Goal: Task Accomplishment & Management: Complete application form

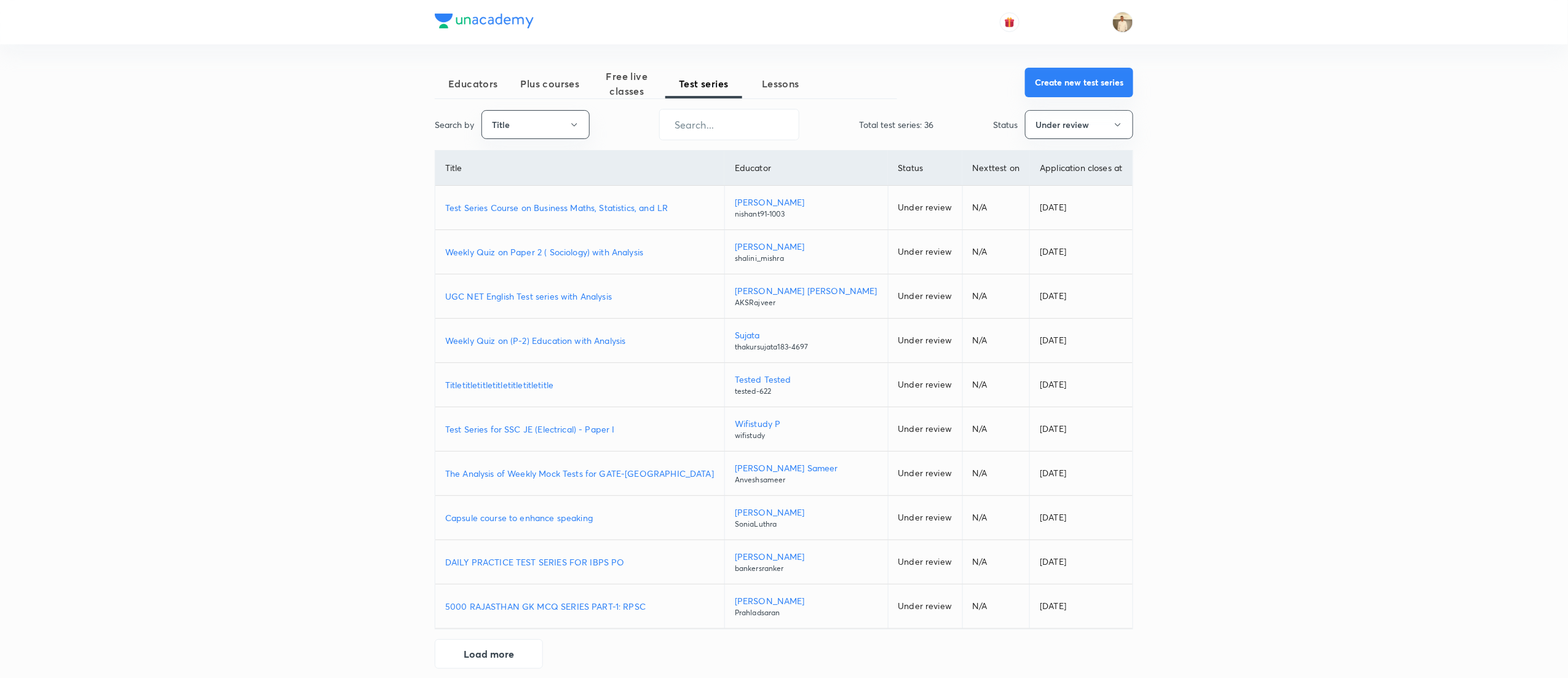
click at [1088, 78] on button "Create new test series" at bounding box center [1078, 82] width 108 height 30
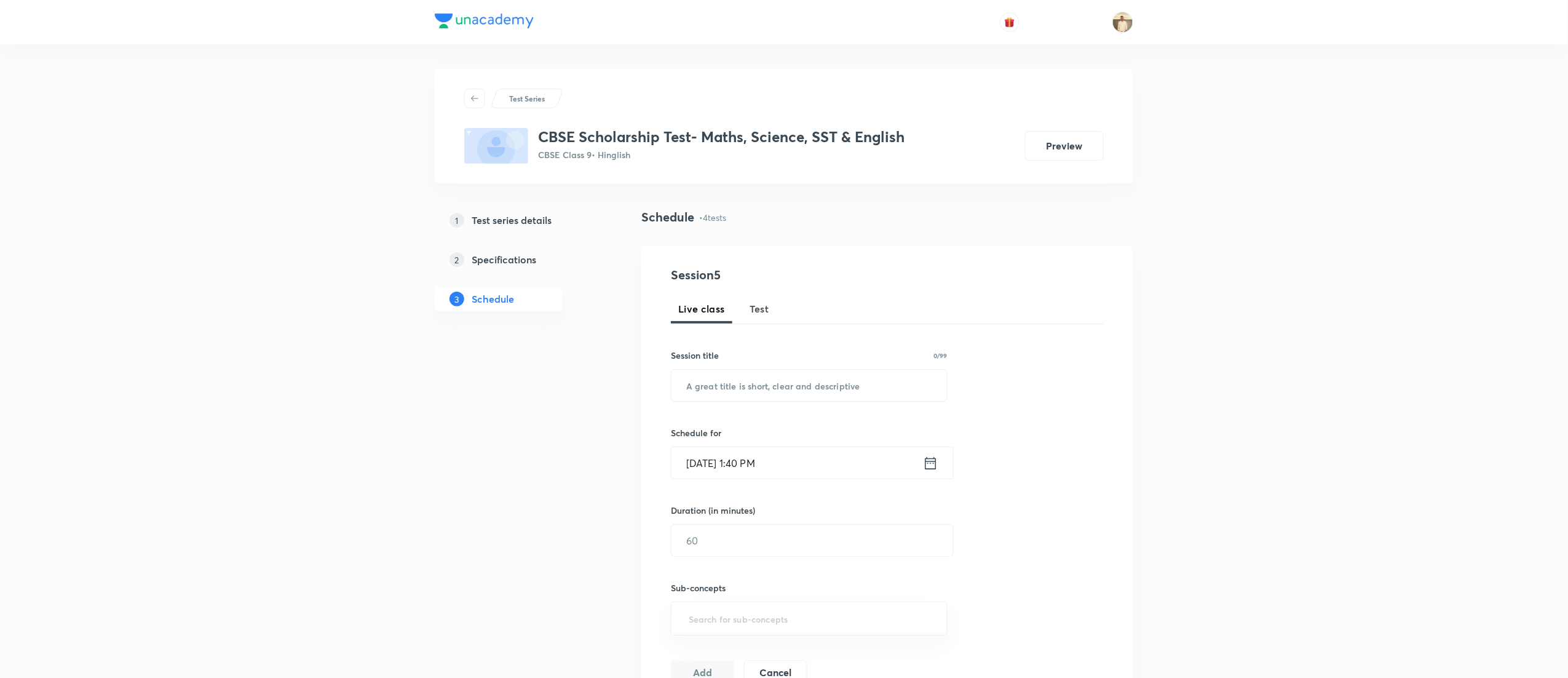
click at [506, 223] on h5 "Test series details" at bounding box center [512, 220] width 80 height 14
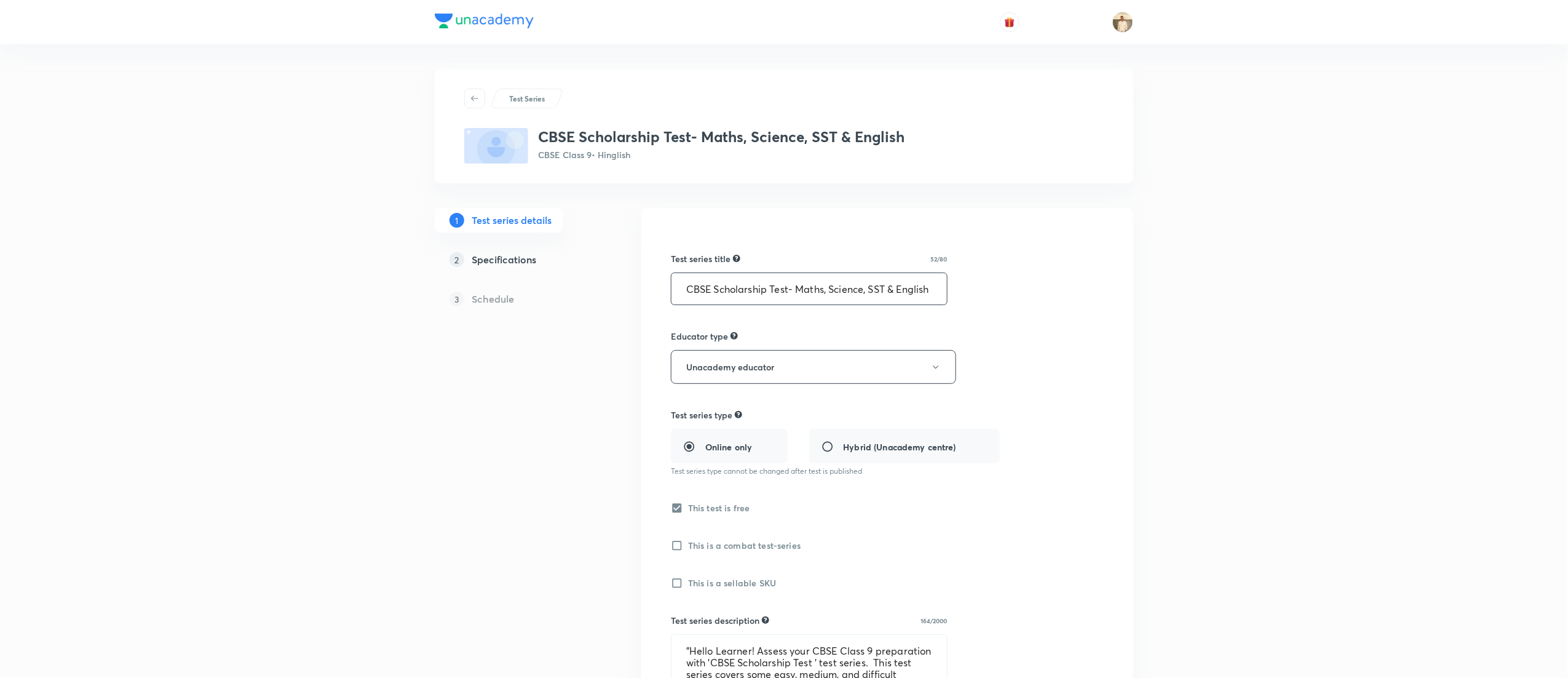
click at [808, 296] on input "CBSE Scholarship Test- Maths, Science, SST & English" at bounding box center [809, 288] width 275 height 31
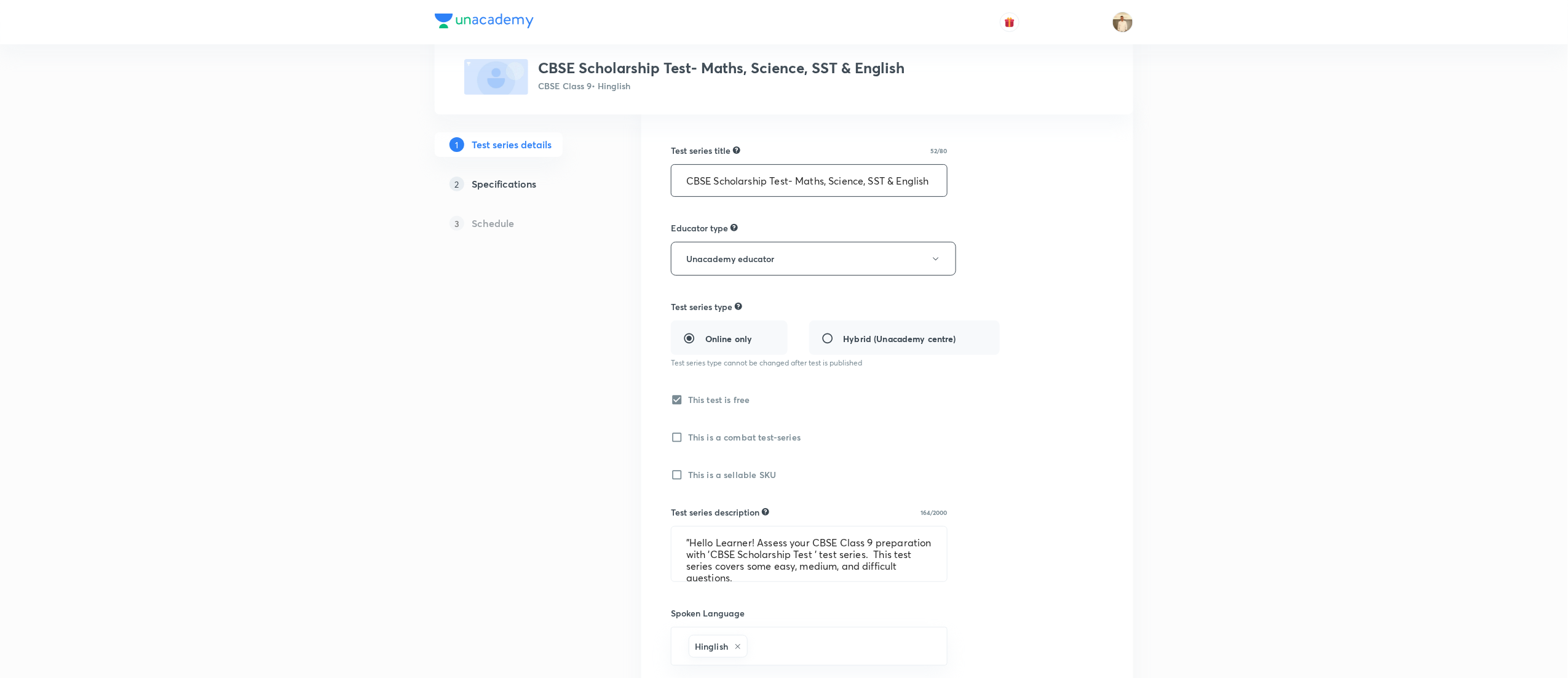
scroll to position [246, 0]
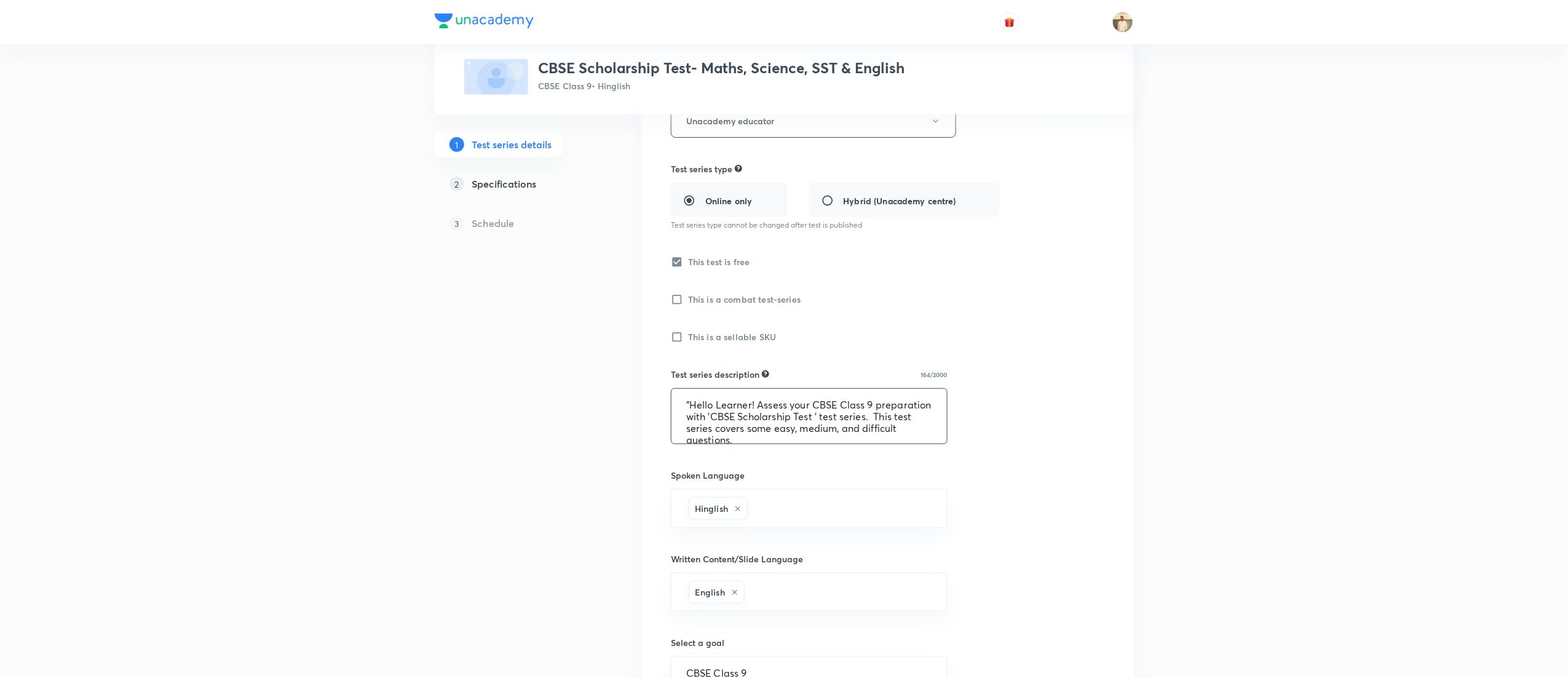
click at [783, 423] on textarea ""Hello Learner! Assess your CBSE Class 9 preparation with 'CBSE Scholarship Tes…" at bounding box center [809, 416] width 275 height 54
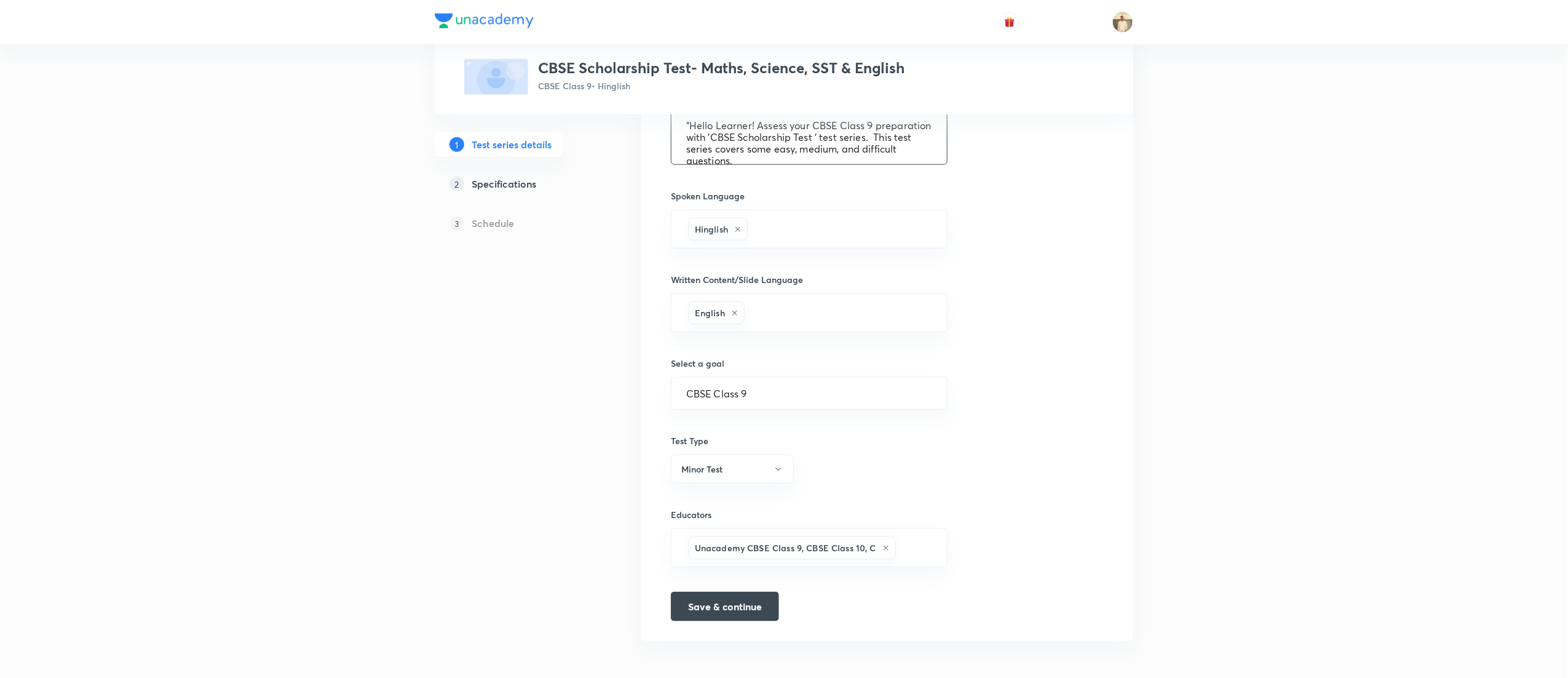
scroll to position [532, 0]
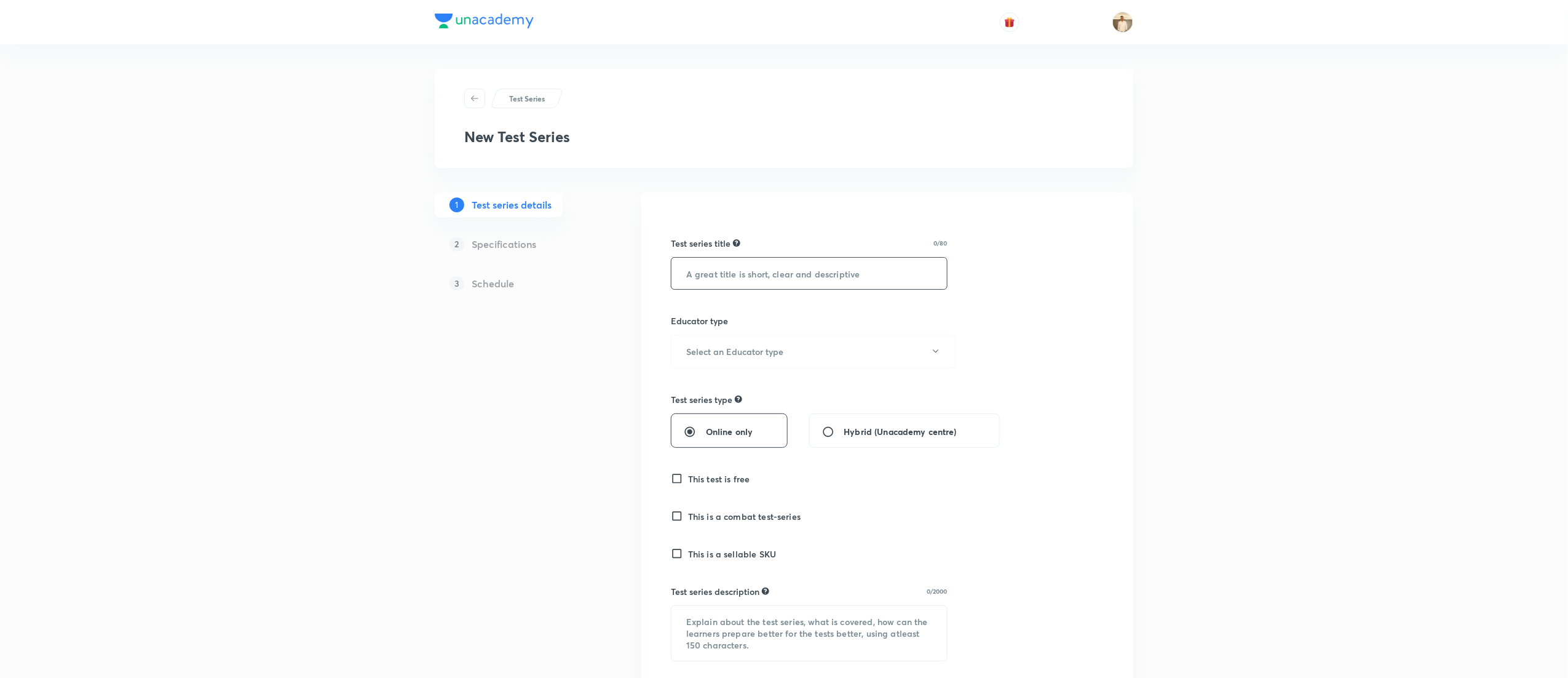
click at [744, 282] on input "text" at bounding box center [809, 273] width 275 height 31
paste input "CBSE Scholarship Test- Maths, Science, SST & English"
type input "CBSE Scholarship Test- Maths, Science, SST & English"
click at [788, 351] on button "Select an Educator type" at bounding box center [814, 351] width 286 height 34
click at [748, 387] on span "Unacademy educator" at bounding box center [807, 392] width 270 height 13
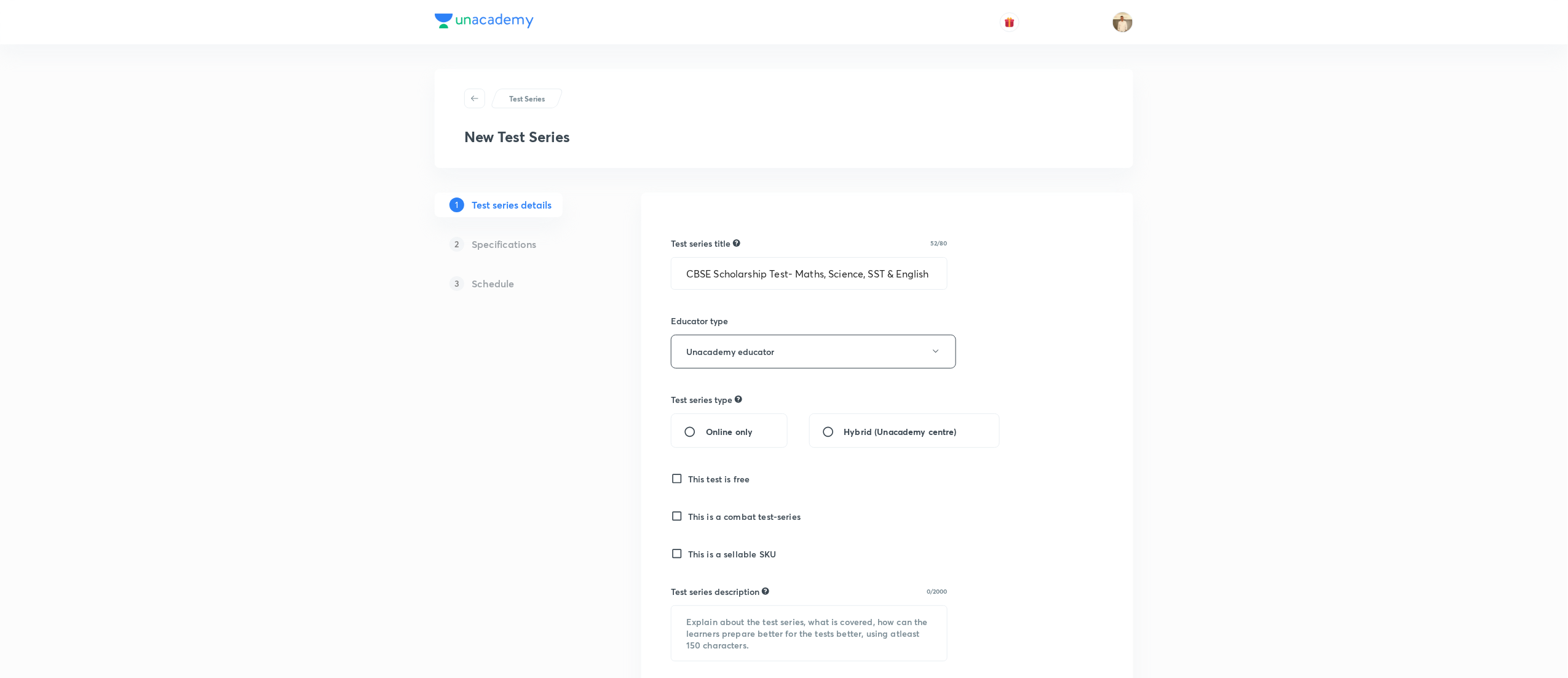
click at [717, 432] on span "Online only" at bounding box center [729, 431] width 46 height 13
click at [706, 432] on input "Online only" at bounding box center [695, 431] width 22 height 12
radio input "true"
click at [714, 480] on h6 "This test is free" at bounding box center [719, 479] width 62 height 13
click at [688, 480] on input "This test is free" at bounding box center [680, 478] width 18 height 12
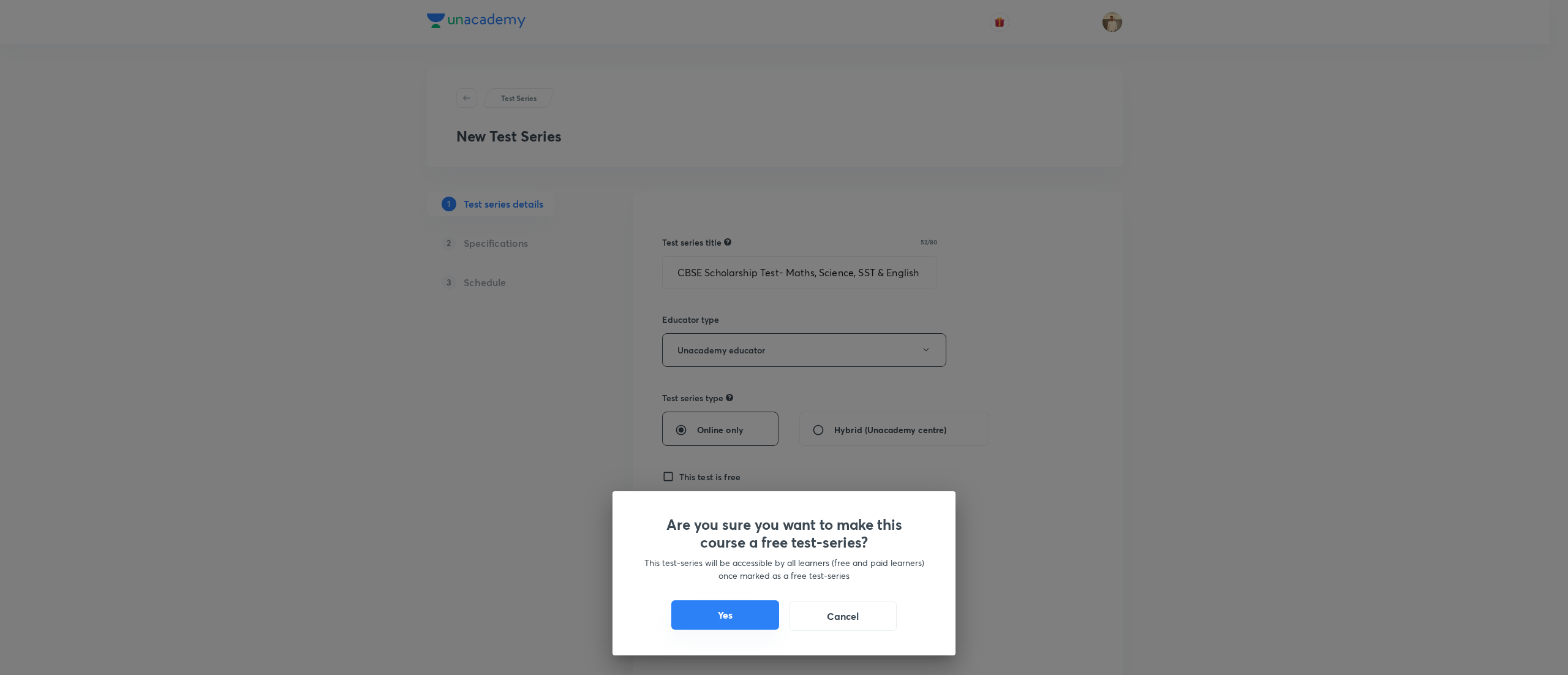
click at [743, 614] on button "Yes" at bounding box center [724, 614] width 108 height 29
checkbox input "true"
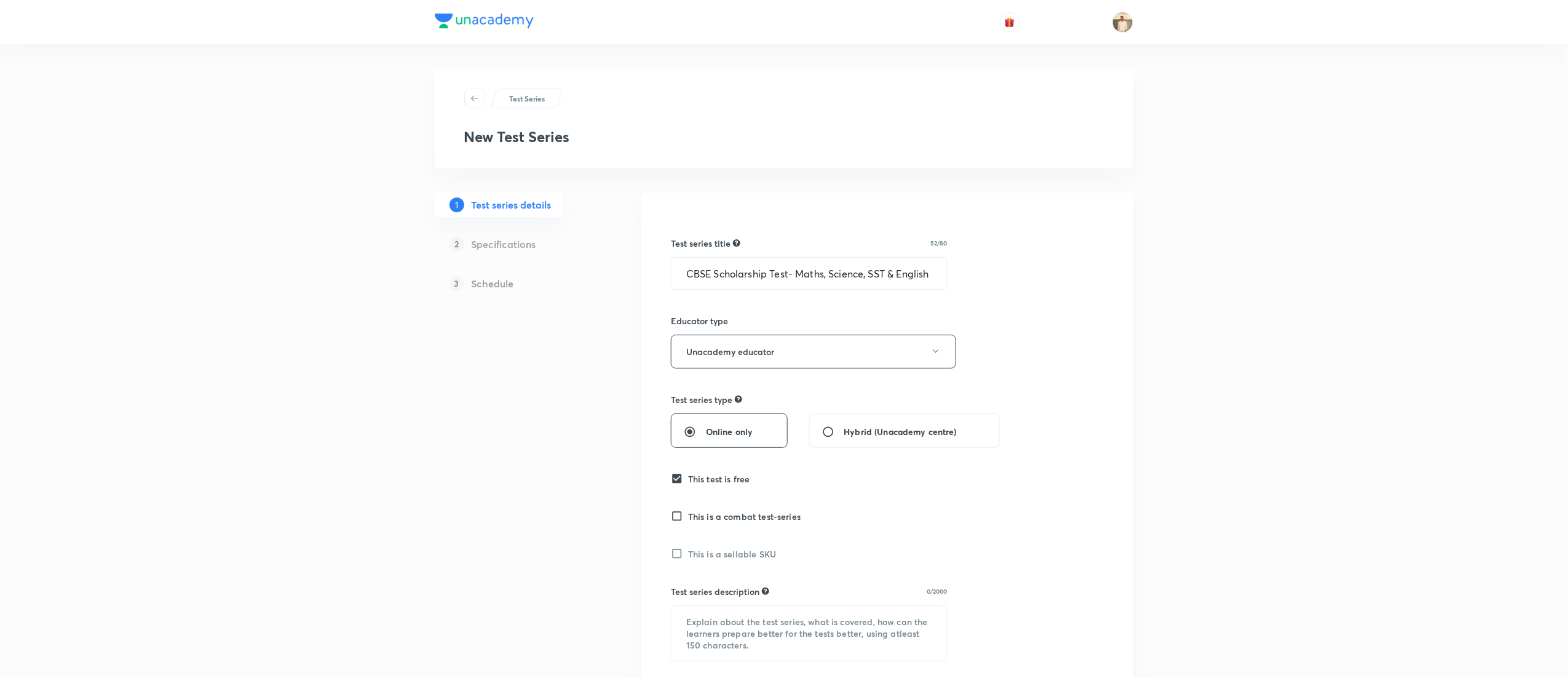
scroll to position [123, 0]
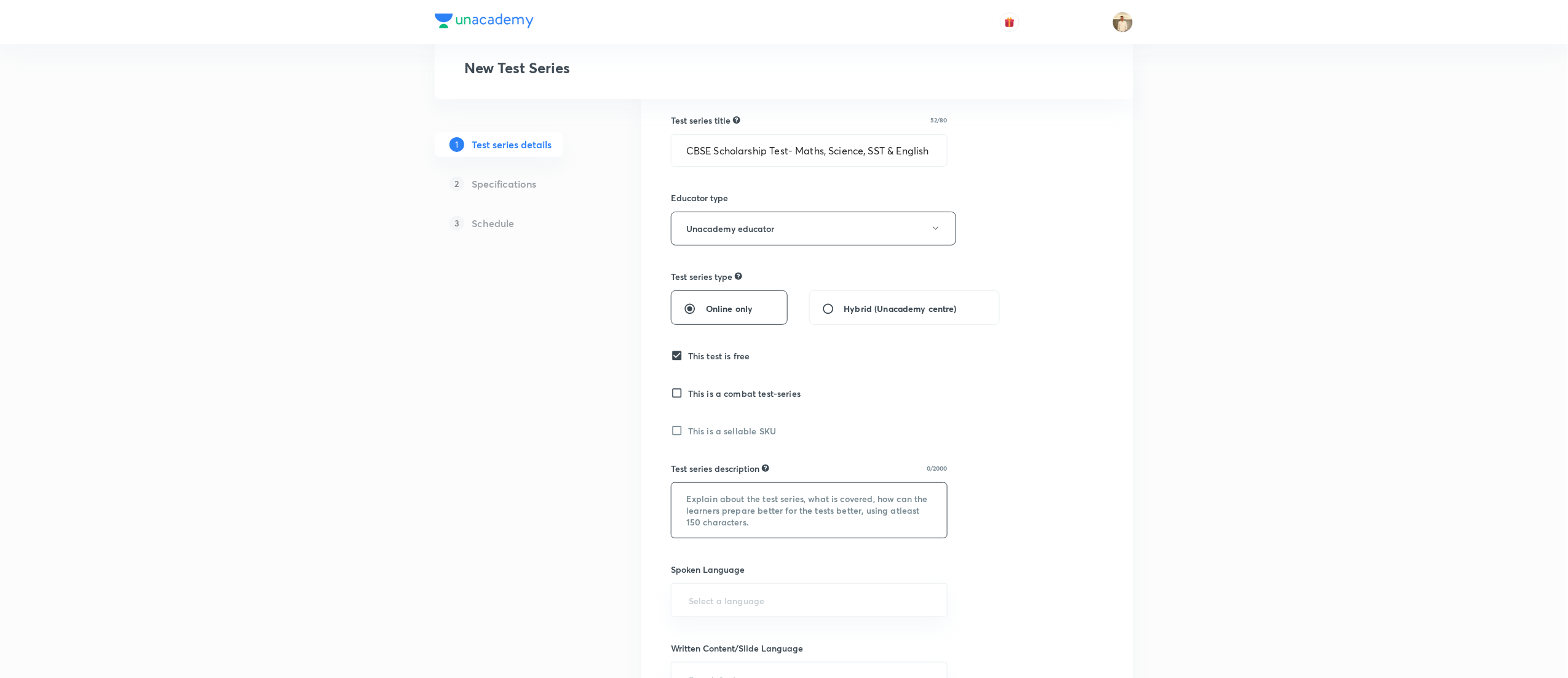
click at [780, 501] on textarea at bounding box center [809, 510] width 275 height 54
paste textarea ""Hello Learner! Assess your CBSE Class 9 preparation with 'CBSE Scholarship Tes…"
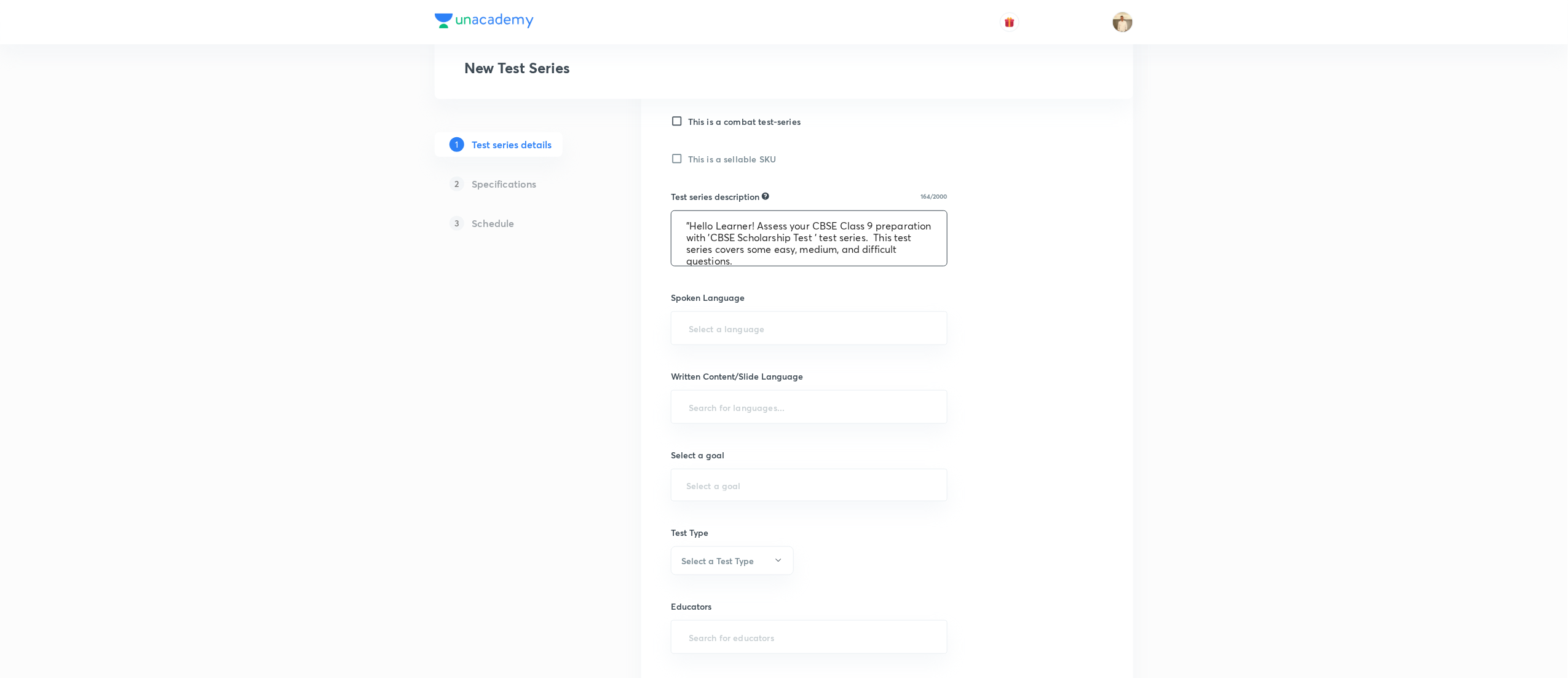
scroll to position [487, 0]
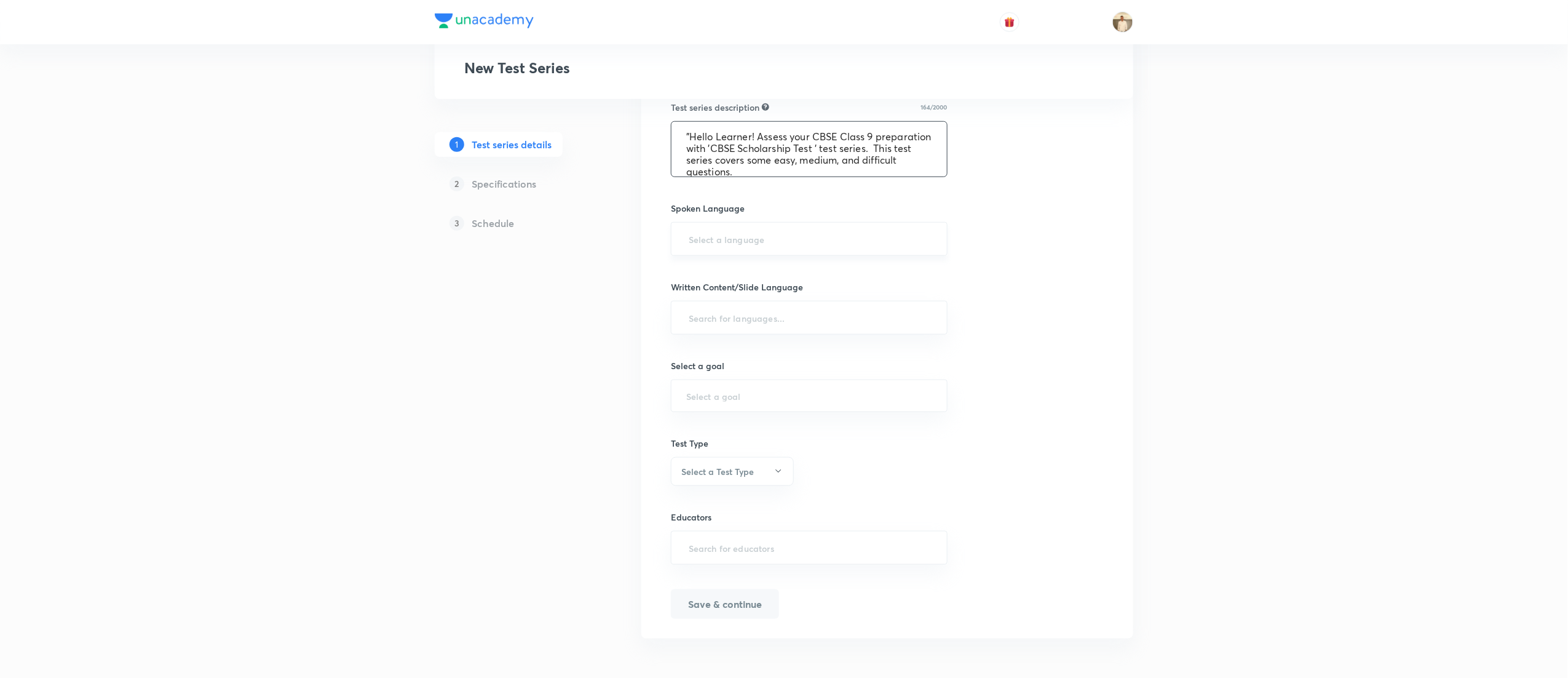
type textarea ""Hello Learner! Assess your CBSE Class 9 preparation with 'CBSE Scholarship Tes…"
click at [790, 243] on input "text" at bounding box center [809, 239] width 246 height 22
click at [714, 278] on li "English" at bounding box center [809, 276] width 275 height 22
click at [724, 319] on input "text" at bounding box center [809, 319] width 246 height 22
click at [685, 350] on h6 "English" at bounding box center [697, 356] width 30 height 13
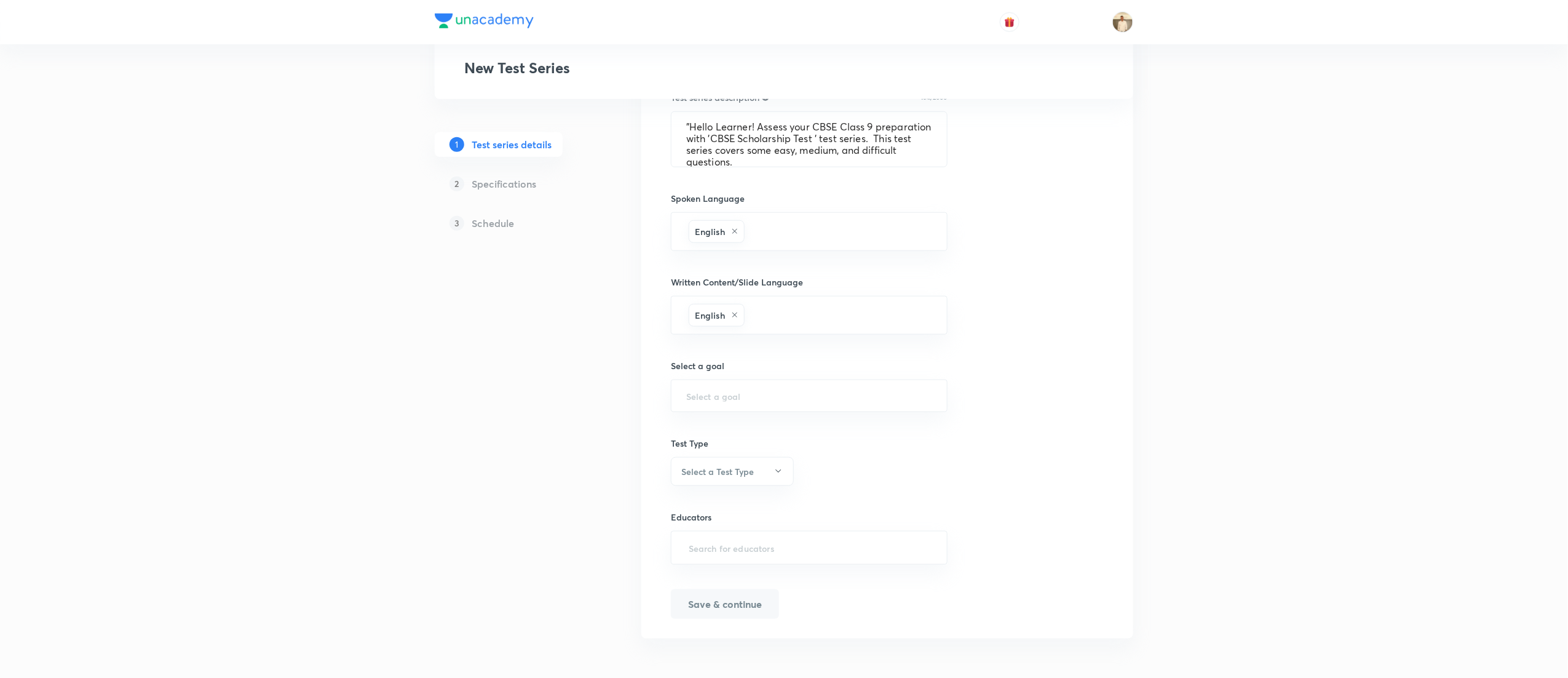
scroll to position [498, 0]
click at [817, 398] on input "text" at bounding box center [809, 395] width 246 height 12
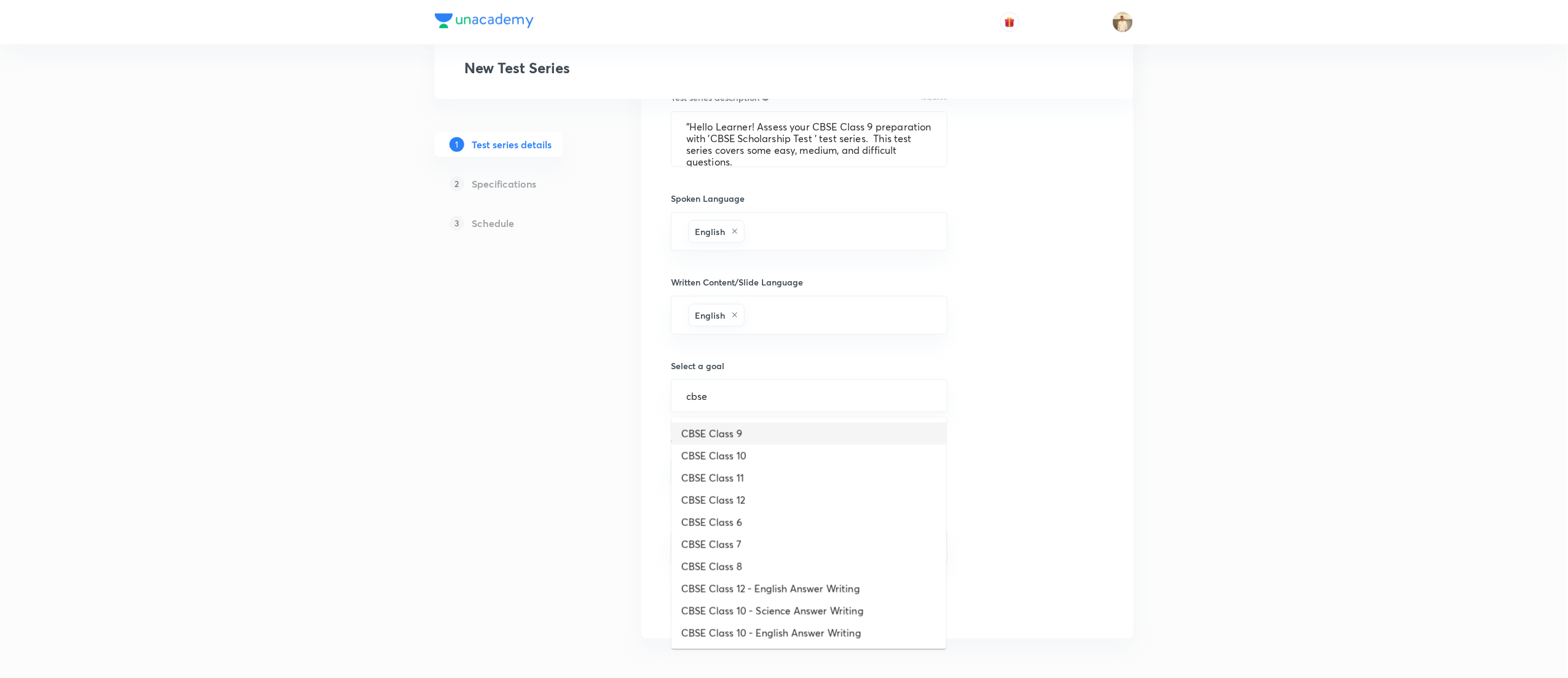
click at [794, 430] on li "CBSE Class 9" at bounding box center [809, 434] width 275 height 22
type input "CBSE Class 9"
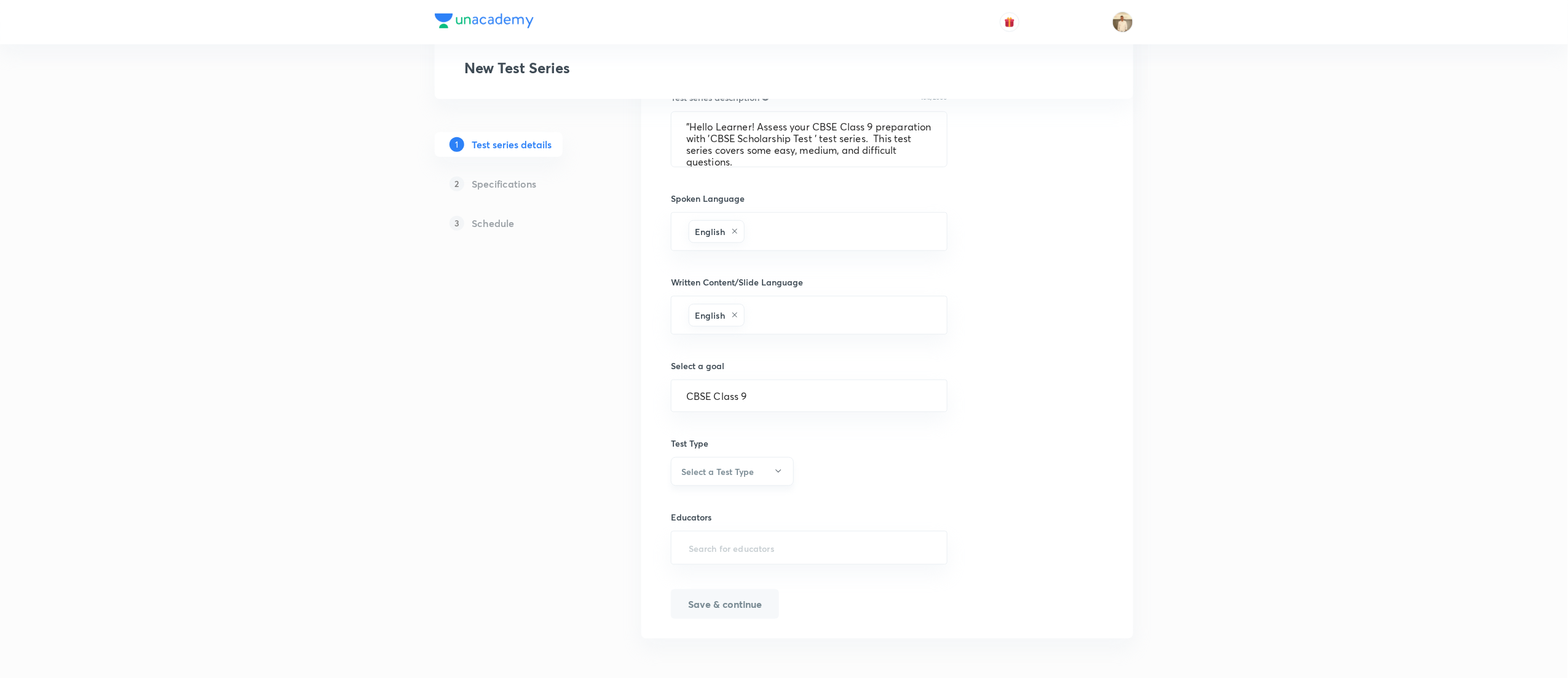
click at [756, 464] on button "Select a Test Type" at bounding box center [733, 471] width 123 height 29
click at [729, 511] on span "Full Syllabus Test" at bounding box center [726, 508] width 107 height 13
click at [778, 557] on input "text" at bounding box center [809, 548] width 246 height 22
click at [749, 552] on input "text" at bounding box center [809, 548] width 246 height 22
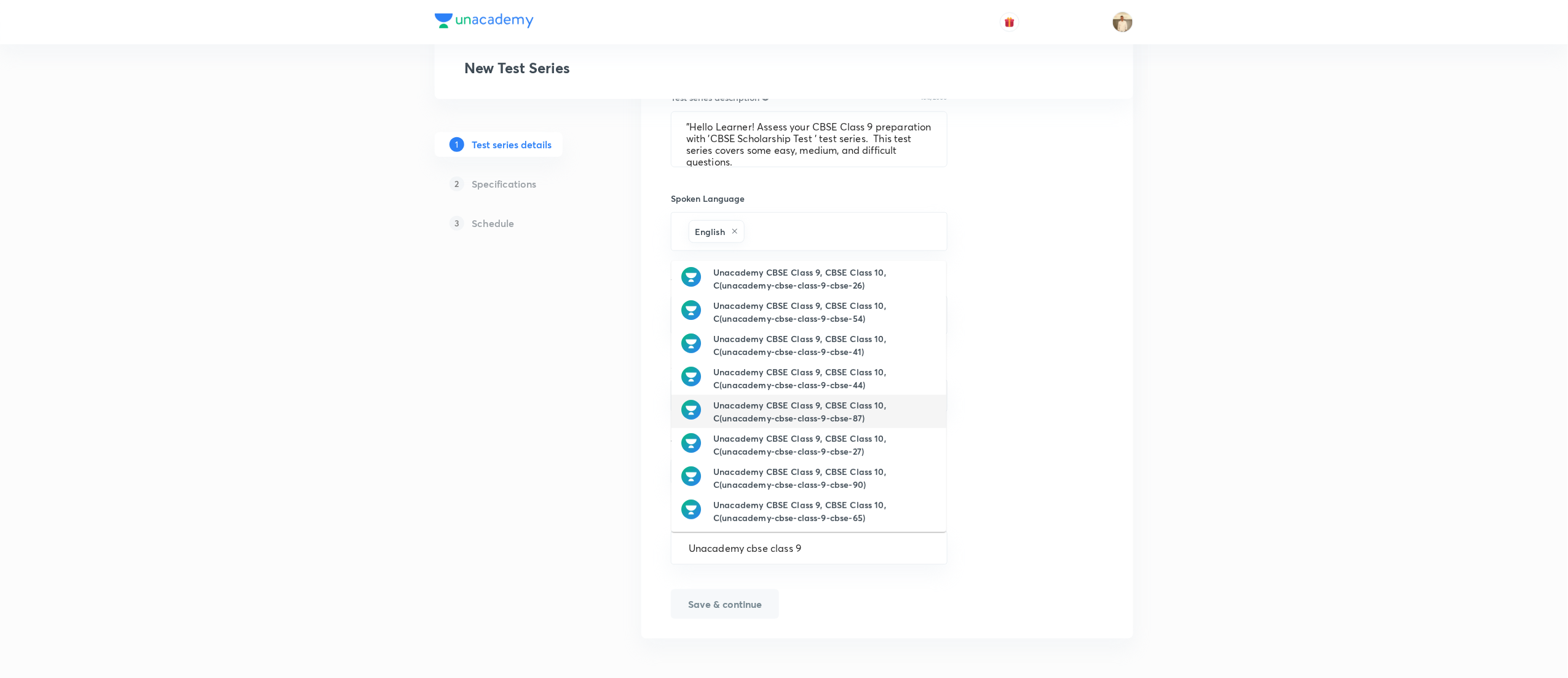
scroll to position [0, 0]
type input "Unacademy cbse class 9"
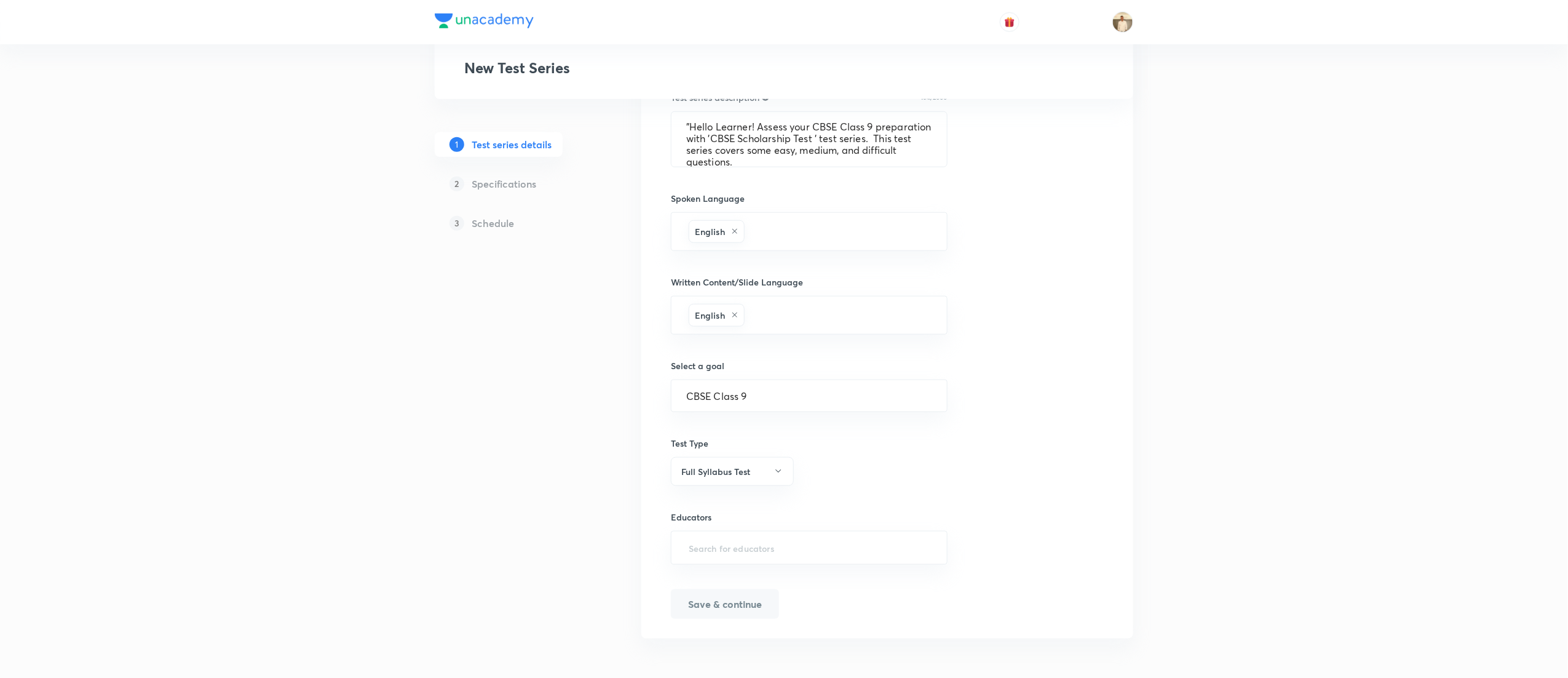
click at [1302, 366] on div "Test Series New Test Series 1 Test series details 2 Specifications 3 Schedule T…" at bounding box center [784, 92] width 1568 height 1172
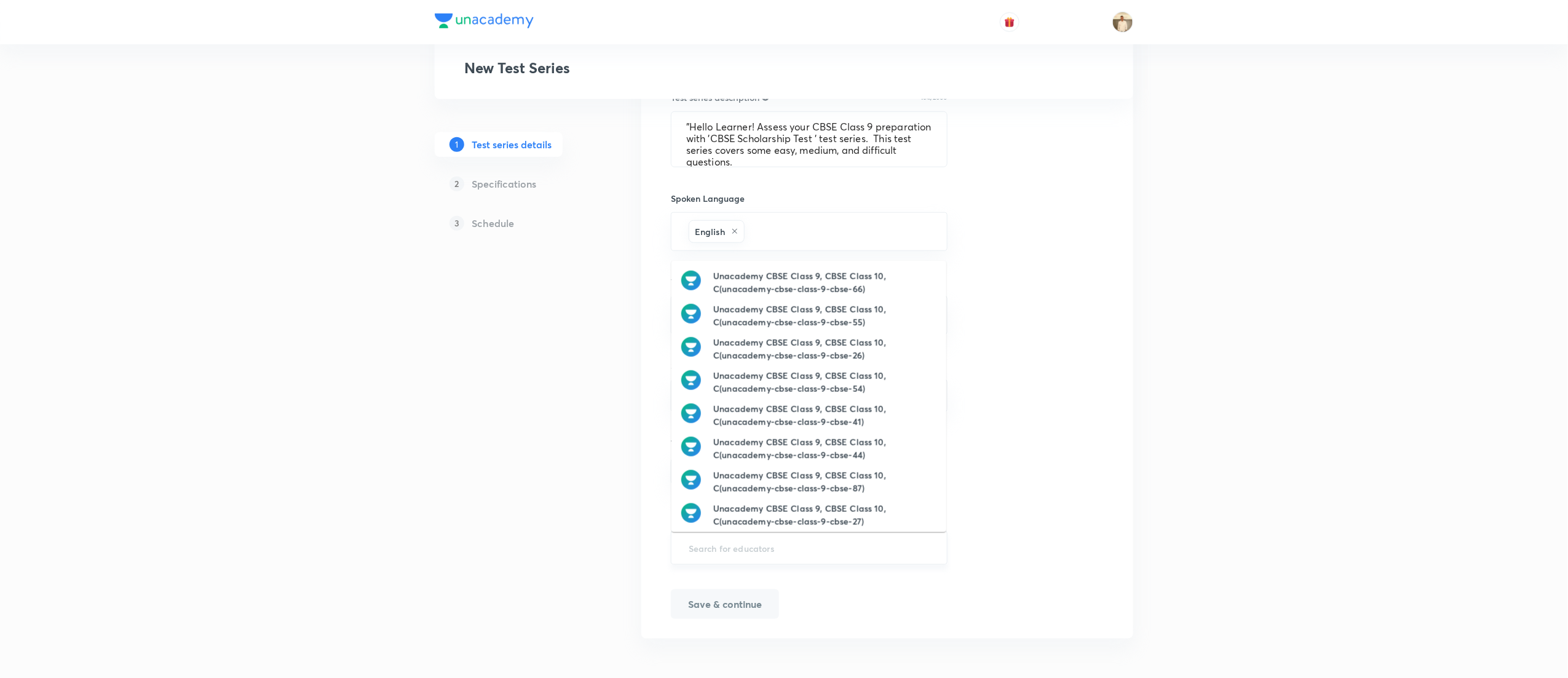
click at [862, 547] on input "text" at bounding box center [809, 548] width 246 height 22
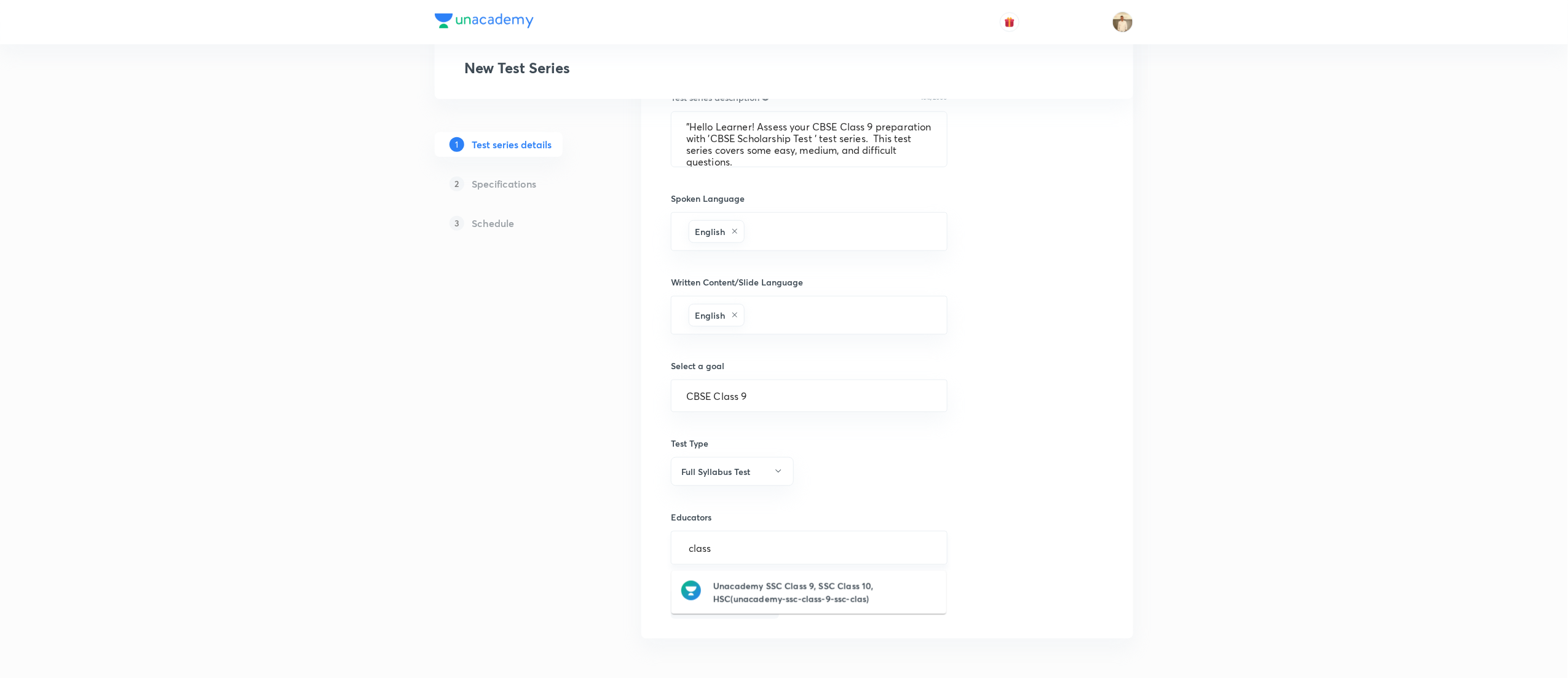
type input "class 9"
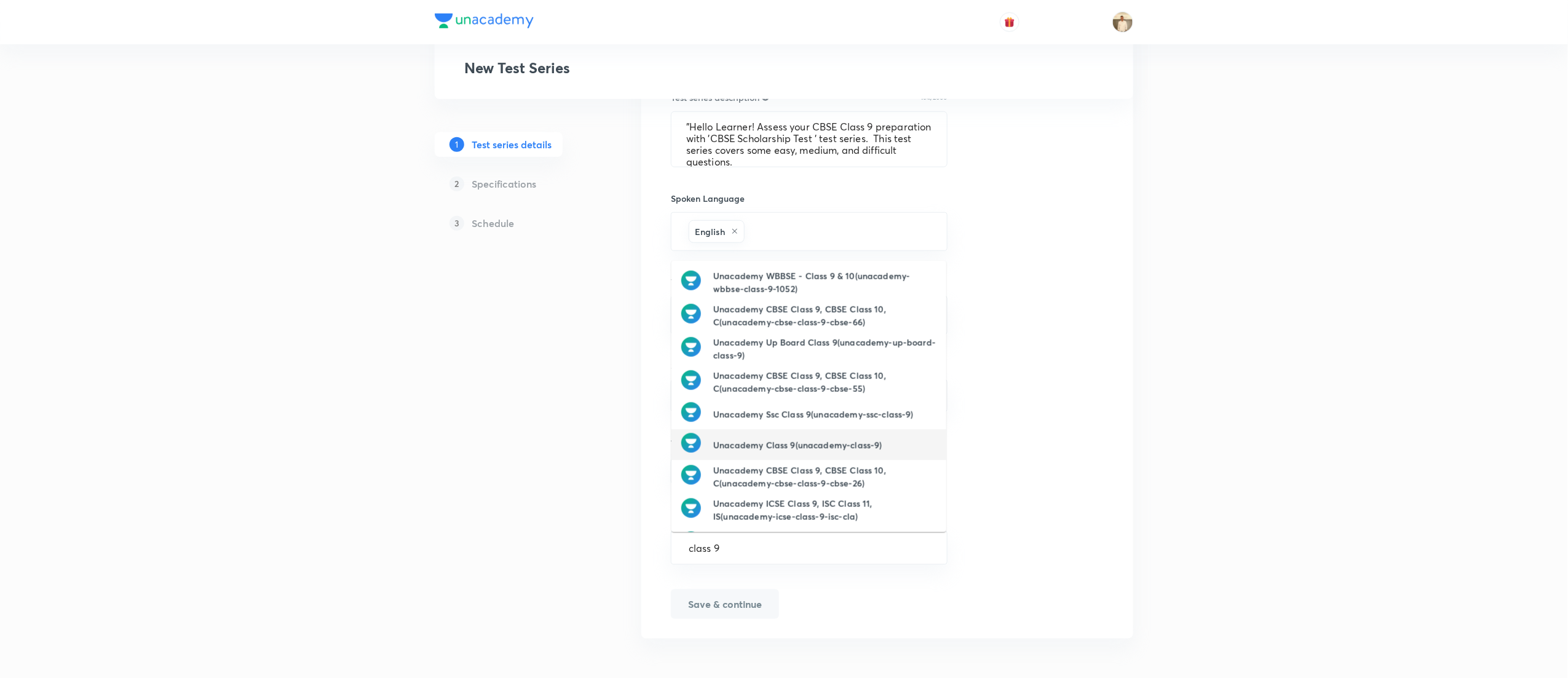
click at [852, 433] on div "Unacademy Class 9(unacademy-class-9)" at bounding box center [782, 444] width 201 height 23
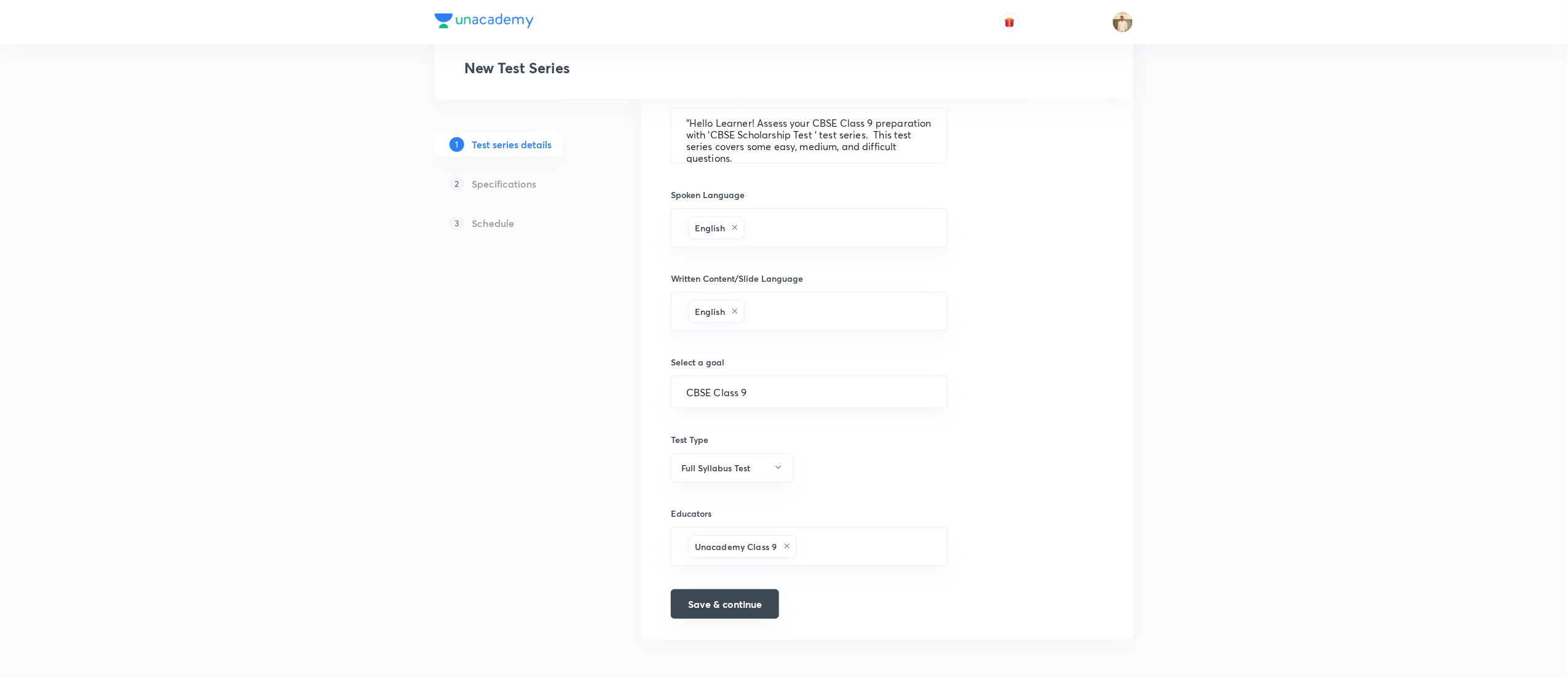
click at [728, 616] on button "Save & continue" at bounding box center [725, 604] width 108 height 30
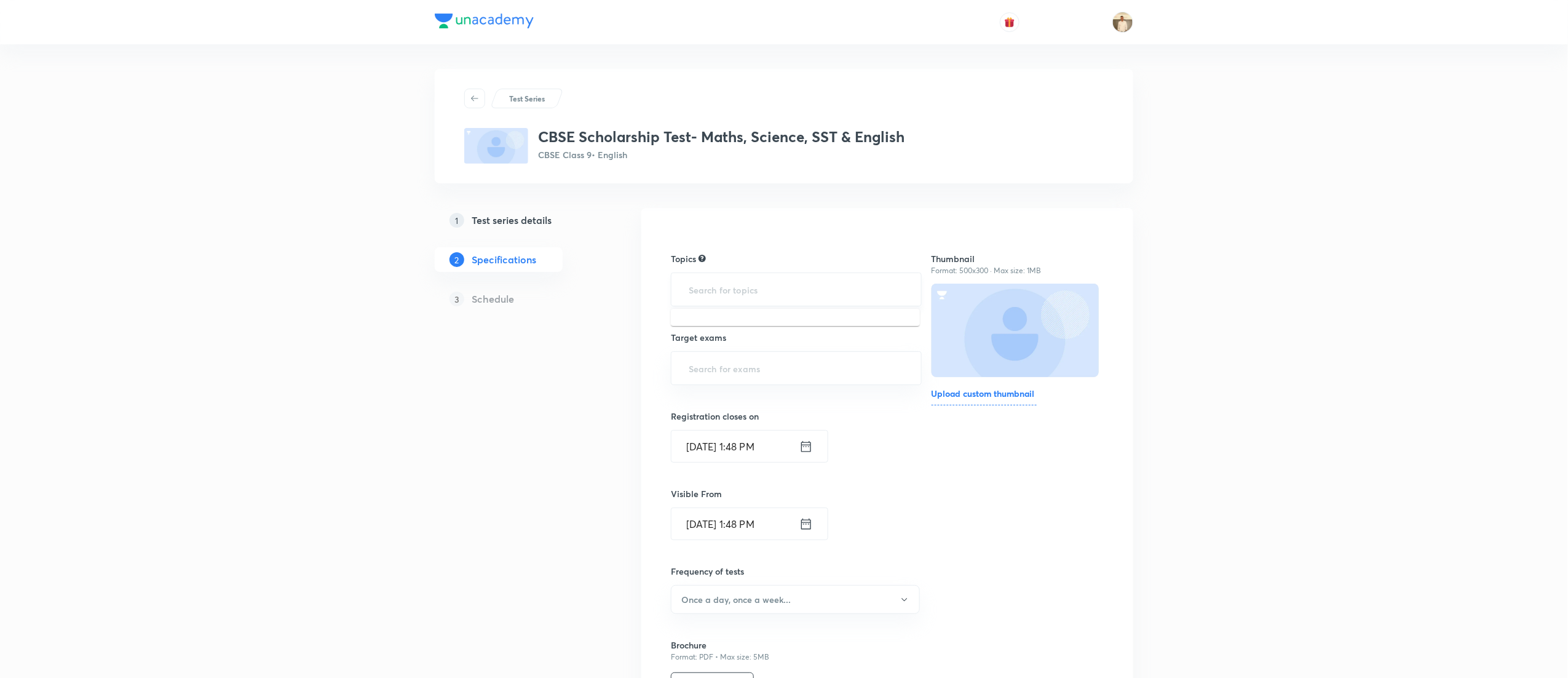
click at [794, 291] on input "text" at bounding box center [796, 289] width 220 height 22
type input "a"
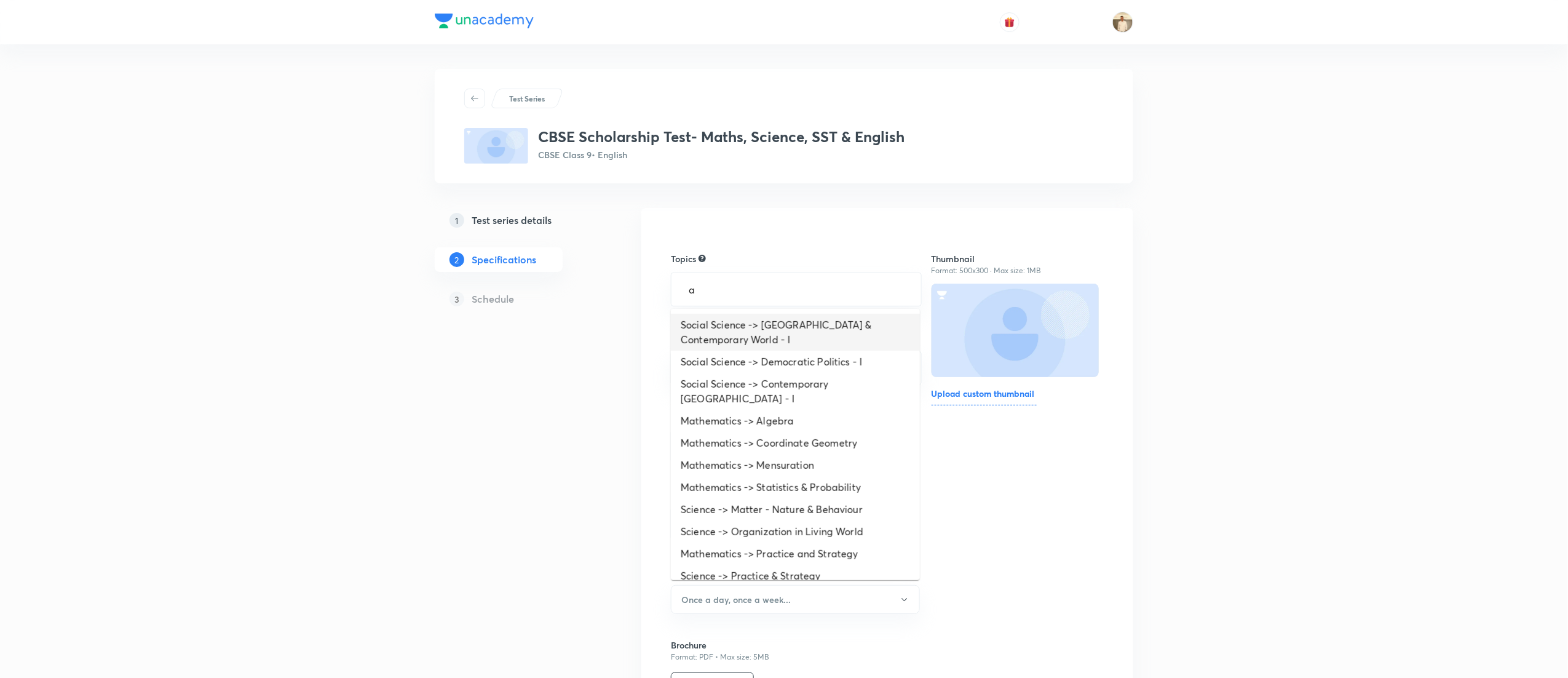
click at [813, 326] on li "Social Science -> India & Contemporary World - I" at bounding box center [795, 332] width 249 height 37
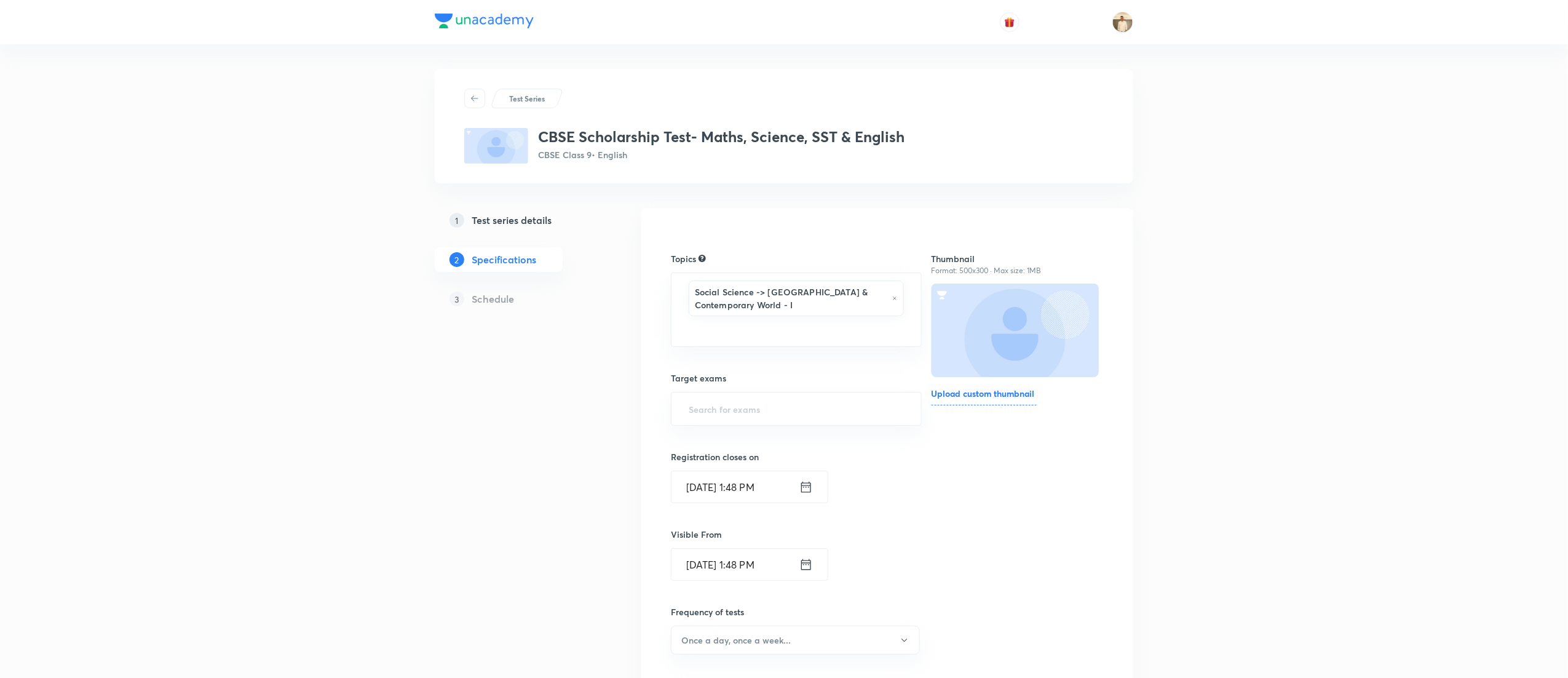
type input "a"
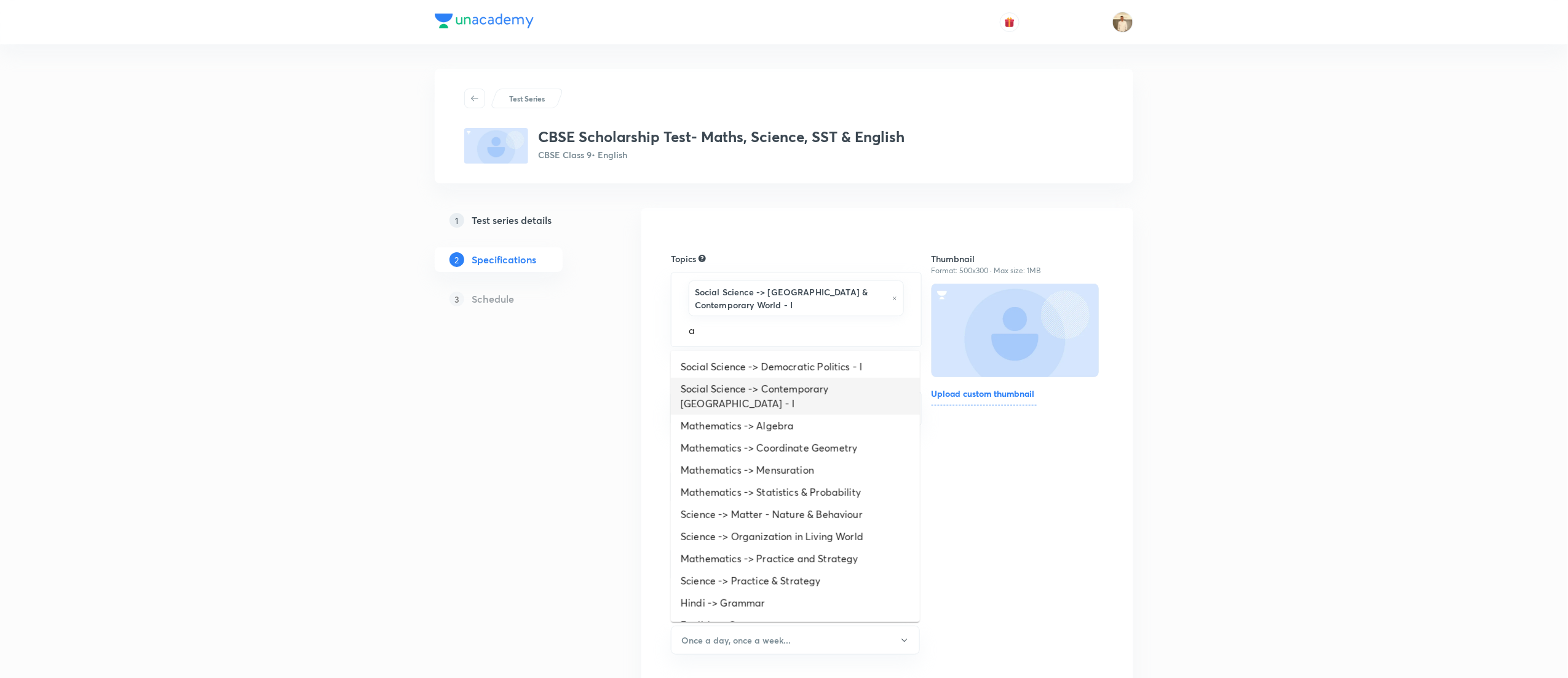
click at [778, 380] on li "Social Science -> Contemporary India - I" at bounding box center [795, 396] width 249 height 37
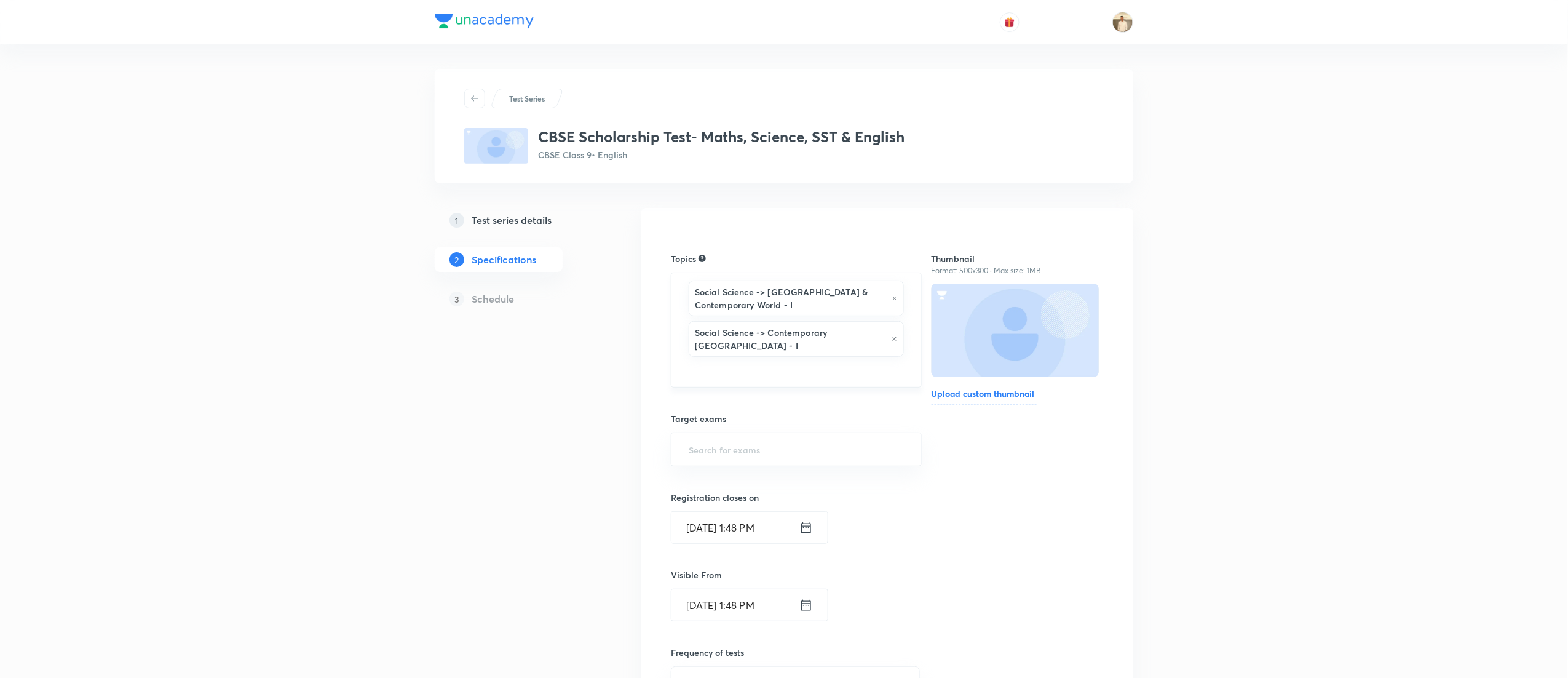
type input "a"
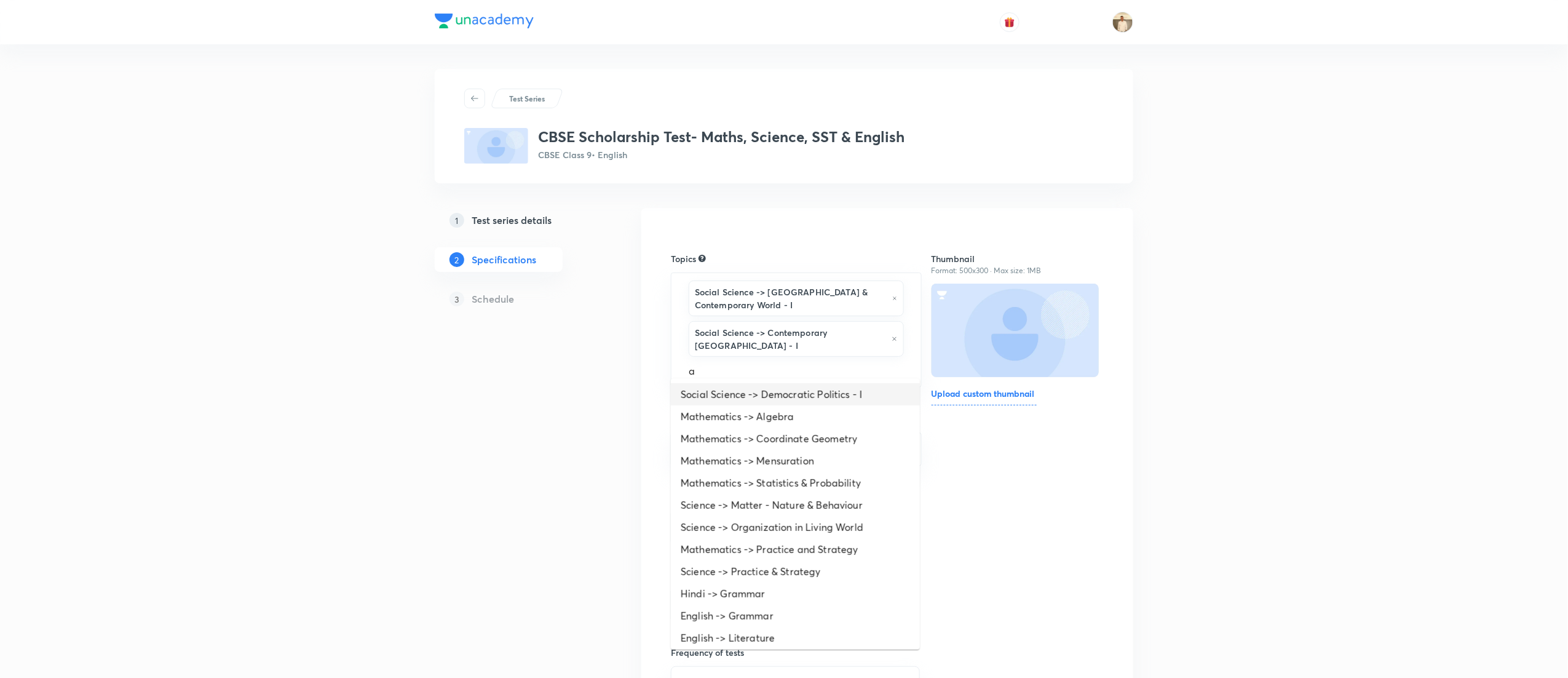
click at [724, 390] on li "Social Science -> Democratic Politics - I" at bounding box center [795, 395] width 249 height 22
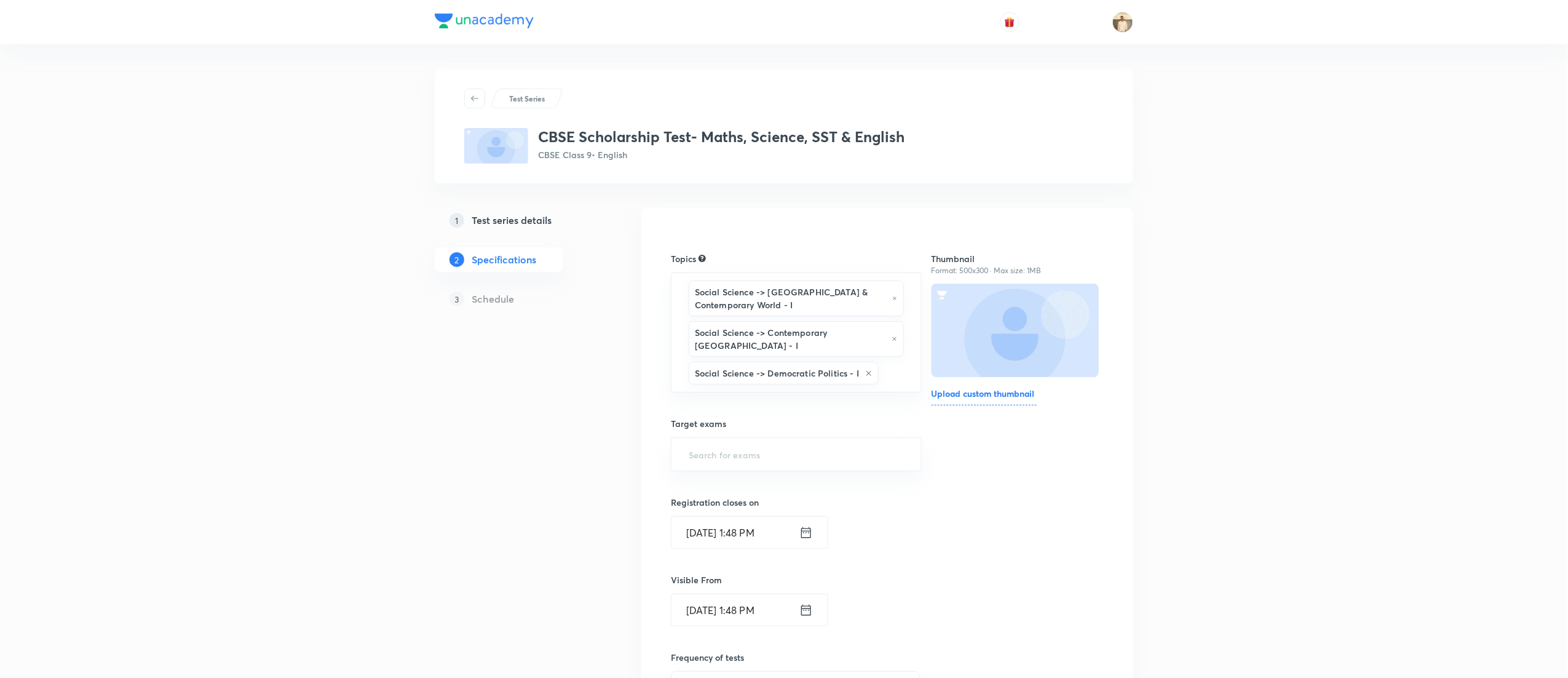
type input "a"
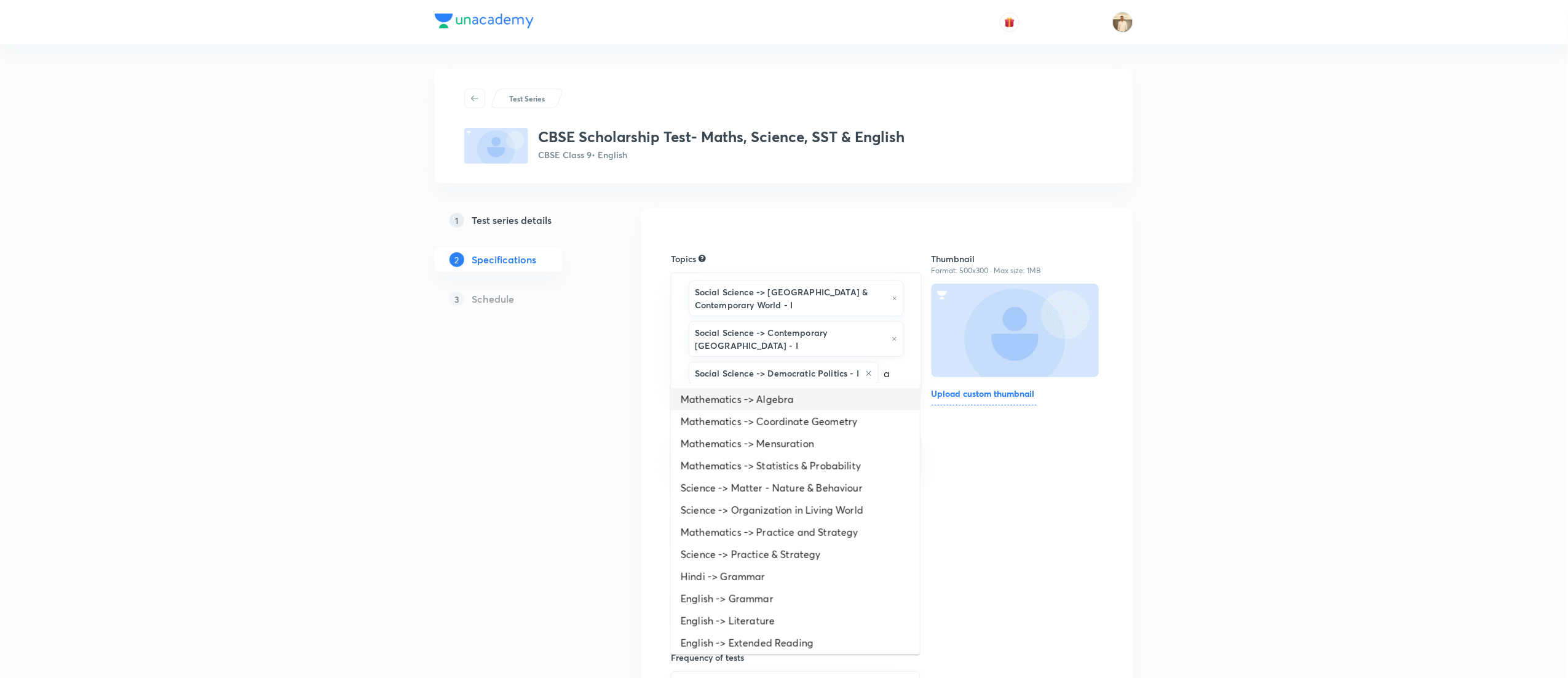
click at [794, 408] on li "Mathematics -> Algebra" at bounding box center [795, 399] width 249 height 22
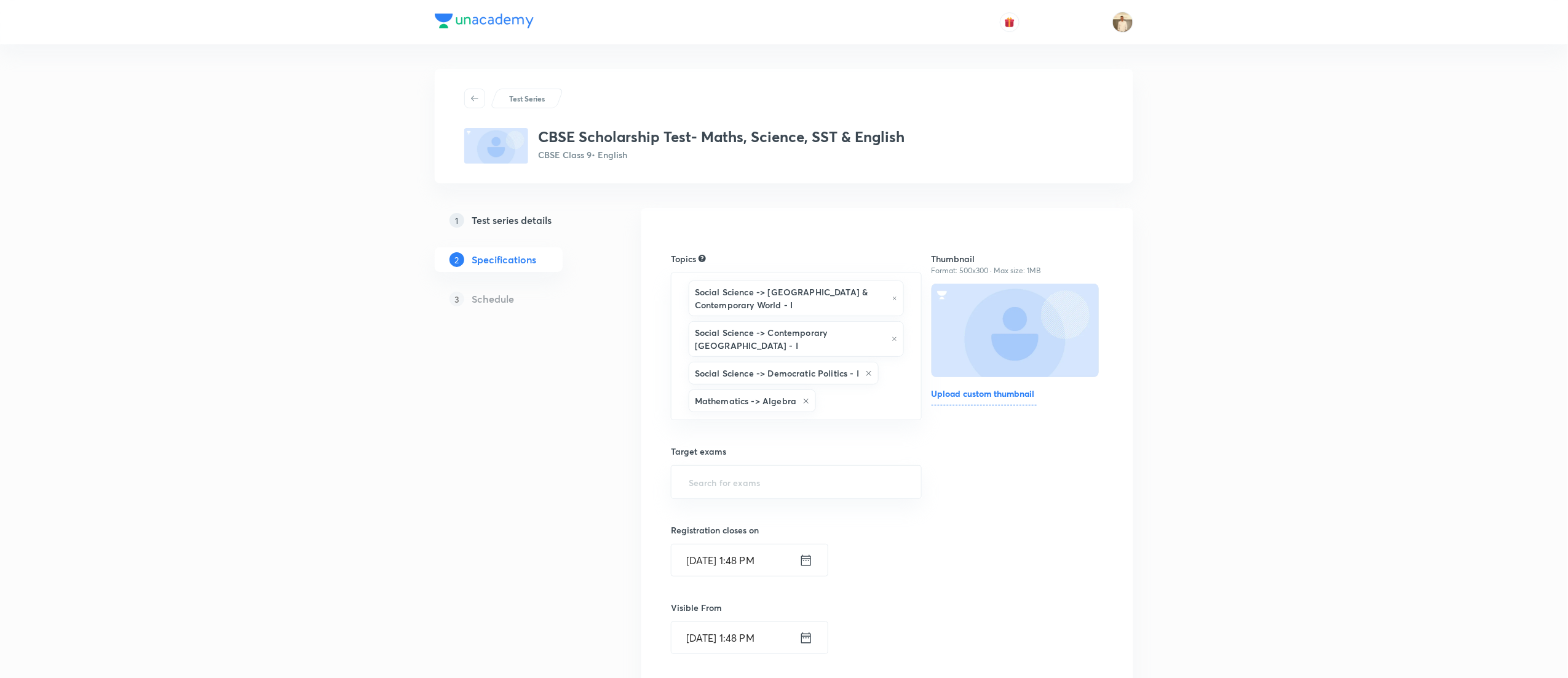
type input "a"
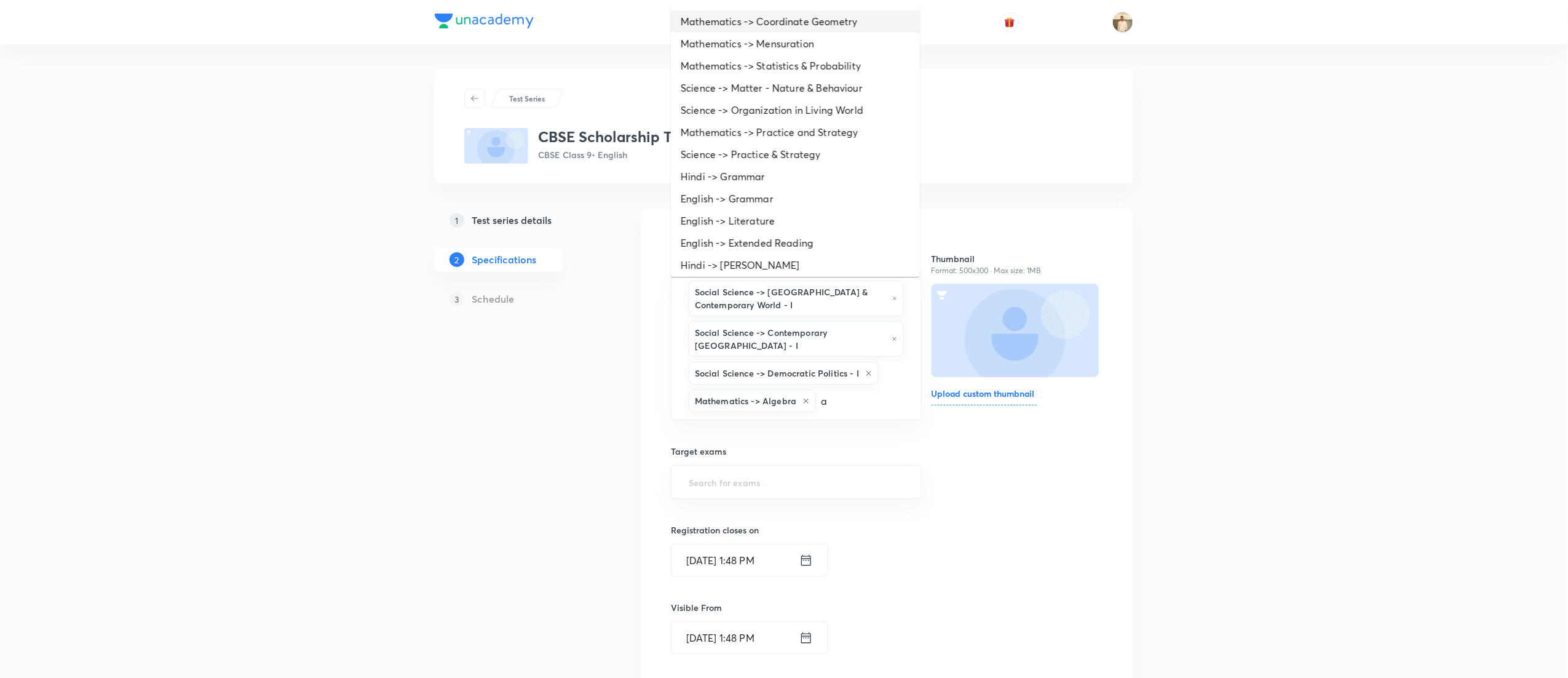
click at [790, 22] on li "Mathematics -> Coordinate Geometry" at bounding box center [795, 22] width 249 height 22
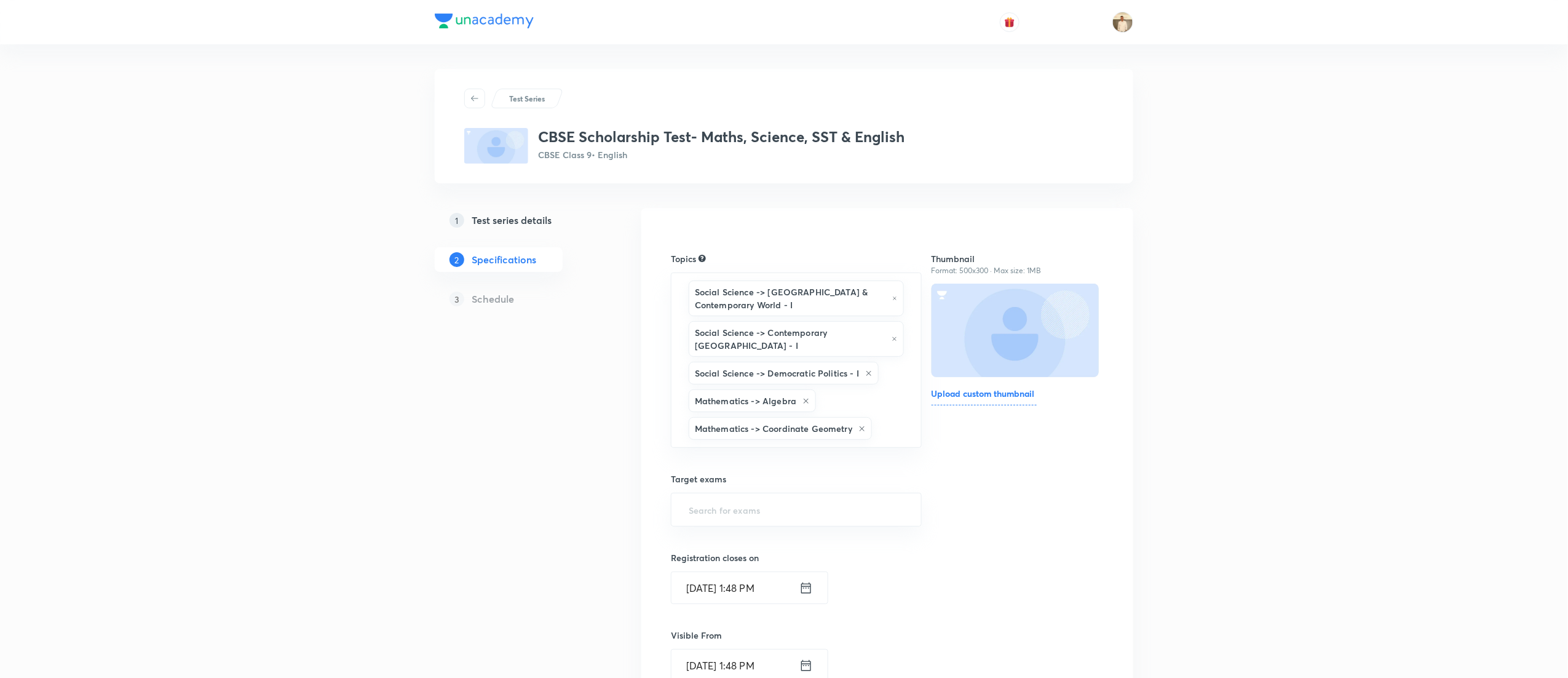
type input "a"
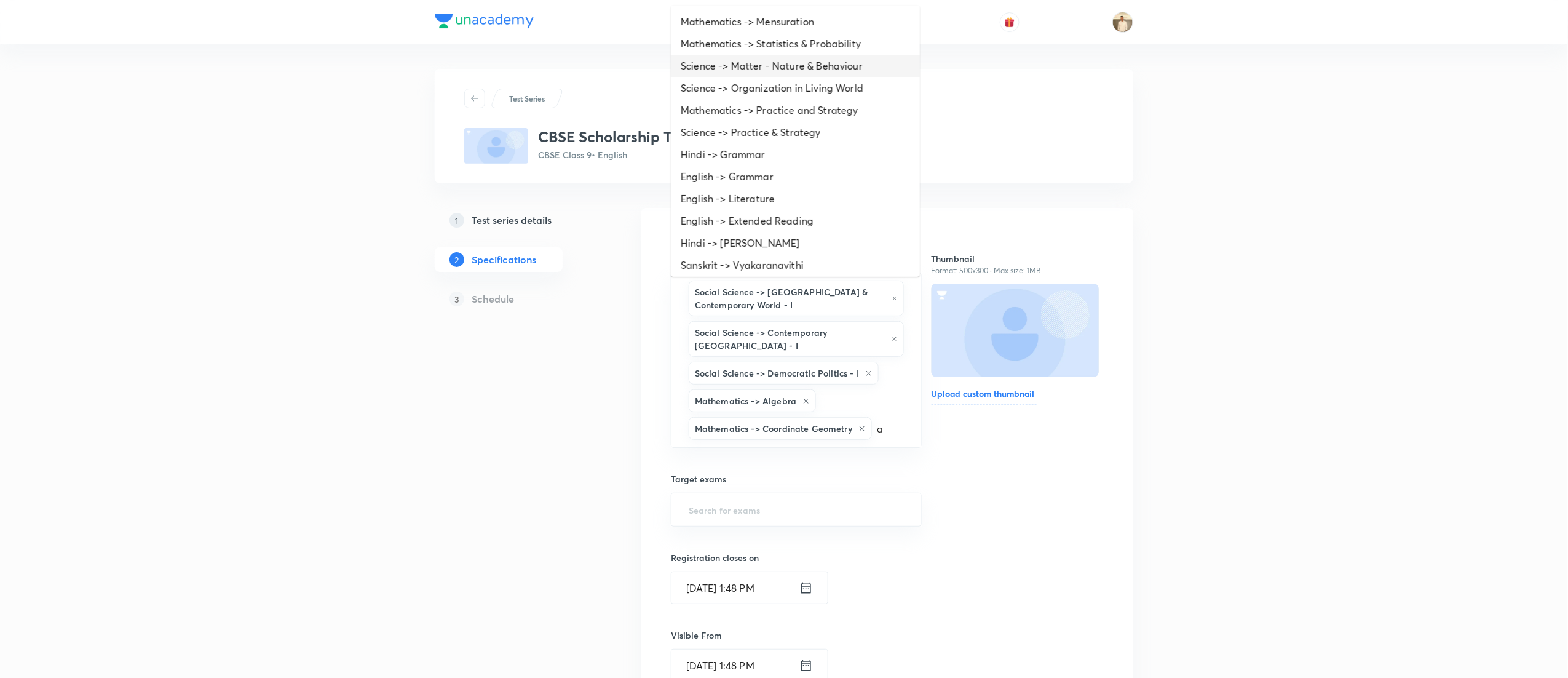
click at [788, 57] on li "Science -> Matter - Nature & Behaviour" at bounding box center [795, 66] width 249 height 22
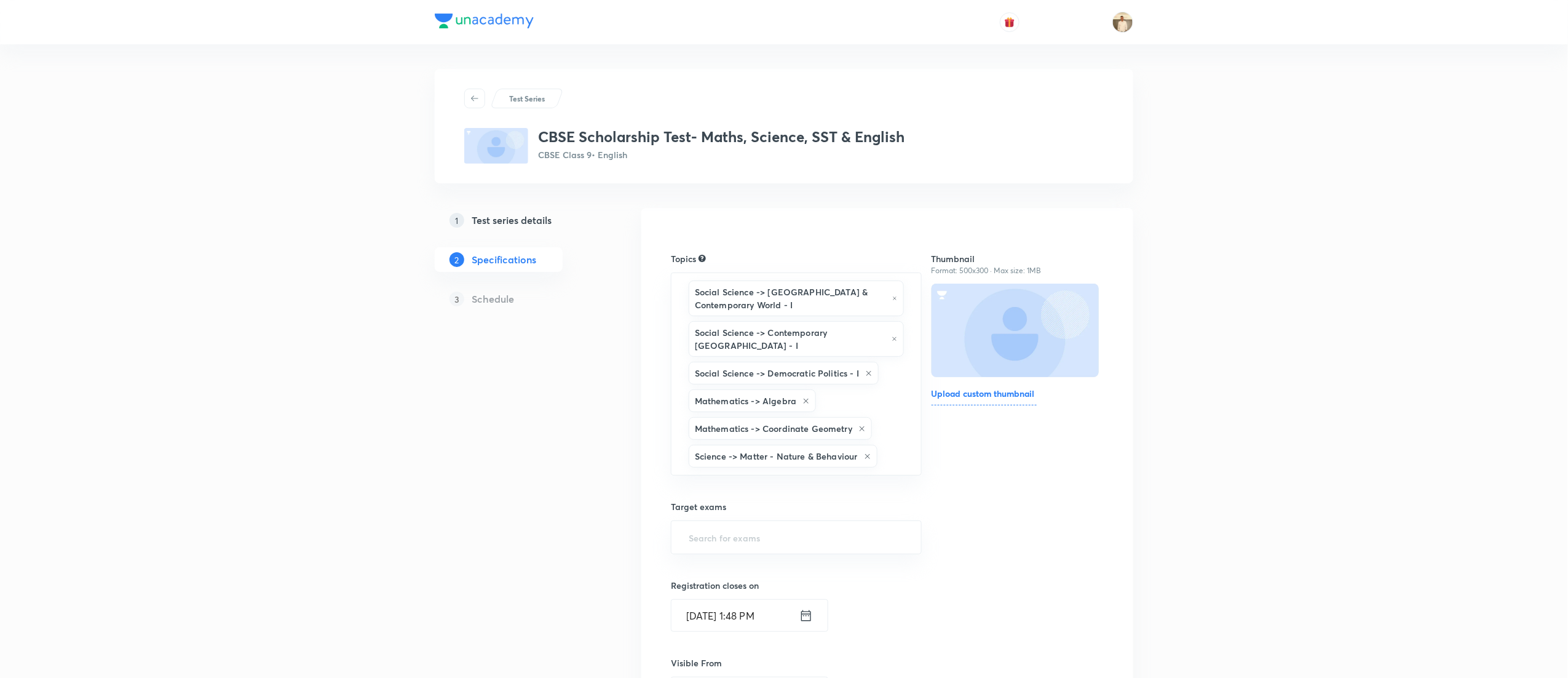
type input "a"
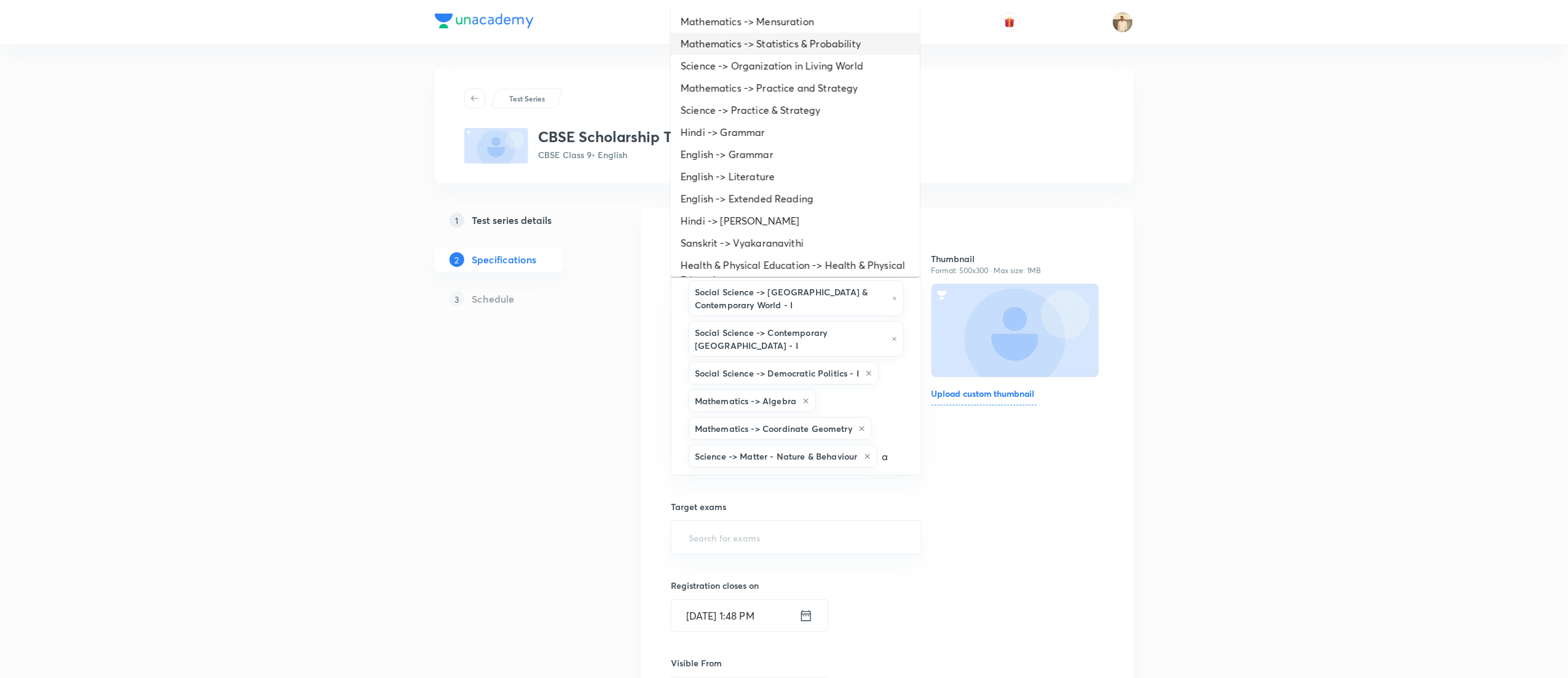
click at [785, 34] on li "Mathematics -> Statistics & Probability" at bounding box center [795, 44] width 249 height 22
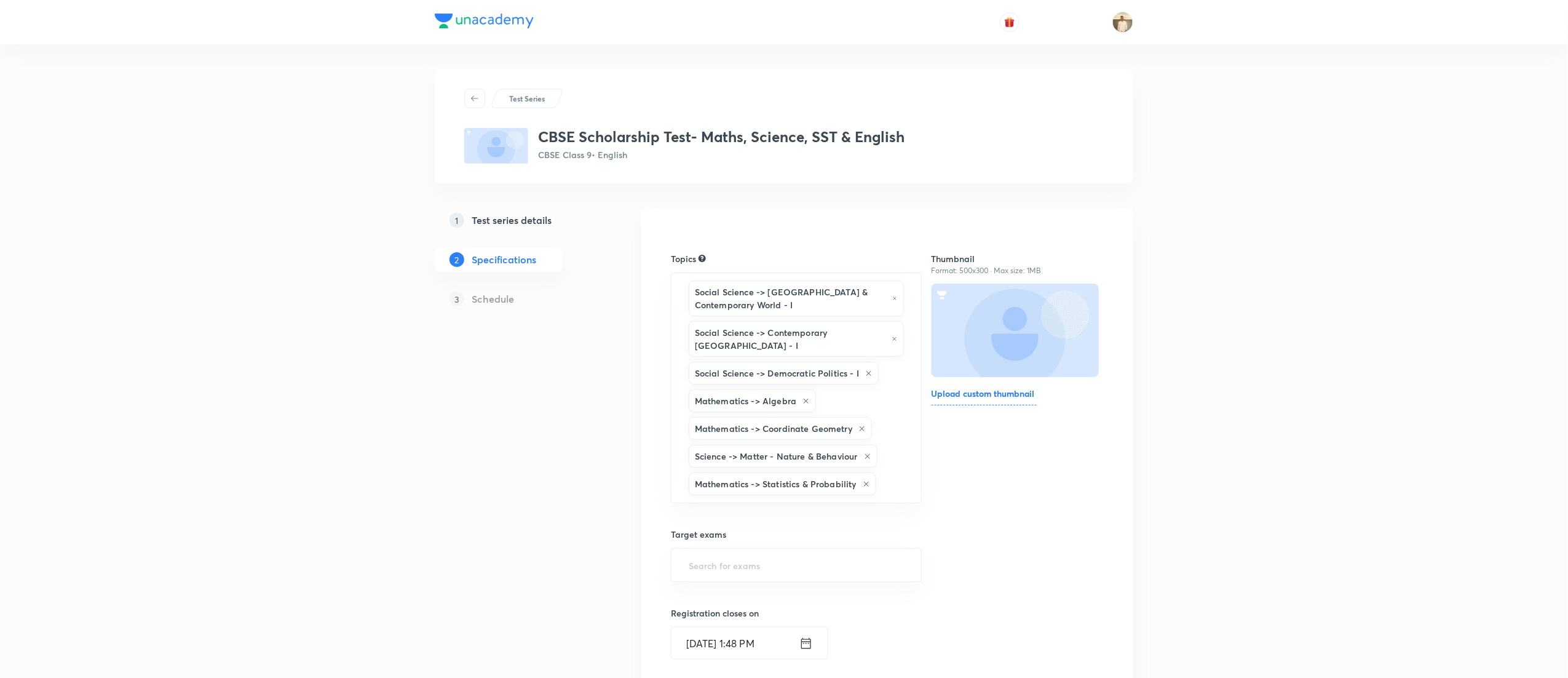
type input "a"
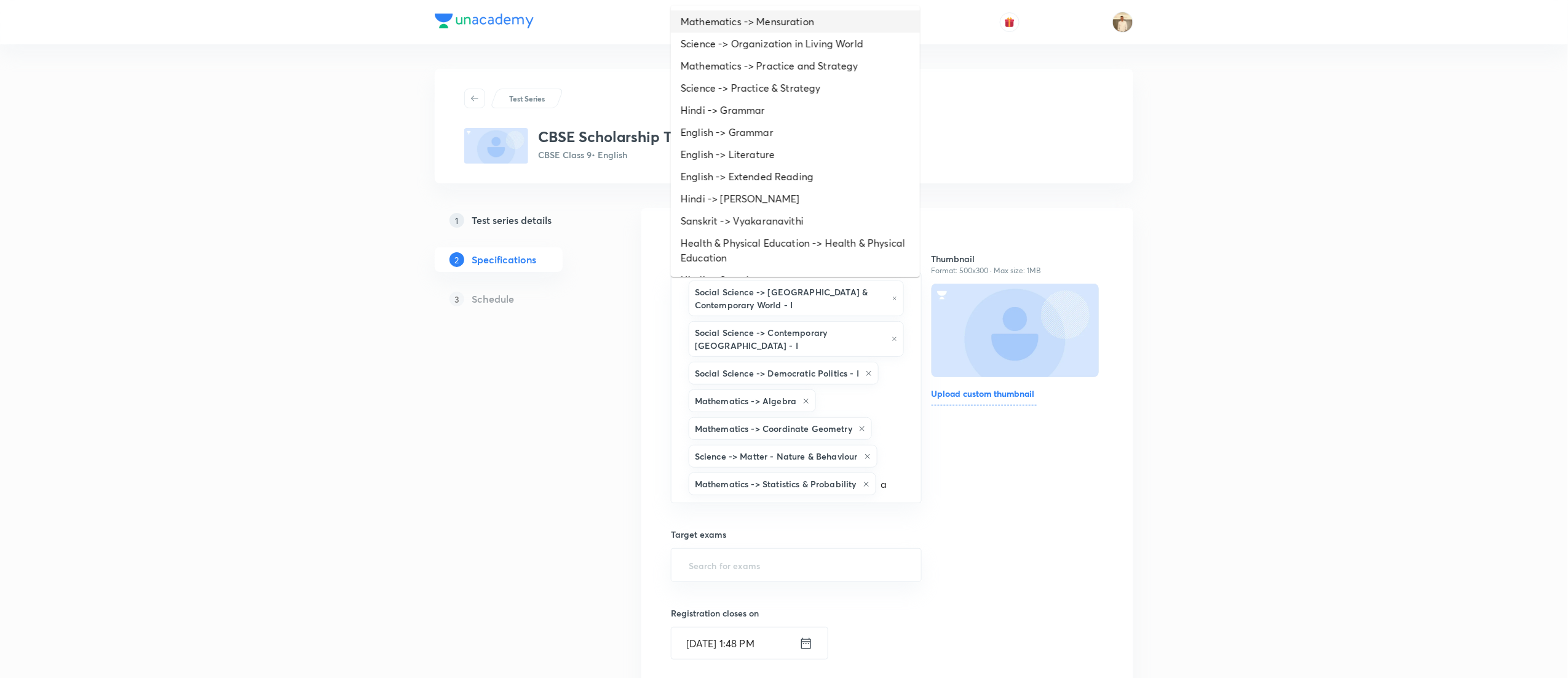
click at [782, 26] on li "Mathematics -> Mensuration" at bounding box center [795, 22] width 249 height 22
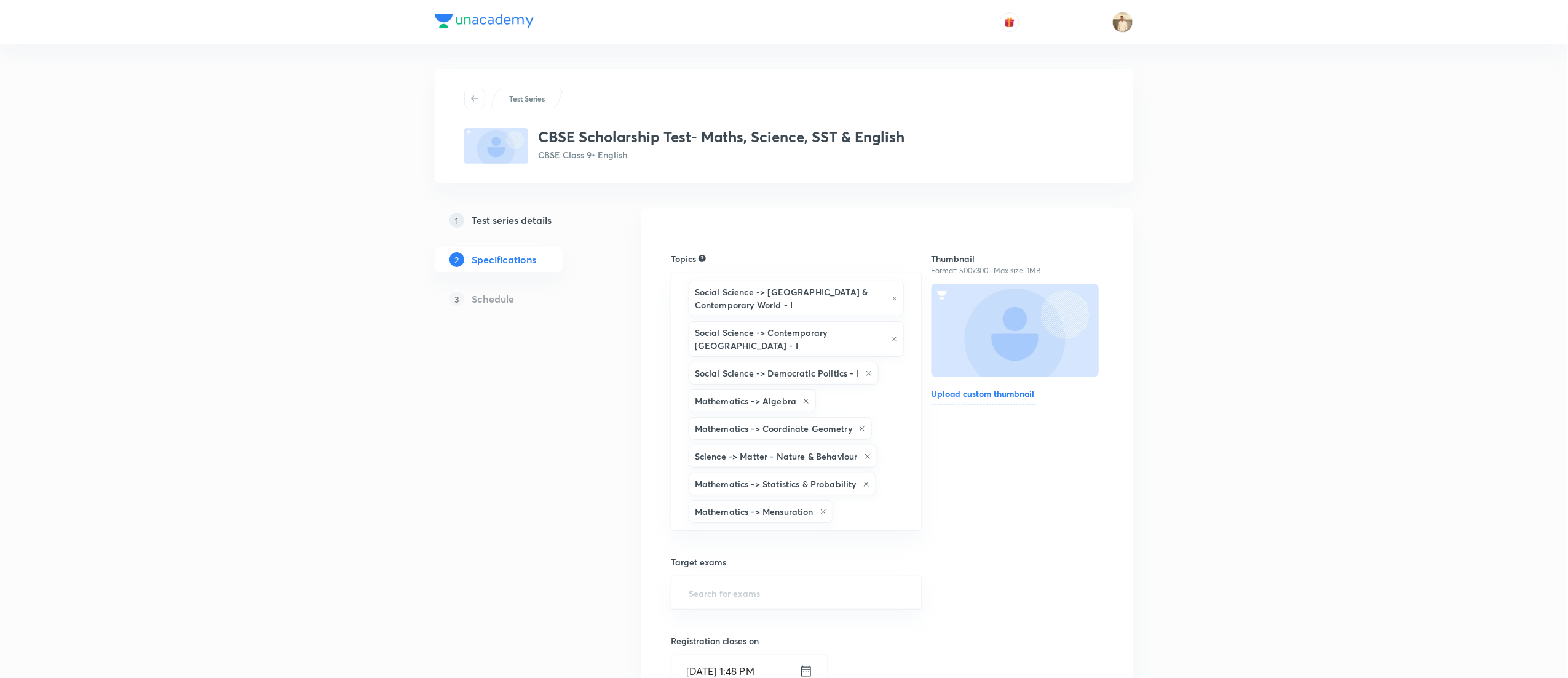
type input "a"
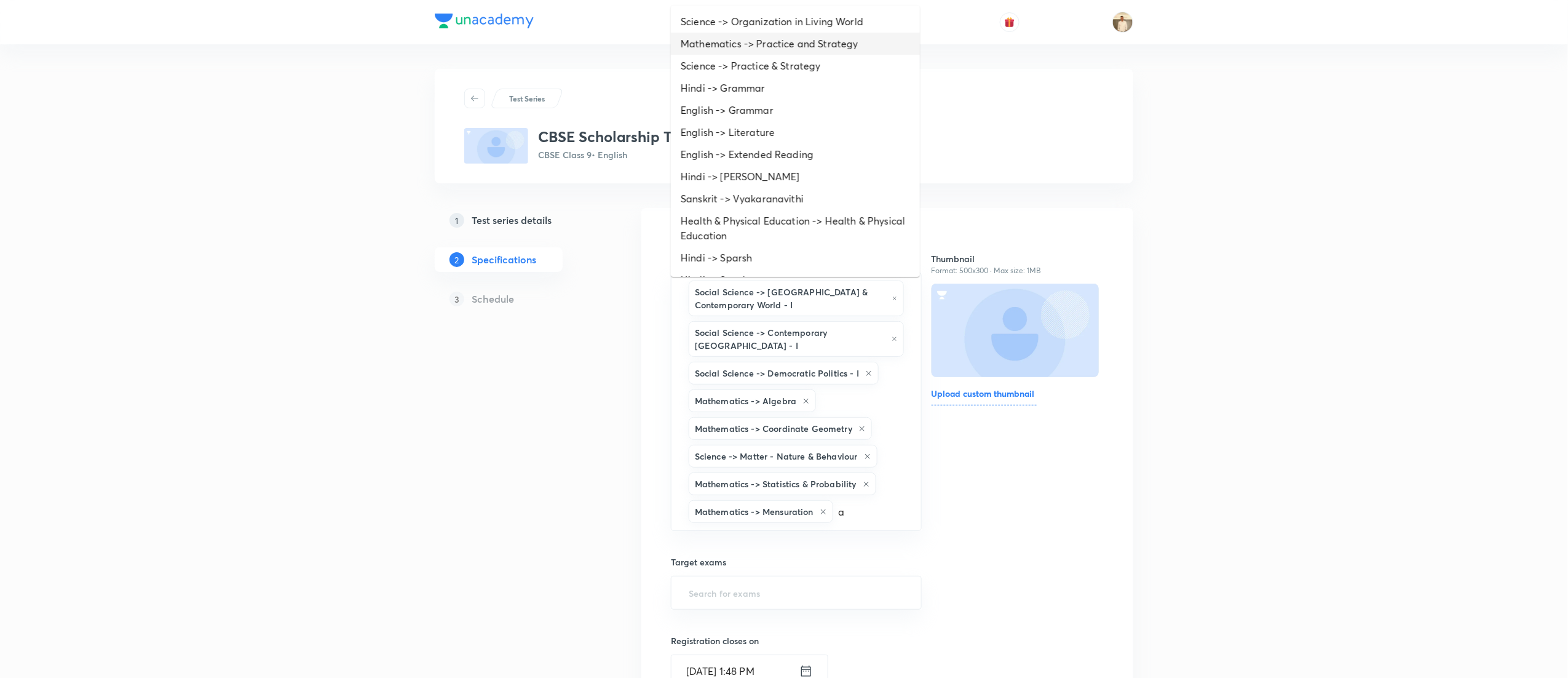
click at [782, 44] on li "Mathematics -> Practice and Strategy" at bounding box center [795, 44] width 249 height 22
type input "a"
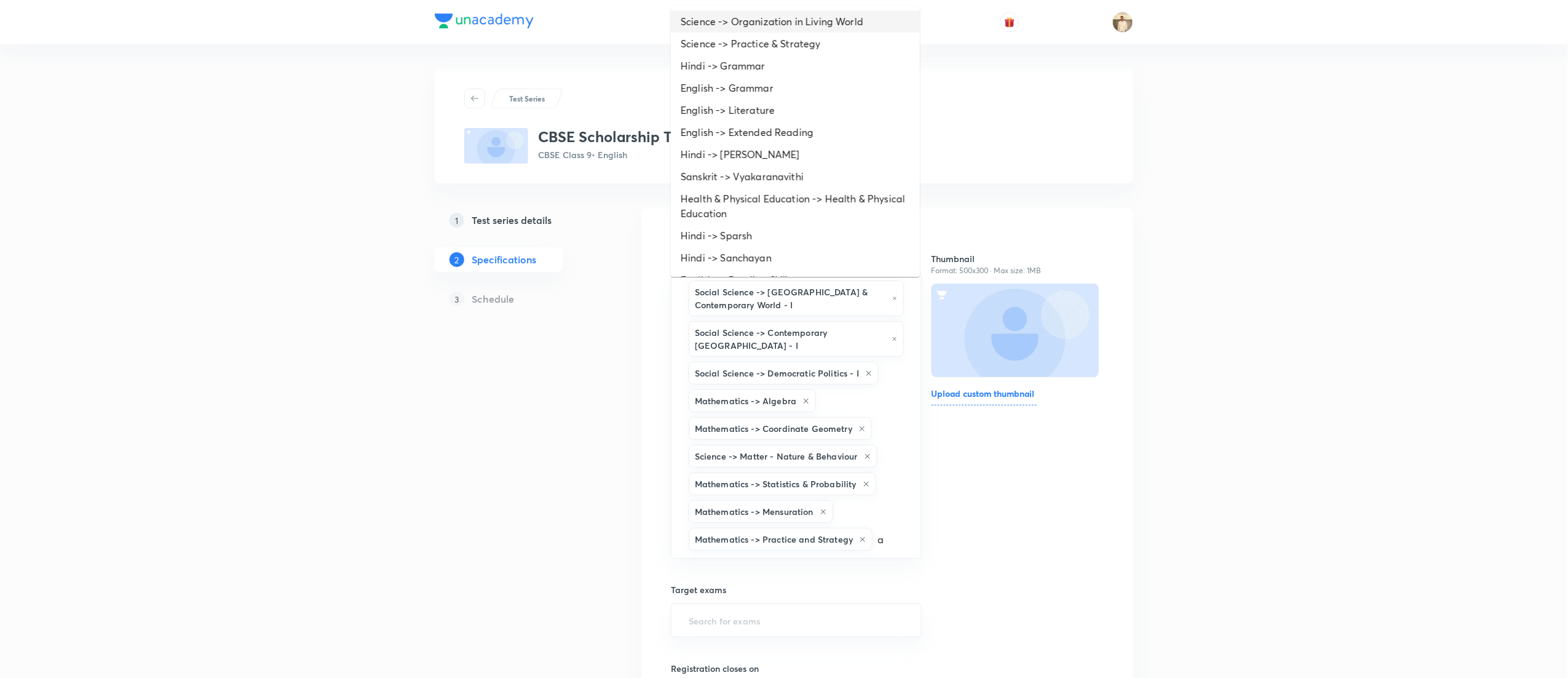
click at [802, 28] on li "Science -> Organization in Living World" at bounding box center [795, 22] width 249 height 22
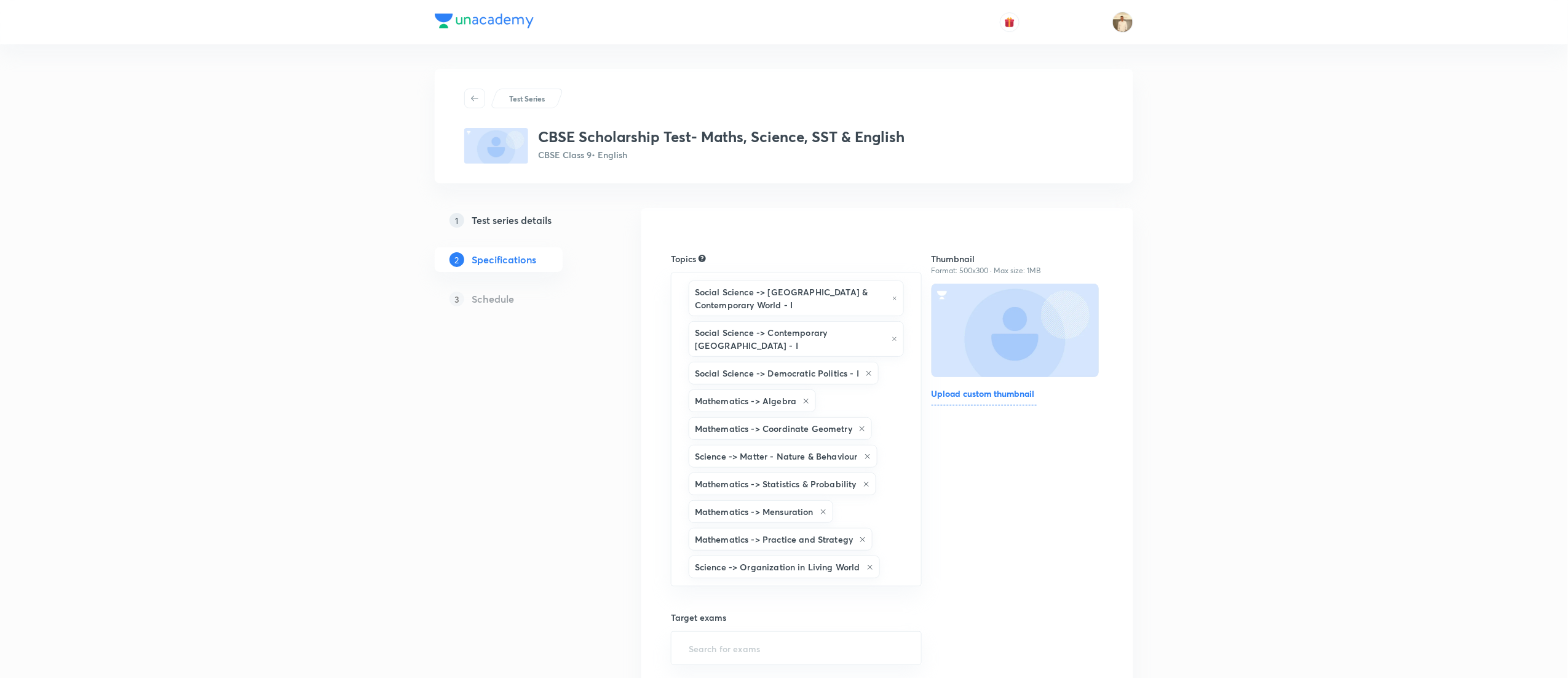
type input "a"
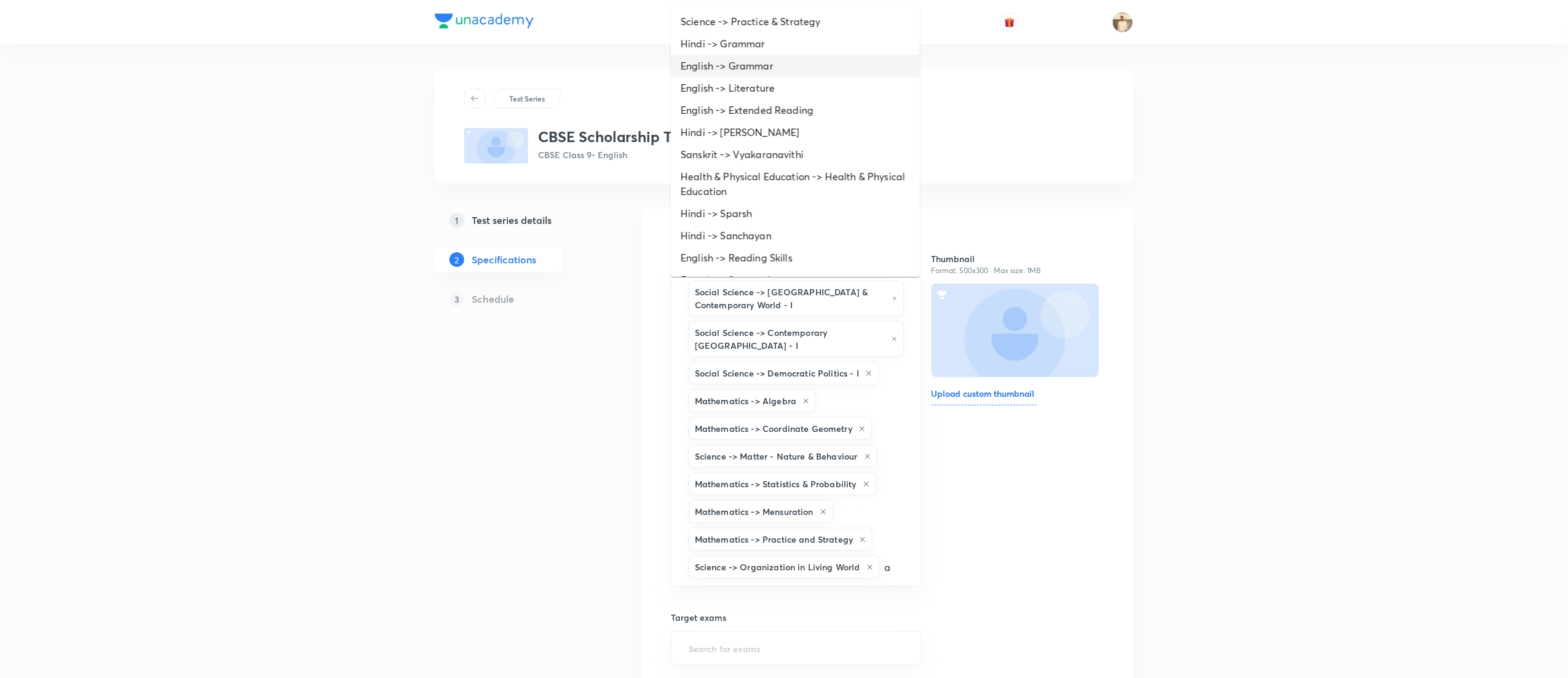
click at [780, 59] on li "English -> Grammar" at bounding box center [795, 66] width 249 height 22
type input "a"
click at [781, 70] on li "English -> Literature" at bounding box center [795, 66] width 249 height 22
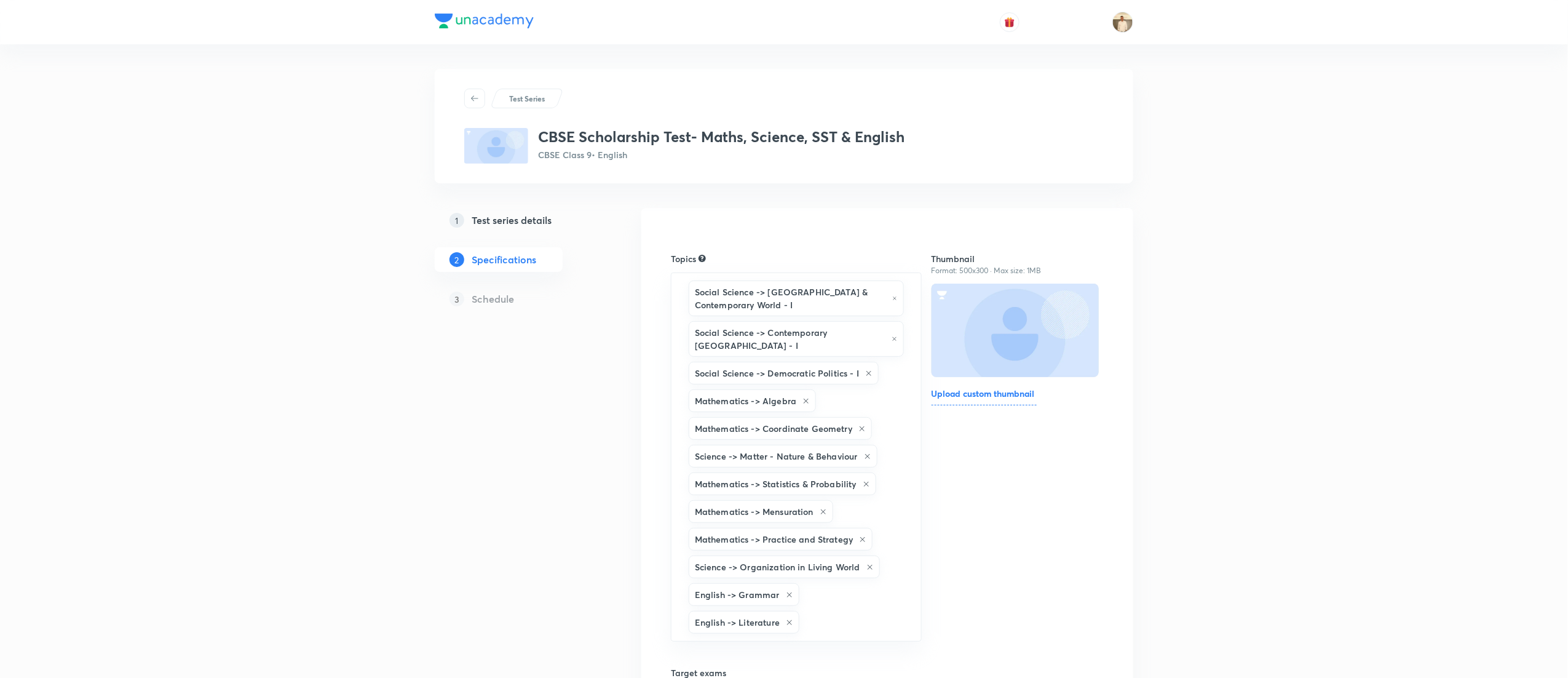
type input "a"
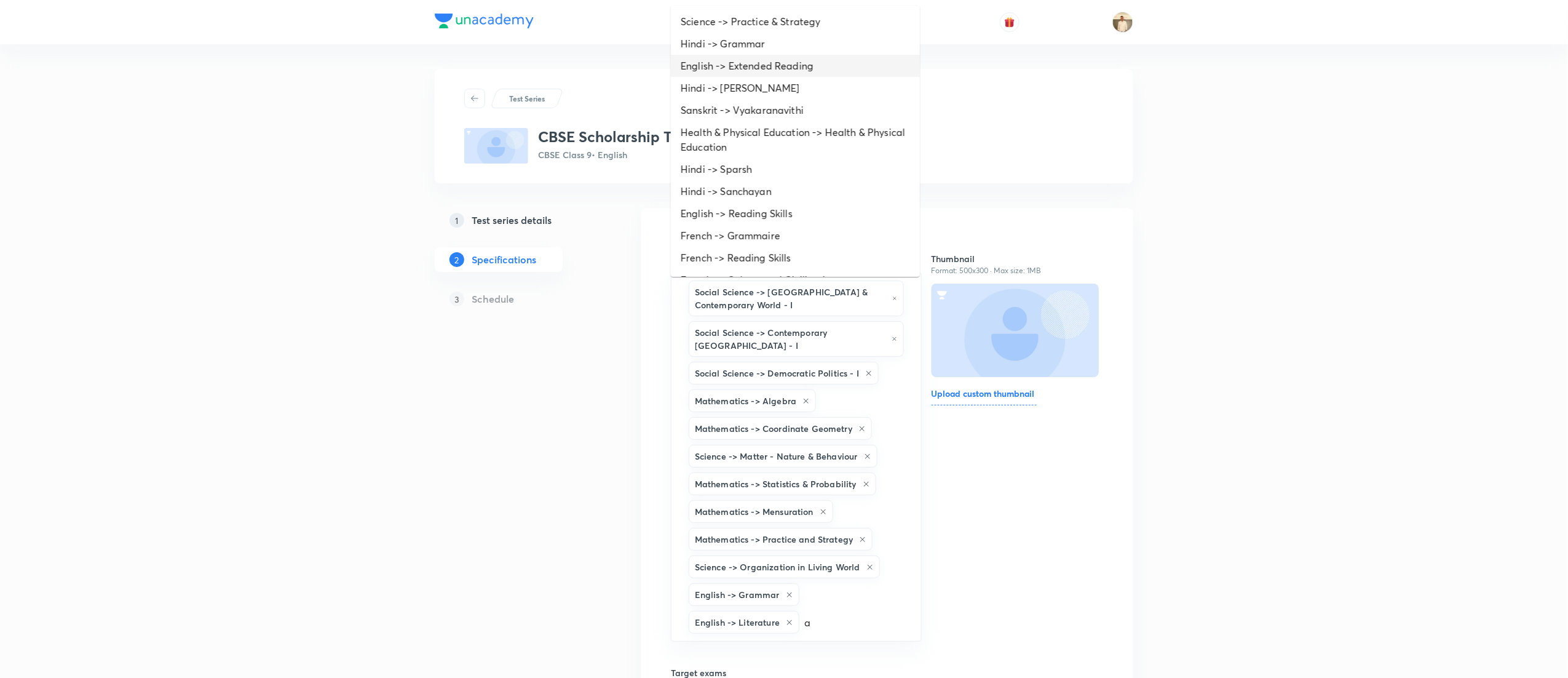
click at [770, 70] on li "English -> Extended Reading" at bounding box center [795, 66] width 249 height 22
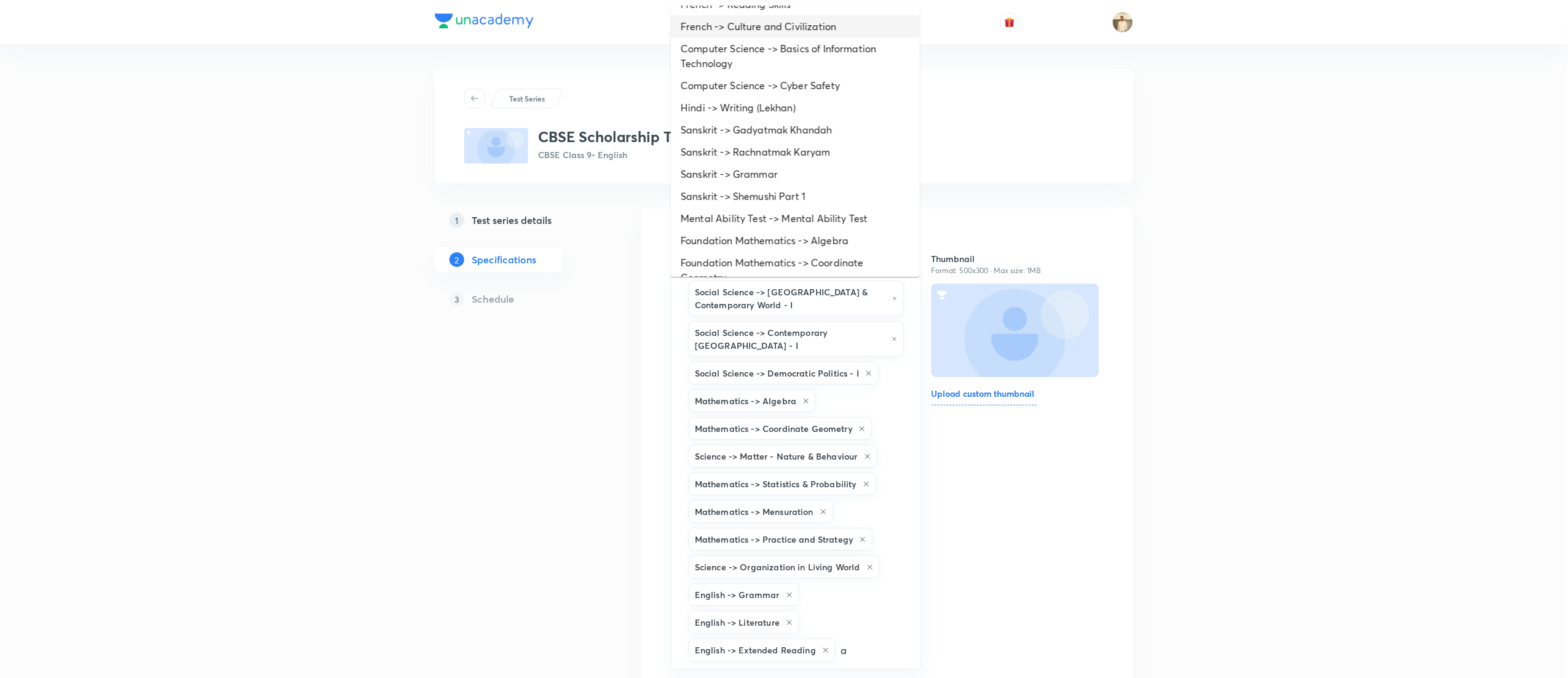
scroll to position [387, 0]
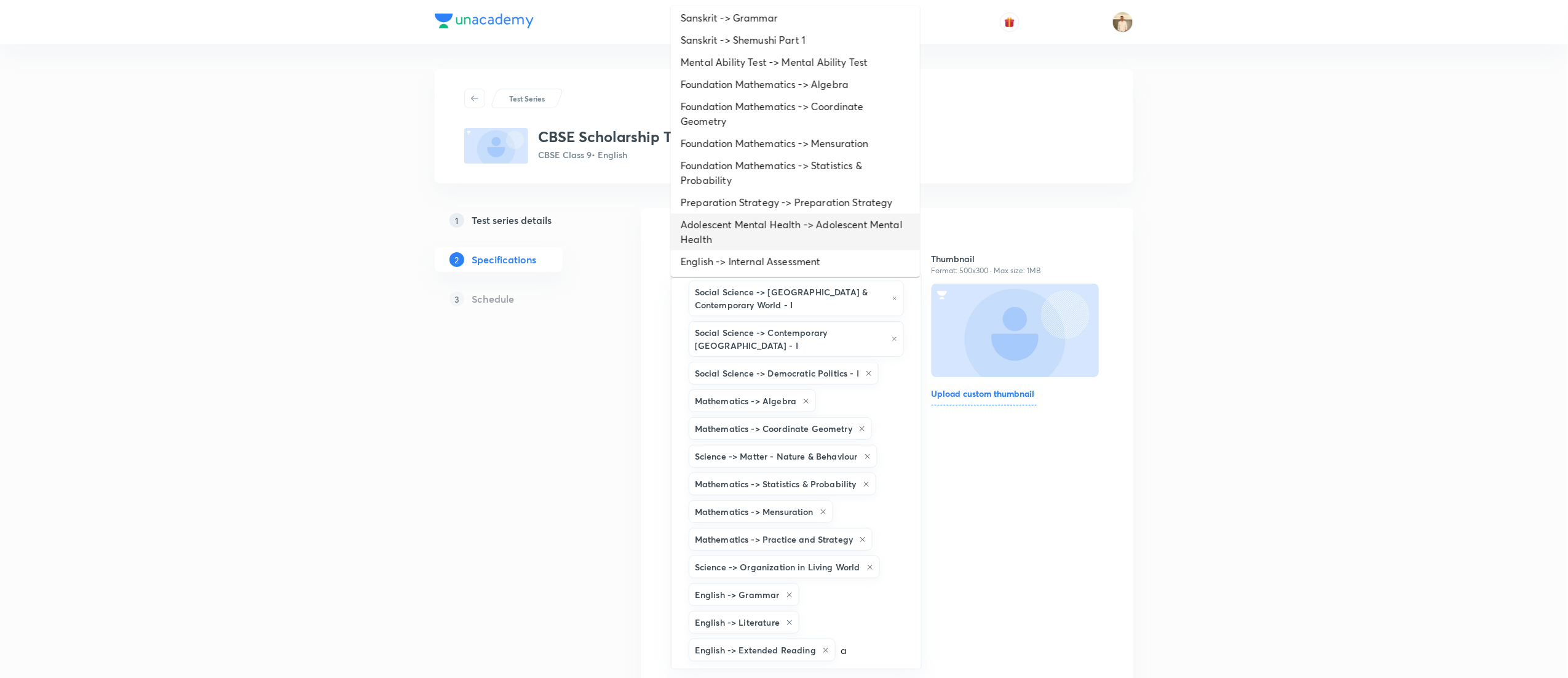
type input "a"
click at [1253, 256] on div "Test Series CBSE Scholarship Test- Maths, Science, SST & English CBSE Class 9 •…" at bounding box center [784, 623] width 1568 height 1246
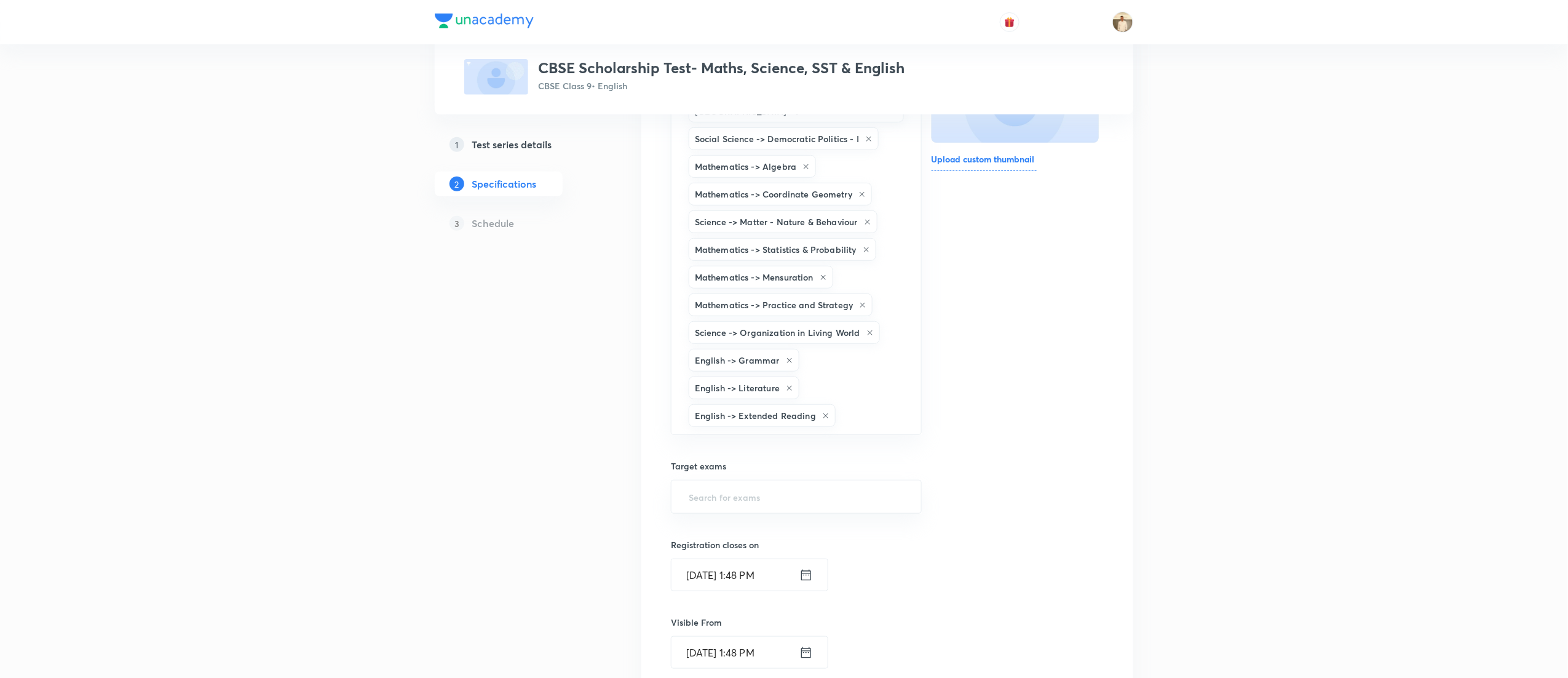
scroll to position [492, 0]
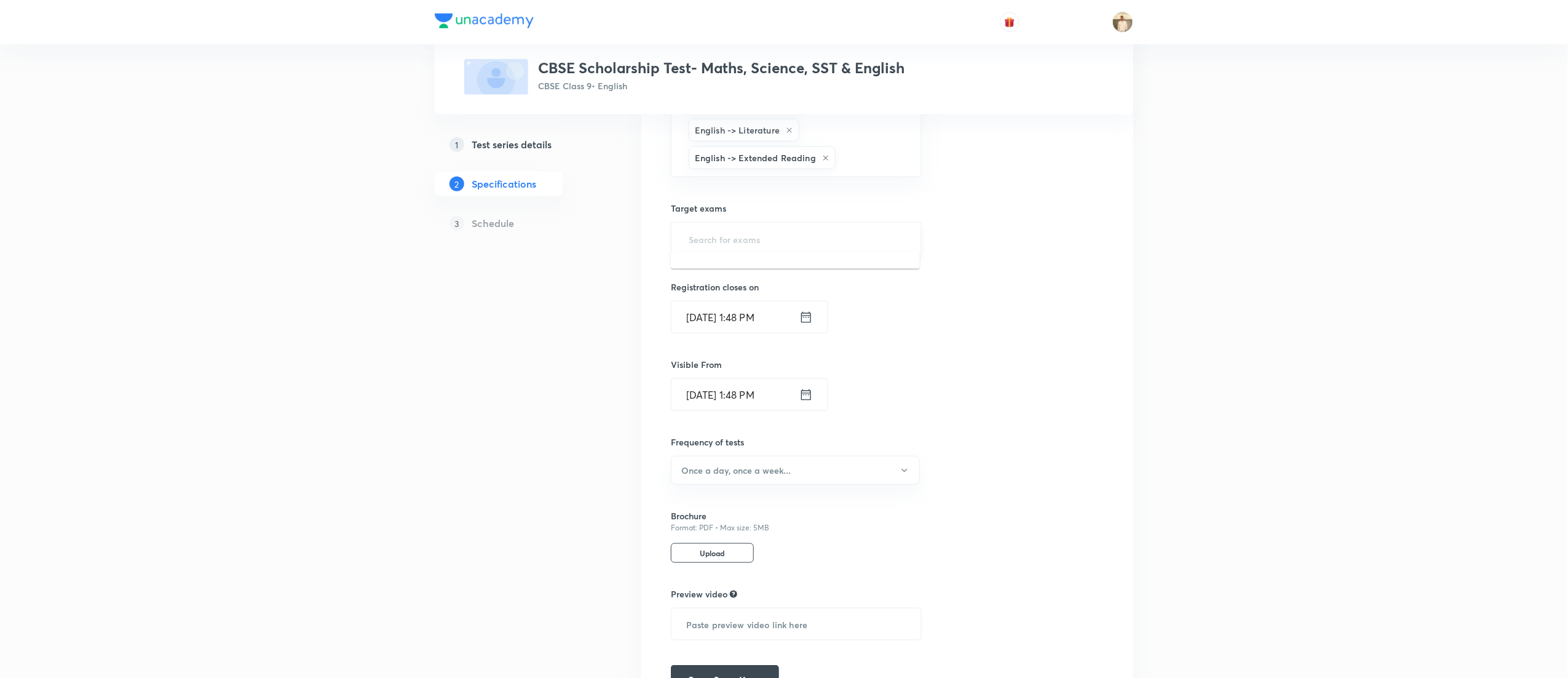
click at [751, 239] on input "text" at bounding box center [796, 239] width 220 height 22
type input "a"
click at [731, 263] on li "CBSE Class 9" at bounding box center [795, 268] width 249 height 22
click at [862, 469] on button "Once a day, once a week..." at bounding box center [795, 475] width 249 height 29
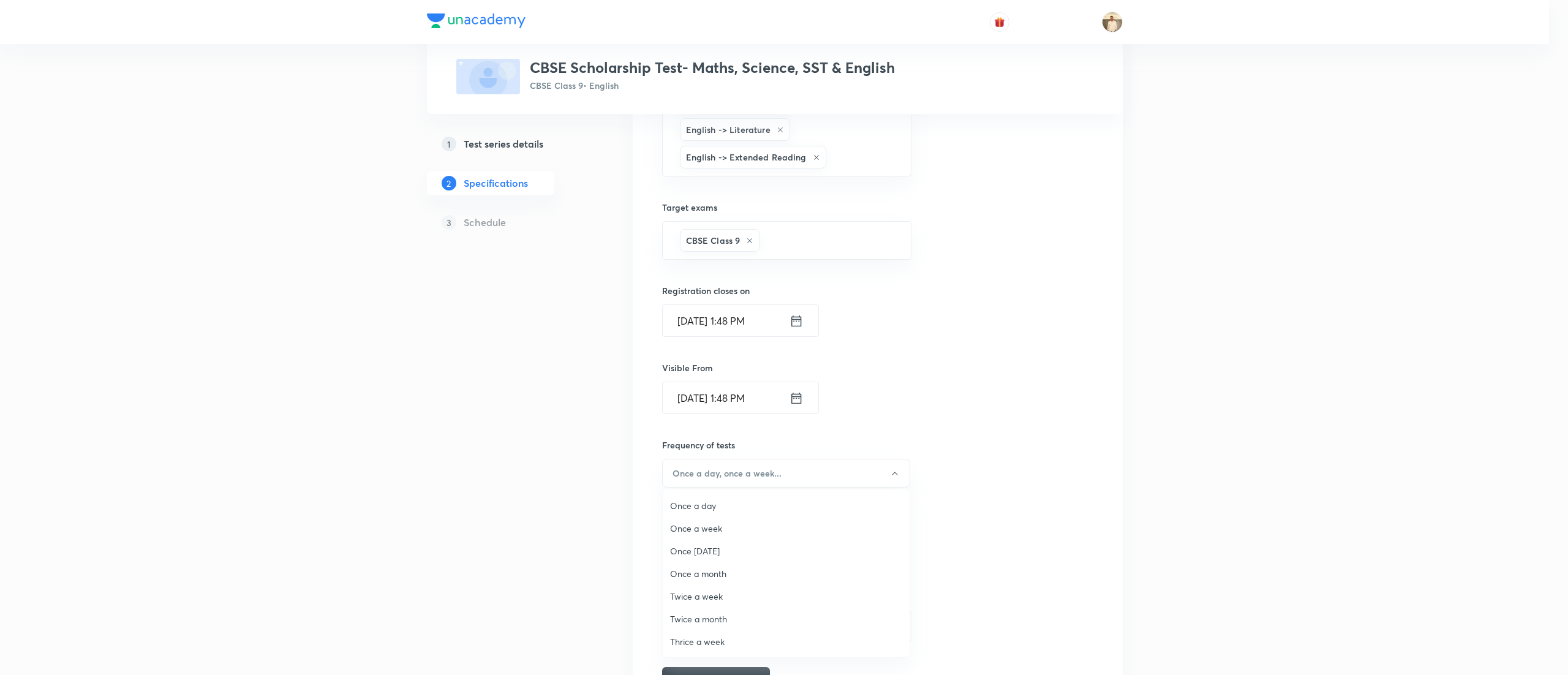
click at [703, 529] on span "Once a week" at bounding box center [786, 528] width 232 height 13
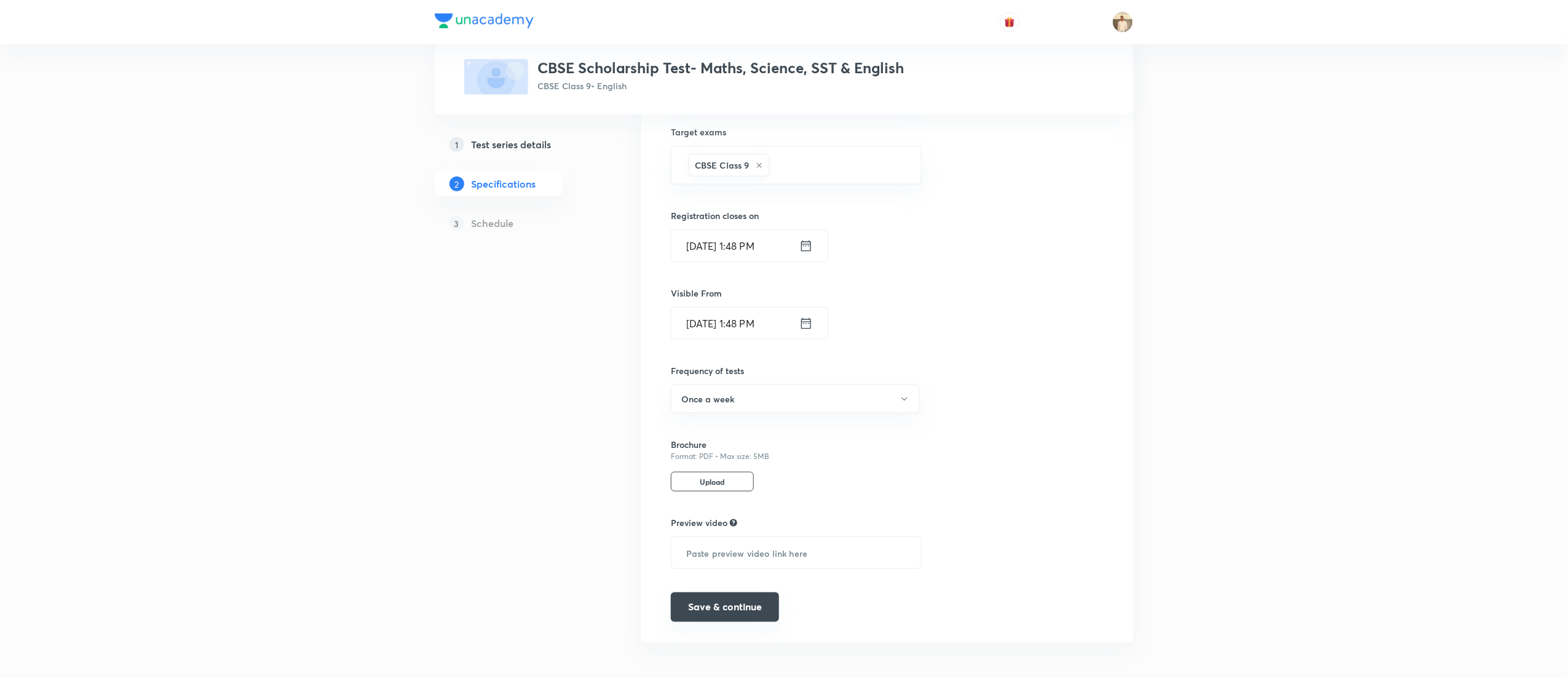
click at [702, 604] on button "Save & continue" at bounding box center [725, 607] width 108 height 30
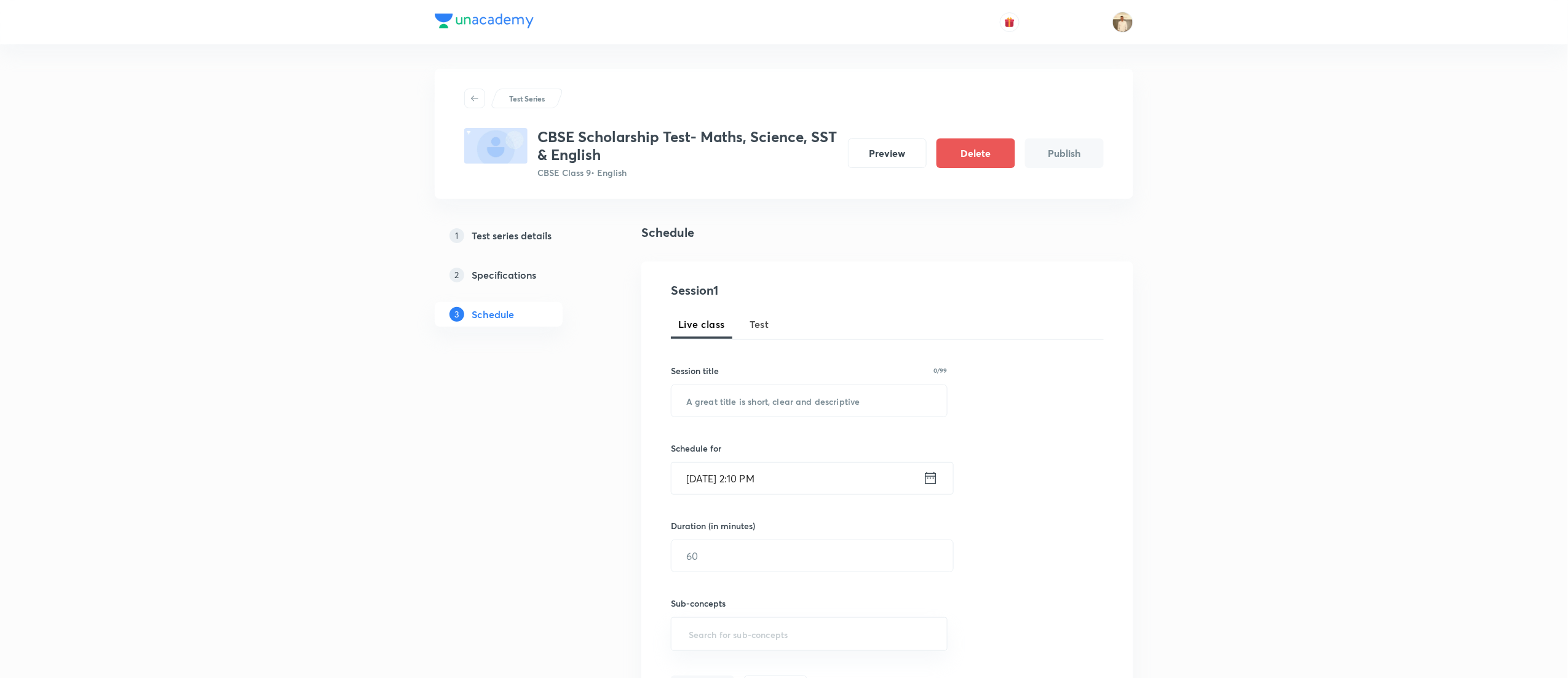
click at [762, 323] on span "Test" at bounding box center [759, 324] width 20 height 14
click at [722, 403] on input "text" at bounding box center [809, 400] width 275 height 31
paste input "CBSE Scholarship Test"
type input "CBSE Scholarship Test"
click at [689, 475] on input "Sep 2, 2025, 2:10 PM" at bounding box center [797, 478] width 251 height 31
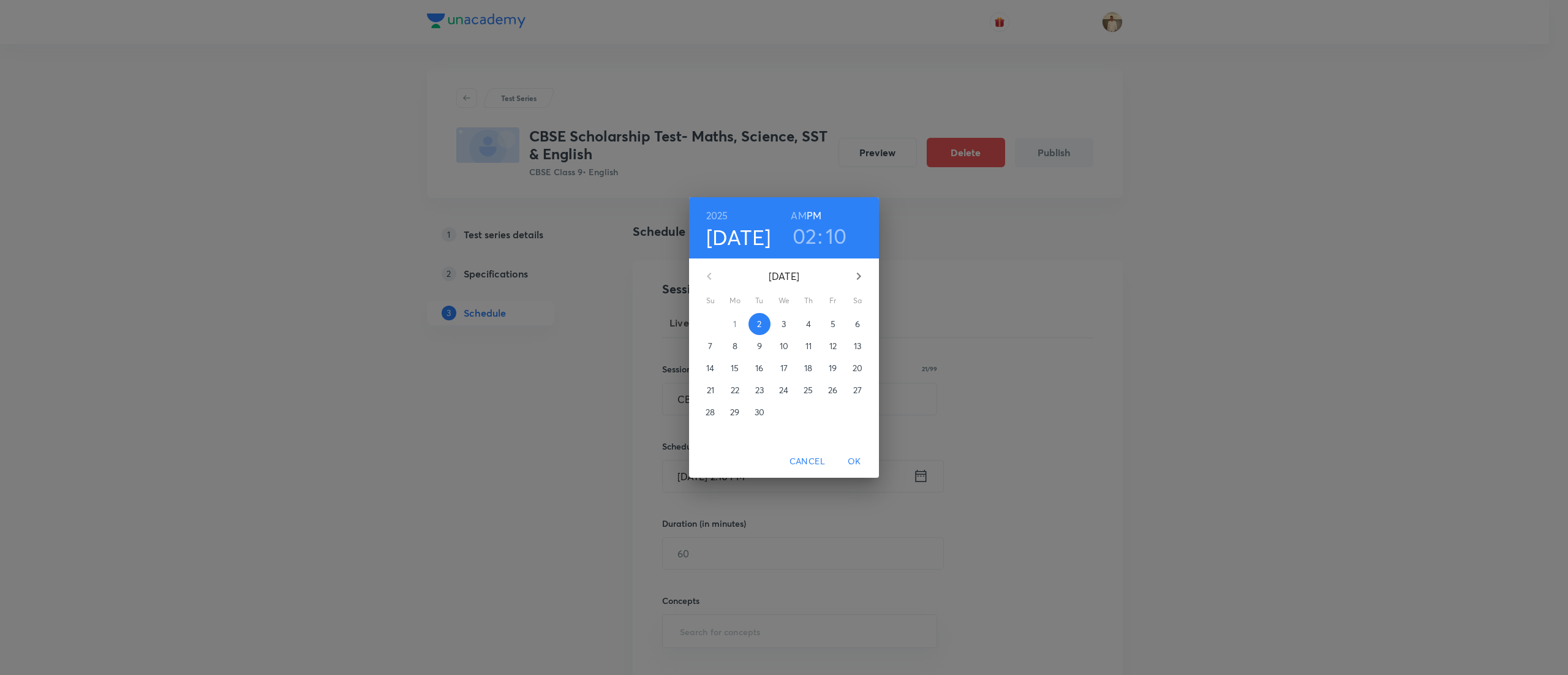
click at [711, 345] on p "7" at bounding box center [710, 346] width 4 height 12
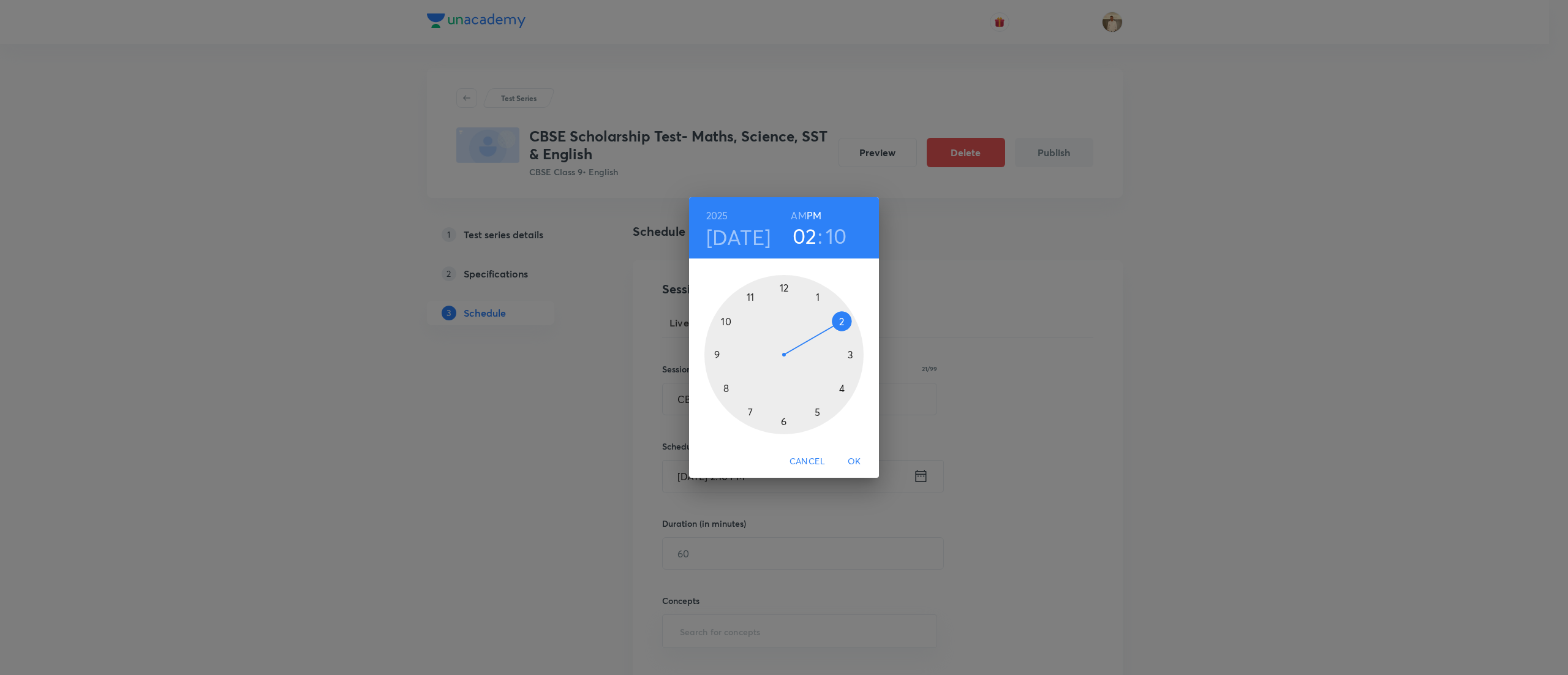
click at [817, 412] on div at bounding box center [784, 355] width 159 height 159
click at [784, 283] on div at bounding box center [784, 355] width 159 height 159
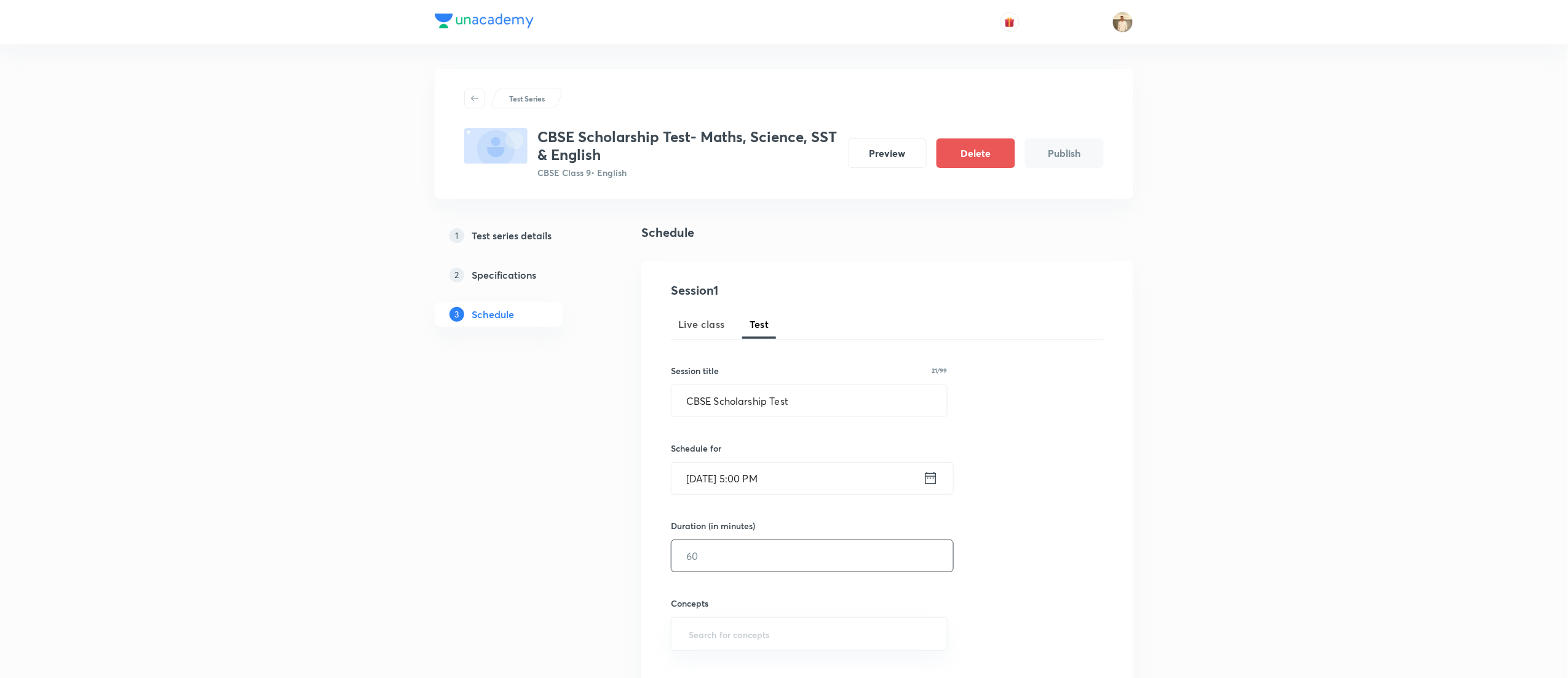
click at [749, 549] on input "text" at bounding box center [812, 556] width 282 height 31
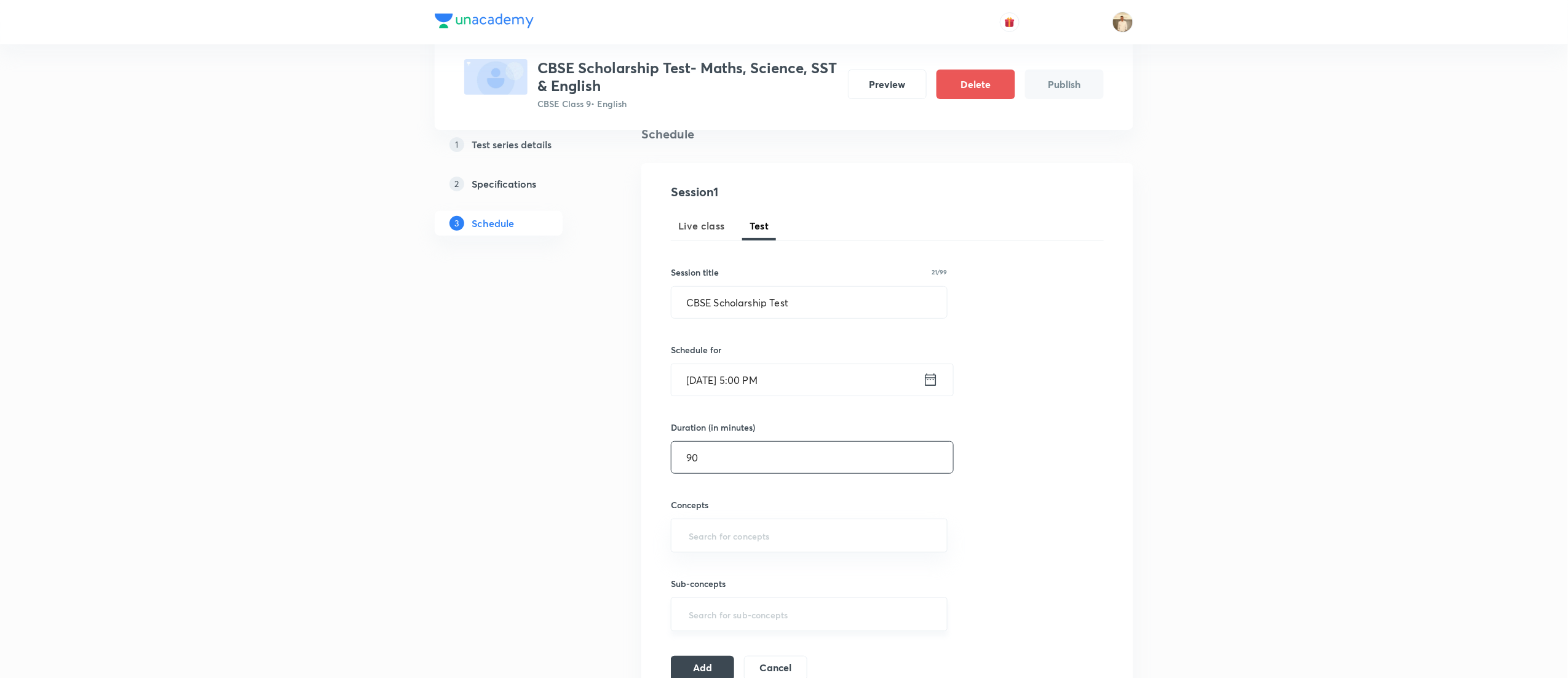
scroll to position [246, 0]
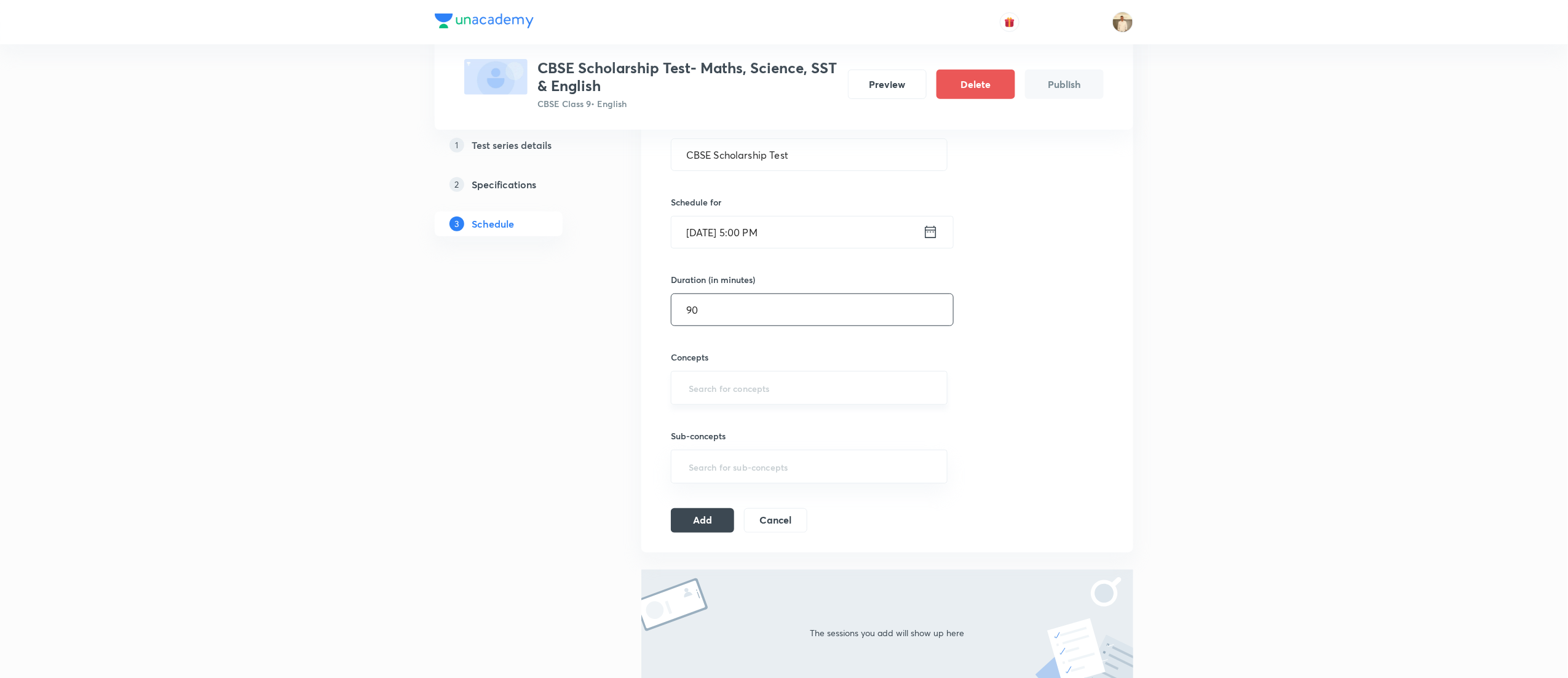
click at [714, 374] on div "​" at bounding box center [810, 387] width 277 height 34
type input "90"
type input "a"
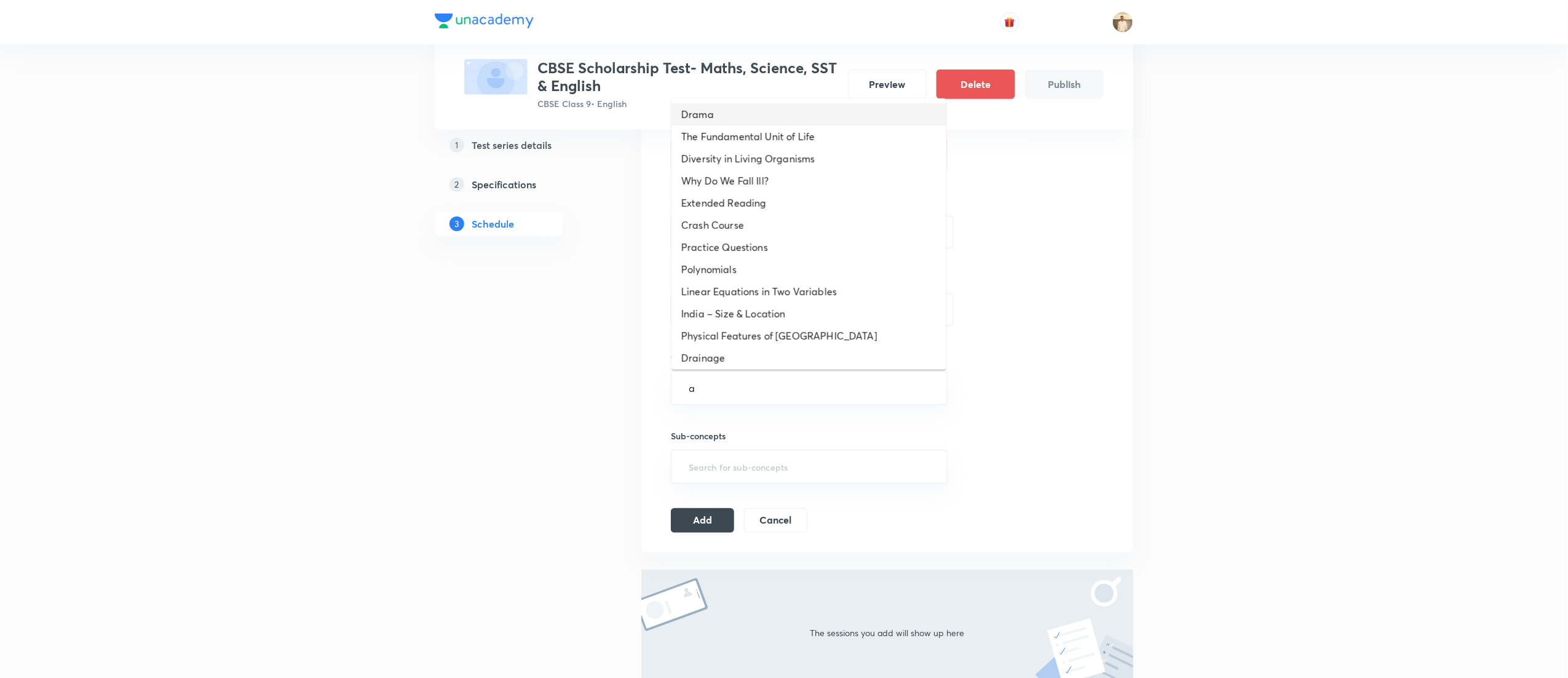
click at [763, 110] on li "Drama" at bounding box center [809, 114] width 275 height 22
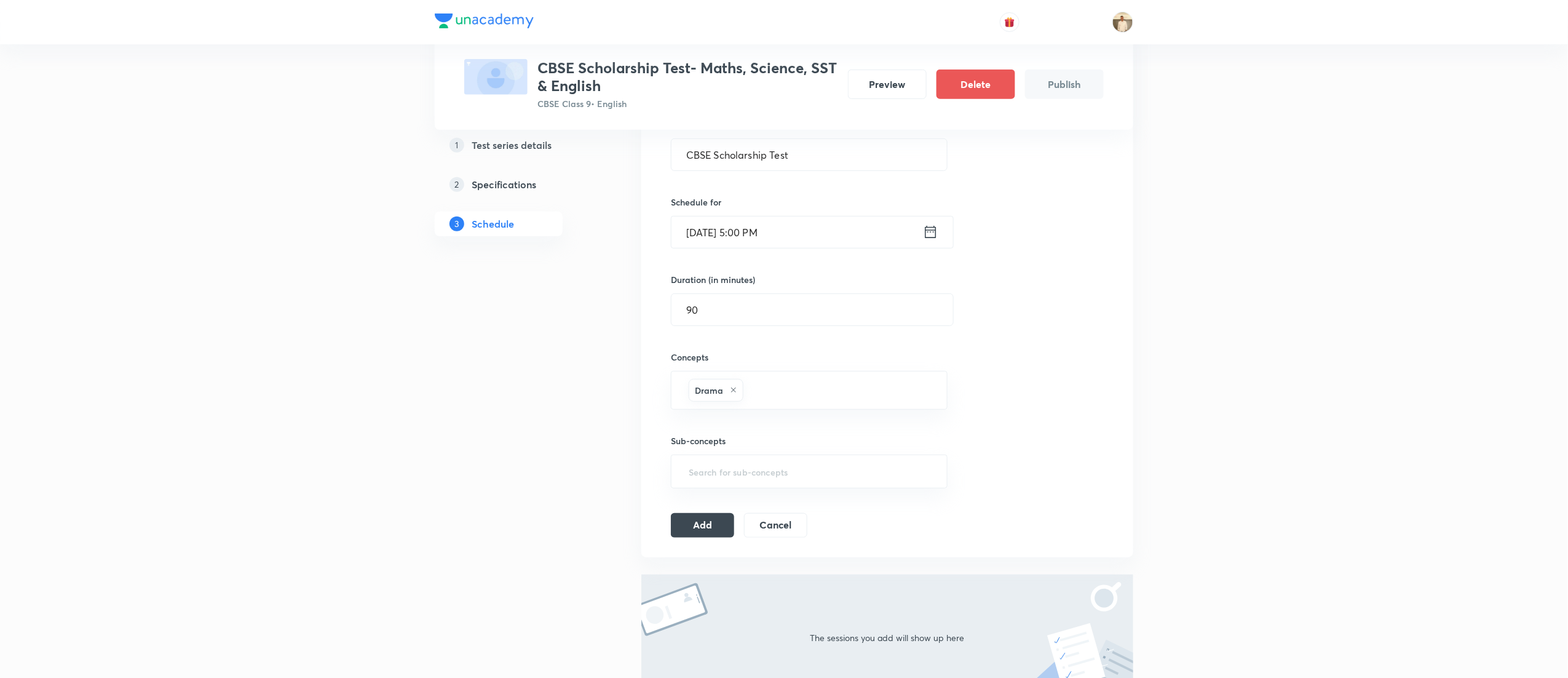
type input "a"
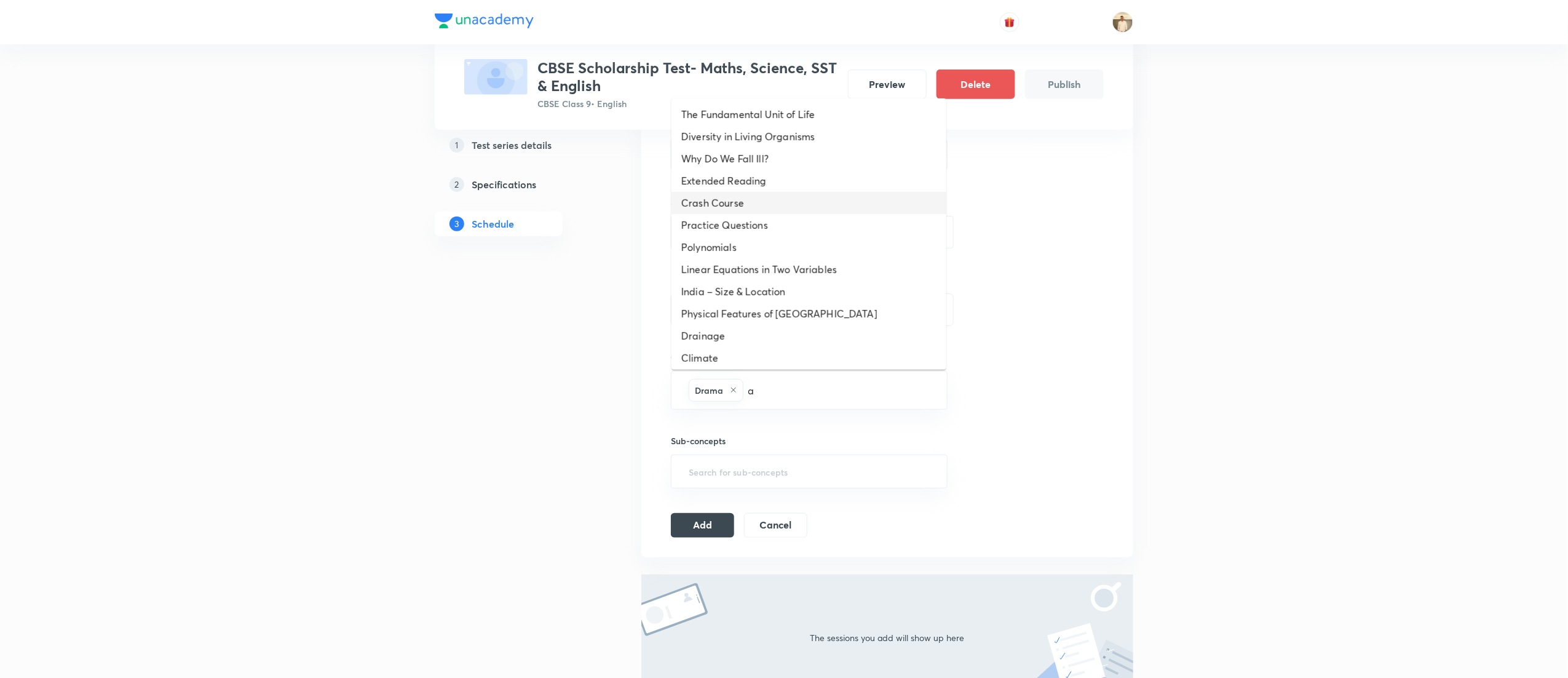
click at [772, 203] on li "Crash Course" at bounding box center [809, 203] width 275 height 22
type input "a"
click at [822, 394] on icon at bounding box center [818, 390] width 7 height 7
type input "a"
click at [768, 241] on li "Polynomials" at bounding box center [809, 247] width 275 height 22
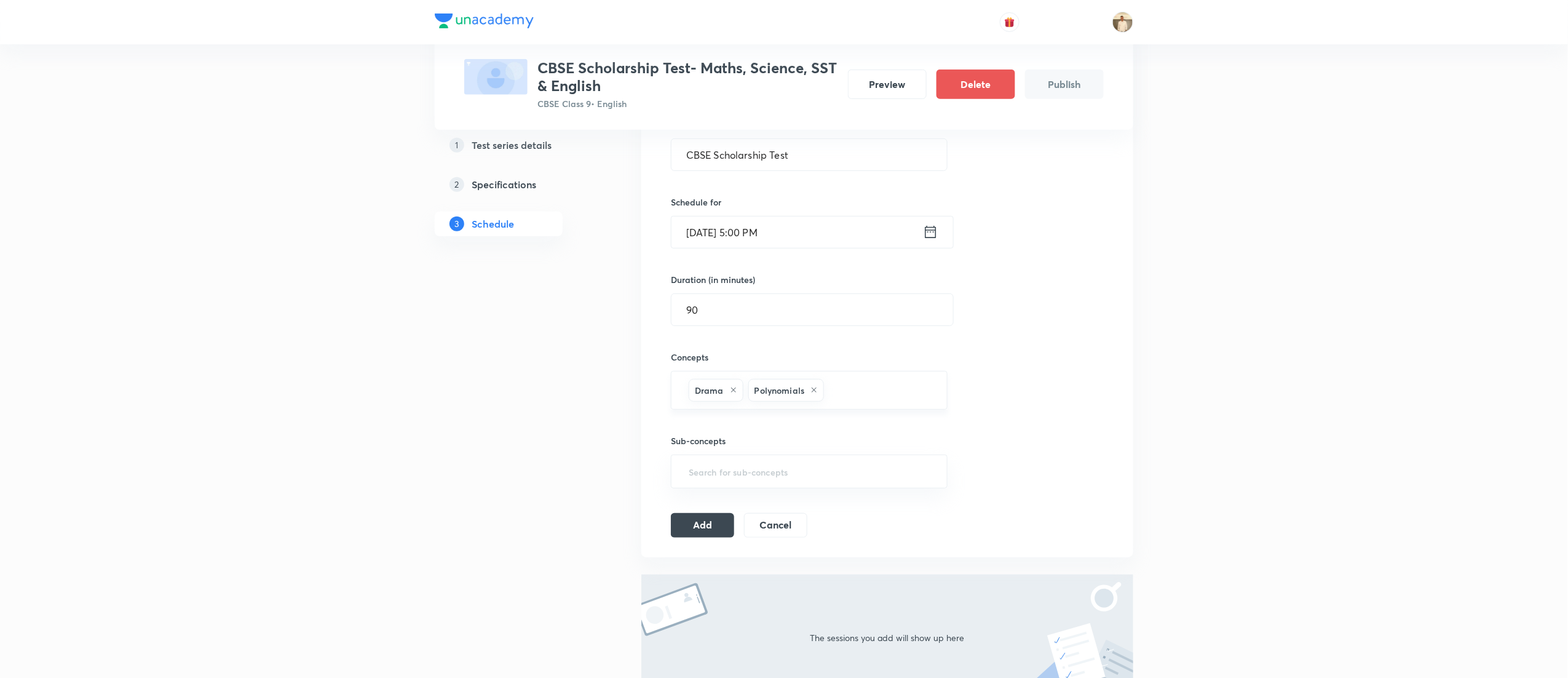
type input "a"
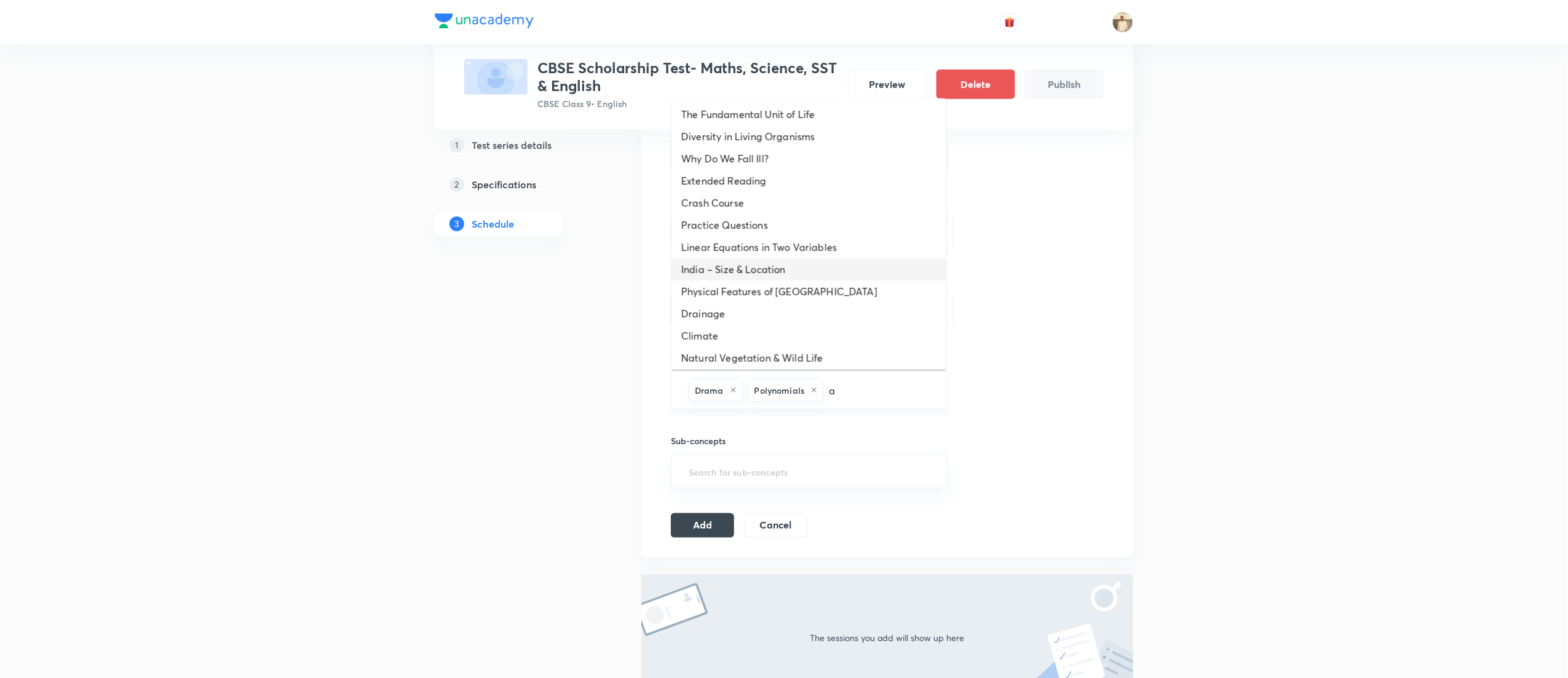
click at [765, 265] on li "India – Size & Location" at bounding box center [809, 270] width 275 height 22
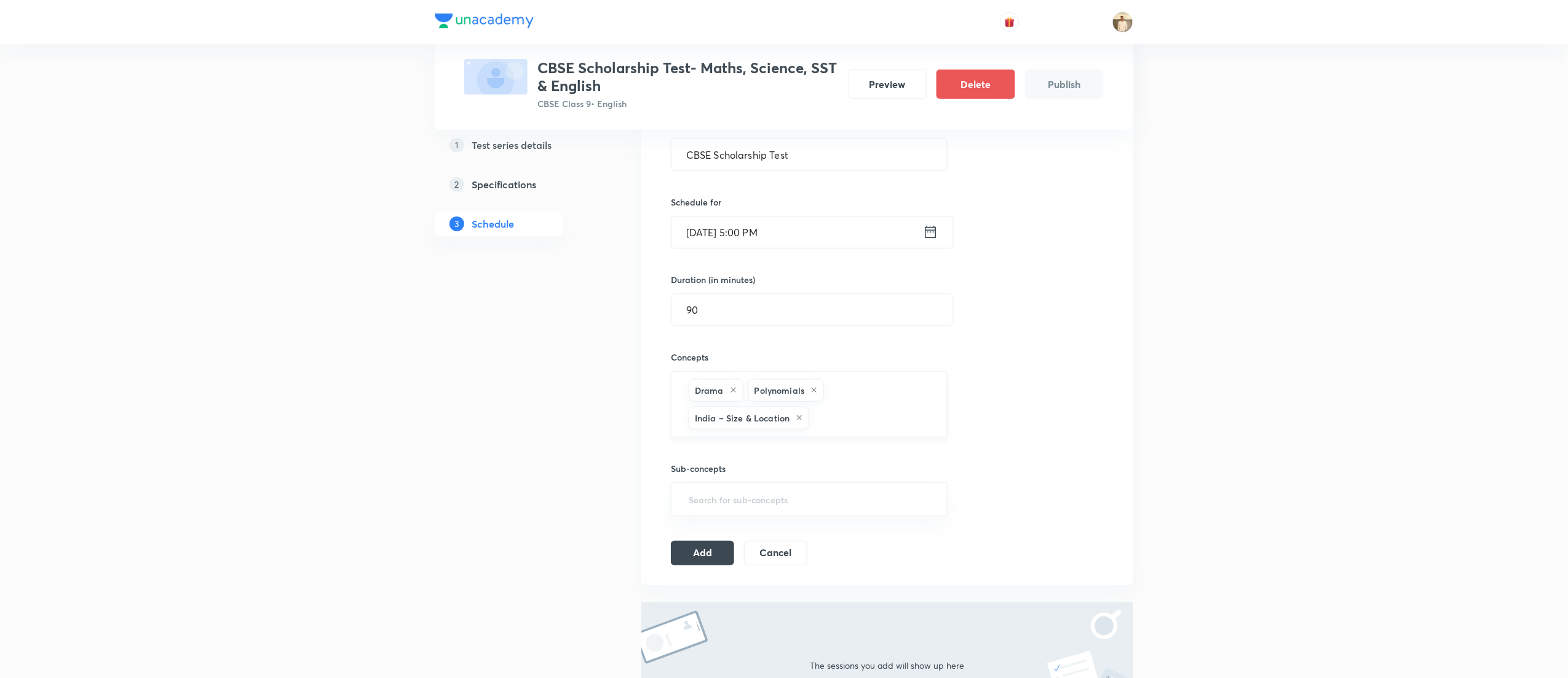
type input "a"
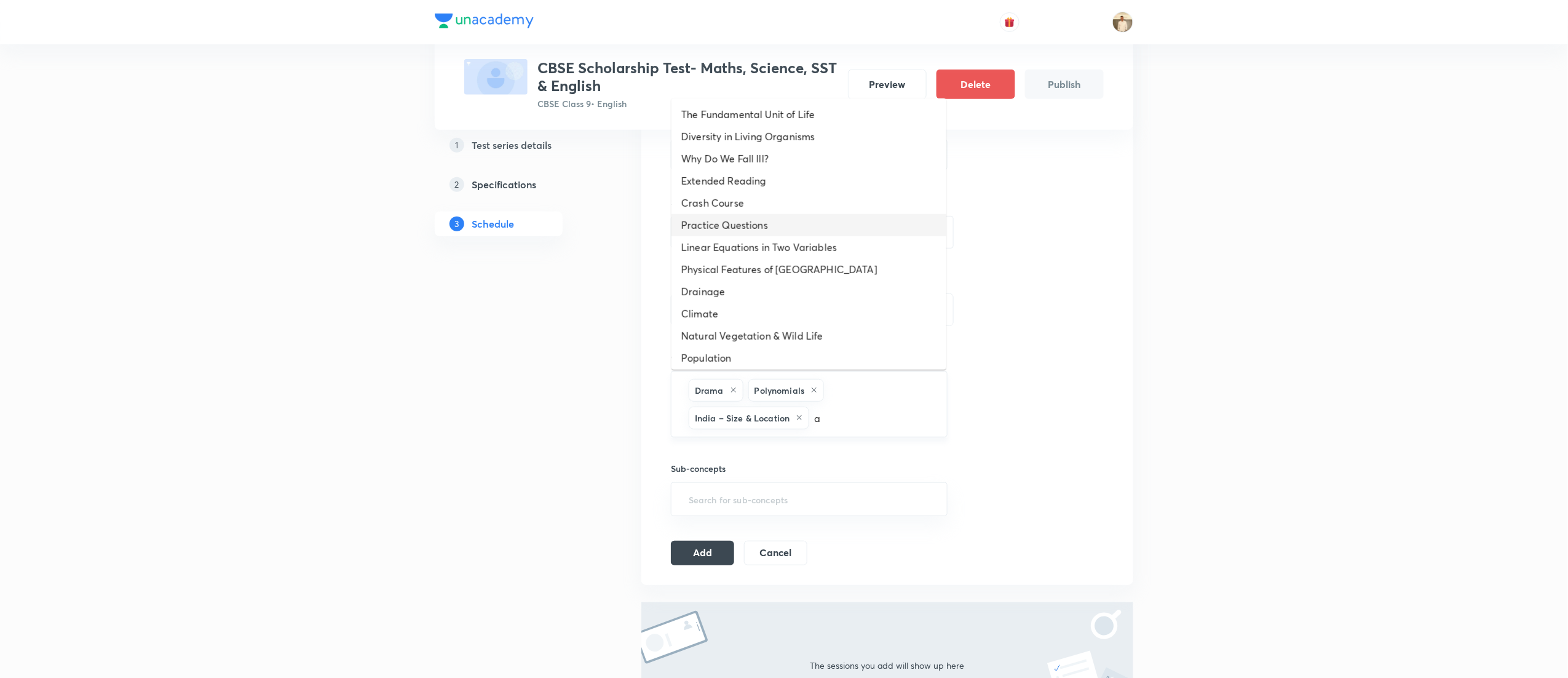
click at [780, 231] on li "Practice Questions" at bounding box center [809, 225] width 275 height 22
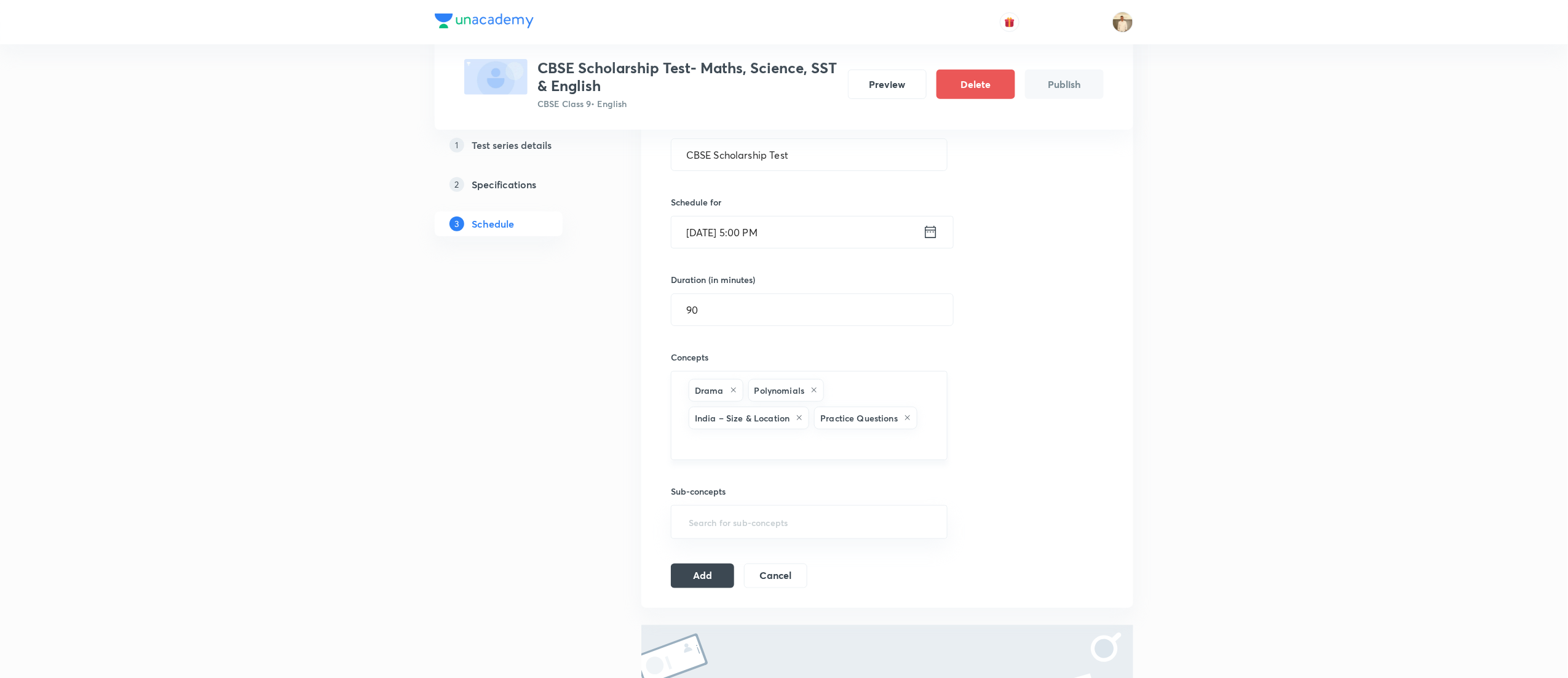
type input "a"
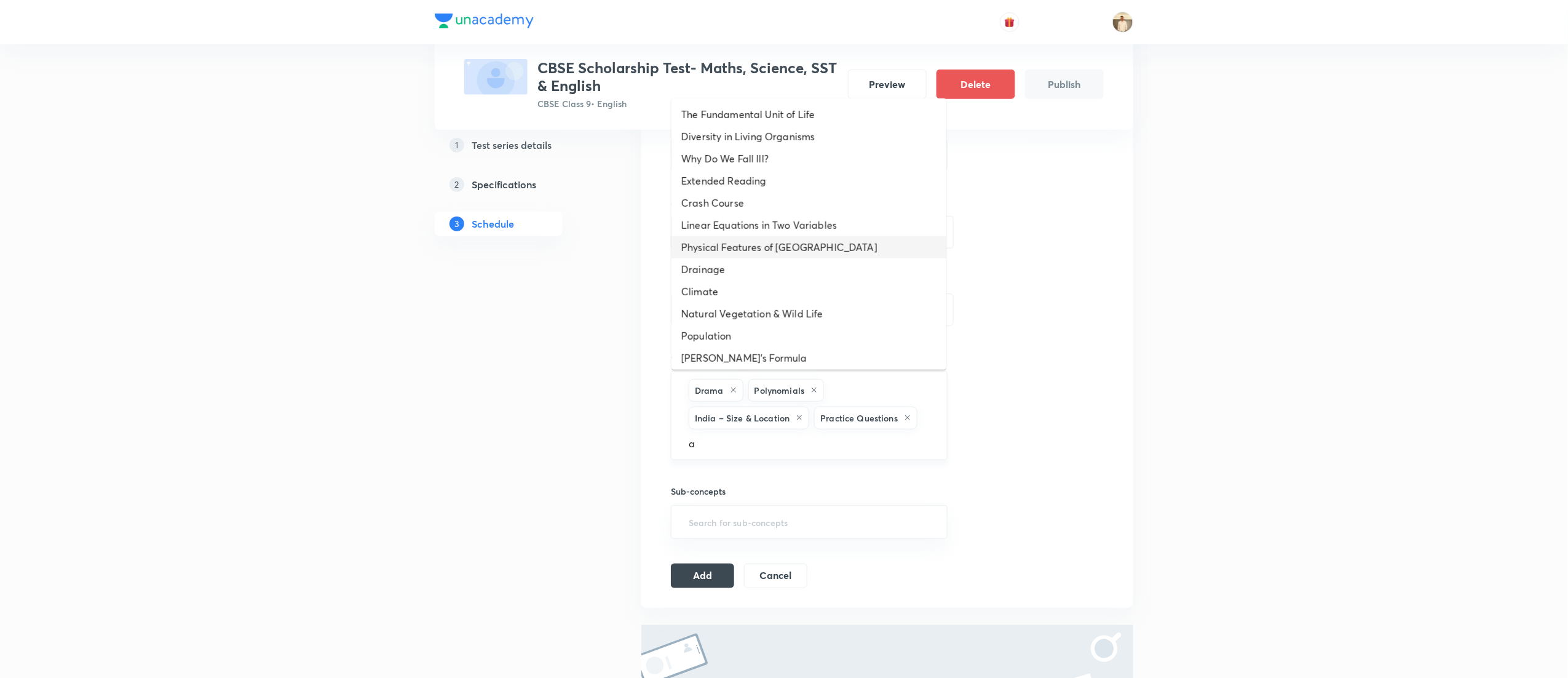
click at [781, 245] on li "Physical Features of India" at bounding box center [809, 247] width 275 height 22
type input "a"
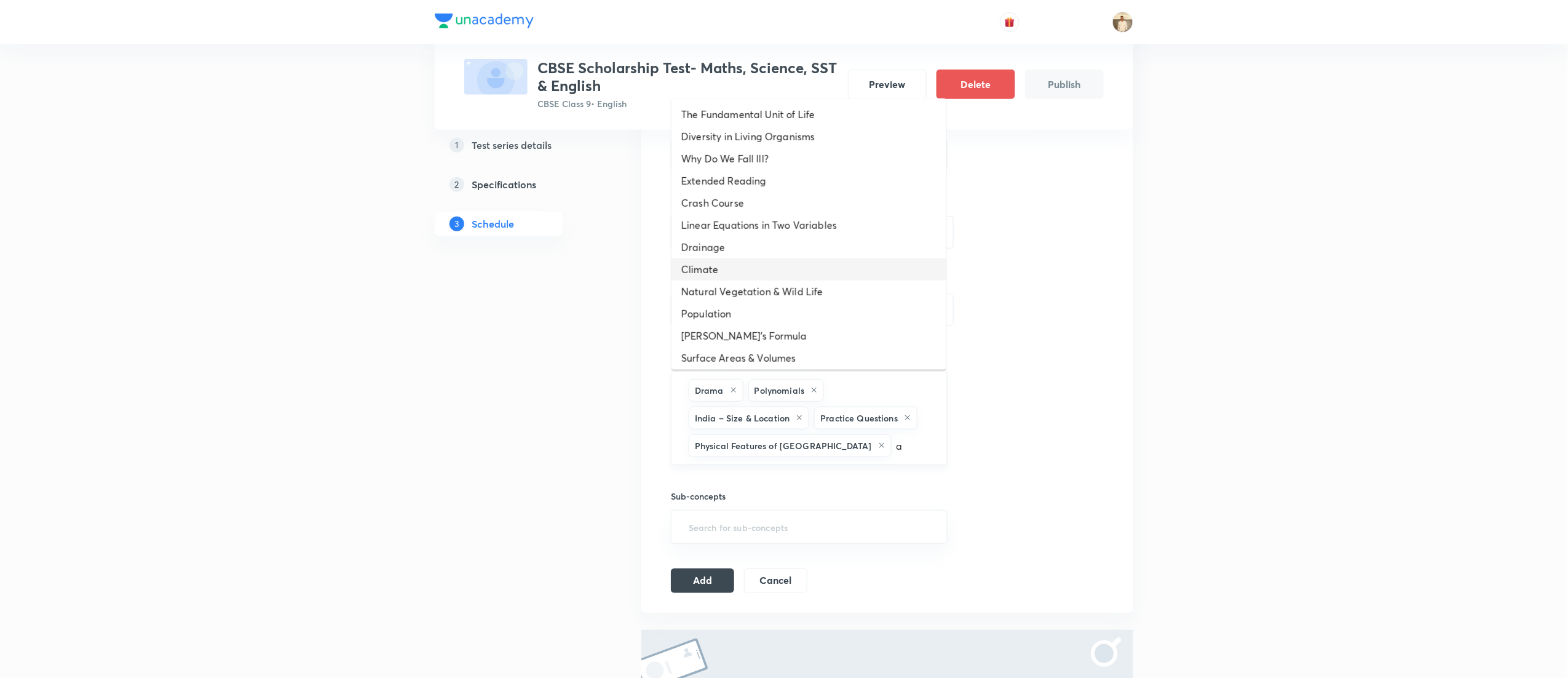
click at [782, 259] on li "Climate" at bounding box center [809, 270] width 275 height 22
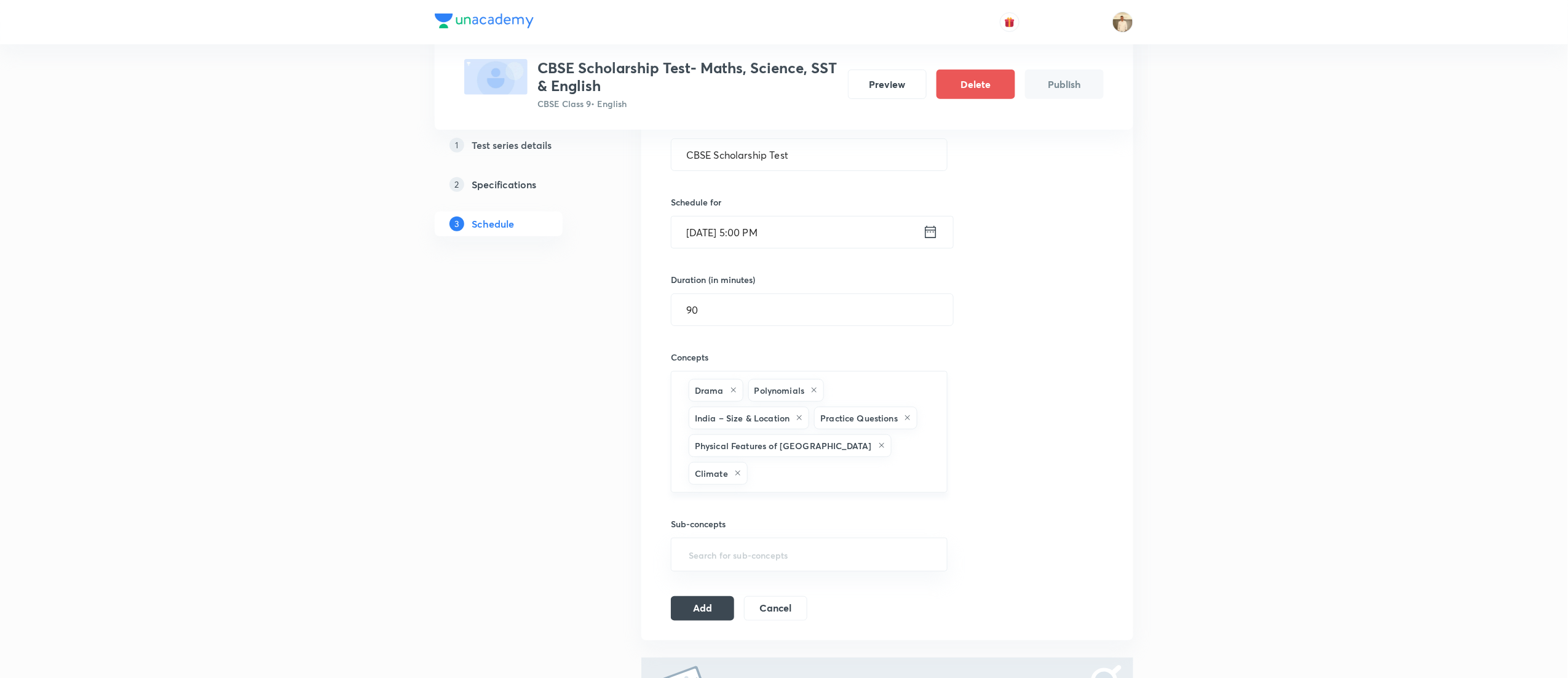
type input "a"
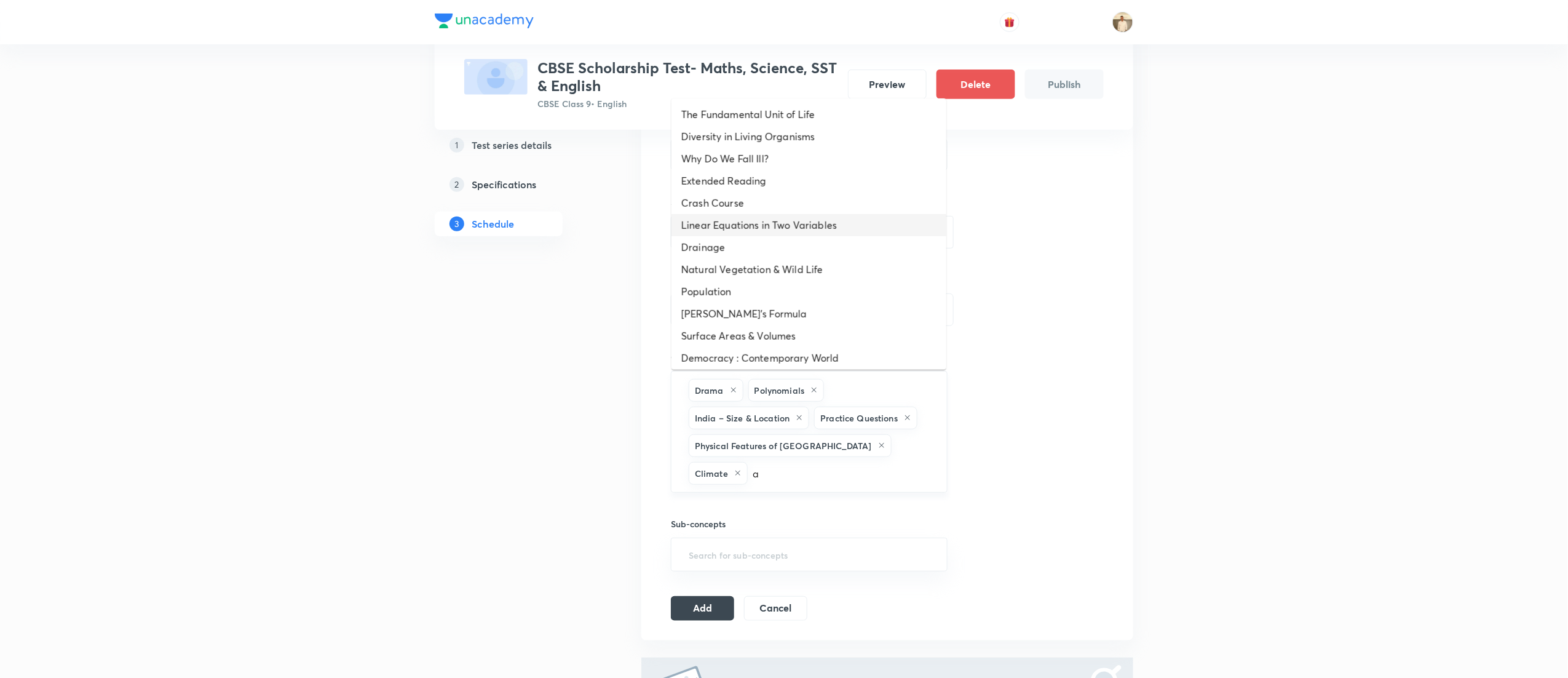
click at [782, 227] on li "Linear Equations in Two Variables" at bounding box center [809, 225] width 275 height 22
type input "a"
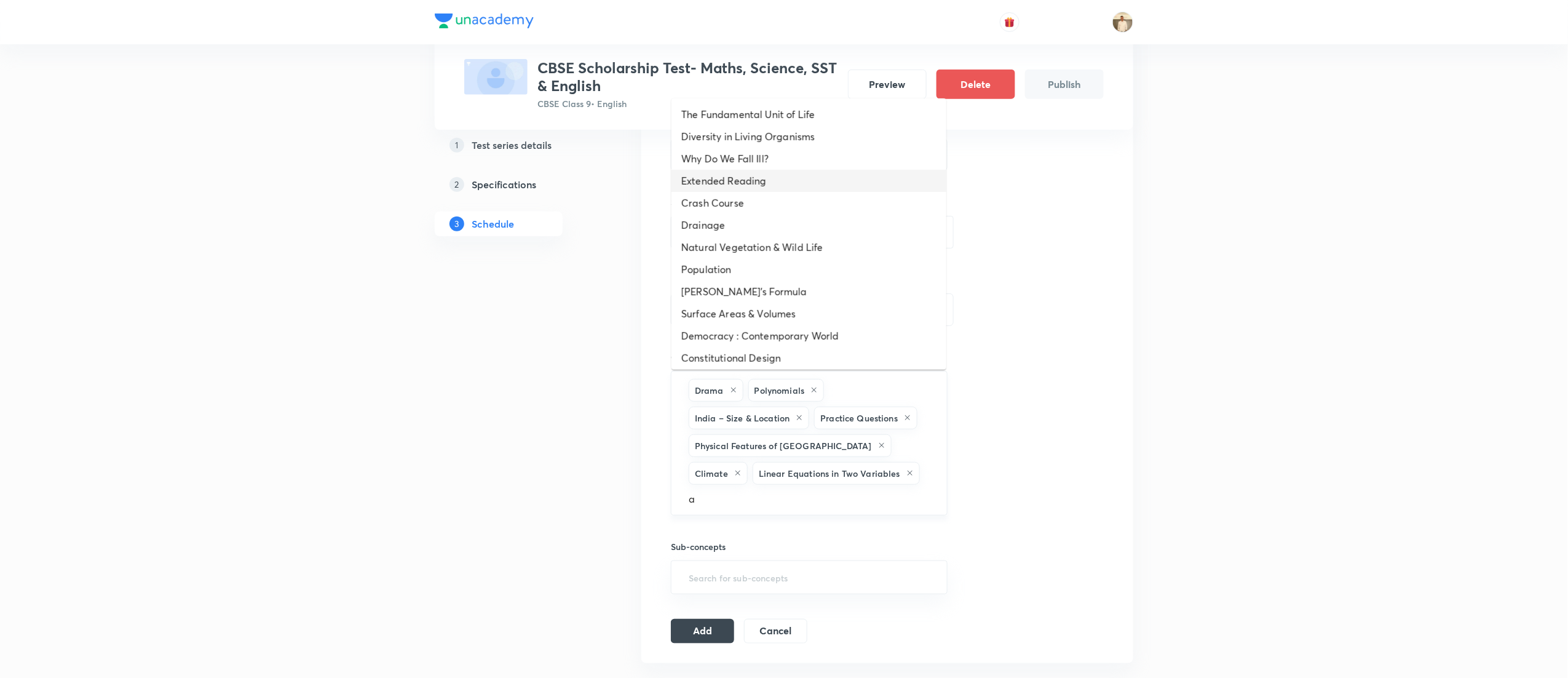
click at [772, 189] on li "Extended Reading" at bounding box center [809, 181] width 275 height 22
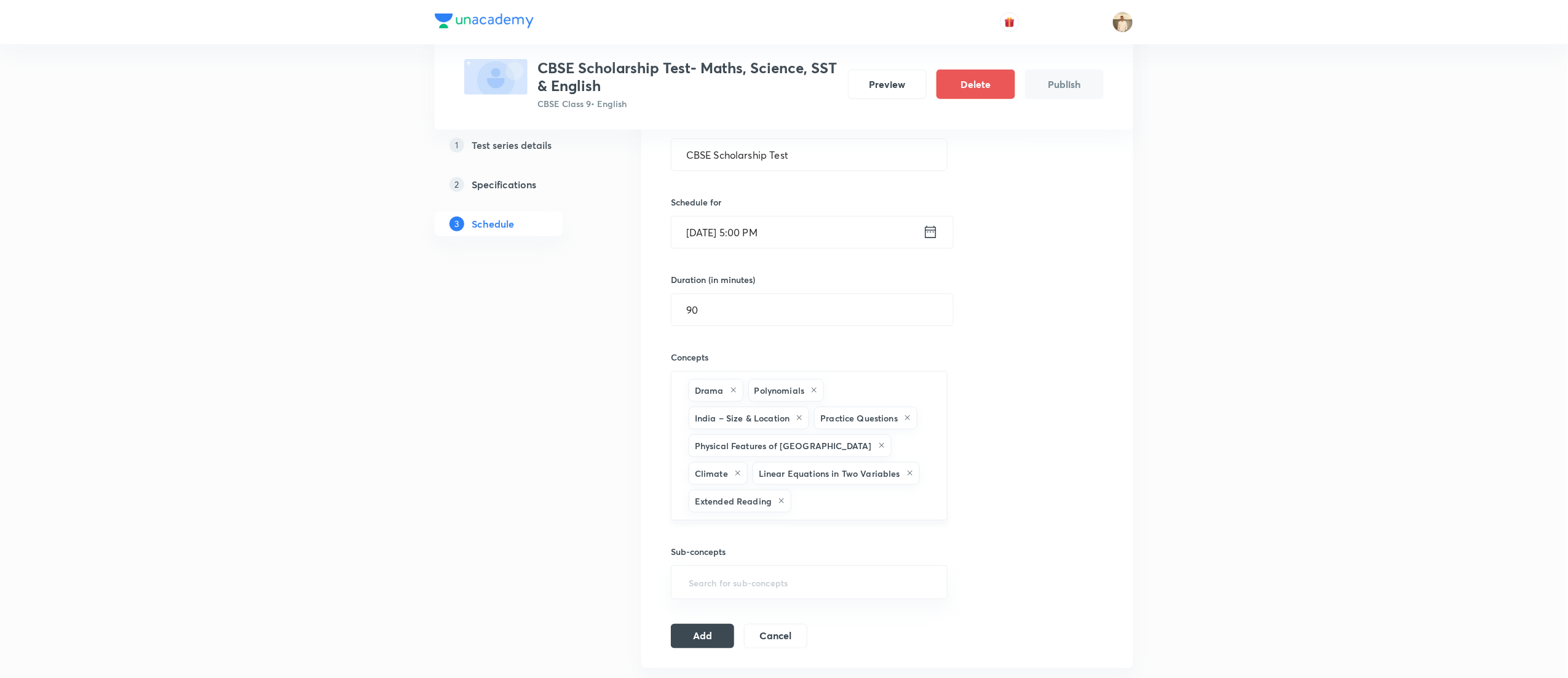
type input "a"
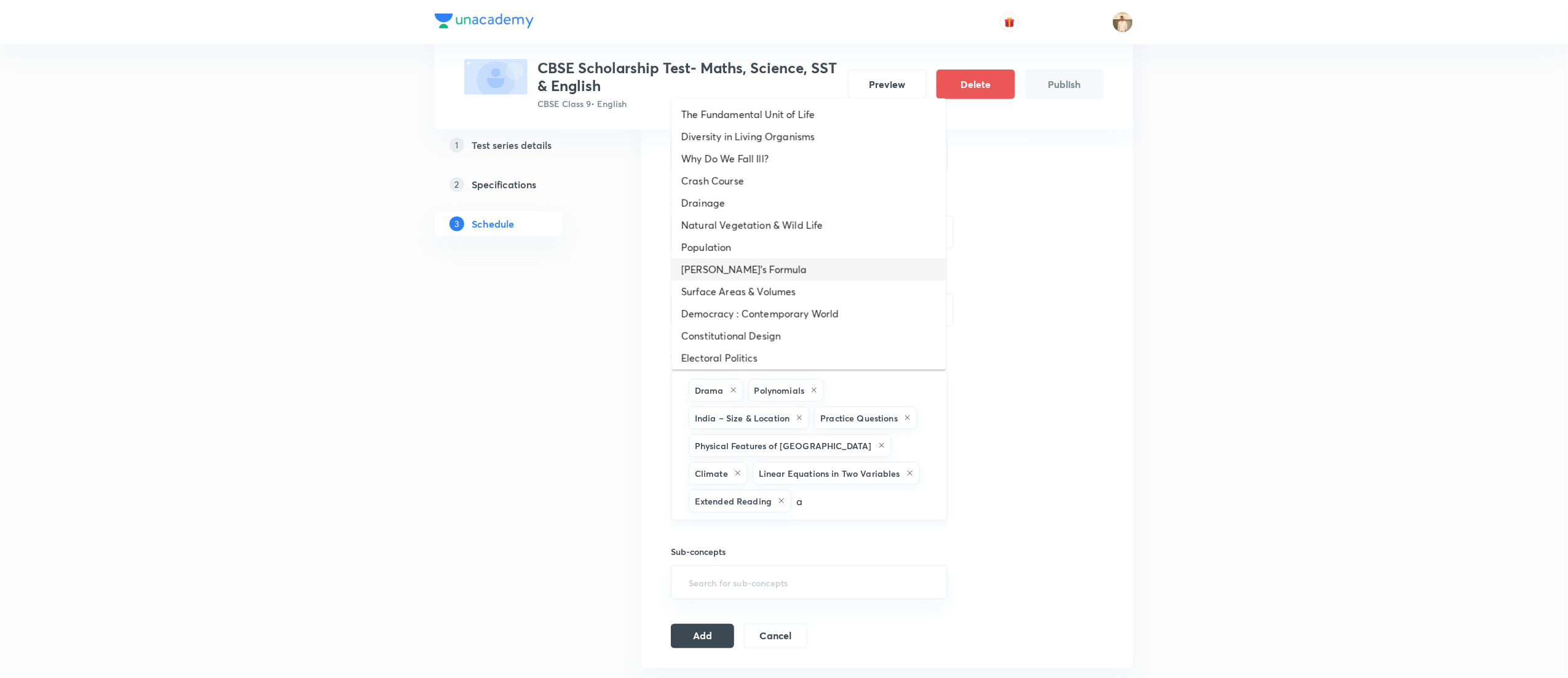
click at [769, 277] on li "Heron's Formula" at bounding box center [809, 270] width 275 height 22
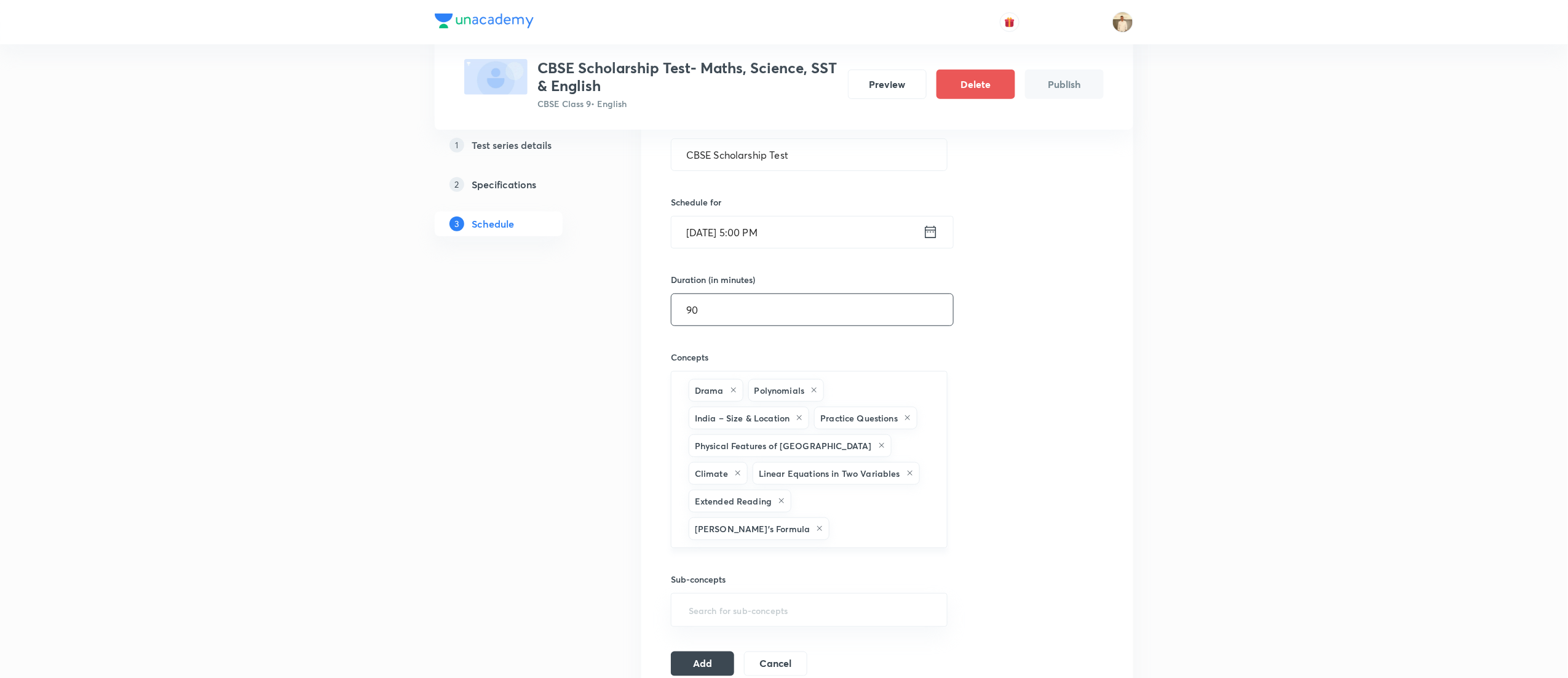
type input "a"
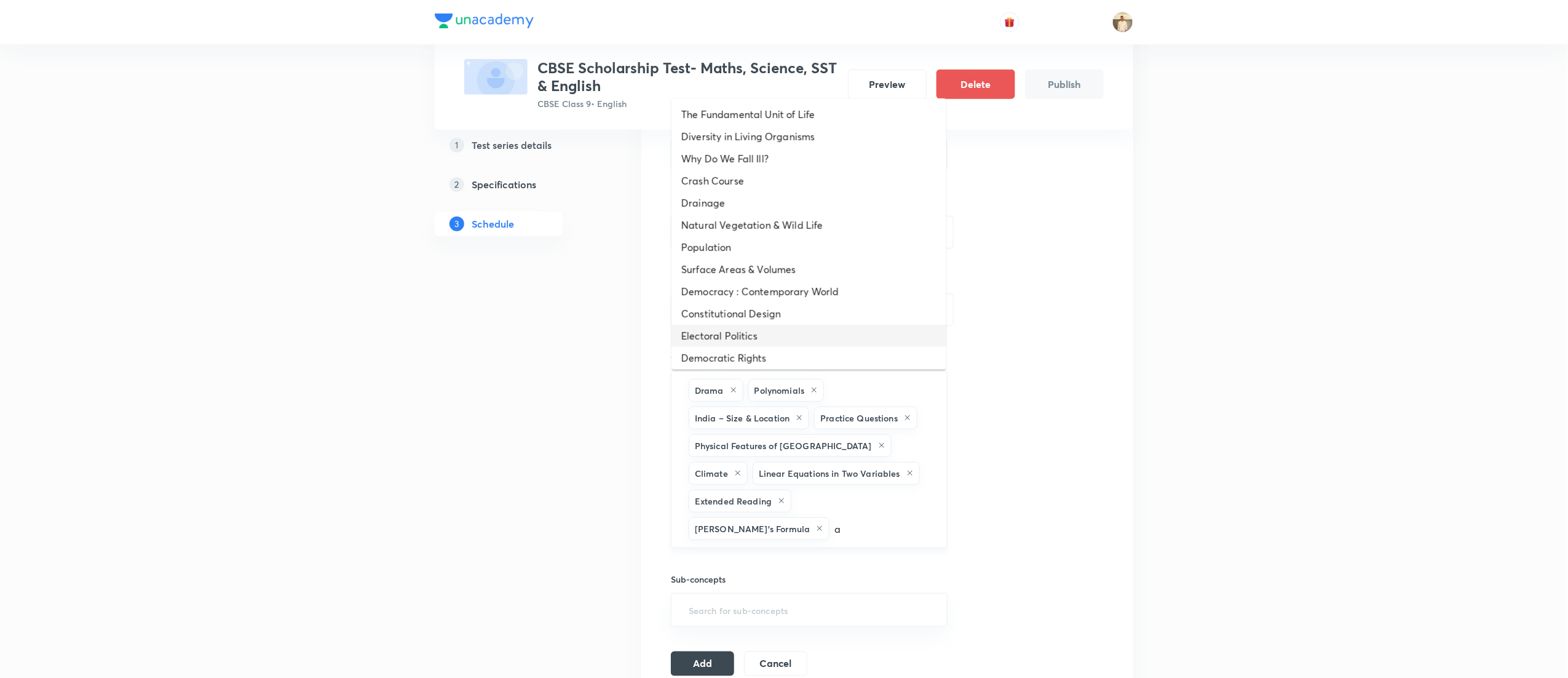
click at [795, 328] on li "Electoral Politics" at bounding box center [809, 336] width 275 height 22
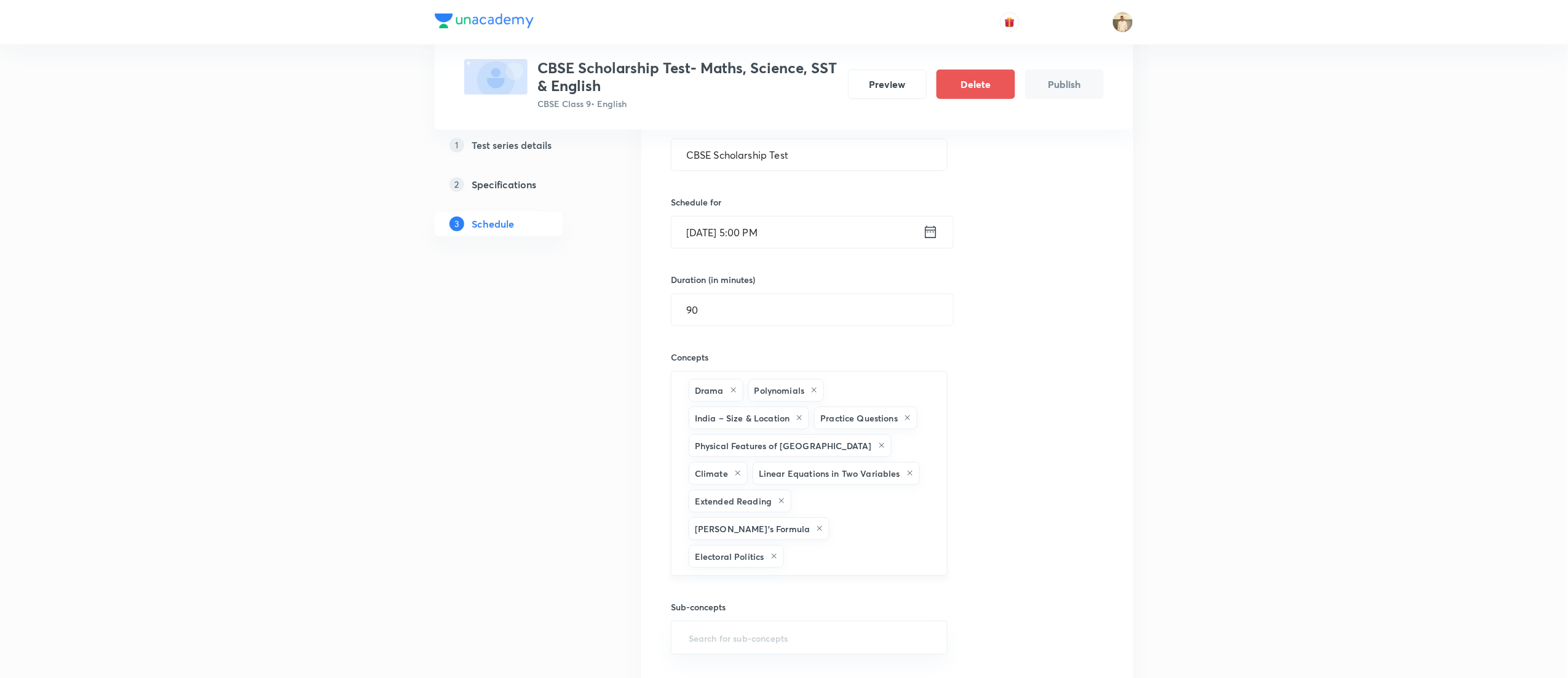
type input "a"
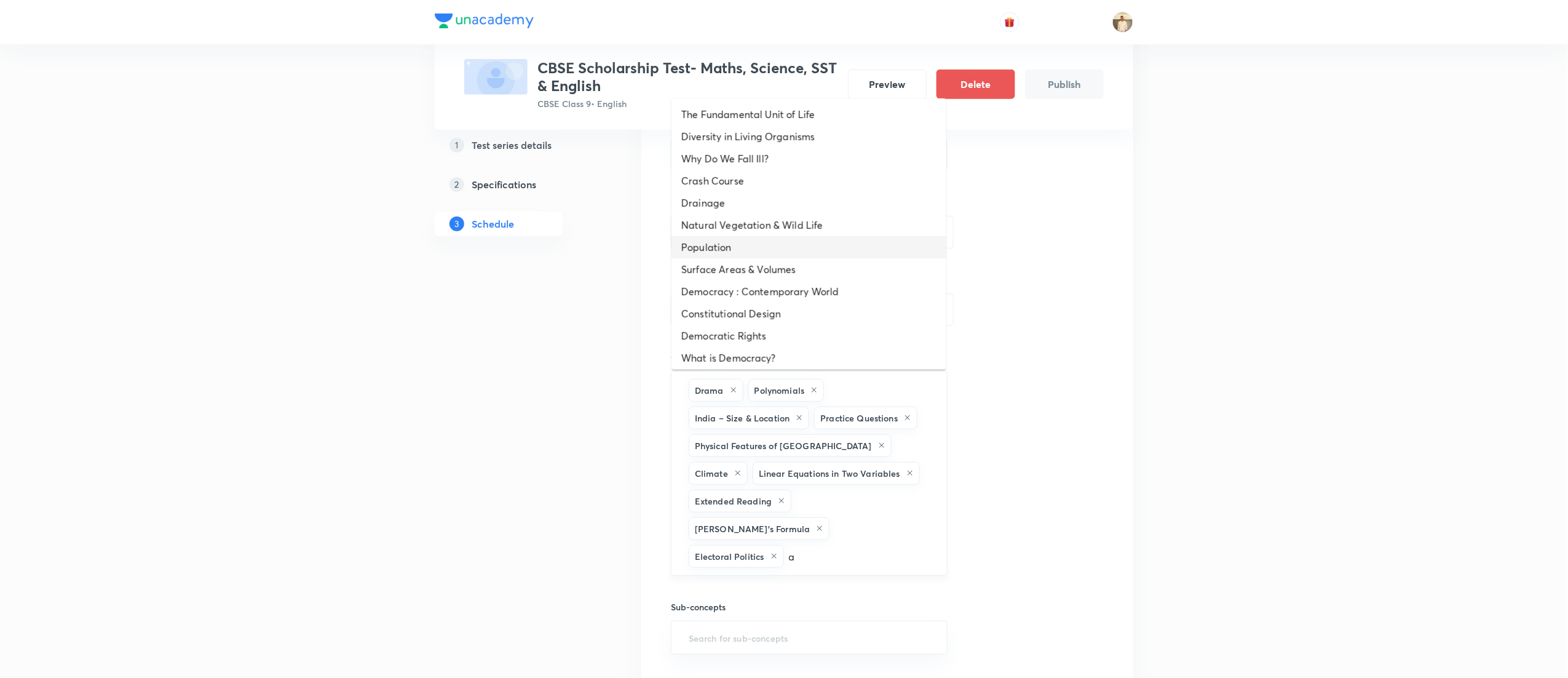
click at [782, 241] on li "Population" at bounding box center [809, 247] width 275 height 22
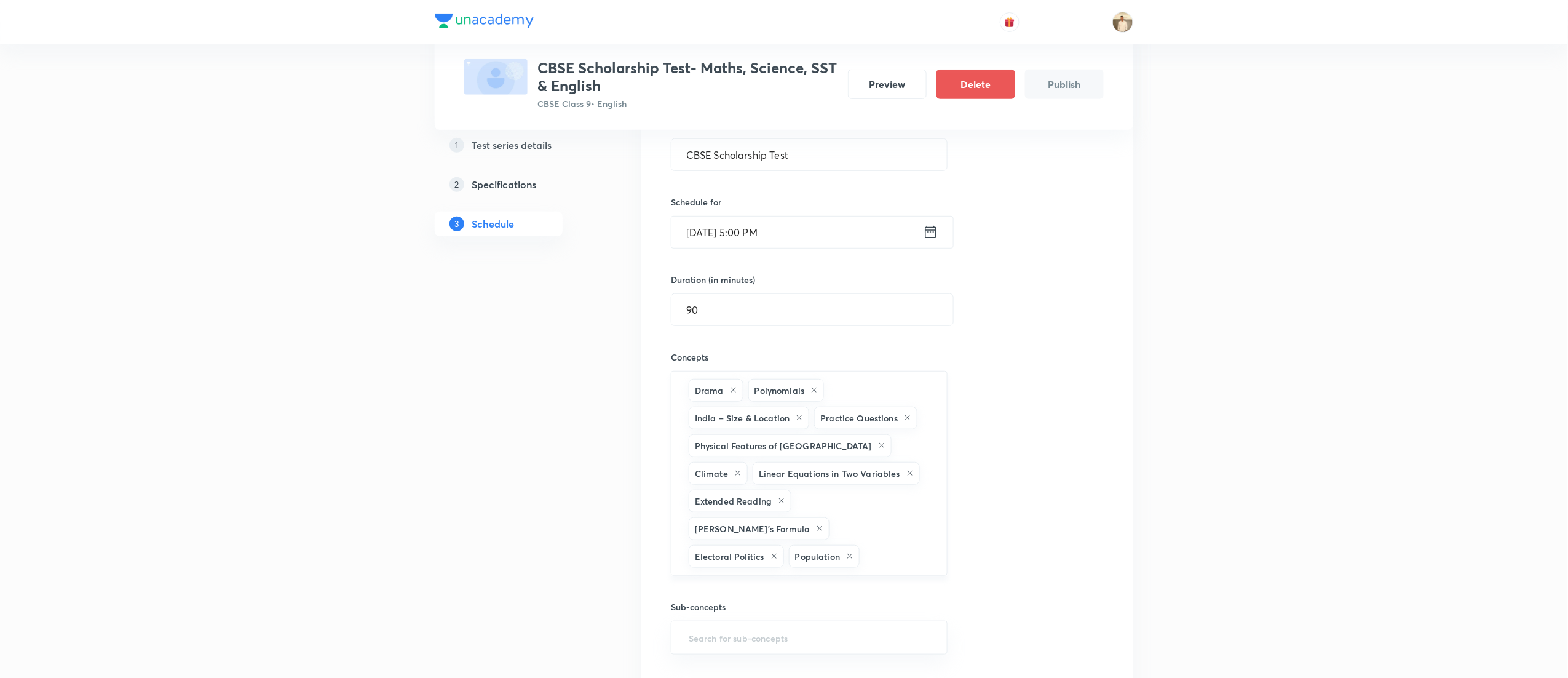
type input "a"
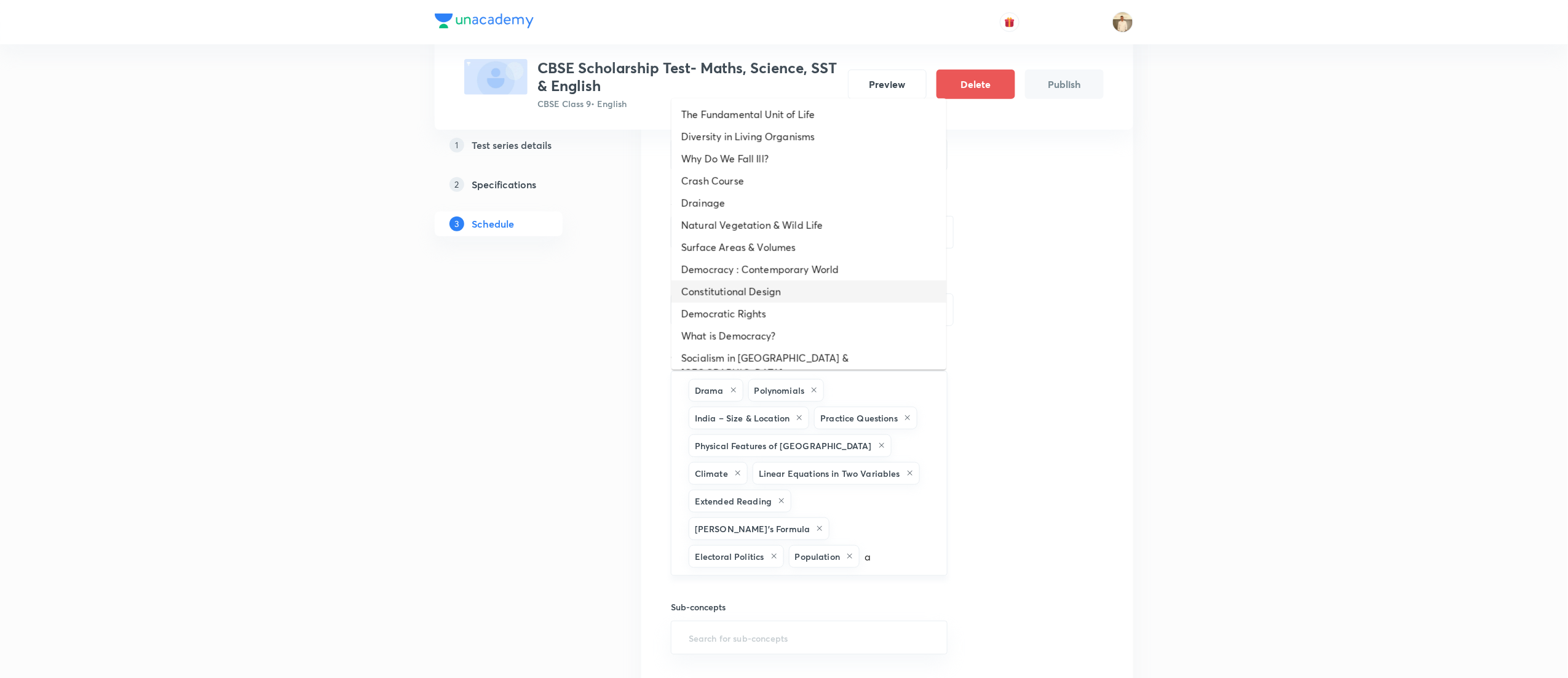
click at [792, 280] on li "Constitutional Design" at bounding box center [809, 291] width 275 height 22
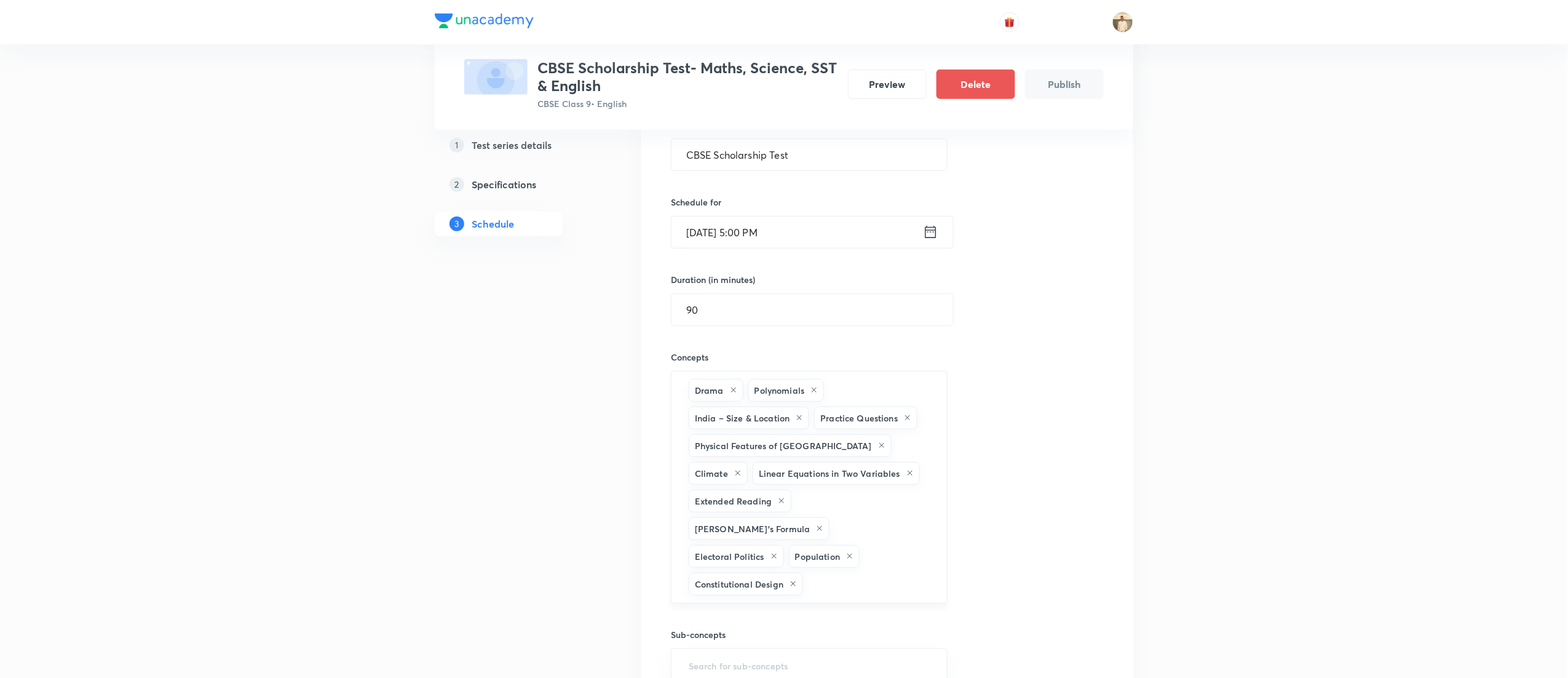
type input "a"
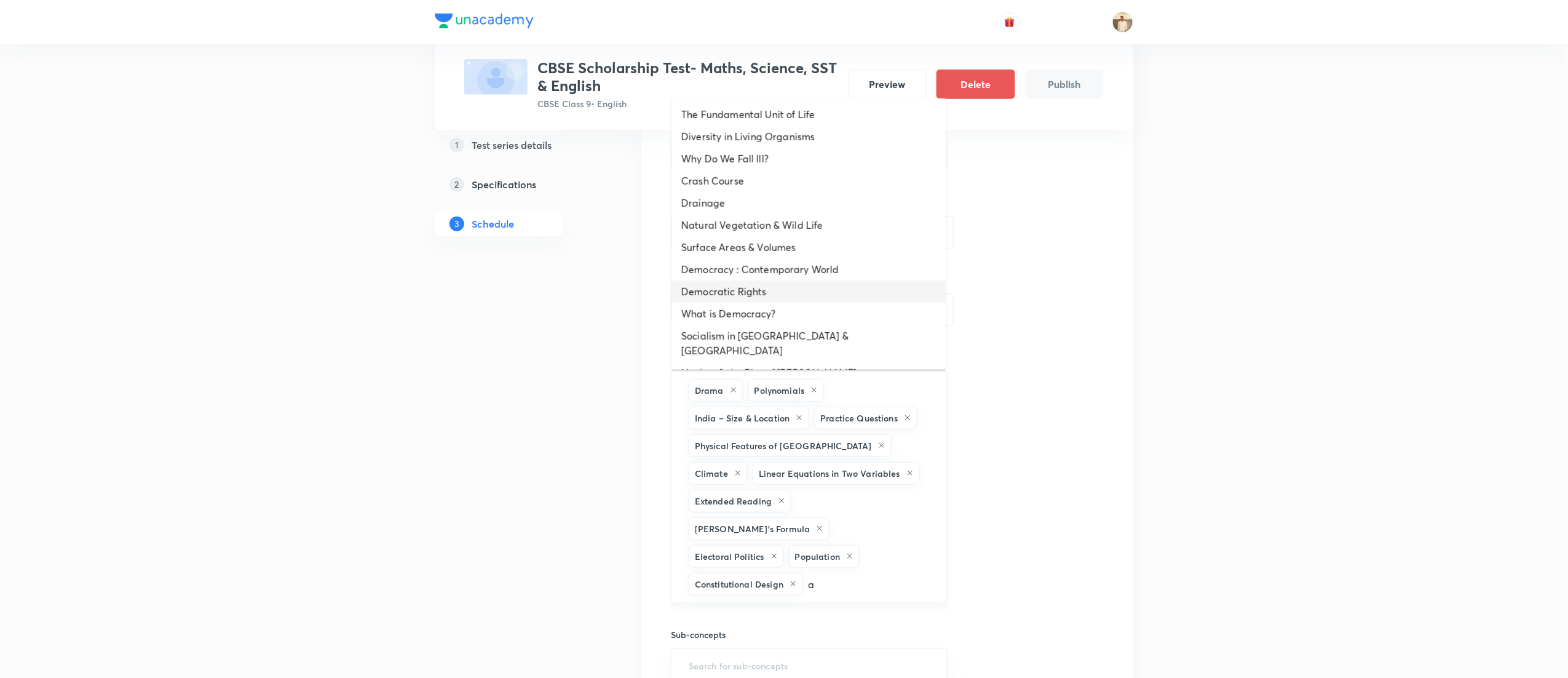
click at [795, 298] on li "Democratic Rights" at bounding box center [809, 291] width 275 height 22
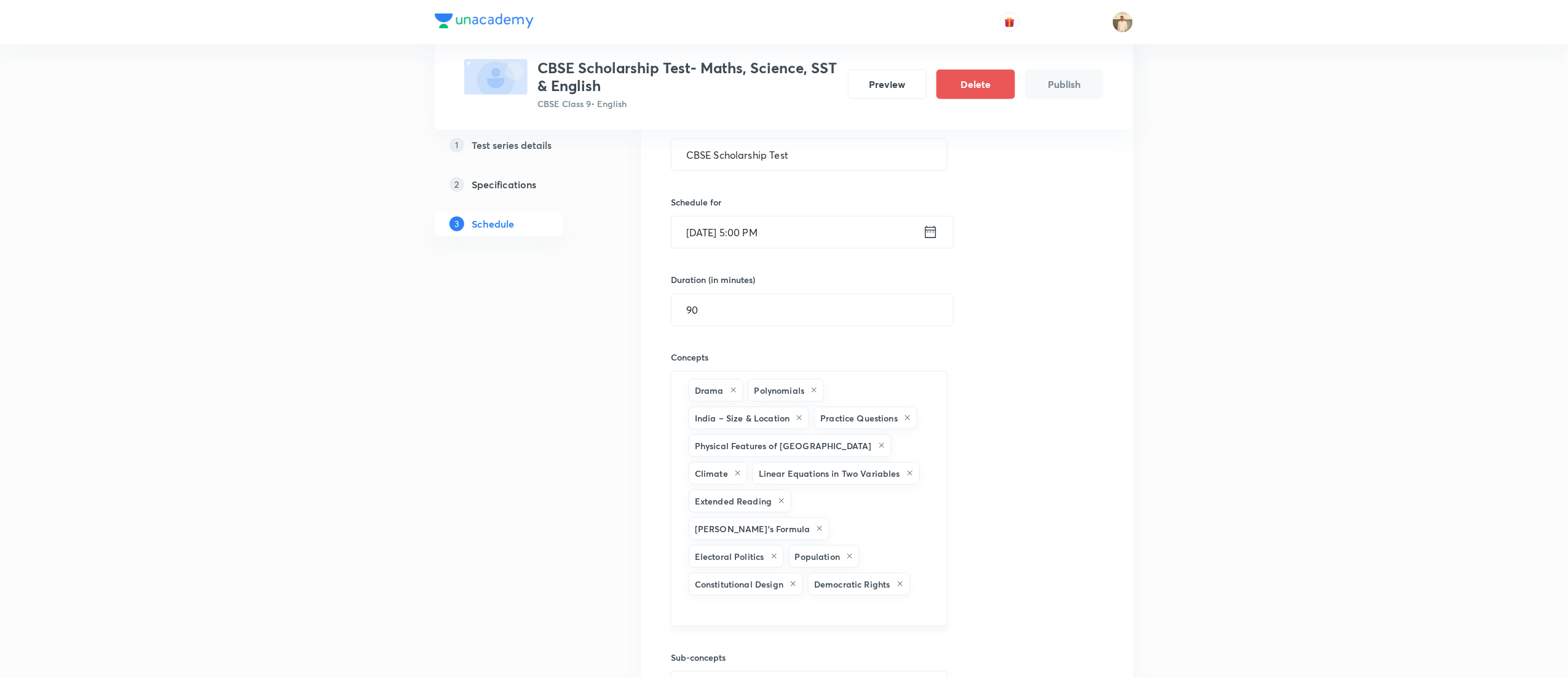
click at [1250, 314] on div "Test Series CBSE Scholarship Test- Maths, Science, SST & English CBSE Class 9 •…" at bounding box center [784, 387] width 1568 height 1266
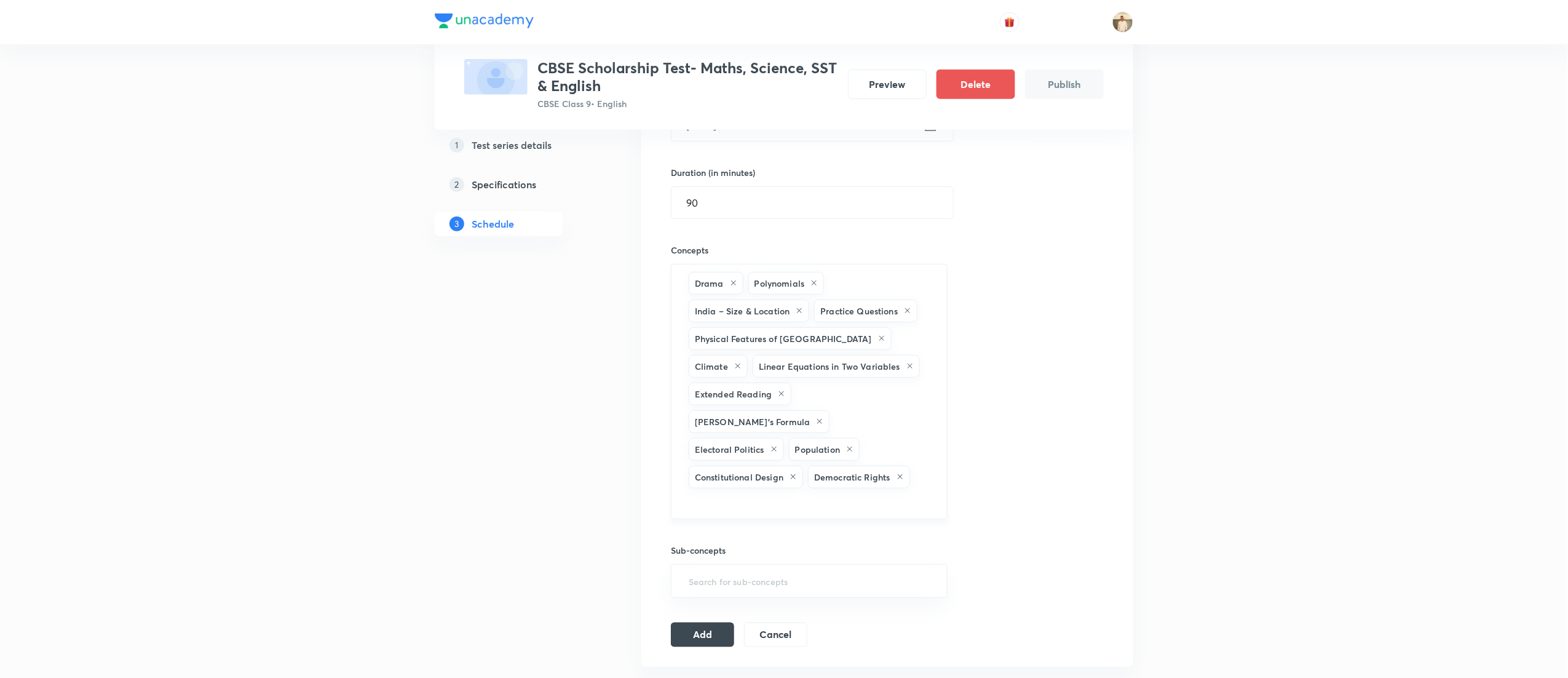
scroll to position [492, 0]
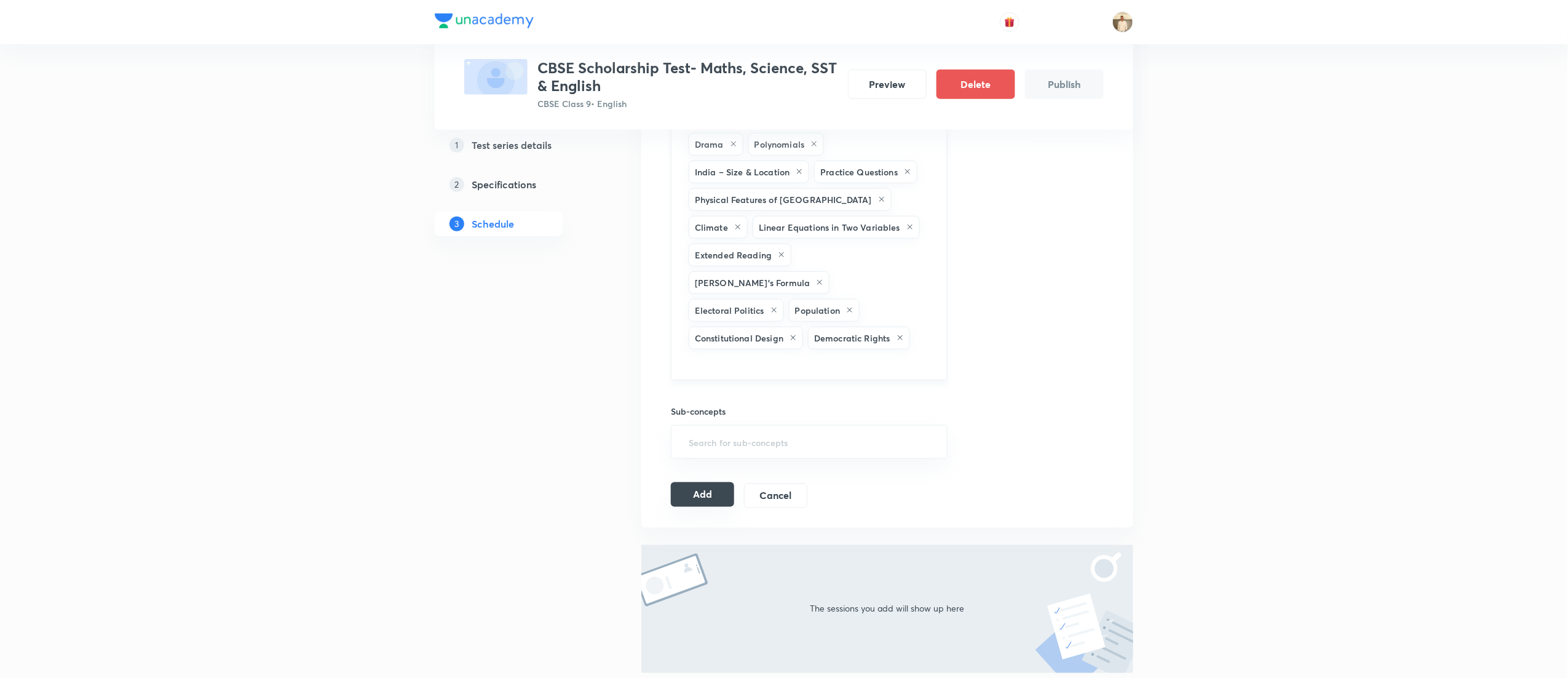
click at [690, 483] on button "Add" at bounding box center [702, 495] width 63 height 25
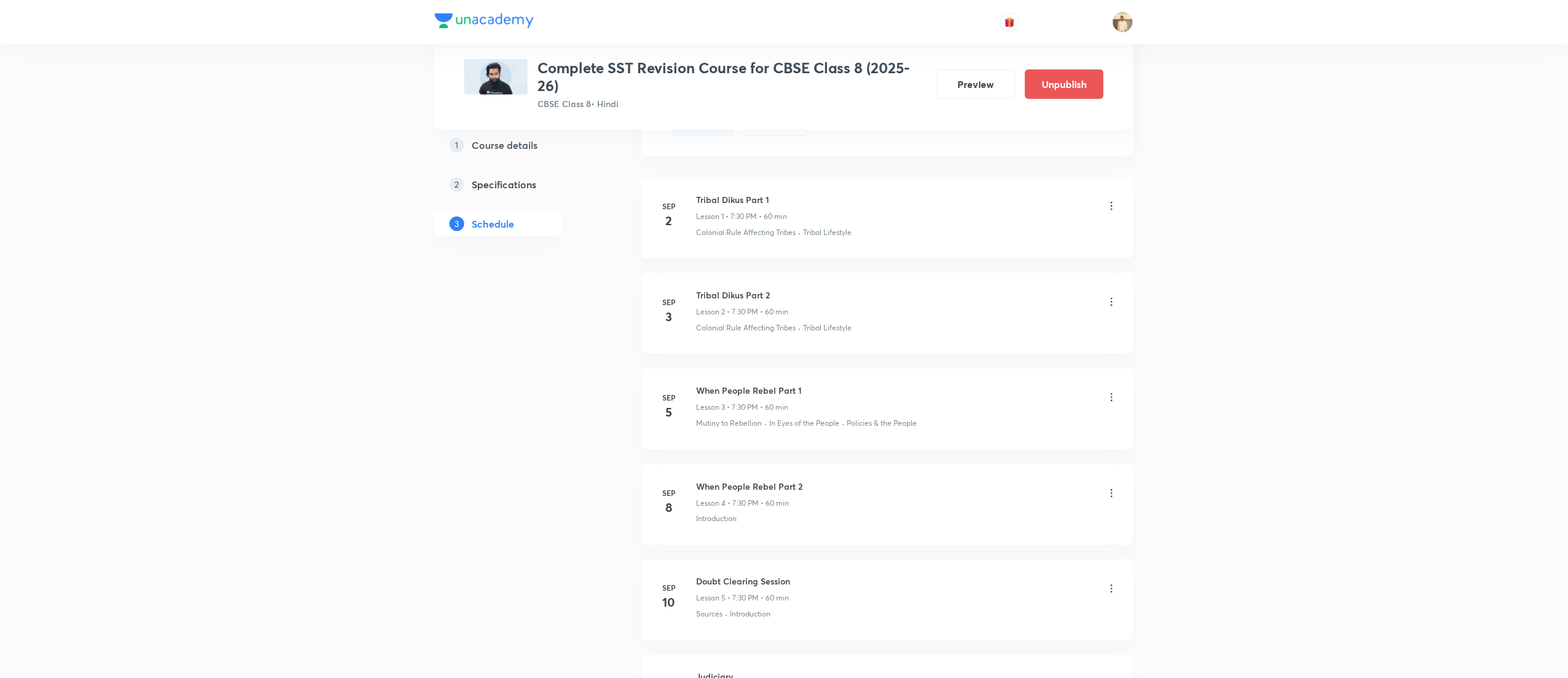
scroll to position [664, 0]
click at [436, 465] on div "1 Course details 2 Specifications 3 Schedule" at bounding box center [518, 384] width 167 height 1651
click at [1068, 86] on button "Unpublish" at bounding box center [1064, 82] width 78 height 30
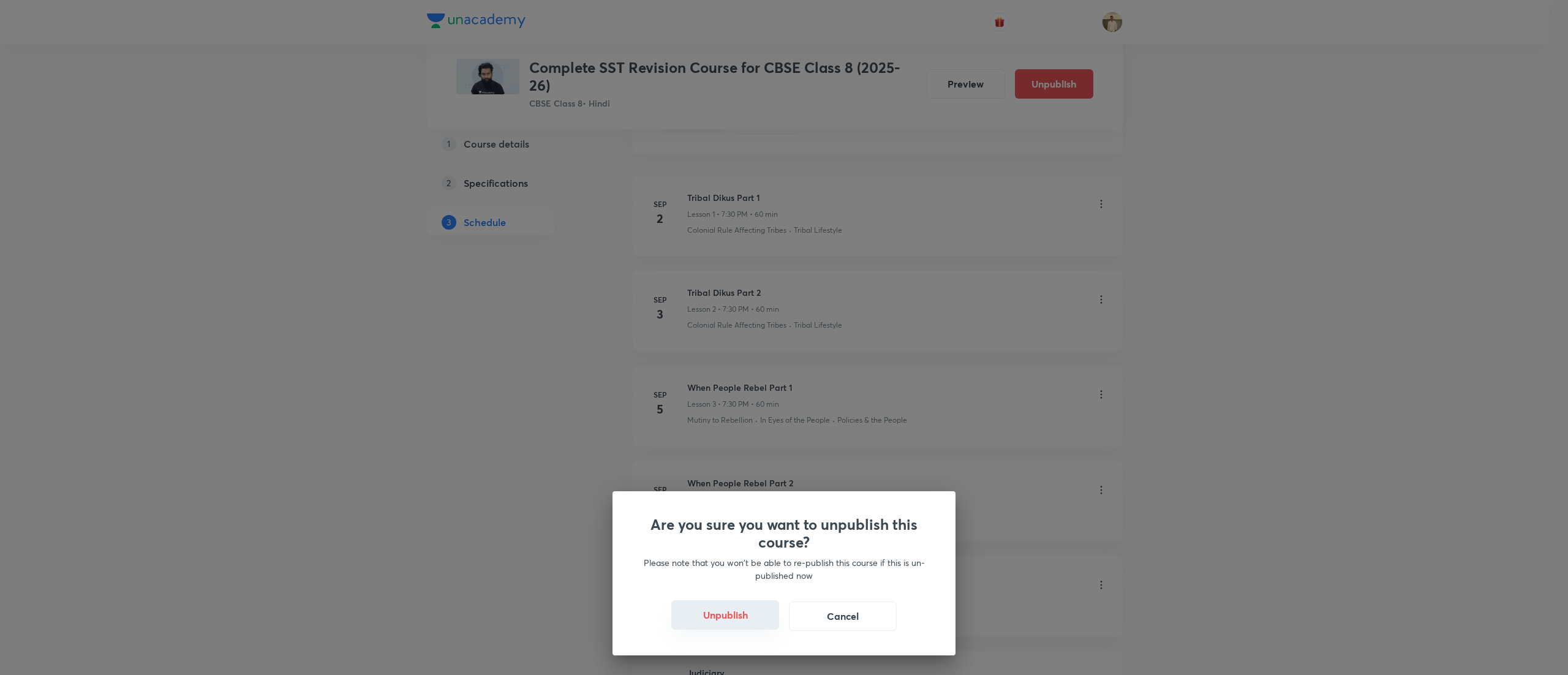
click at [743, 613] on button "Unpublish" at bounding box center [724, 614] width 108 height 29
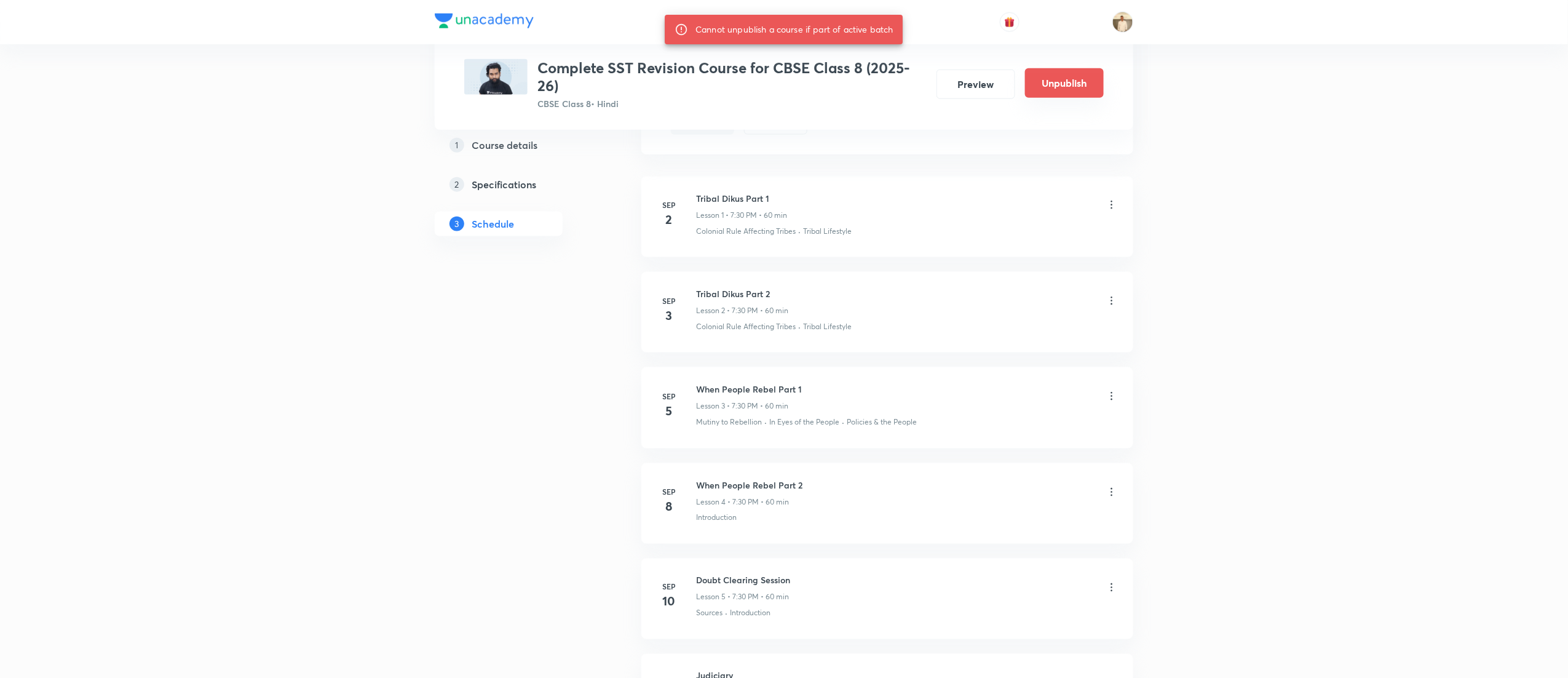
click at [1062, 84] on button "Unpublish" at bounding box center [1064, 82] width 78 height 30
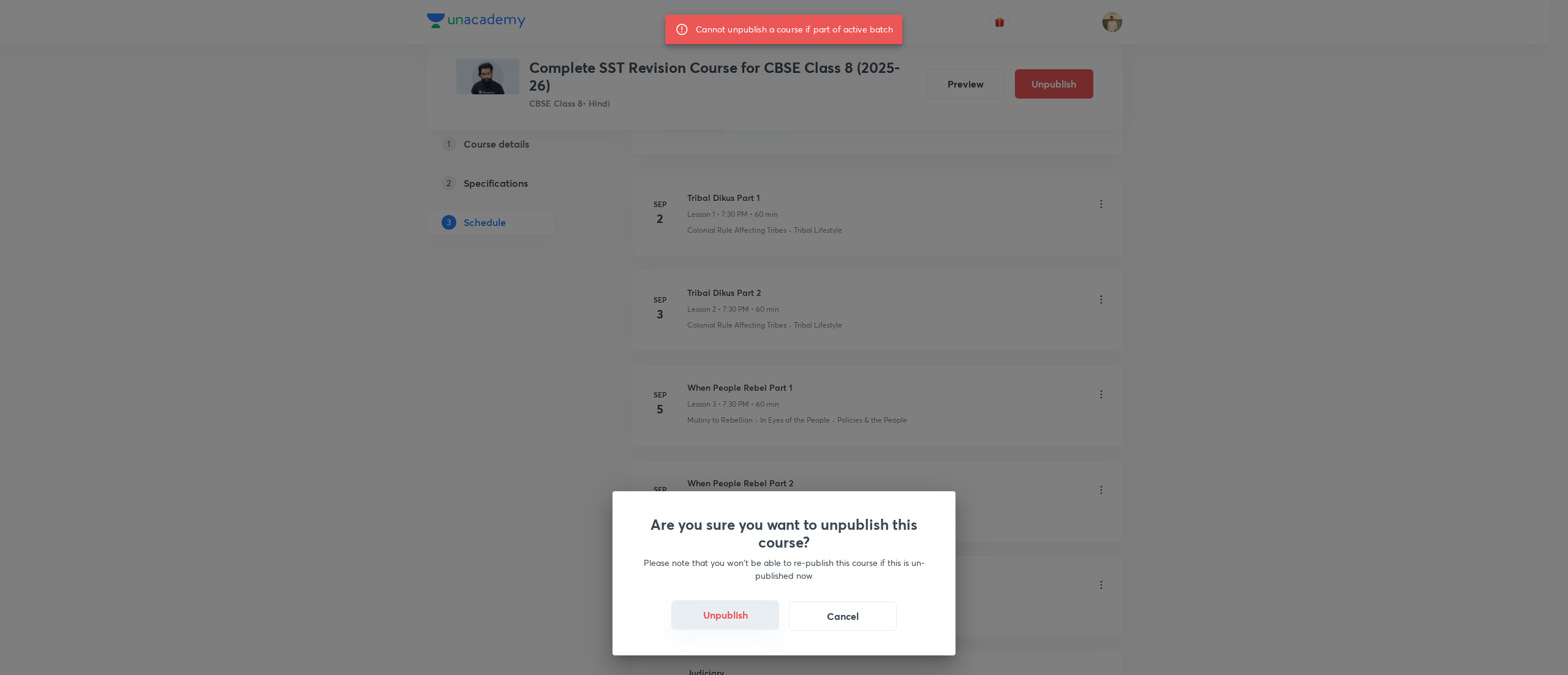
click at [730, 606] on button "Unpublish" at bounding box center [724, 614] width 108 height 29
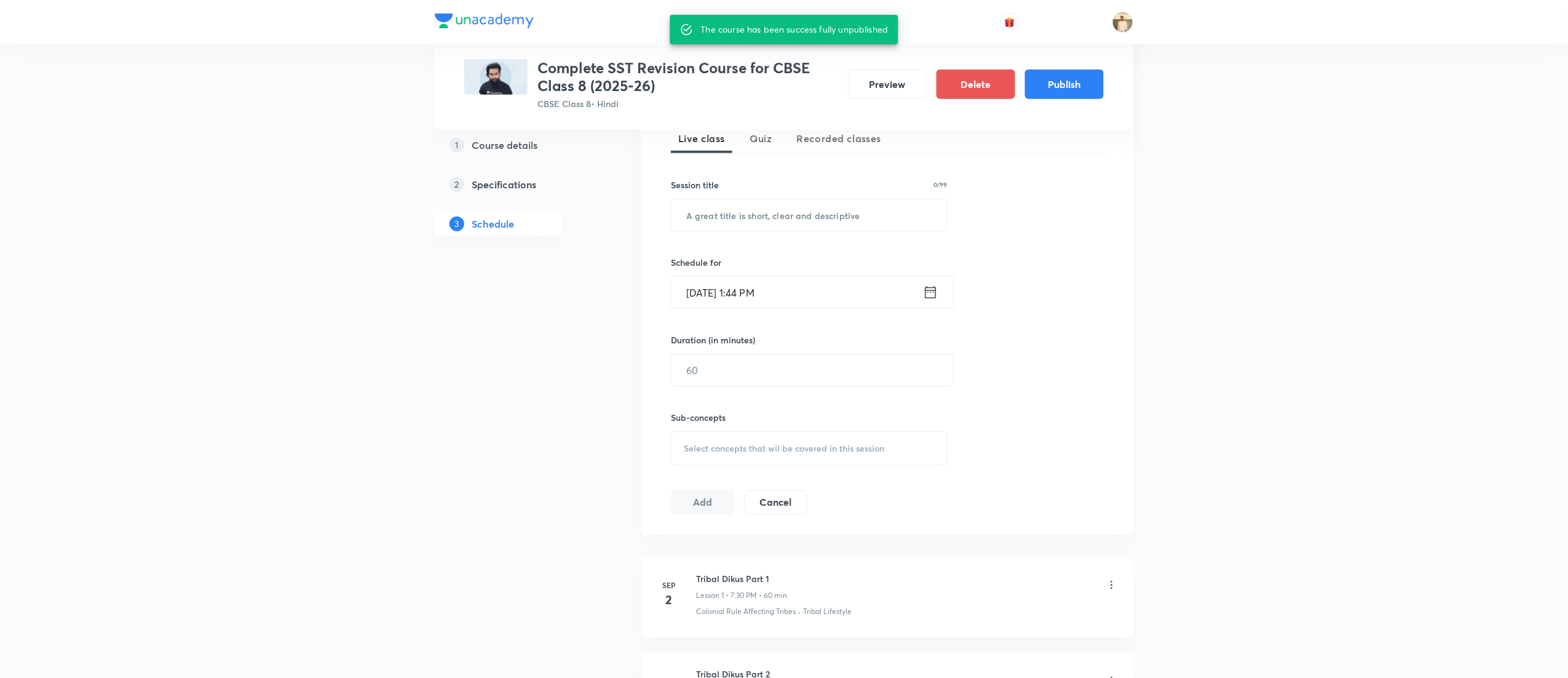
scroll to position [0, 0]
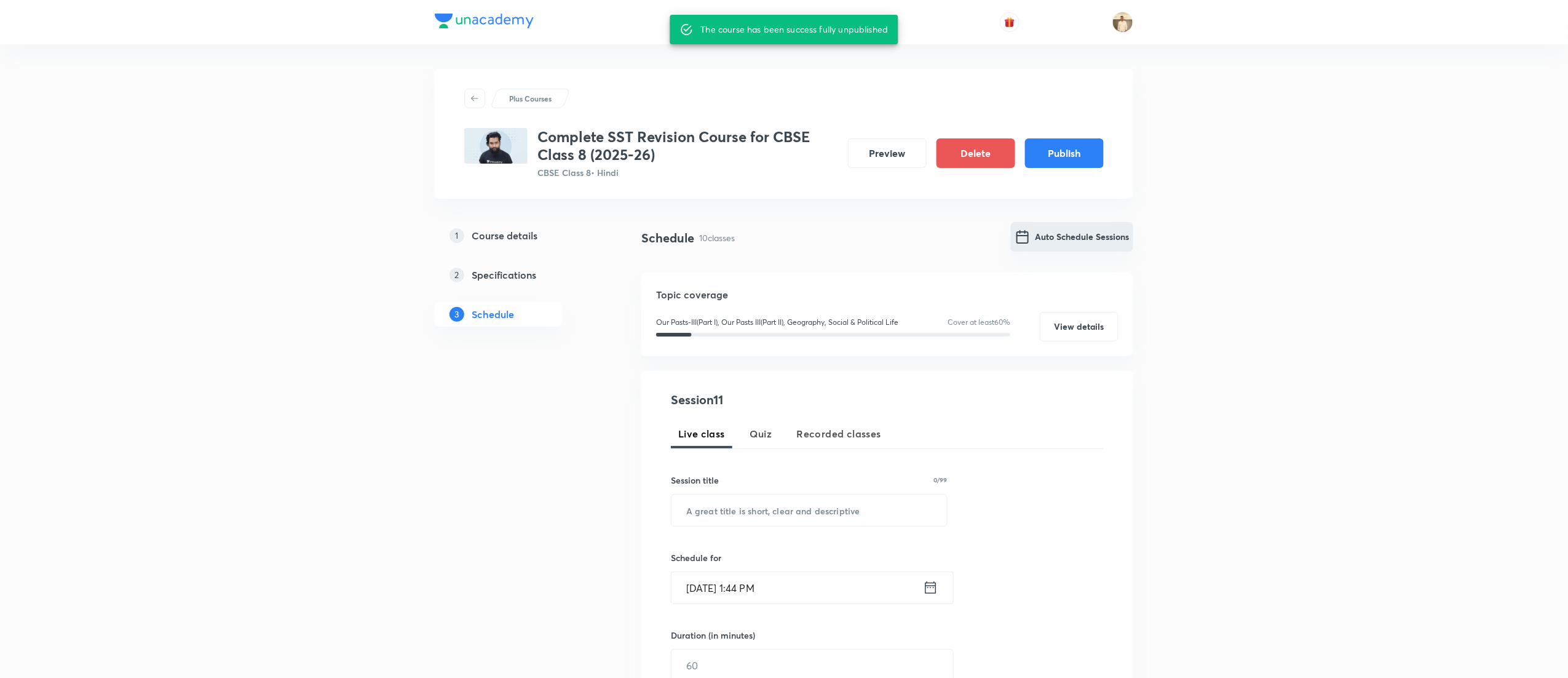
click at [1060, 241] on button "Auto Schedule Sessions" at bounding box center [1072, 236] width 122 height 30
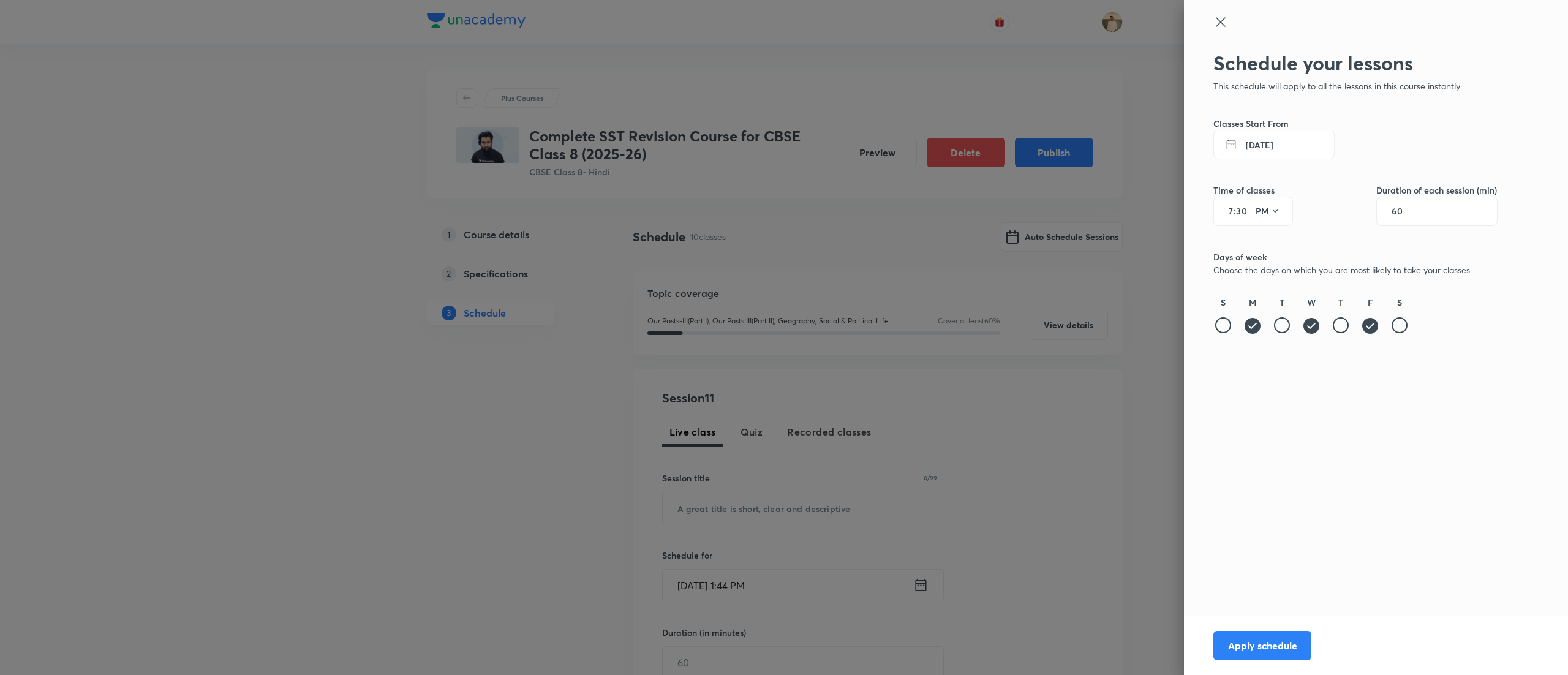
click at [1297, 147] on button "2 Sep 2025" at bounding box center [1274, 144] width 121 height 29
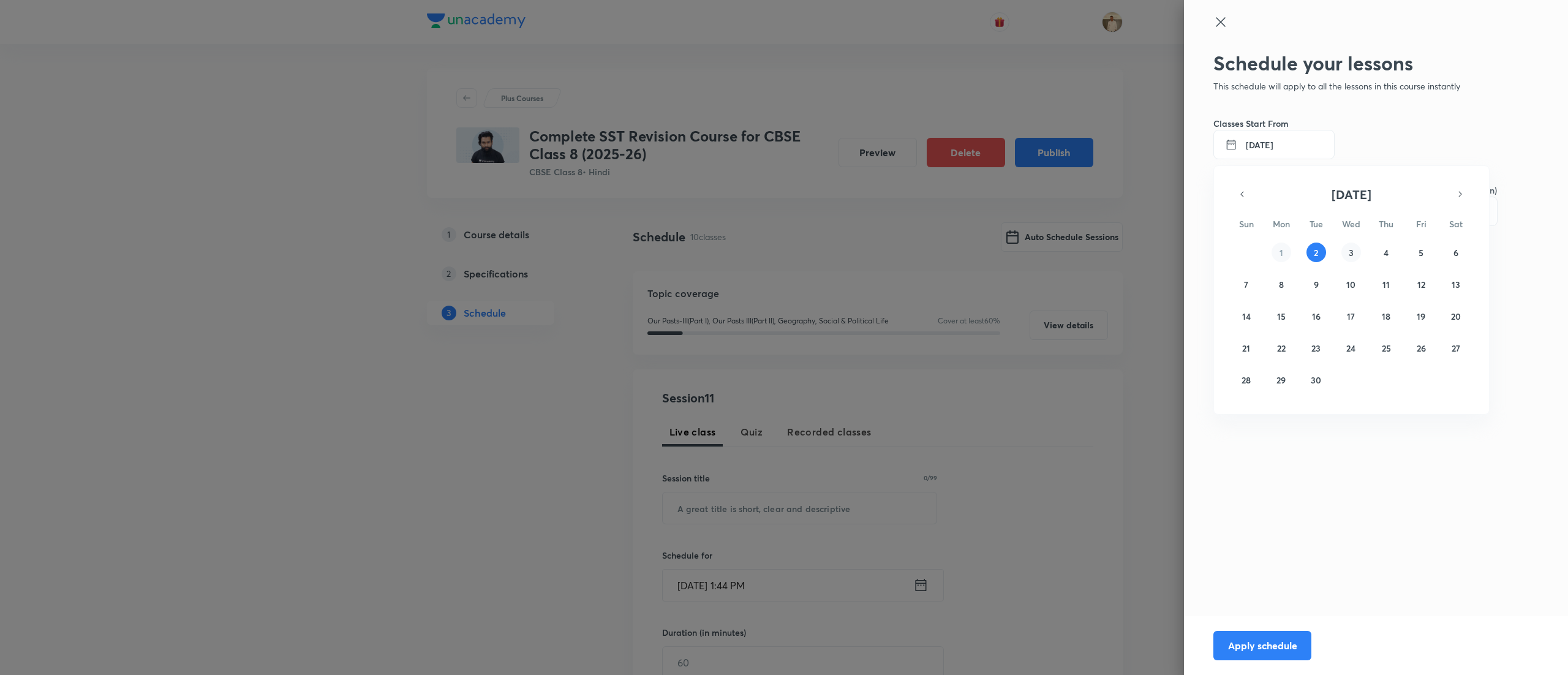
click at [1348, 249] on abbr "3" at bounding box center [1350, 253] width 5 height 12
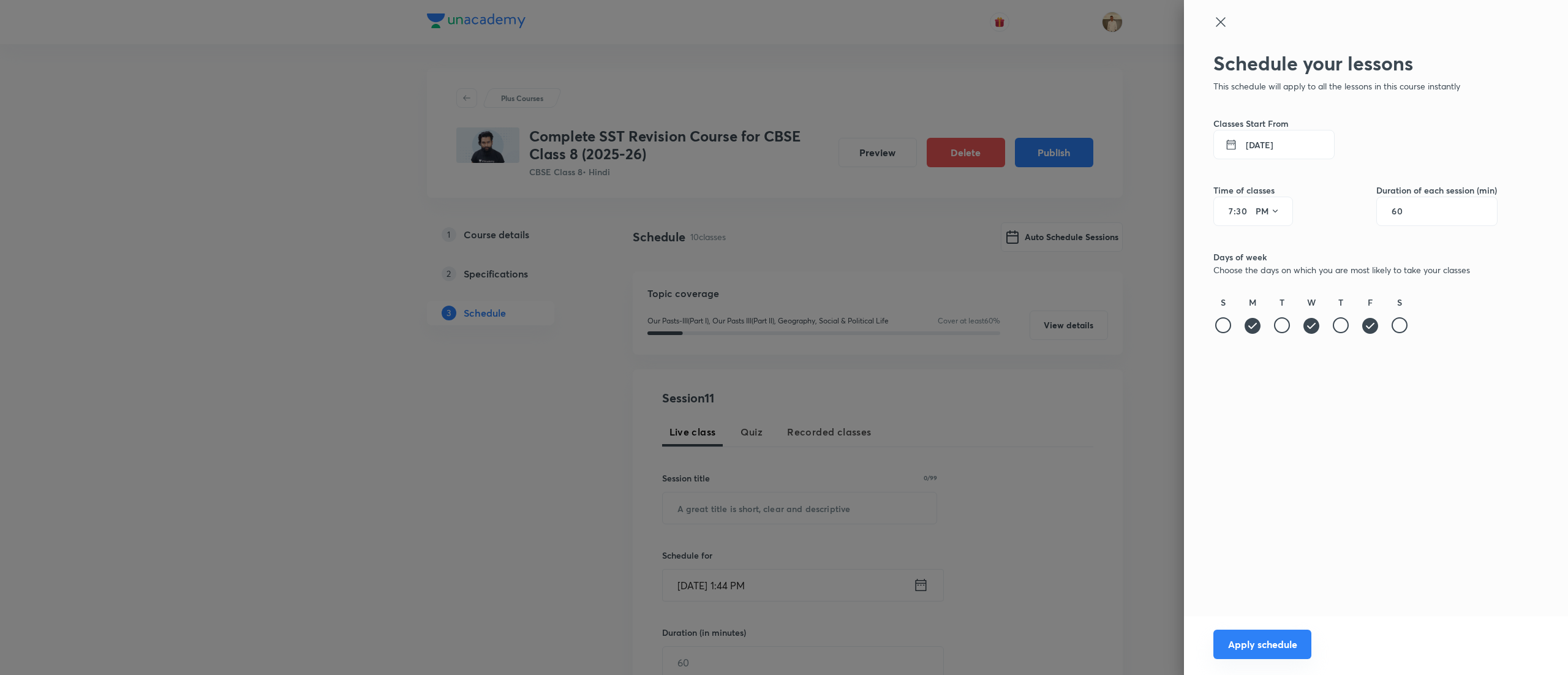
click at [1284, 641] on button "Apply schedule" at bounding box center [1262, 644] width 98 height 29
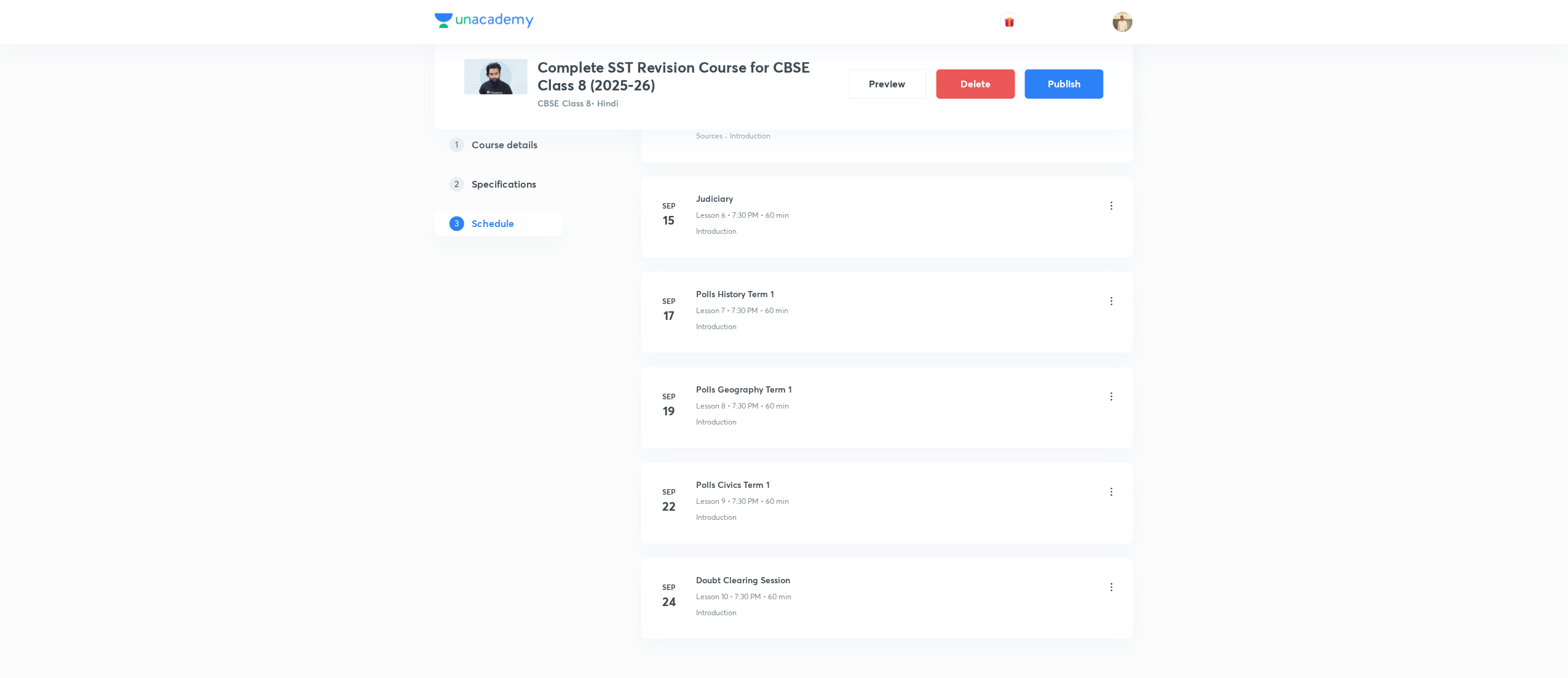
scroll to position [1234, 0]
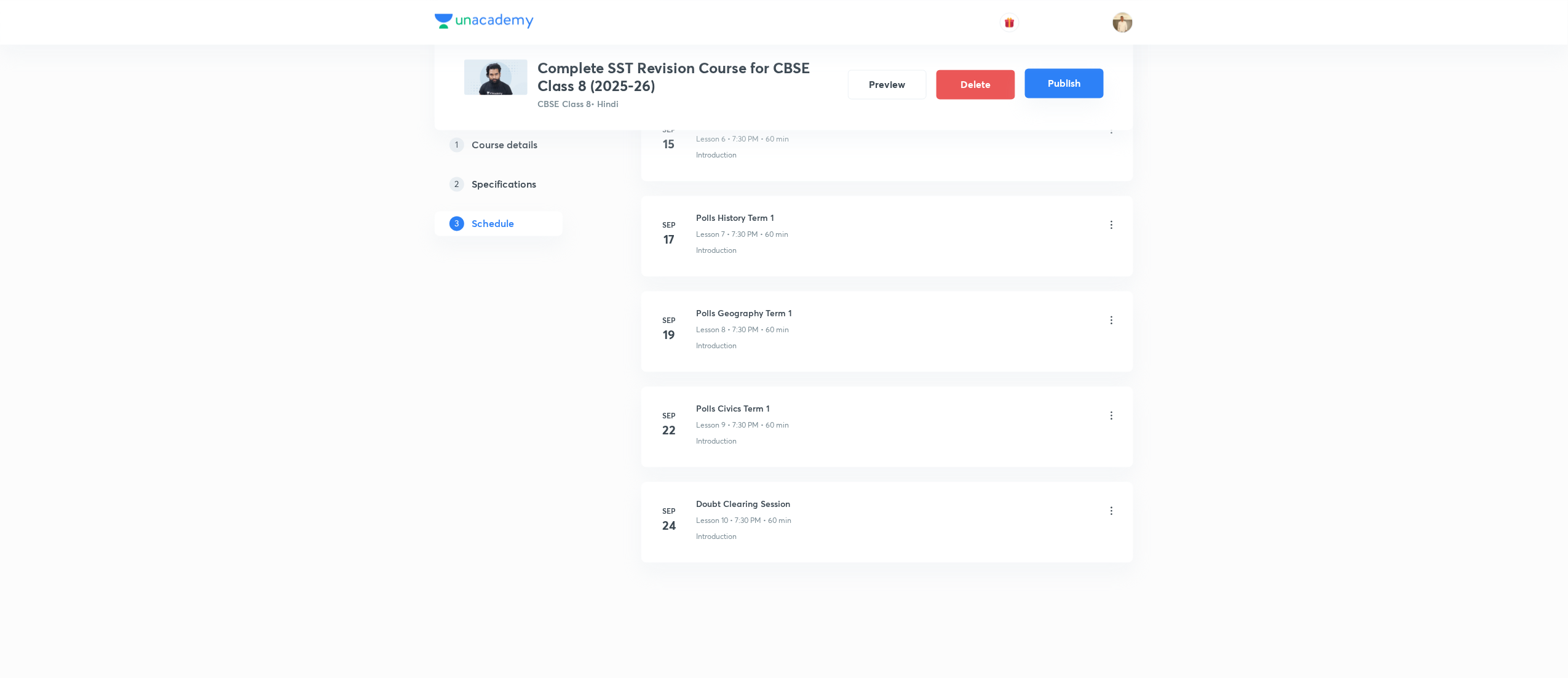
click at [1082, 78] on button "Publish" at bounding box center [1064, 82] width 78 height 30
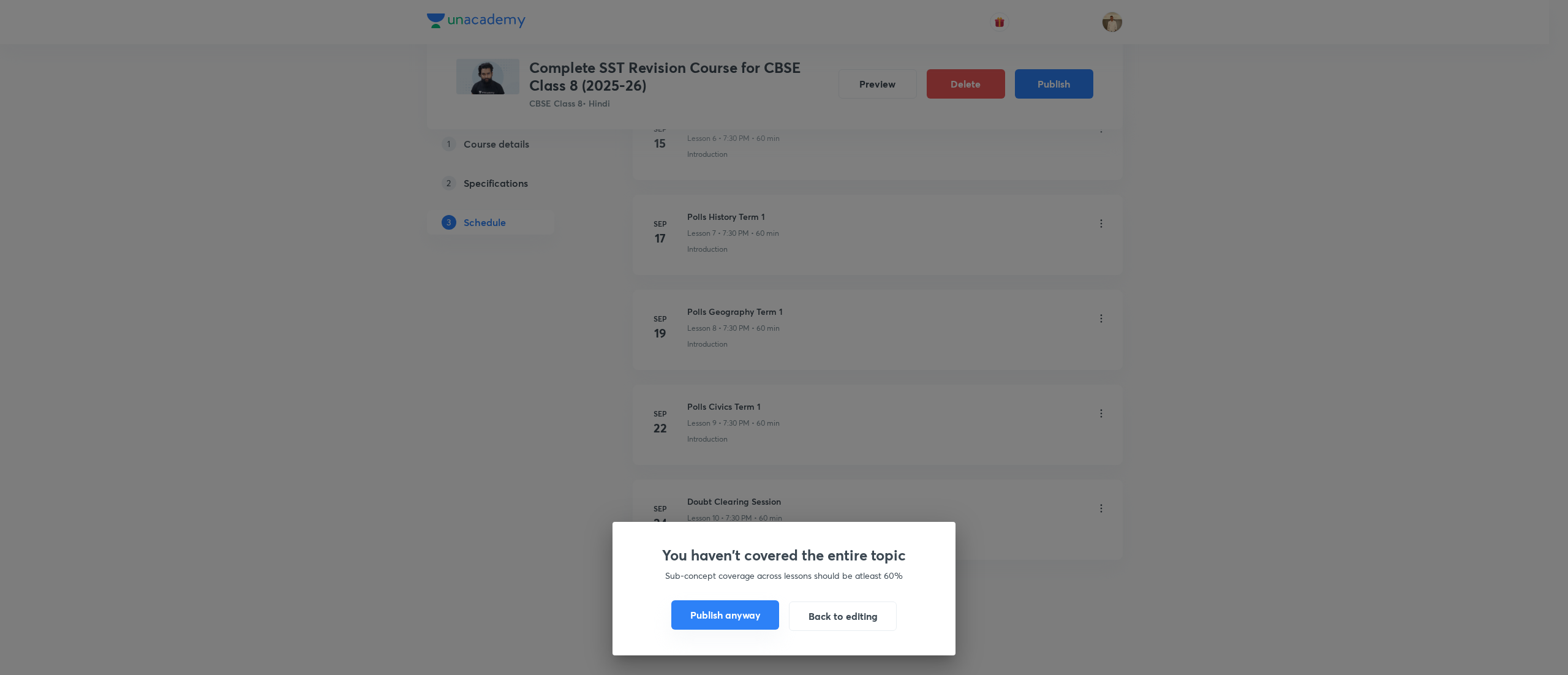
click at [728, 607] on button "Publish anyway" at bounding box center [724, 614] width 108 height 29
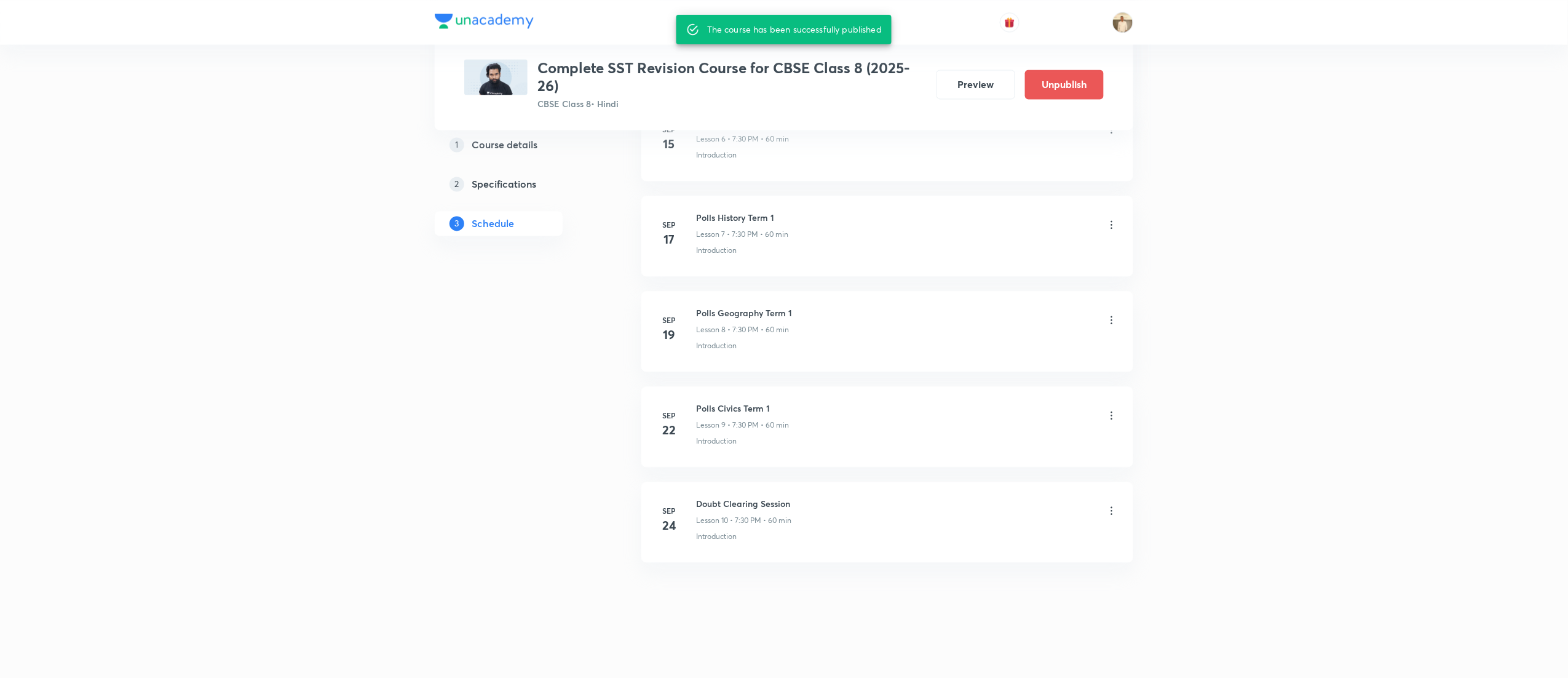
scroll to position [1223, 0]
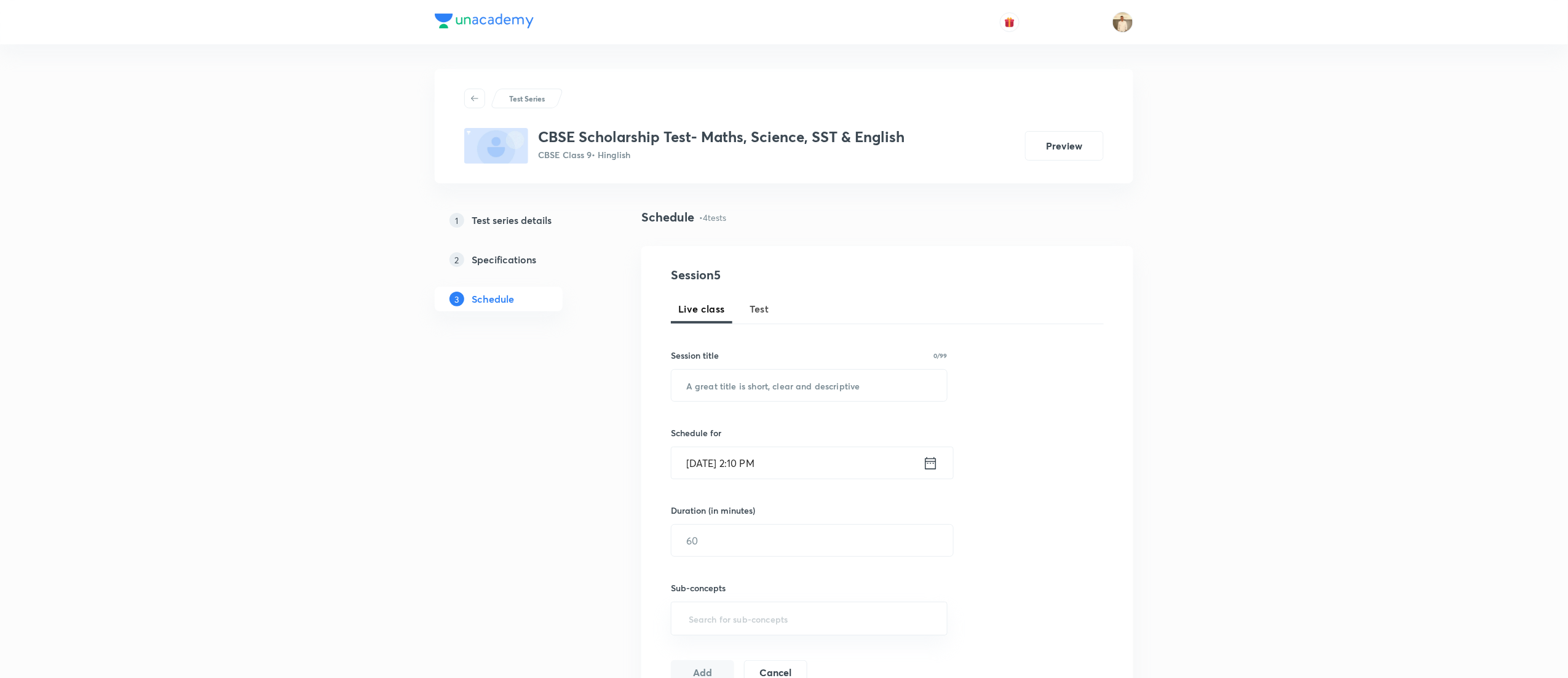
click at [760, 314] on span "Test" at bounding box center [759, 309] width 20 height 14
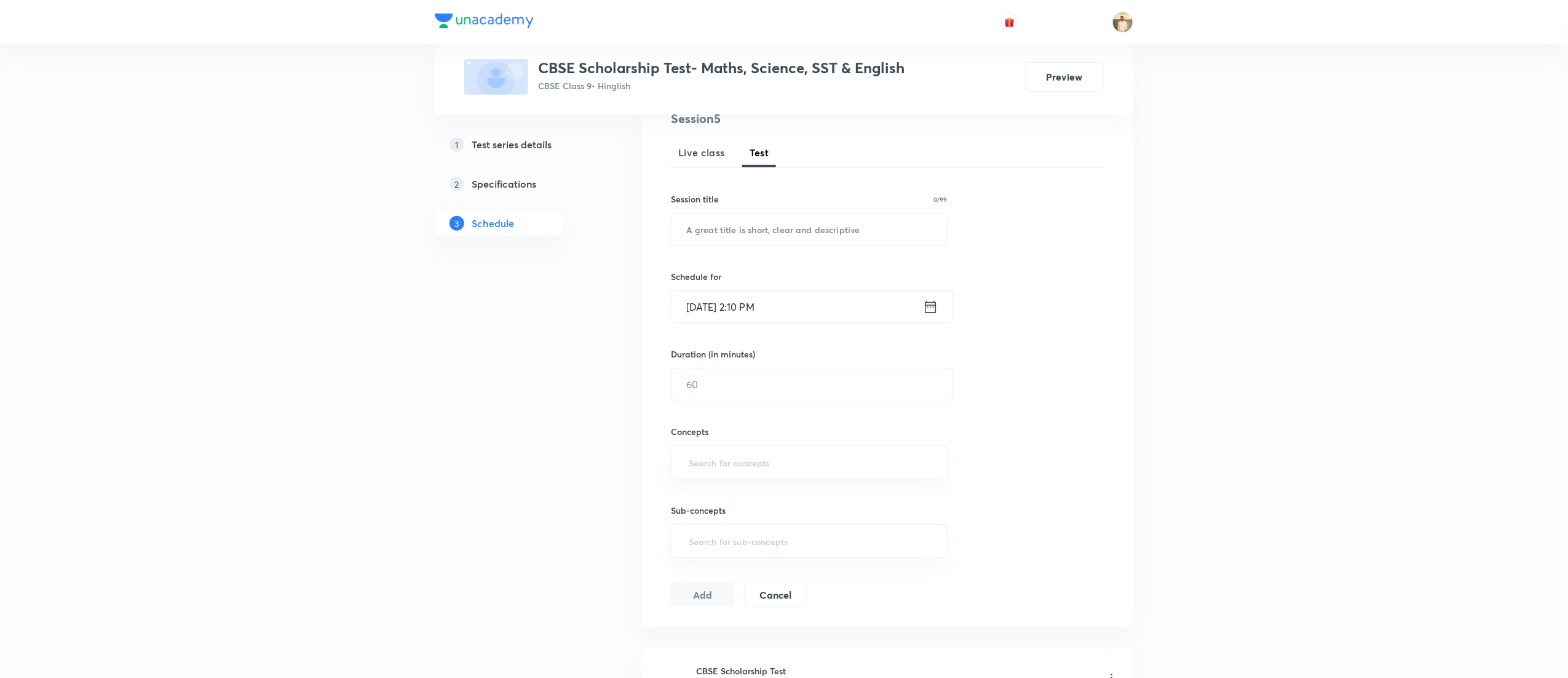
scroll to position [525, 0]
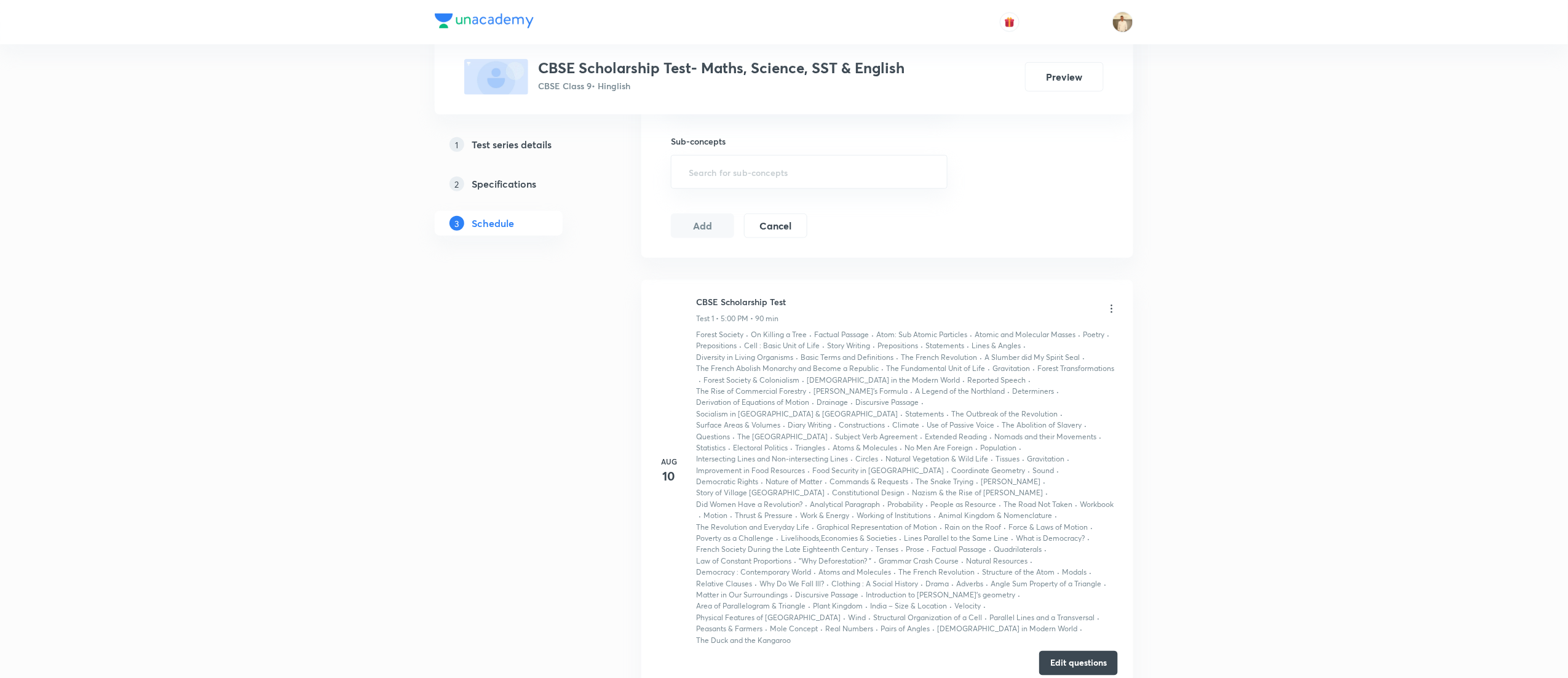
click at [726, 307] on h6 "CBSE Scholarship Test" at bounding box center [741, 302] width 90 height 13
copy h6 "CBSE Scholarship Test"
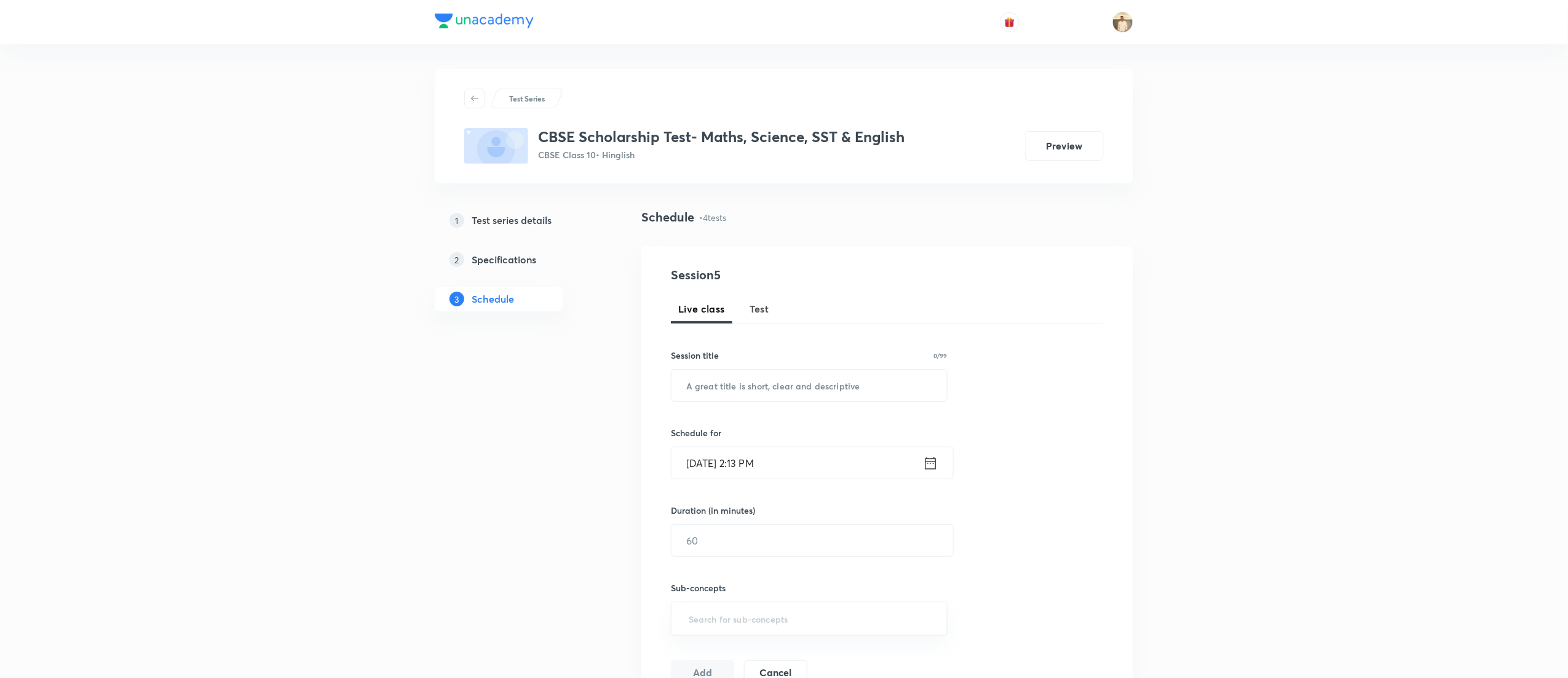
click at [522, 216] on h5 "Test series details" at bounding box center [512, 220] width 80 height 14
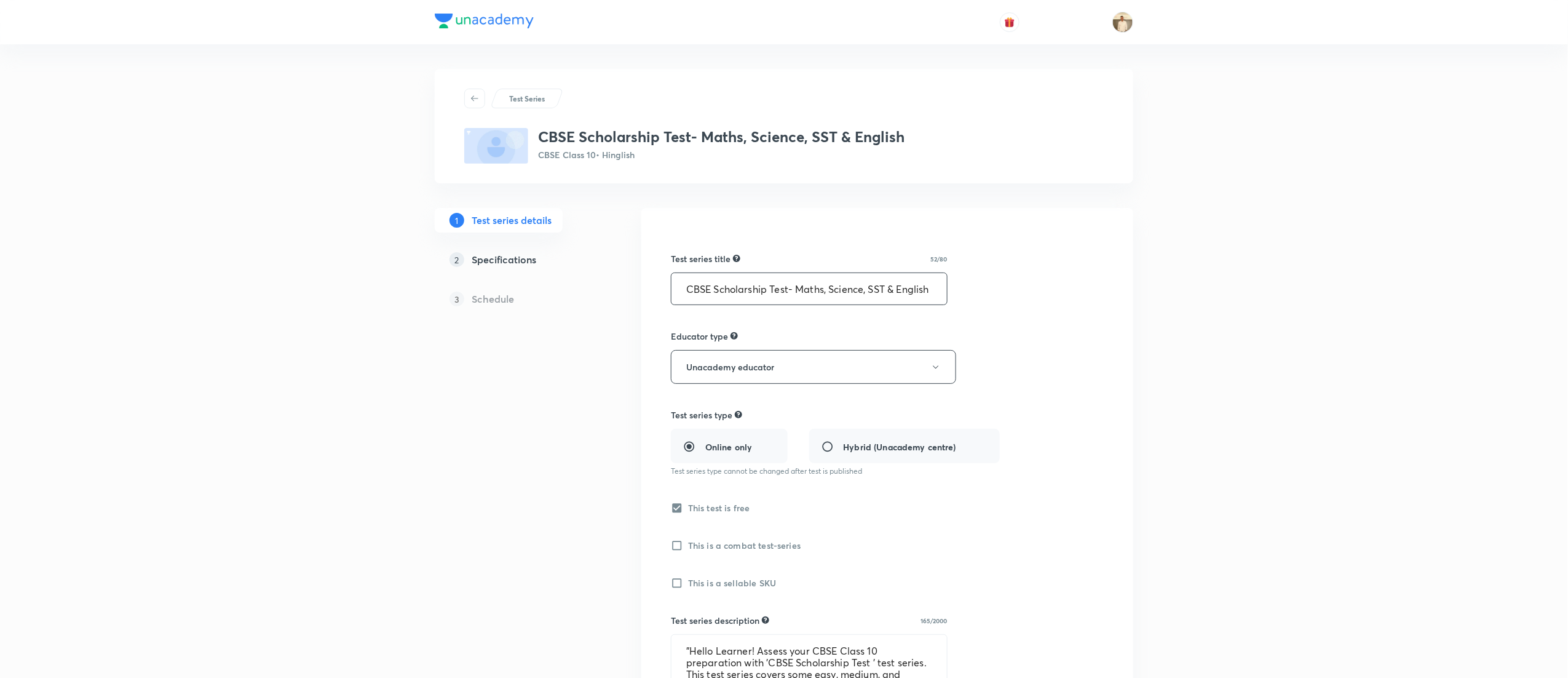
click at [805, 291] on input "CBSE Scholarship Test- Maths, Science, SST & English" at bounding box center [809, 288] width 275 height 31
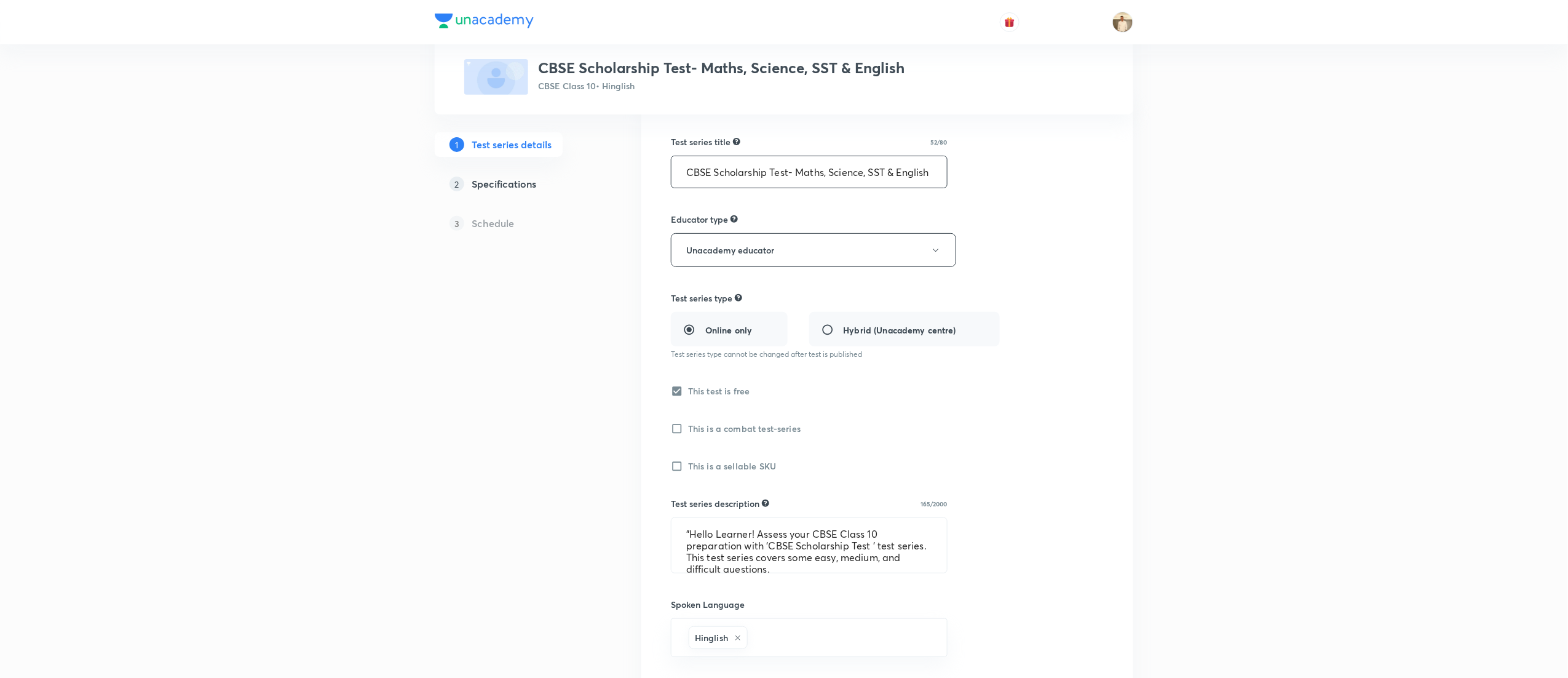
scroll to position [246, 0]
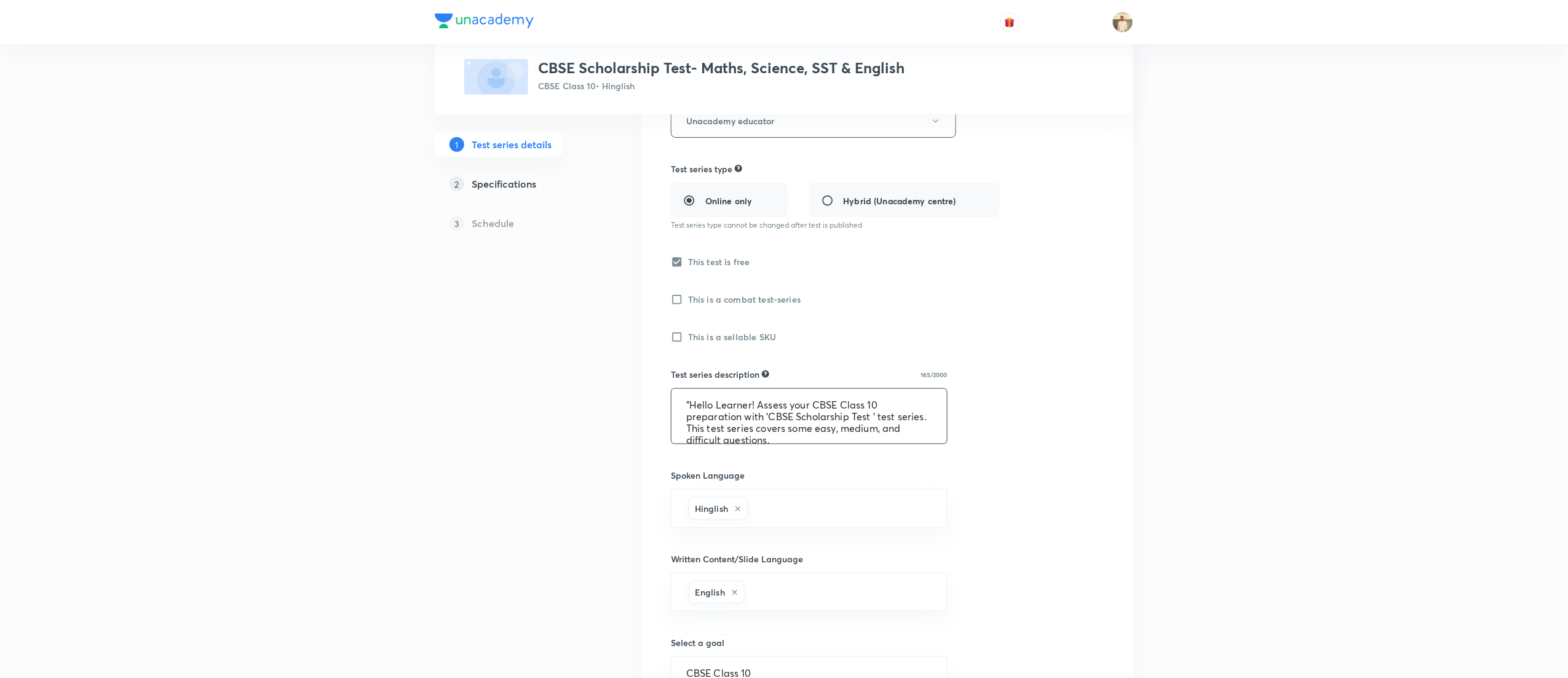
click at [778, 410] on textarea ""Hello Learner! Assess your CBSE Class 10 preparation with 'CBSE Scholarship Te…" at bounding box center [809, 416] width 275 height 54
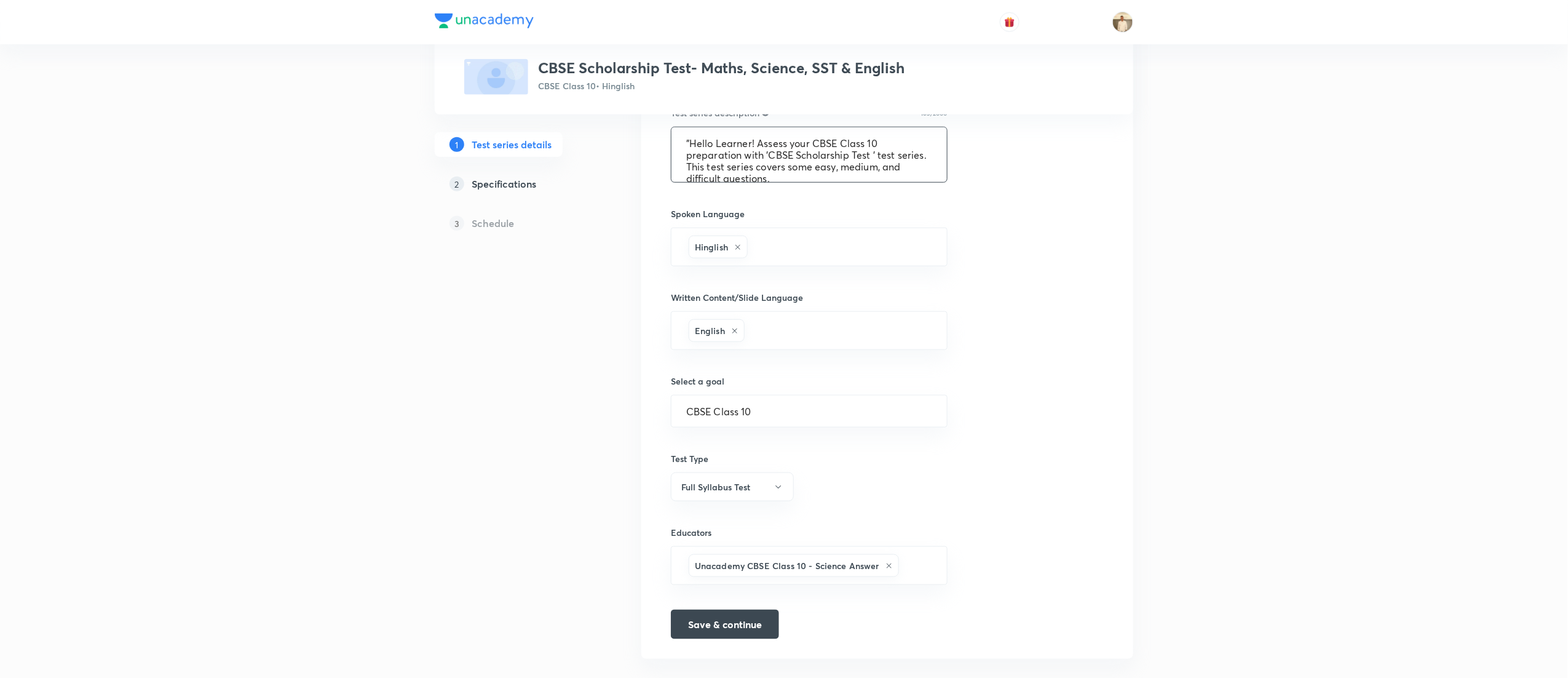
scroll to position [532, 0]
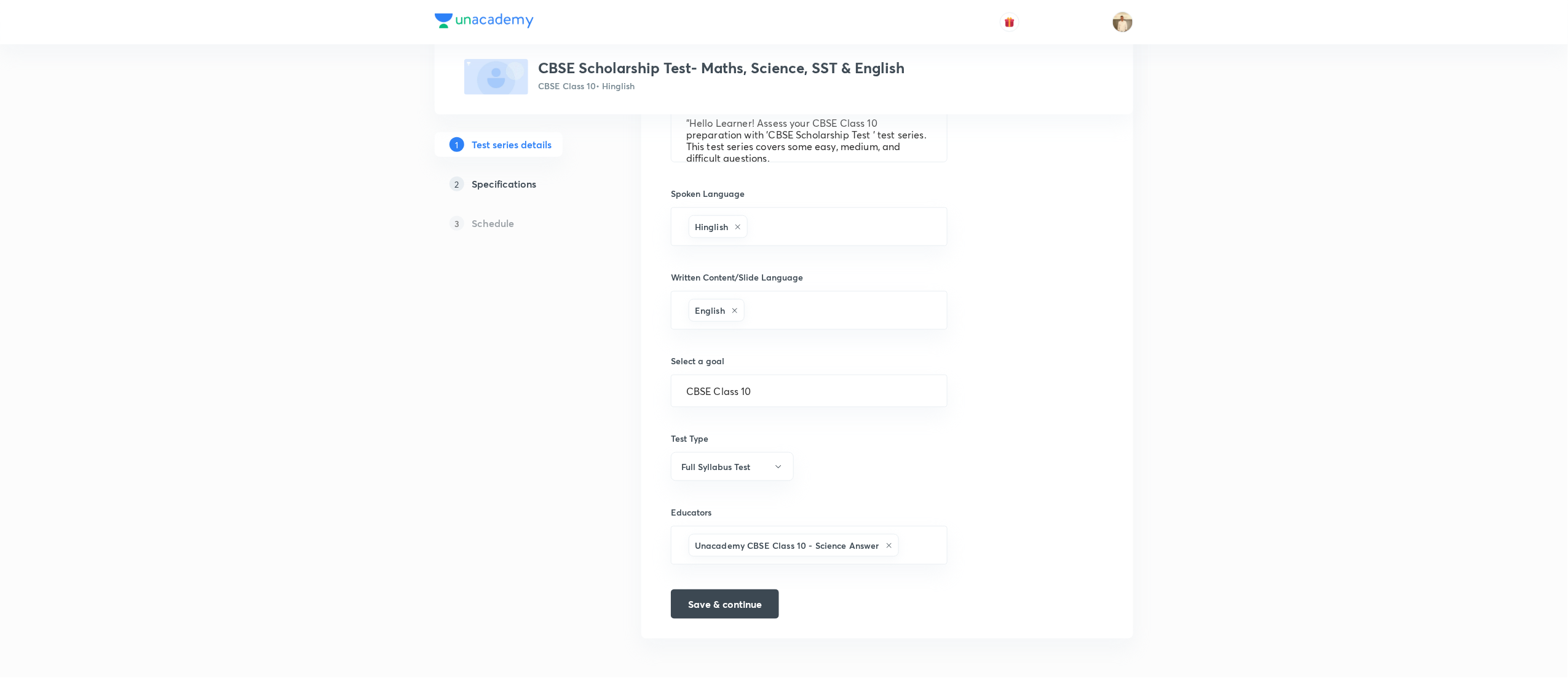
click at [519, 184] on h5 "Specifications" at bounding box center [504, 184] width 65 height 14
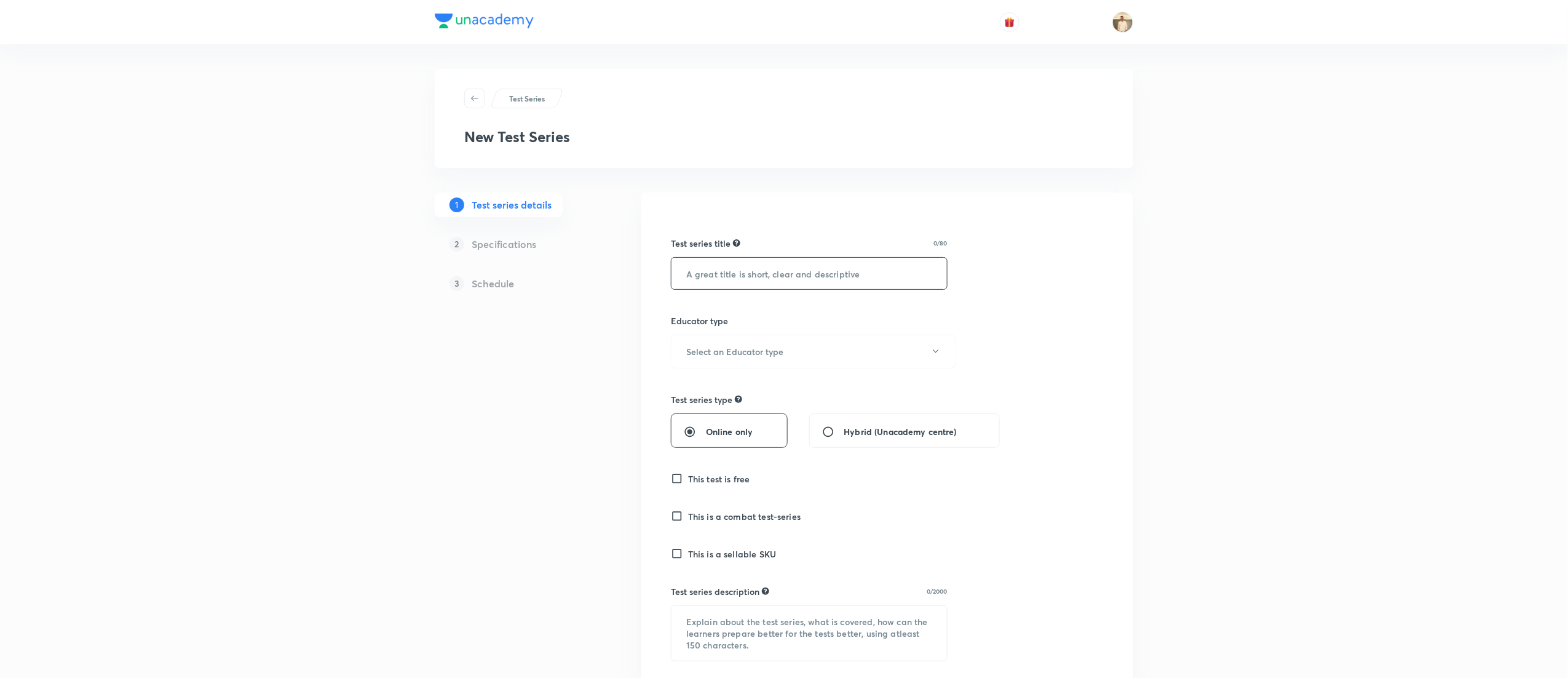
click at [834, 270] on input "text" at bounding box center [809, 273] width 275 height 31
paste input "CBSE Scholarship Test- Maths, Science, SST & English"
type input "CBSE Scholarship Test- Maths, Science, SST & English"
click at [844, 348] on button "Select an Educator type" at bounding box center [814, 351] width 286 height 34
click at [742, 393] on span "Unacademy educator" at bounding box center [807, 392] width 270 height 13
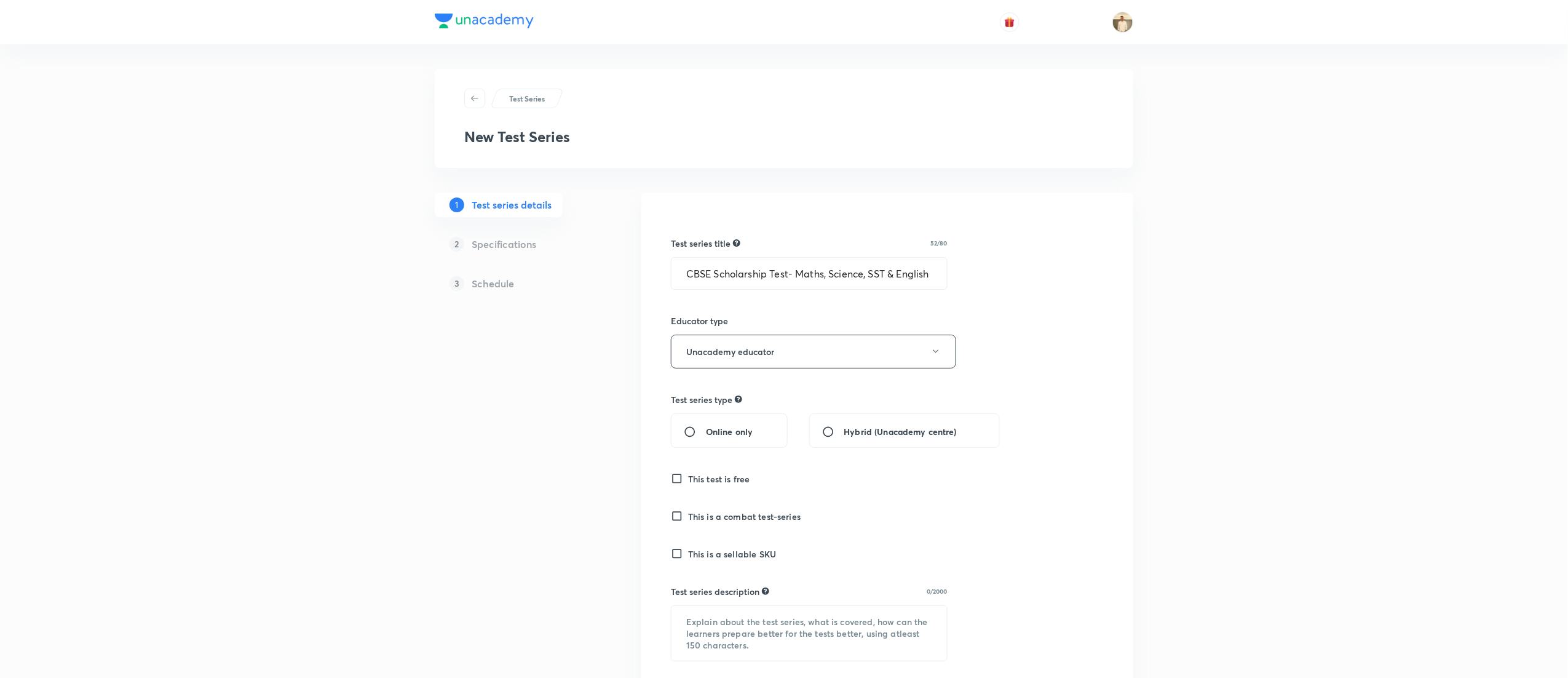
click at [702, 432] on input "Online only" at bounding box center [695, 431] width 22 height 12
radio input "true"
click at [704, 484] on h6 "This test is free" at bounding box center [719, 479] width 62 height 13
click at [688, 484] on input "This test is free" at bounding box center [680, 478] width 18 height 12
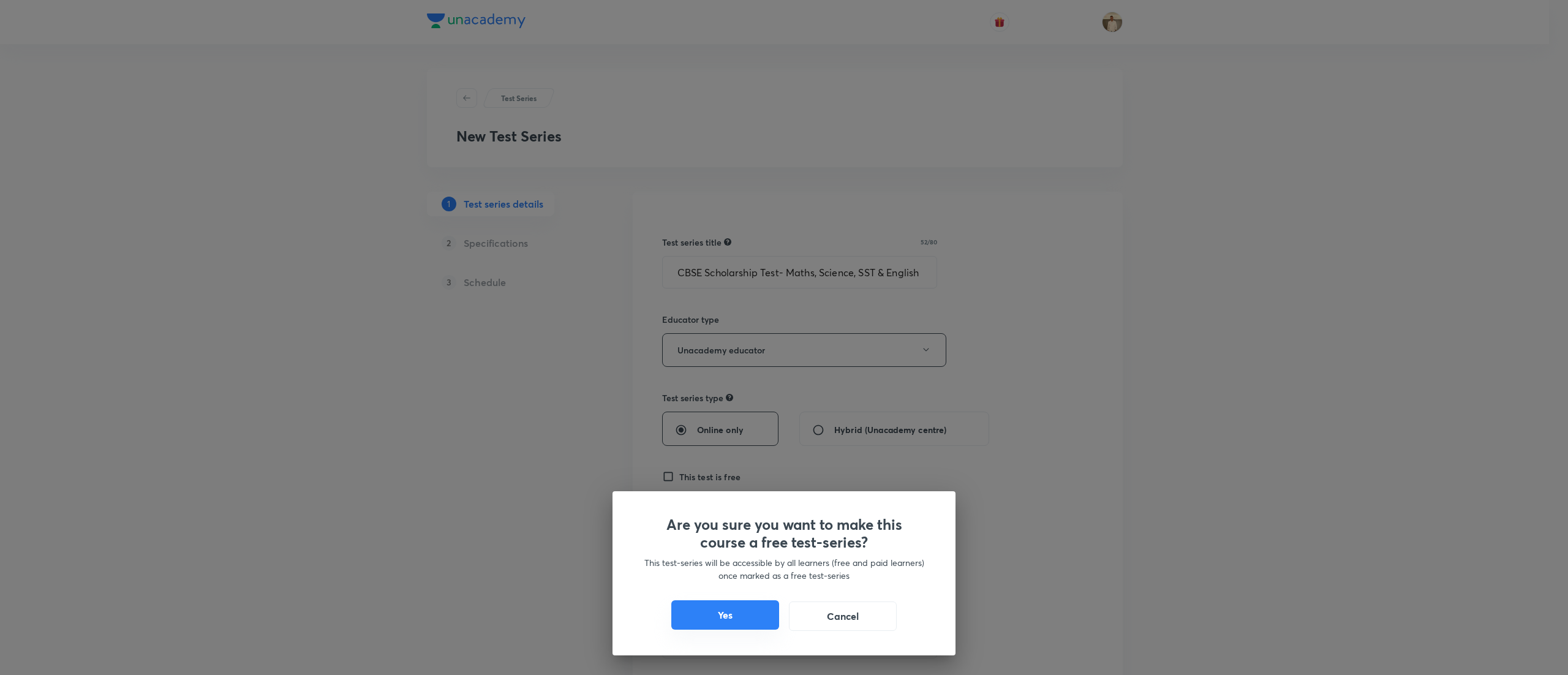
click at [723, 611] on button "Yes" at bounding box center [724, 614] width 108 height 29
checkbox input "true"
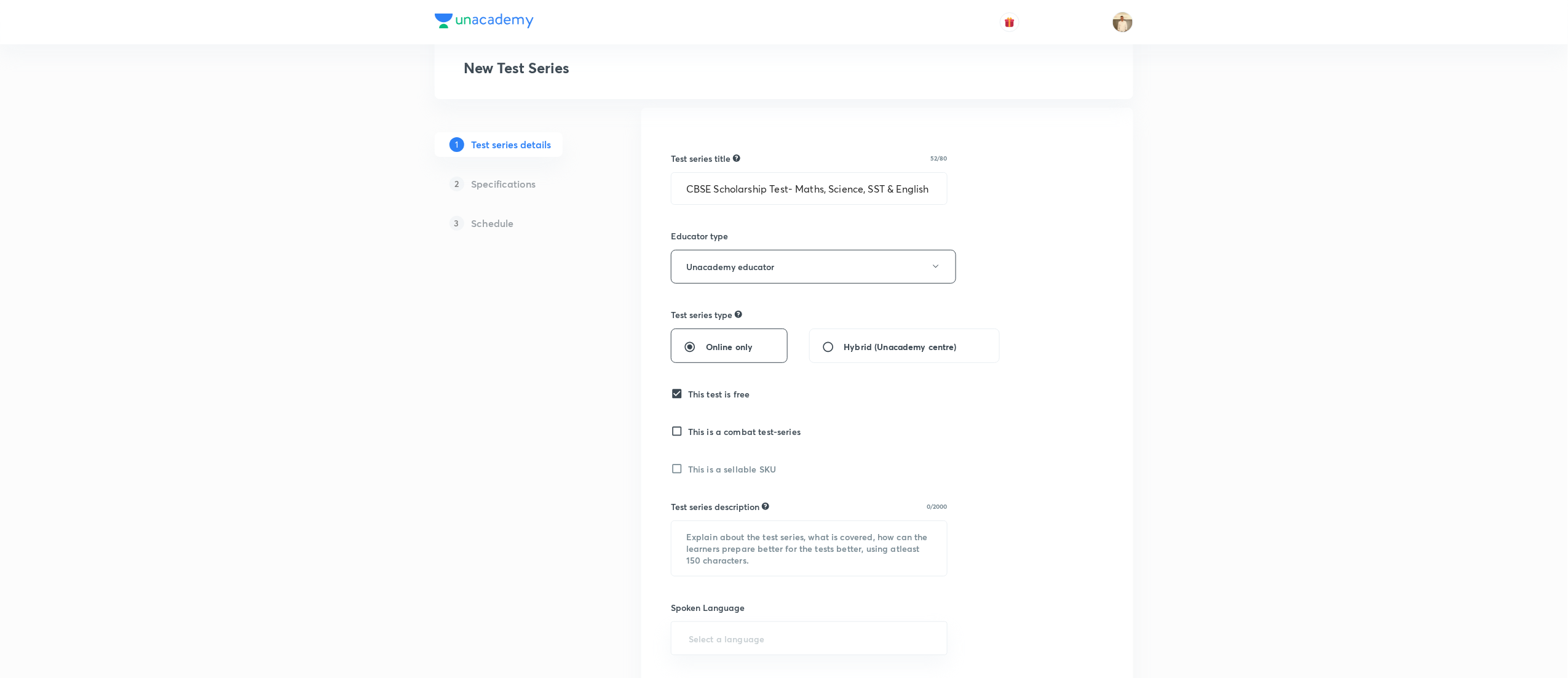
scroll to position [123, 0]
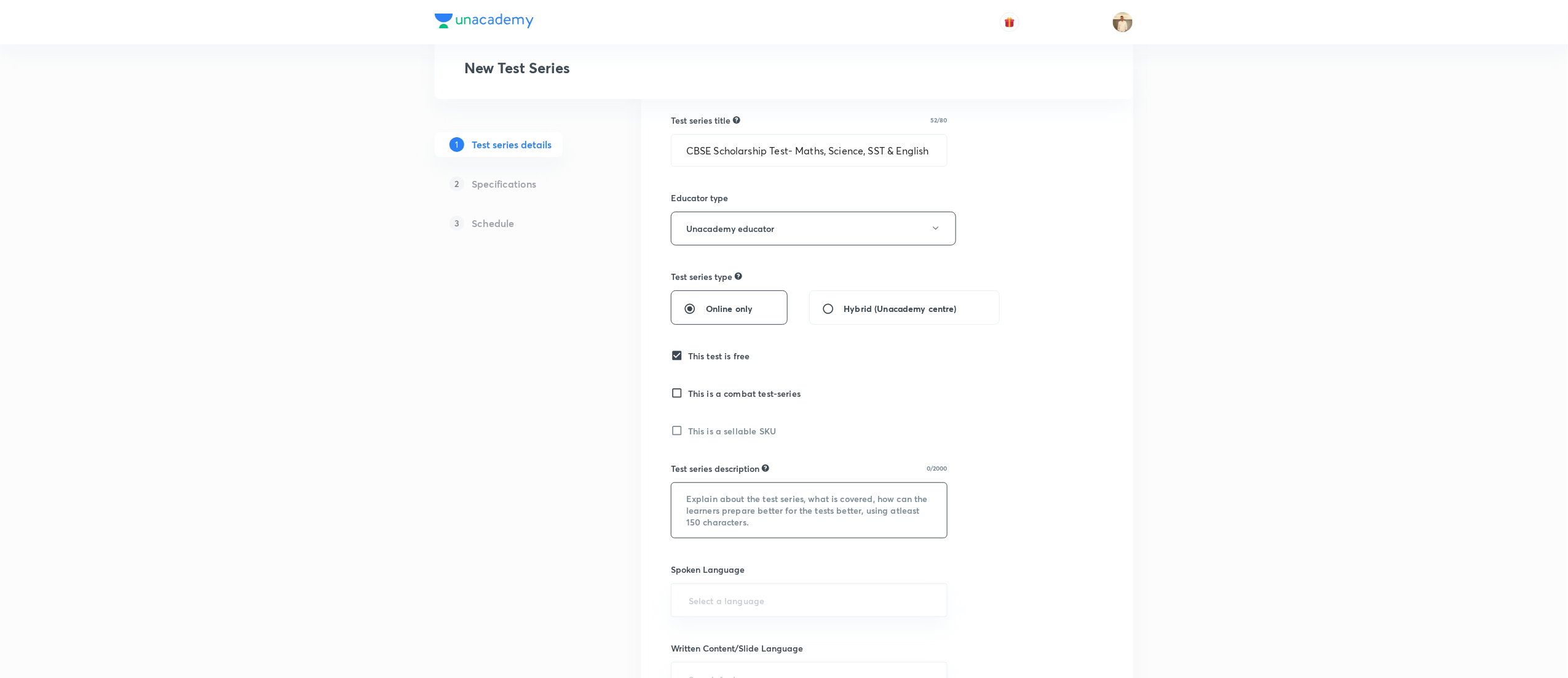
click at [766, 515] on textarea at bounding box center [809, 510] width 275 height 54
paste textarea ""Hello Learner! Assess your CBSE Class 10 preparation with 'CBSE Scholarship Te…"
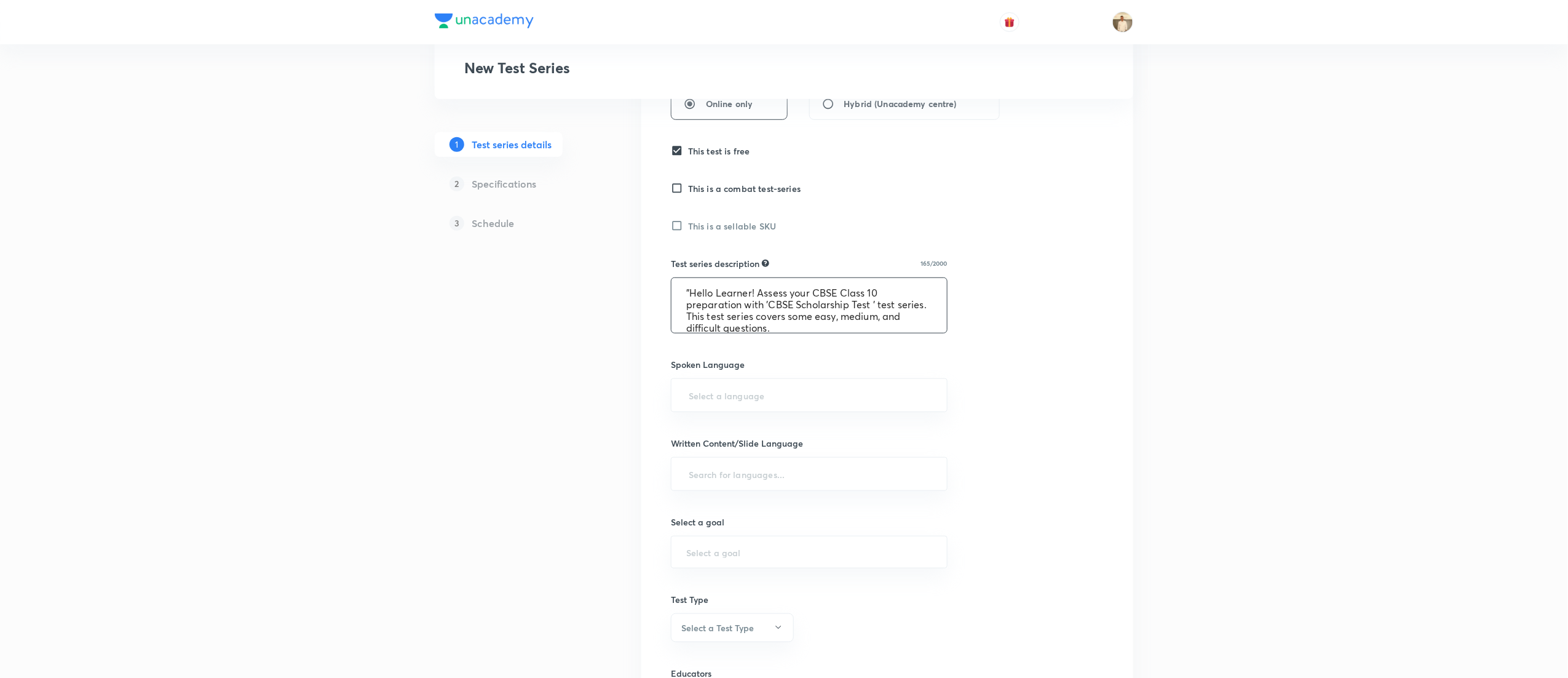
scroll to position [369, 0]
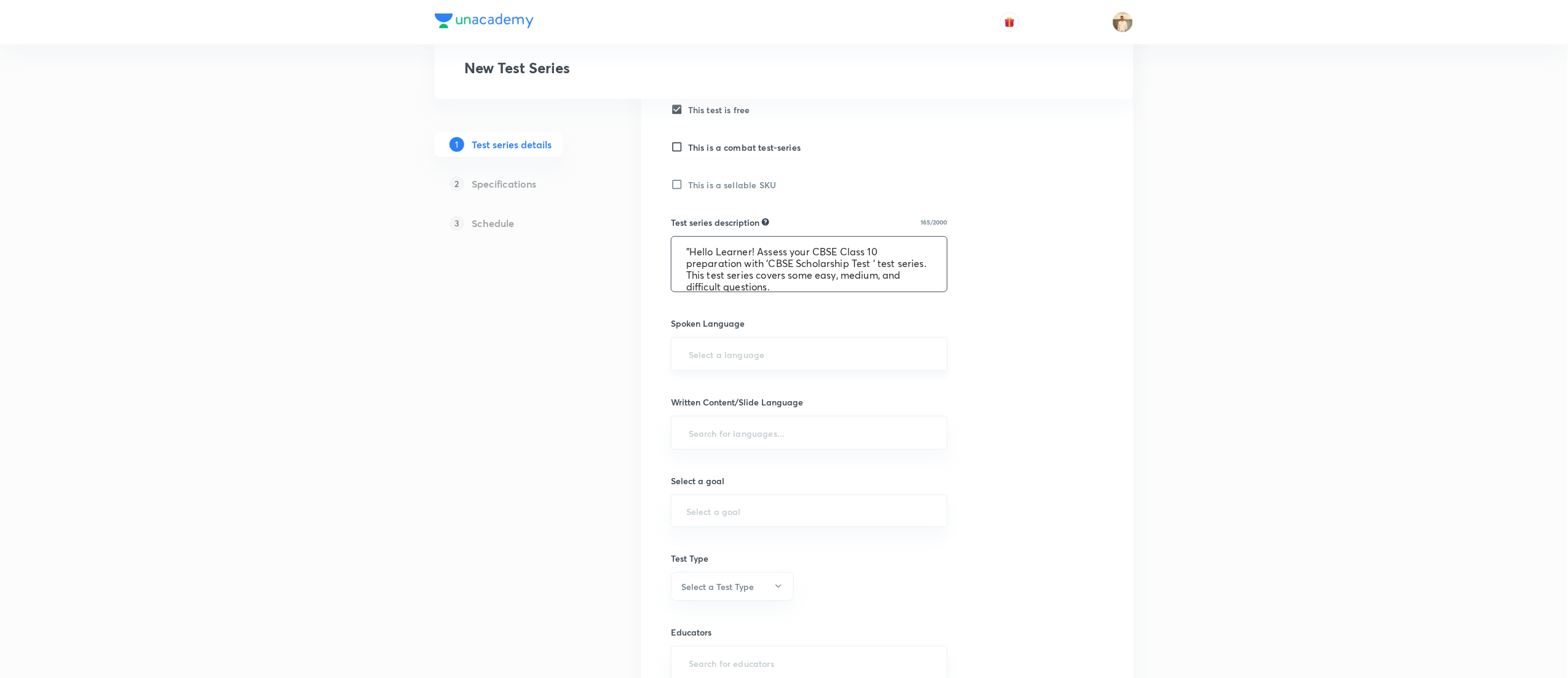
type textarea ""Hello Learner! Assess your CBSE Class 10 preparation with 'CBSE Scholarship Te…"
click at [785, 359] on input "text" at bounding box center [809, 354] width 246 height 22
click at [742, 393] on li "English" at bounding box center [809, 391] width 275 height 22
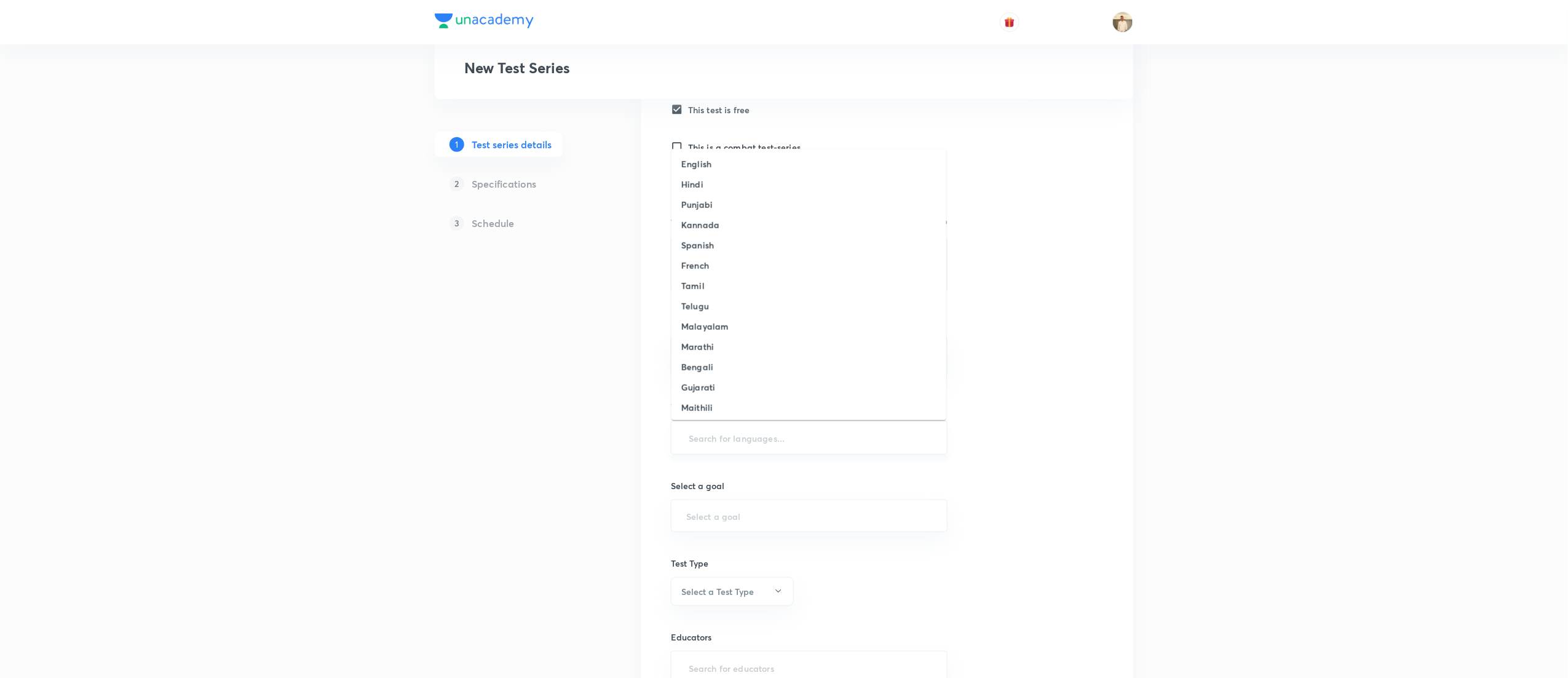
click at [797, 440] on input "text" at bounding box center [809, 438] width 246 height 22
click at [714, 164] on li "English" at bounding box center [809, 163] width 275 height 20
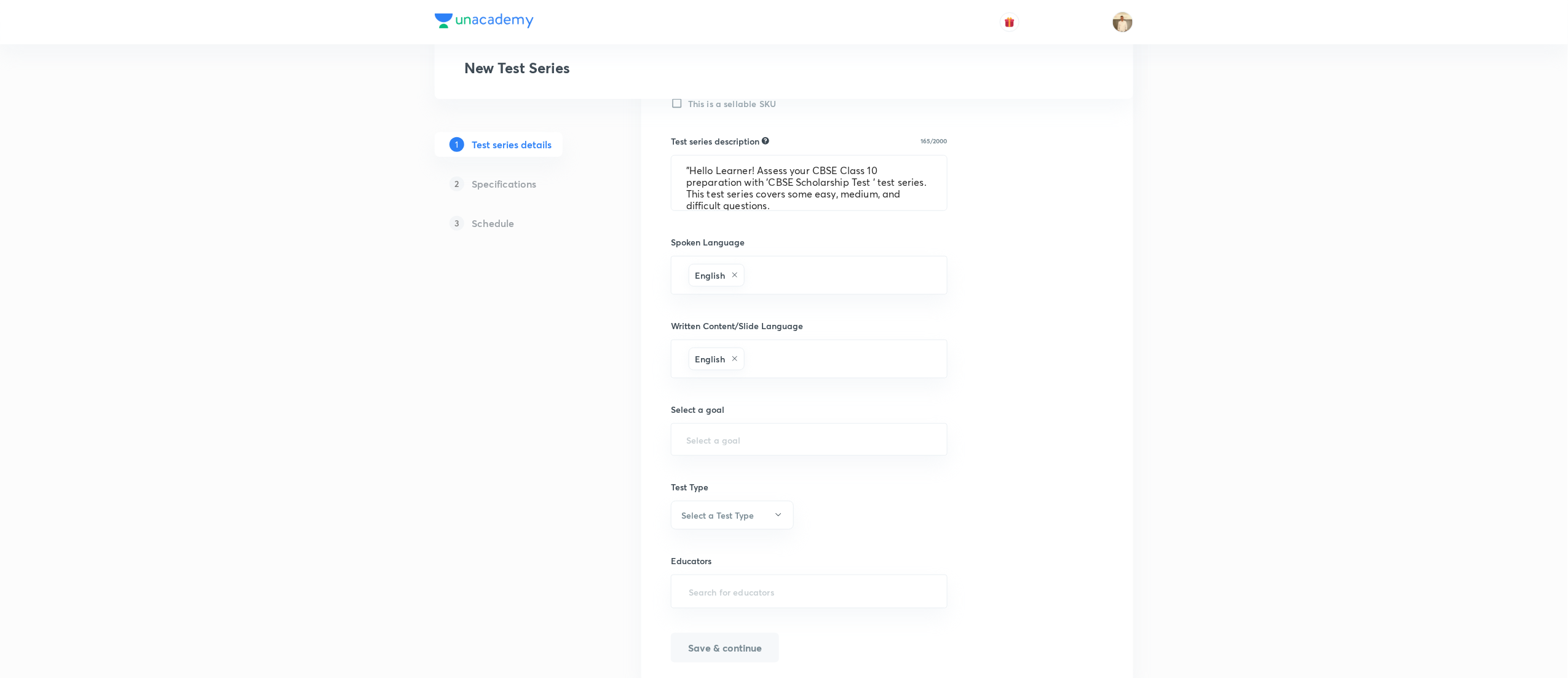
scroll to position [498, 0]
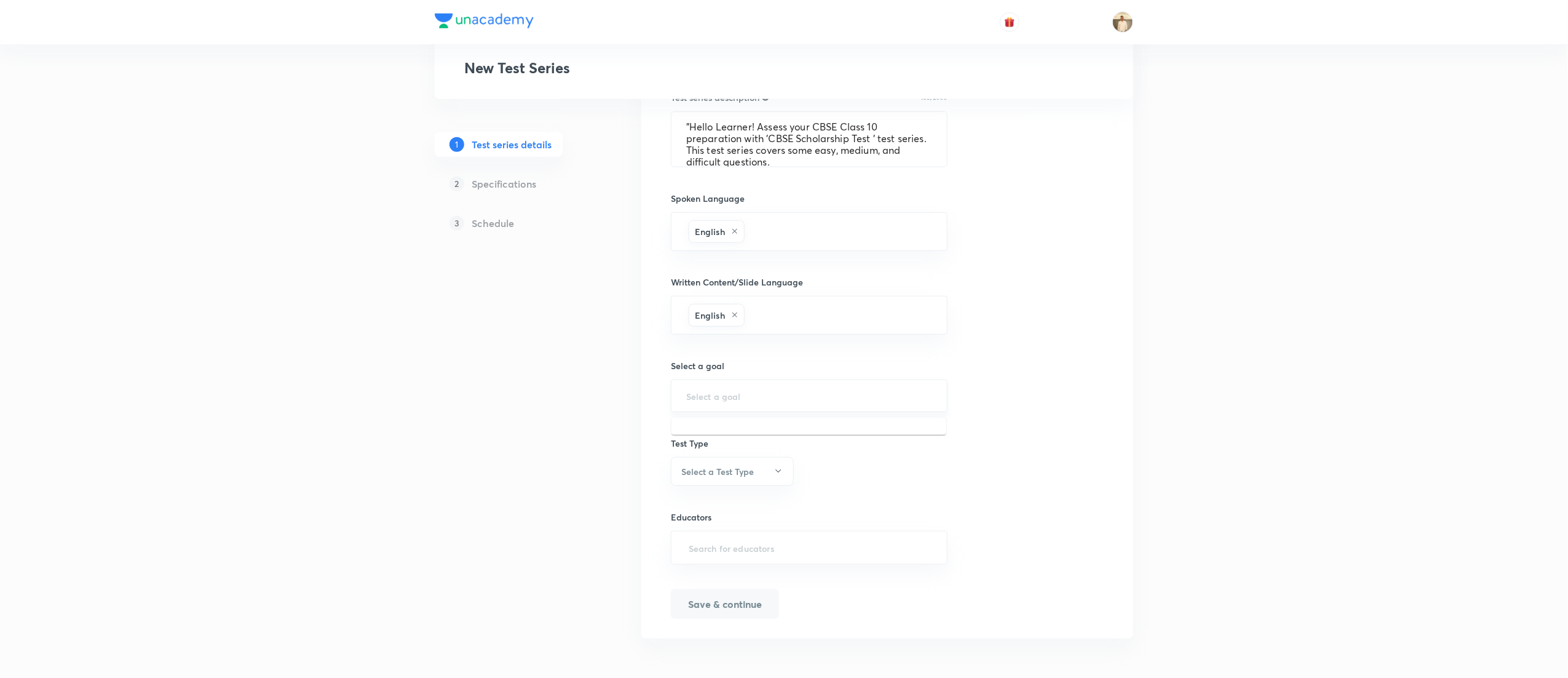
click at [766, 395] on input "text" at bounding box center [809, 395] width 246 height 12
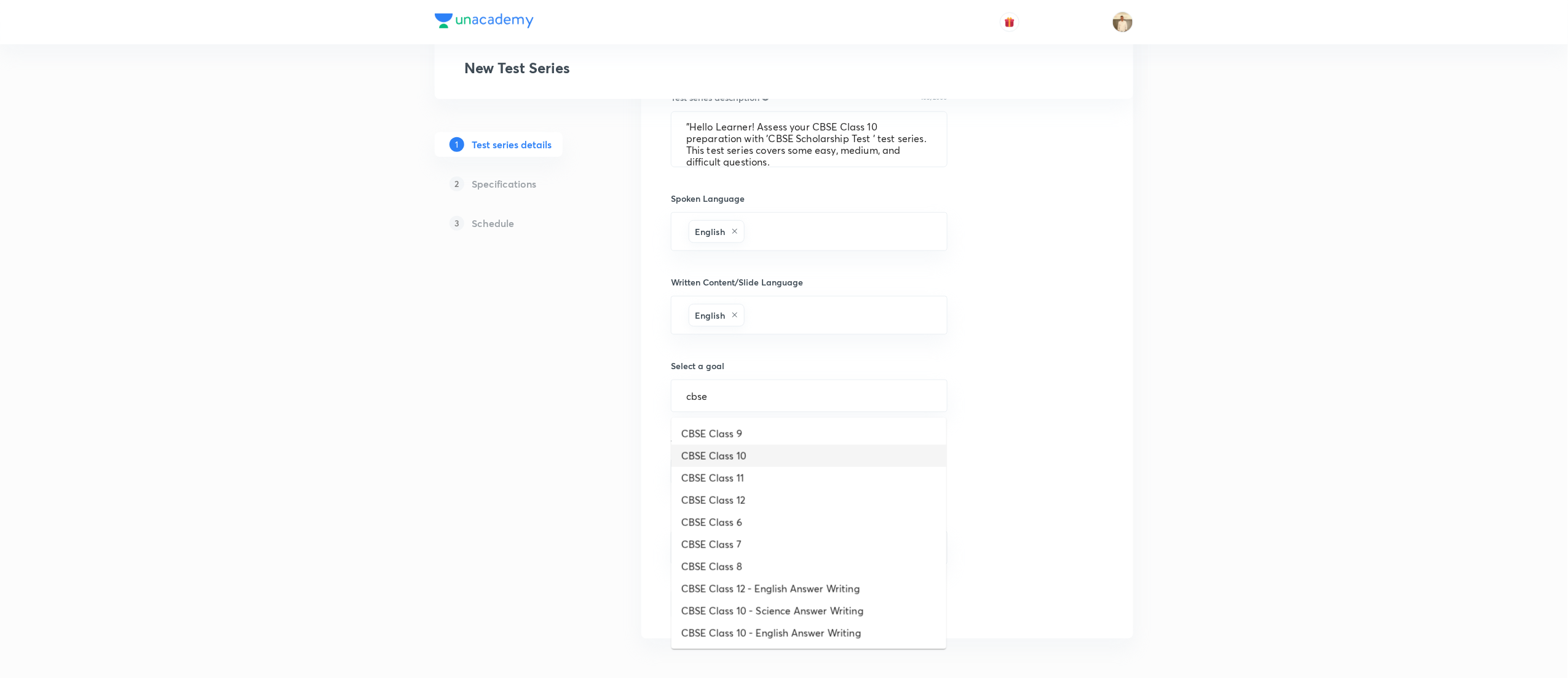
click at [743, 451] on li "CBSE Class 10" at bounding box center [809, 456] width 275 height 22
type input "CBSE Class 10"
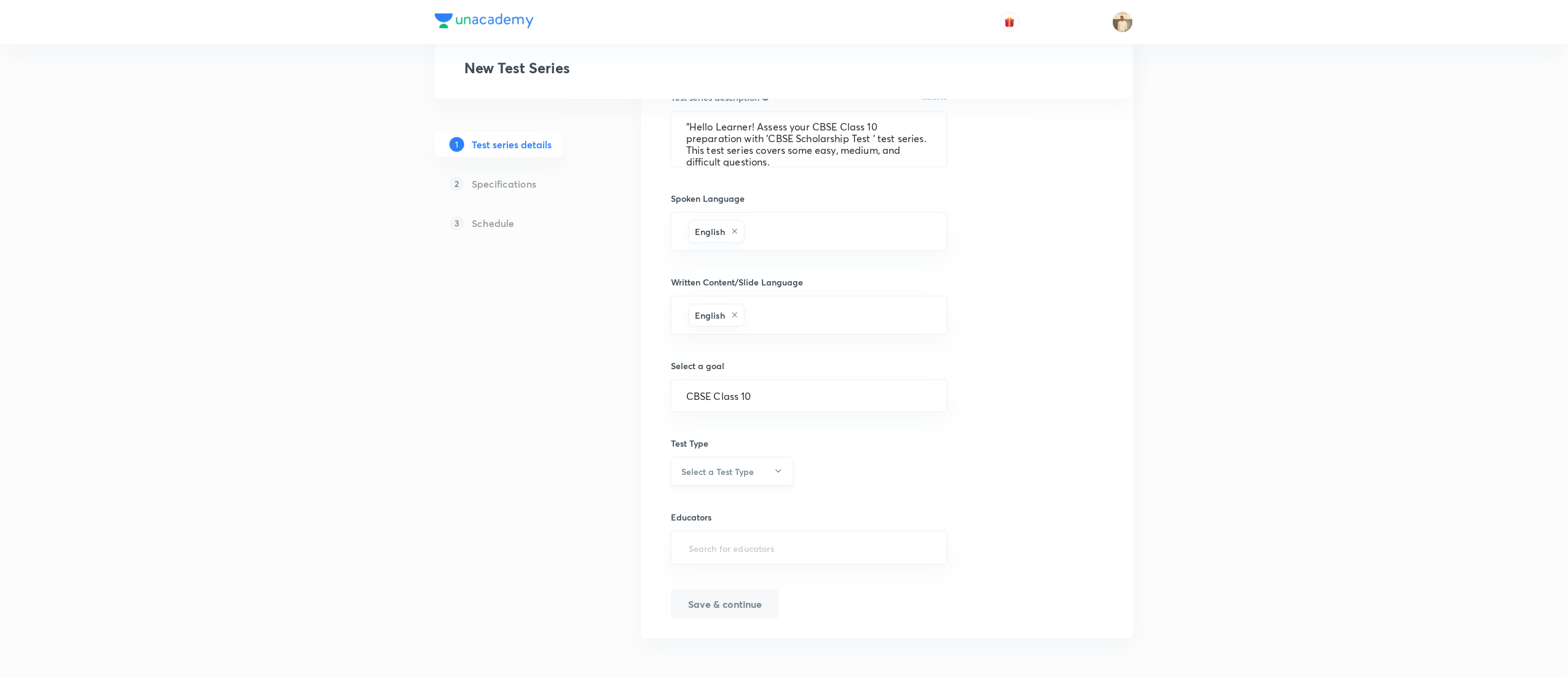
click at [754, 472] on button "Select a Test Type" at bounding box center [733, 471] width 123 height 29
click at [723, 502] on span "Full Syllabus Test" at bounding box center [726, 508] width 107 height 13
click at [838, 544] on input "text" at bounding box center [809, 548] width 246 height 22
click at [756, 554] on input "text" at bounding box center [809, 548] width 246 height 22
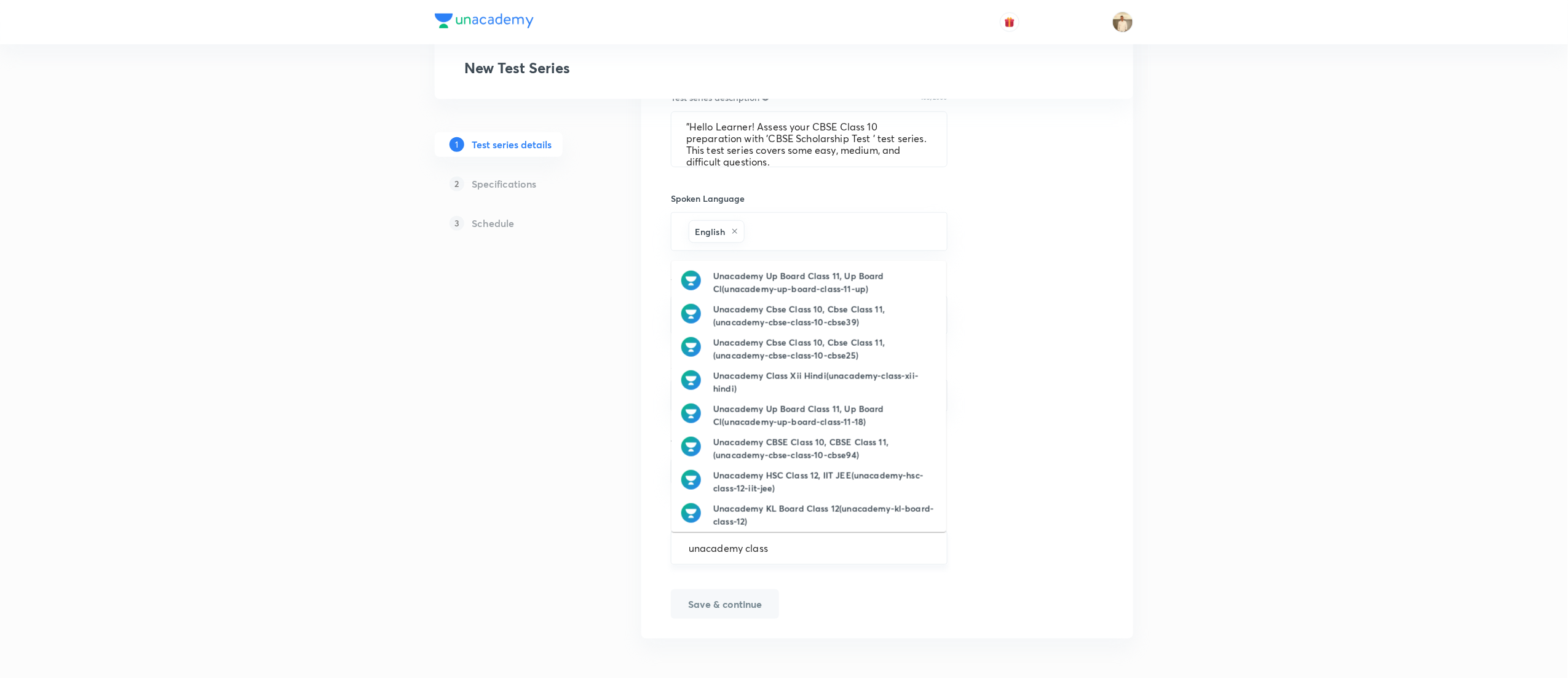
type input "unacademy class X"
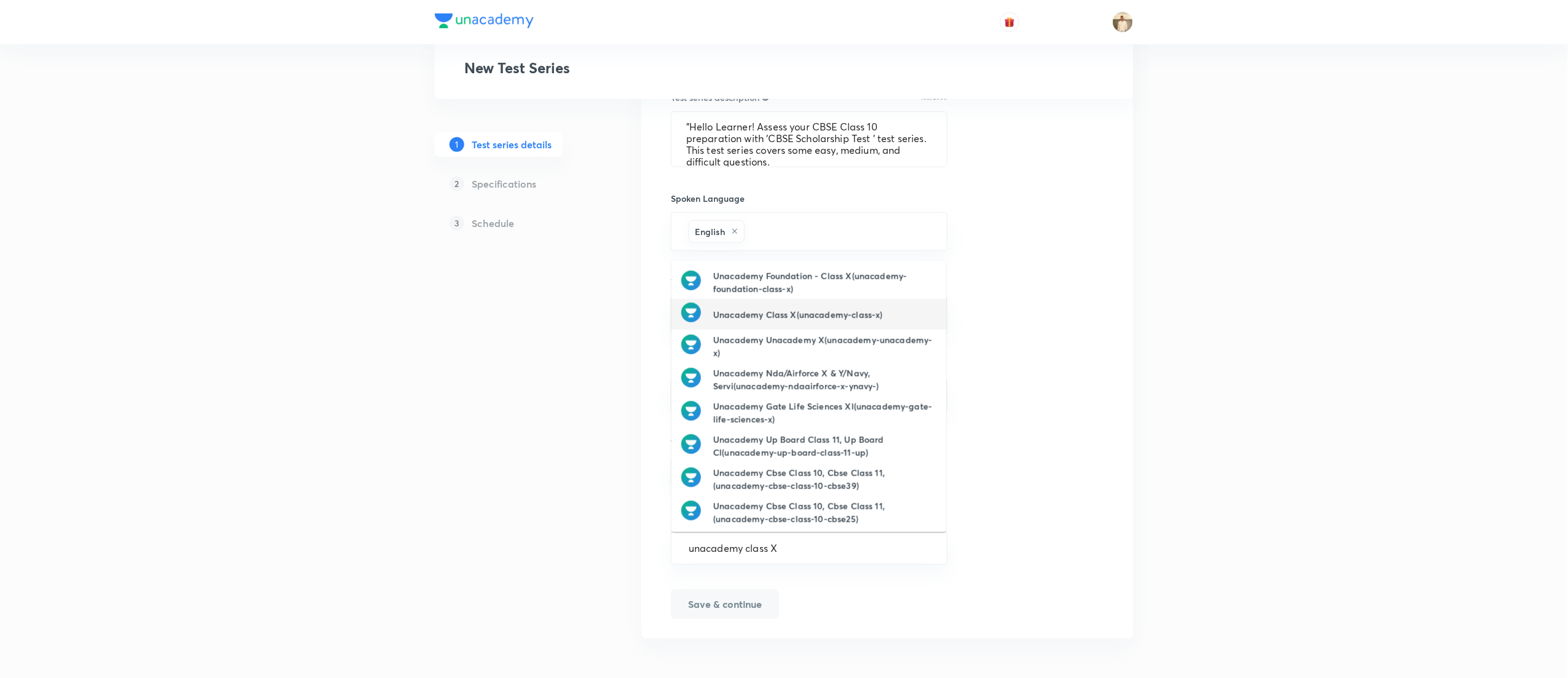
click at [814, 308] on h6 "Unacademy Class X(unacademy-class-x)" at bounding box center [798, 315] width 169 height 13
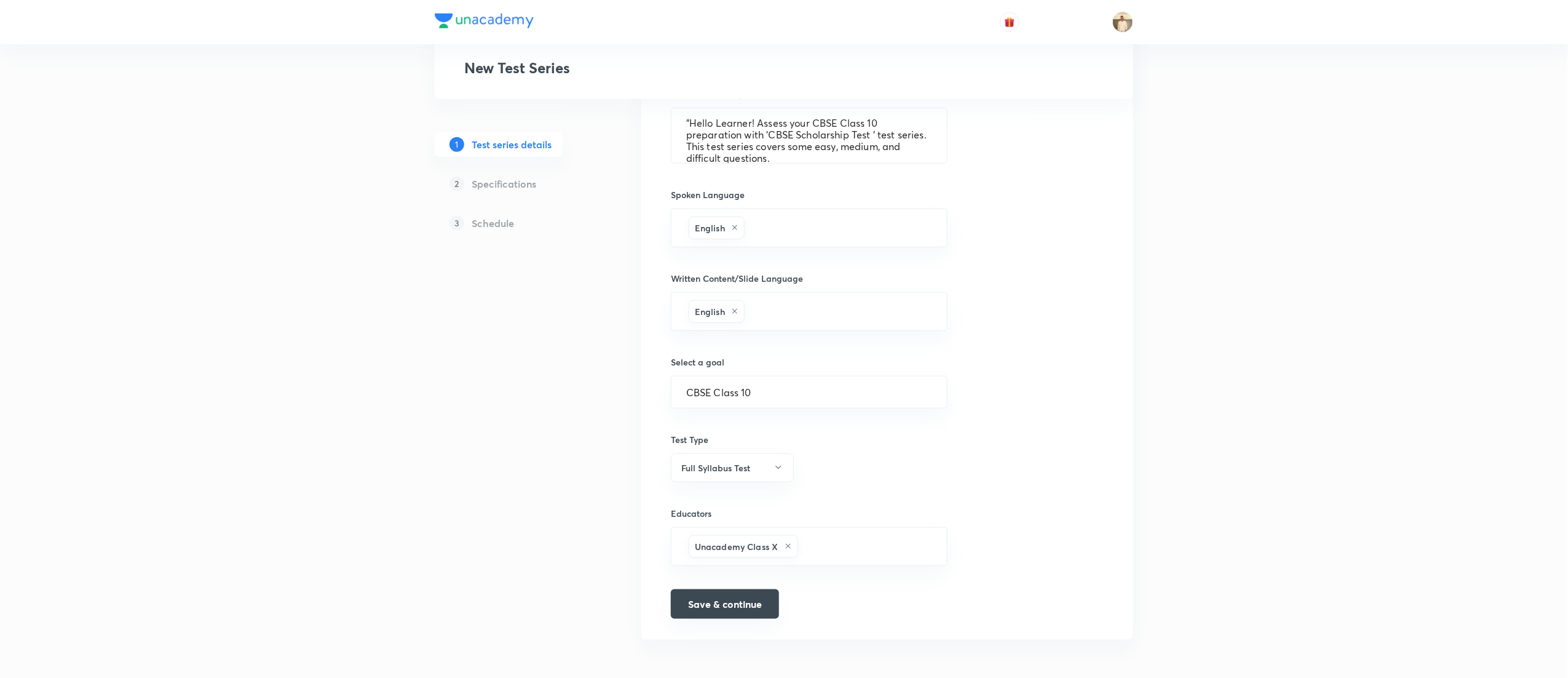
click at [750, 610] on button "Save & continue" at bounding box center [725, 604] width 108 height 30
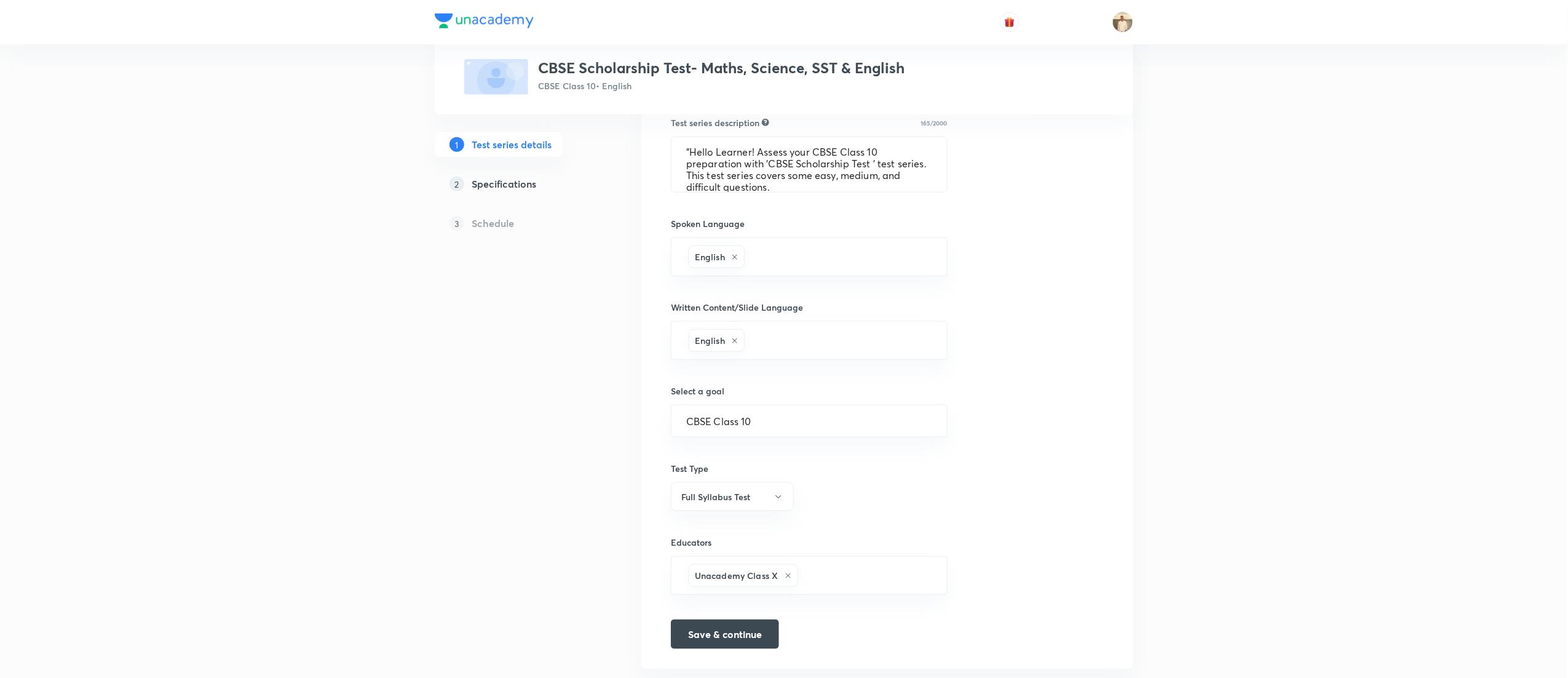
scroll to position [513, 0]
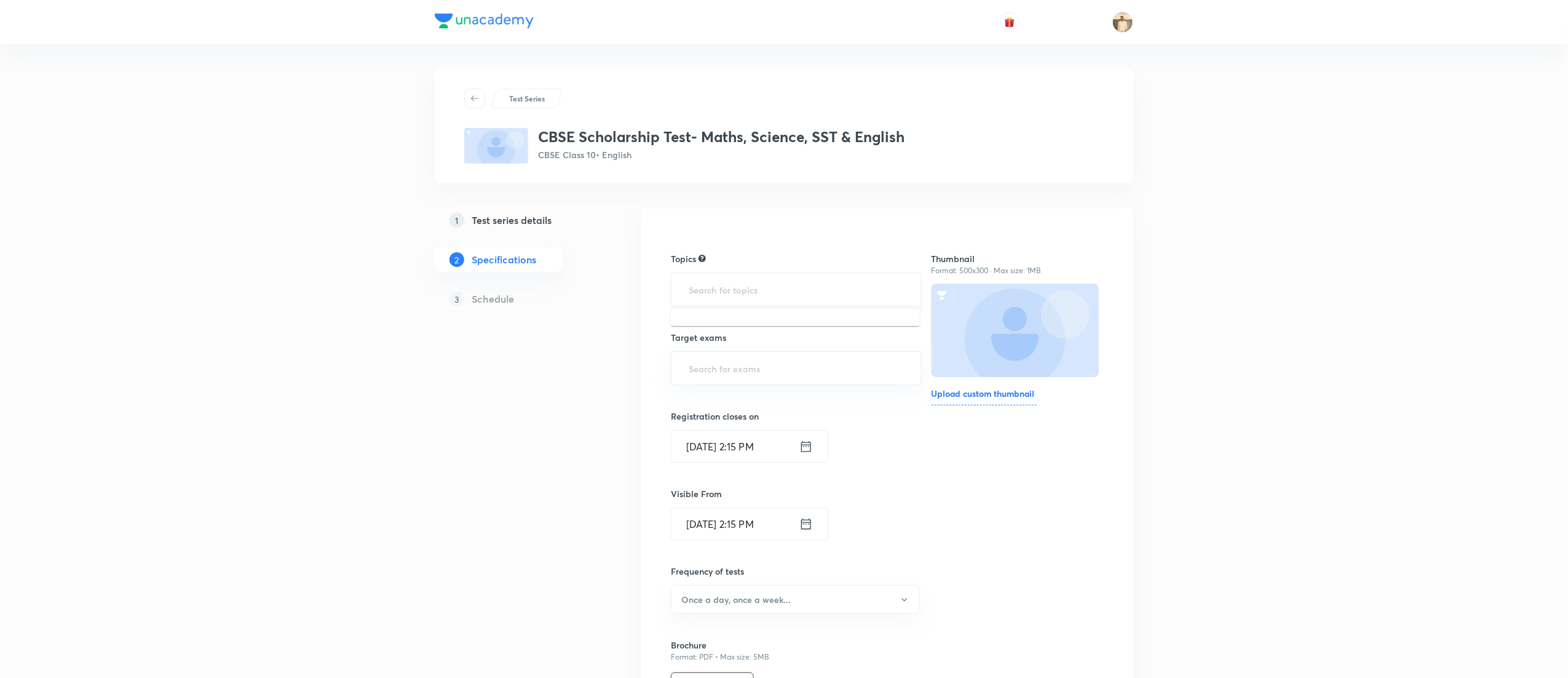
click at [782, 294] on input "text" at bounding box center [796, 289] width 220 height 22
type input "a"
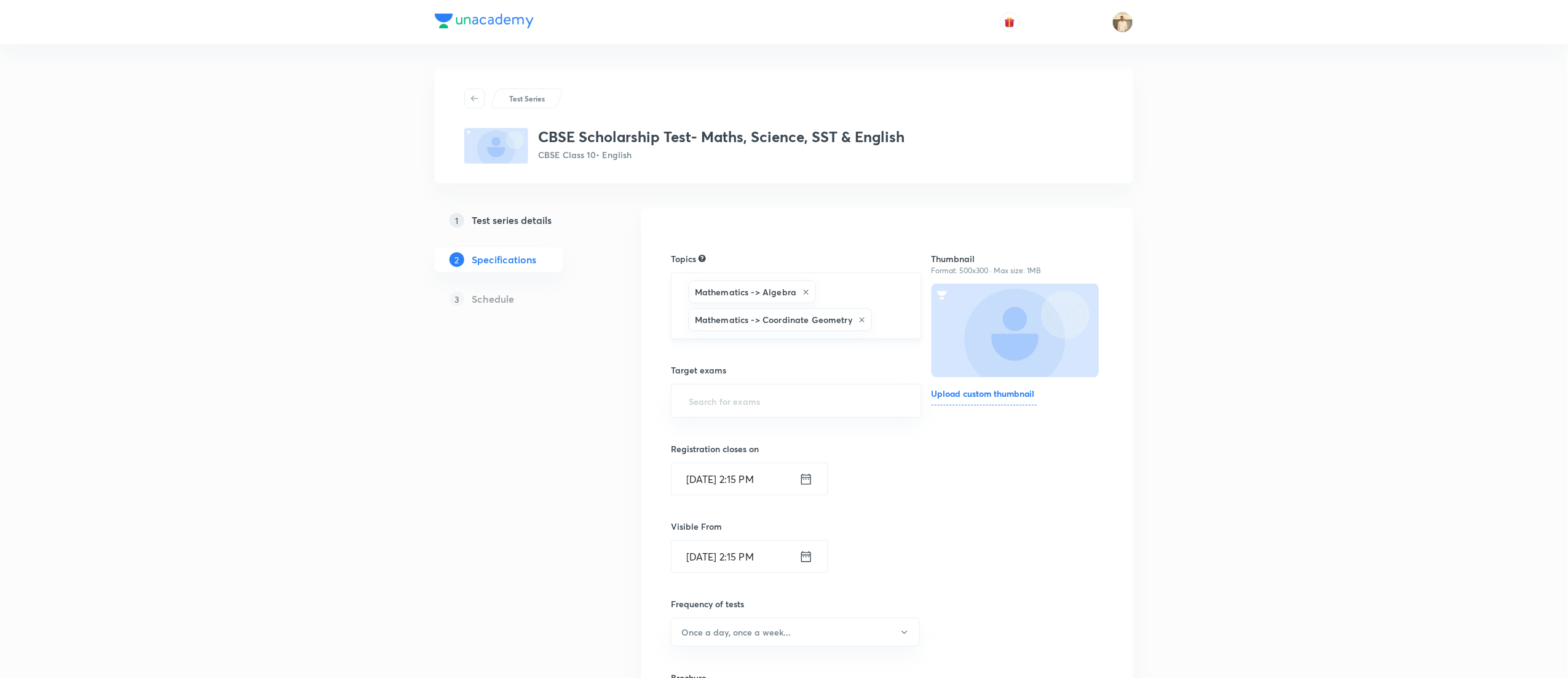
type input "a"
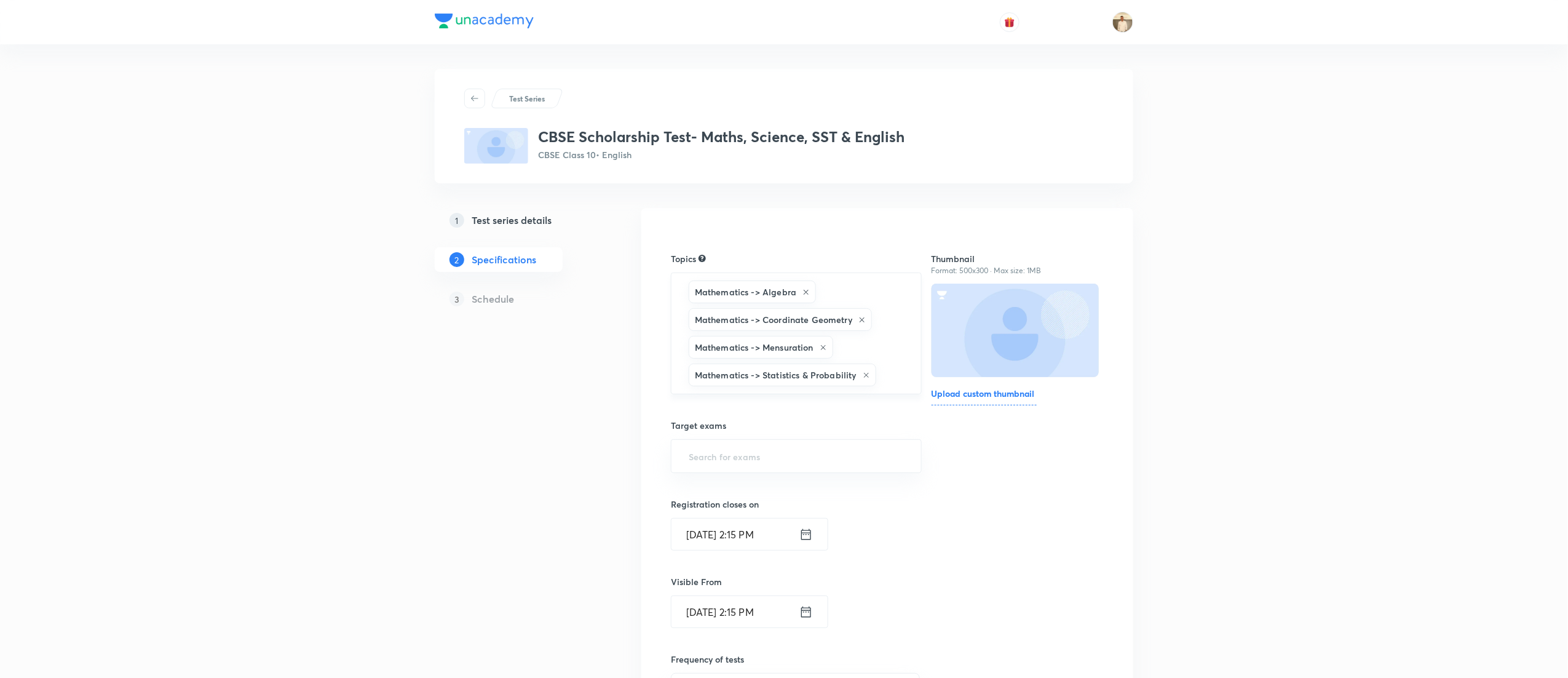
type input "a"
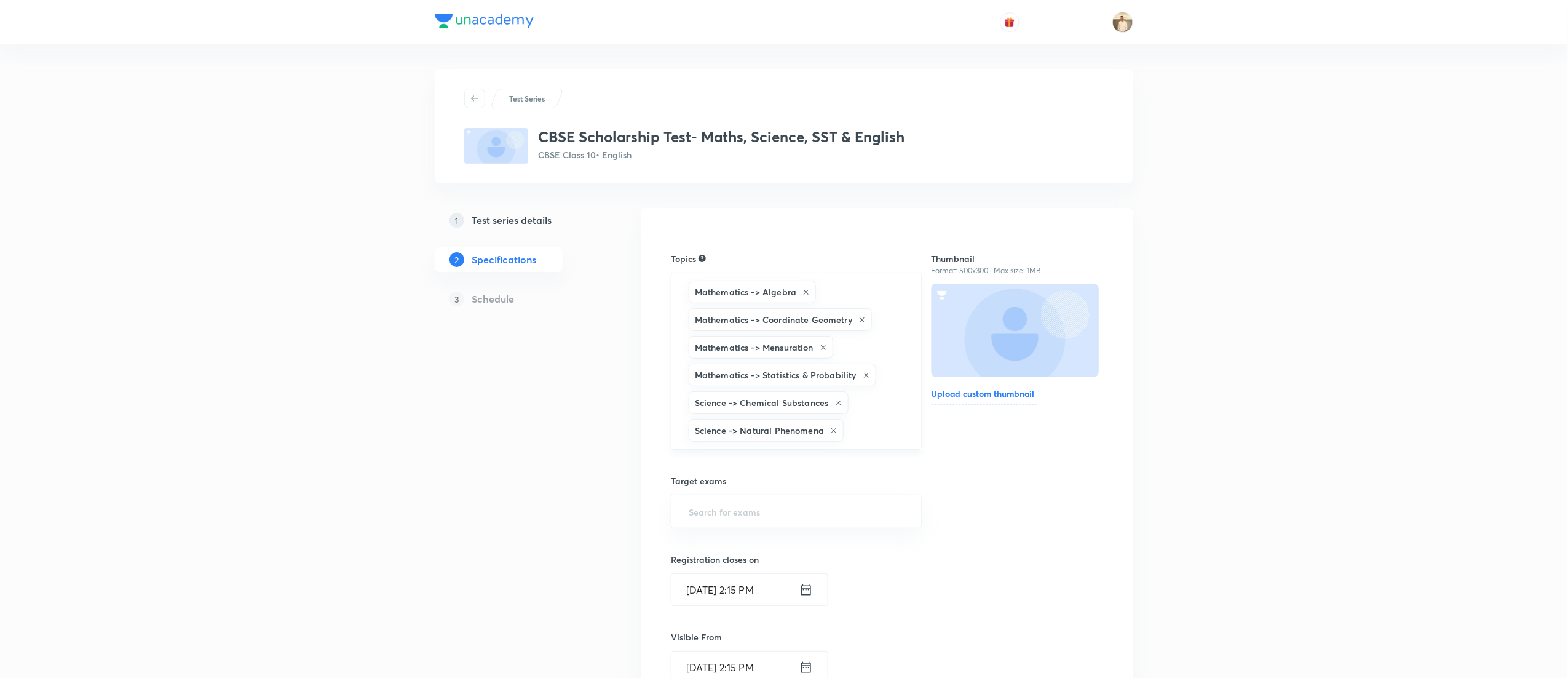
type input "a"
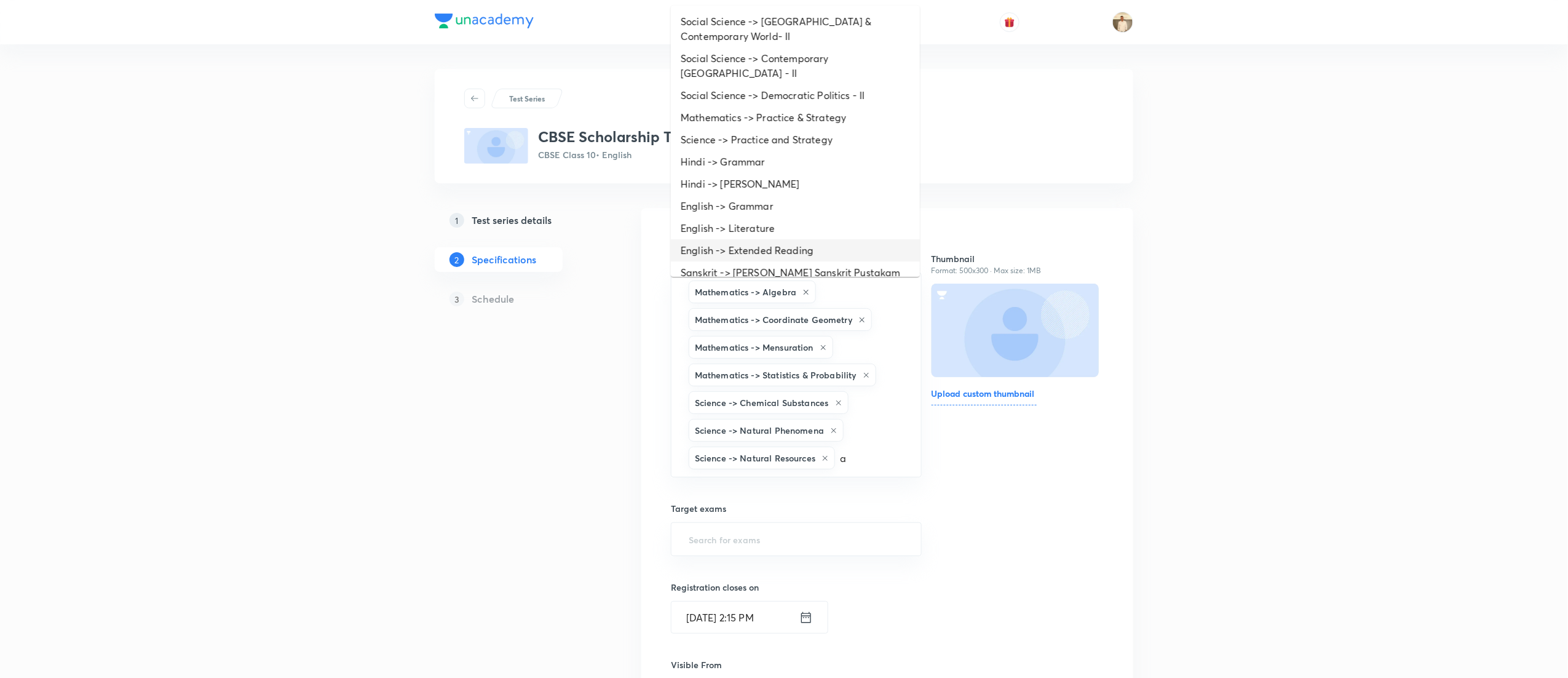
type input "a"
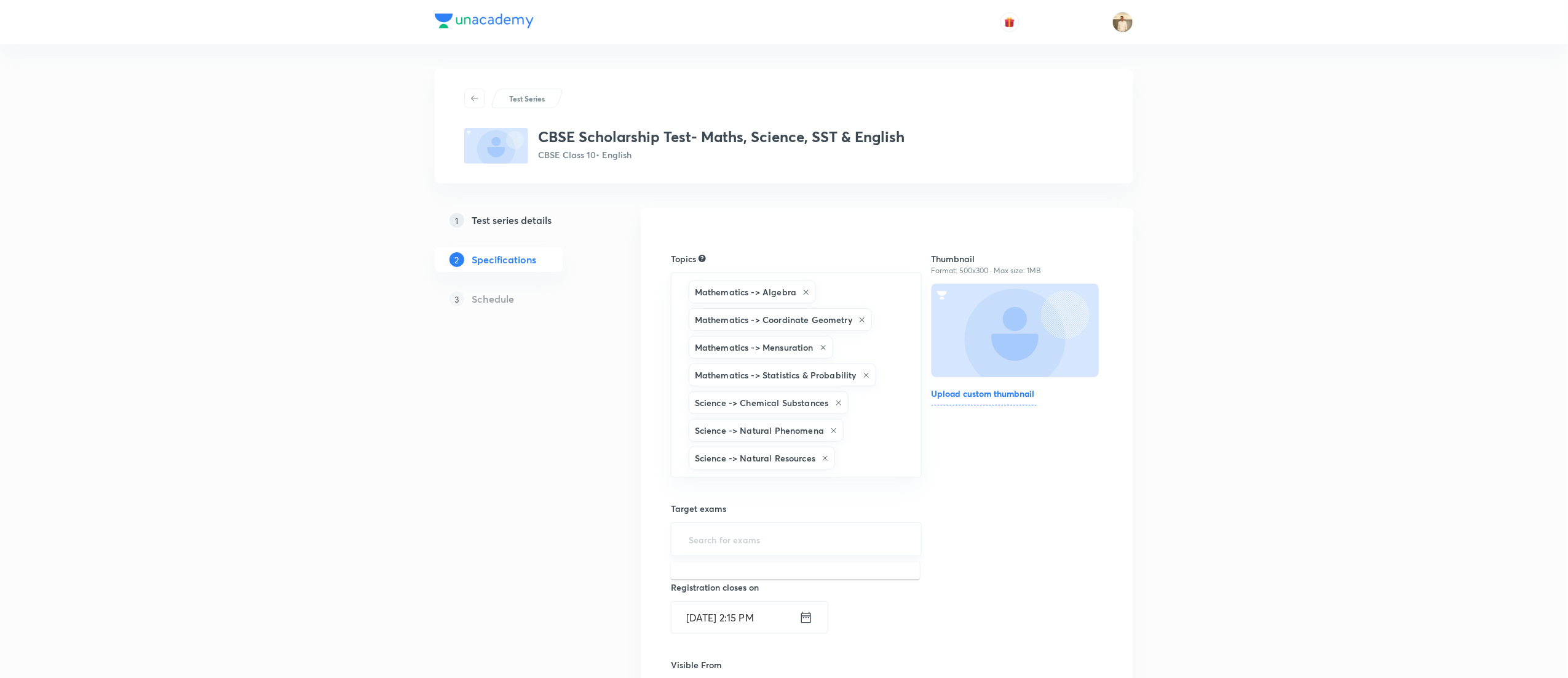
click at [854, 551] on input "text" at bounding box center [796, 539] width 220 height 22
type input "cbse"
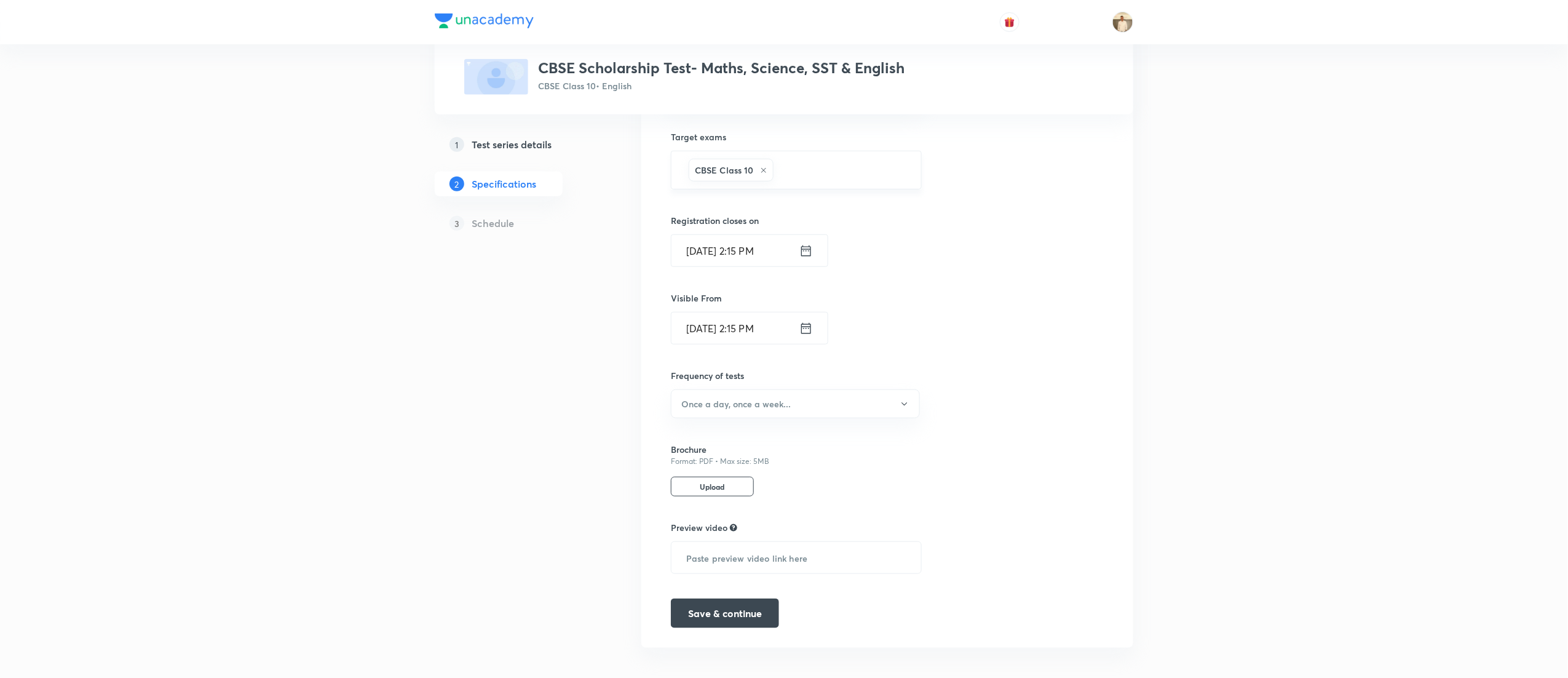
scroll to position [387, 0]
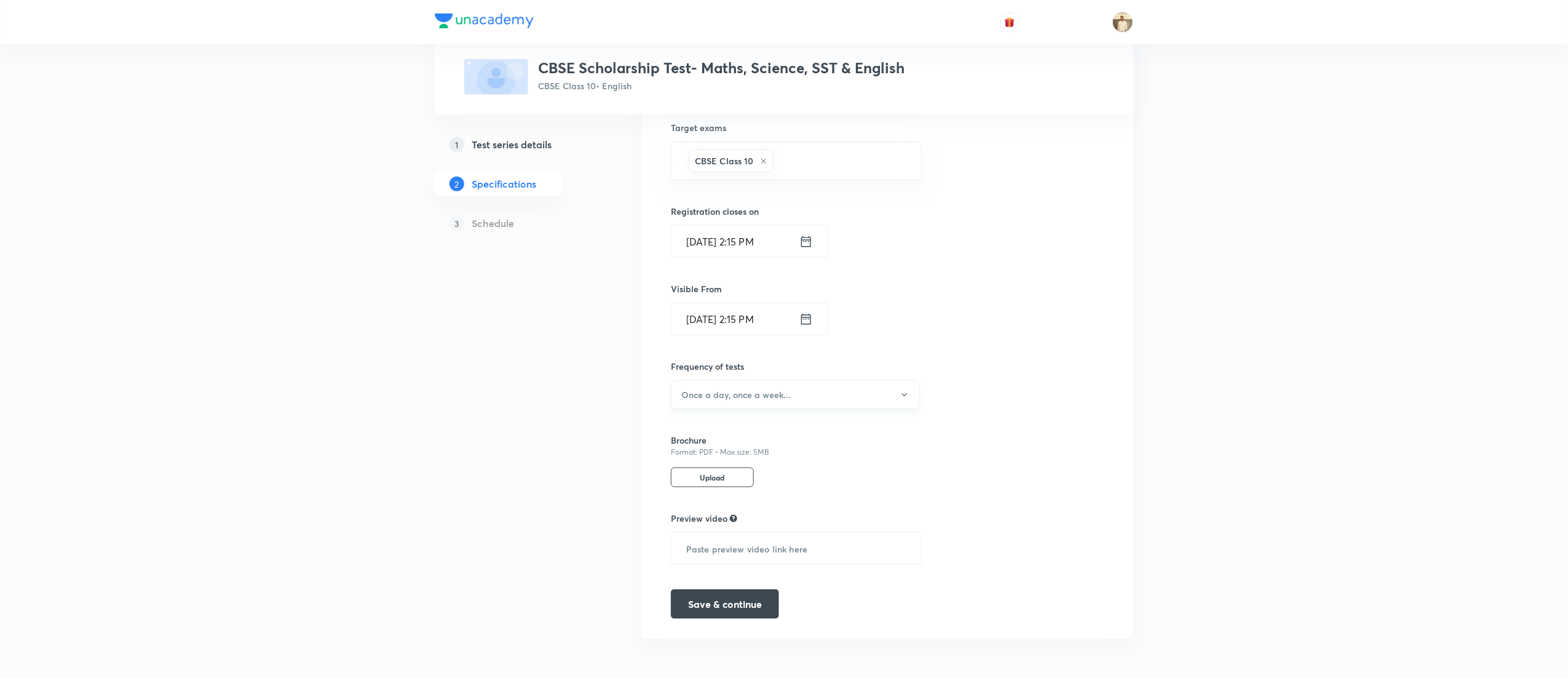
click at [803, 394] on button "Once a day, once a week..." at bounding box center [795, 395] width 249 height 29
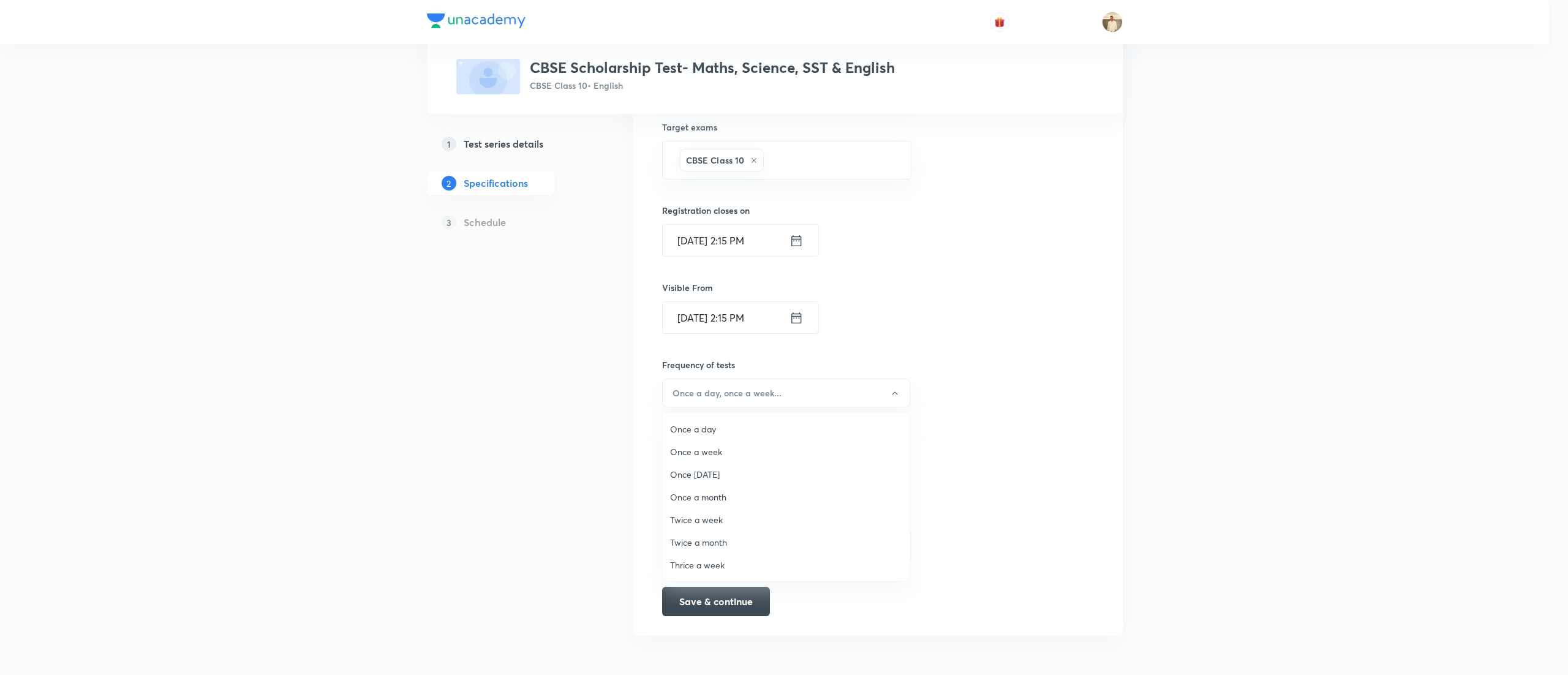
click at [716, 450] on span "Once a week" at bounding box center [786, 452] width 232 height 13
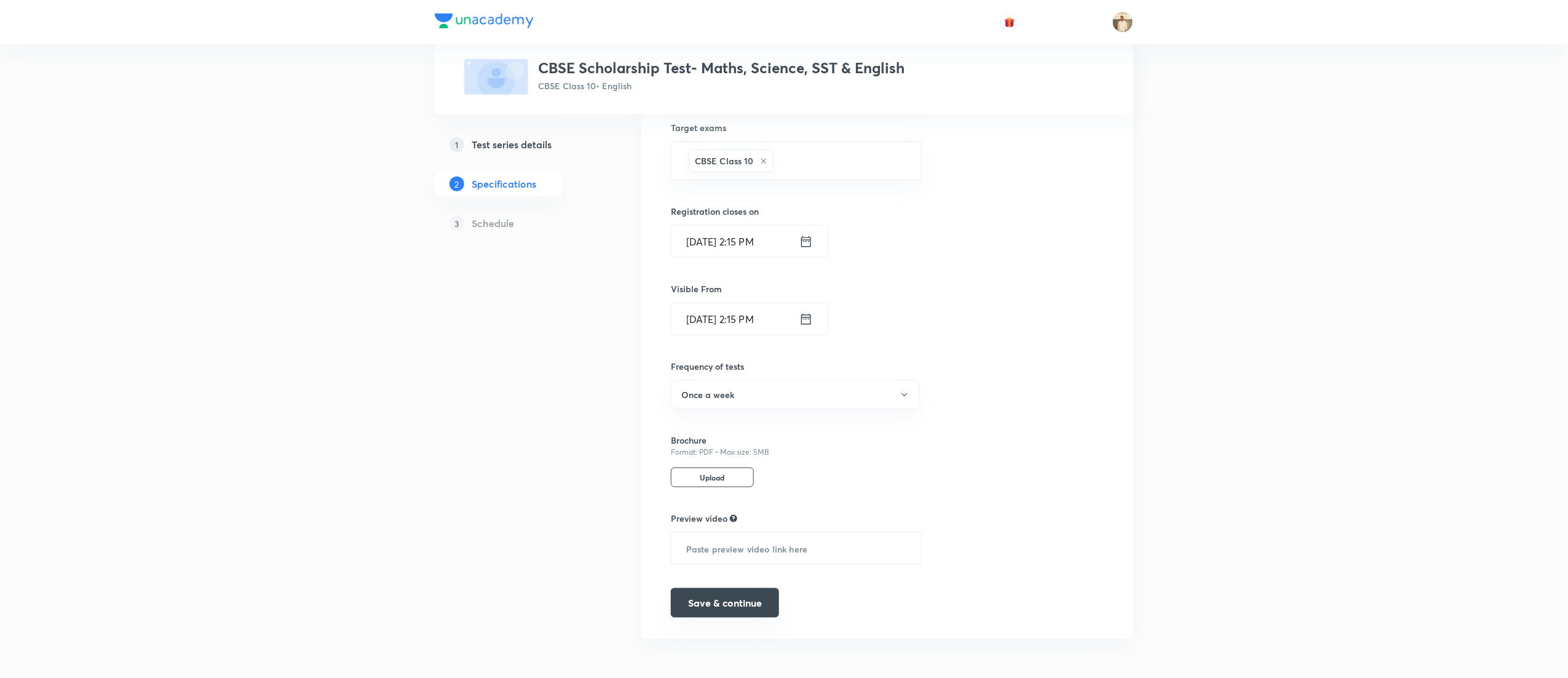
click at [738, 600] on button "Save & continue" at bounding box center [725, 603] width 108 height 30
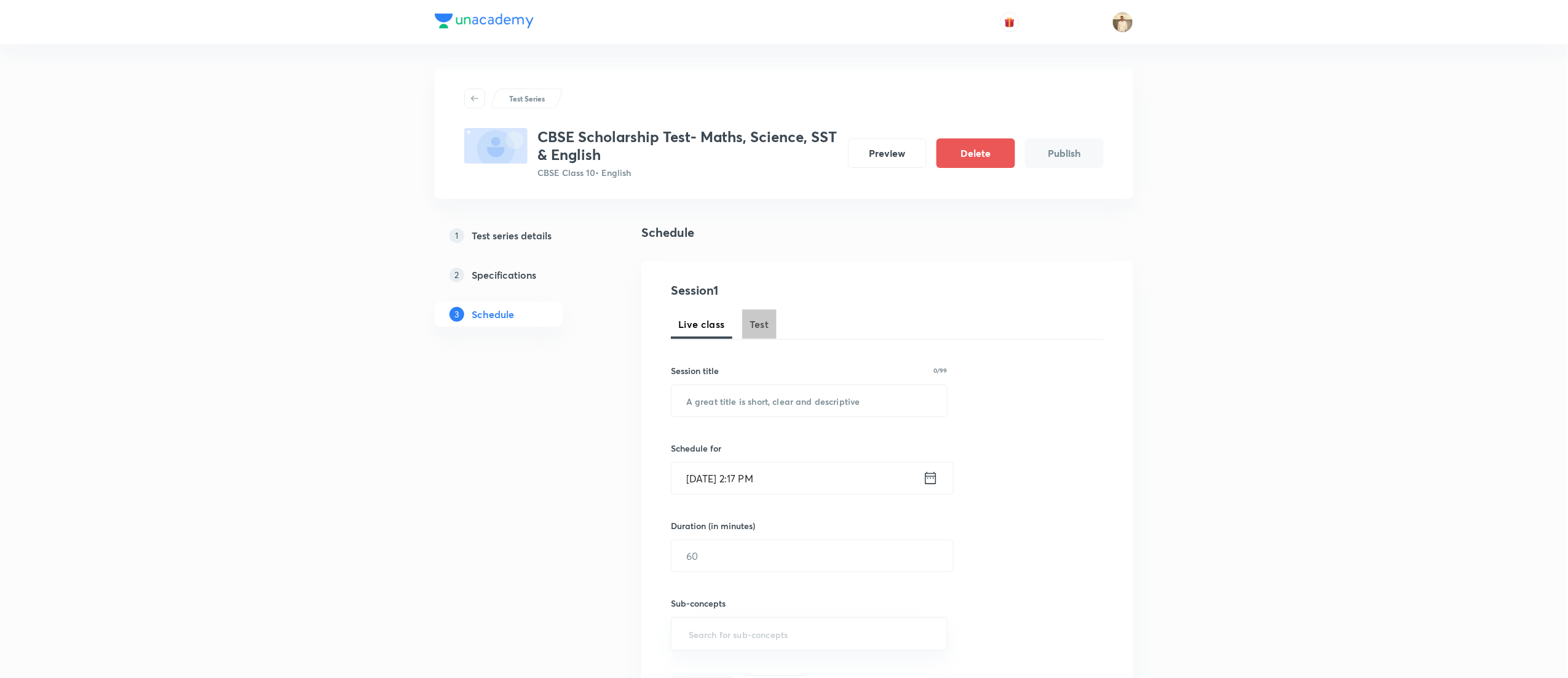
click at [750, 325] on span "Test" at bounding box center [759, 324] width 20 height 14
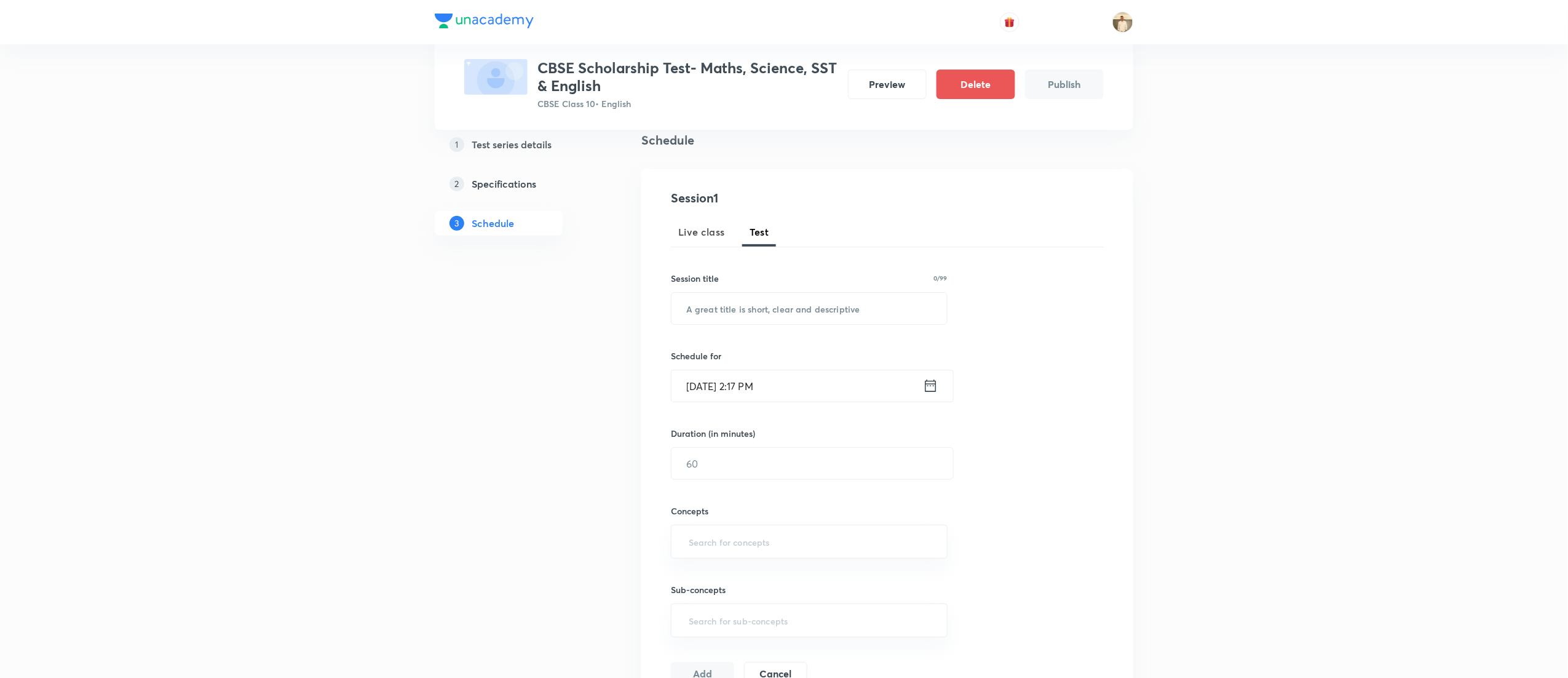
scroll to position [92, 0]
click at [732, 304] on input "text" at bounding box center [809, 309] width 275 height 31
paste input "CBSE Scholarship Test"
type input "CBSE Scholarship Test"
click at [689, 395] on input "Sep 2, 2025, 2:17 PM" at bounding box center [797, 386] width 251 height 31
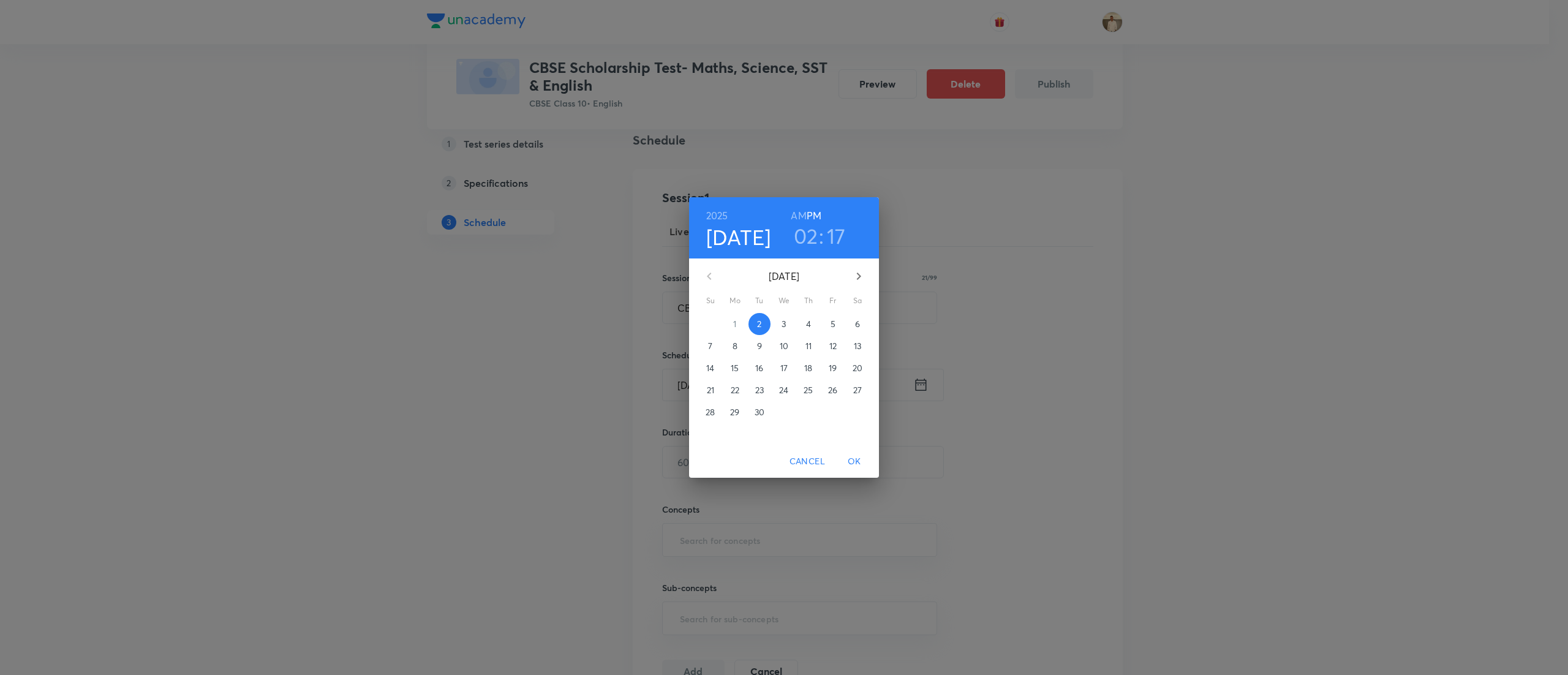
click at [711, 343] on p "7" at bounding box center [710, 346] width 4 height 12
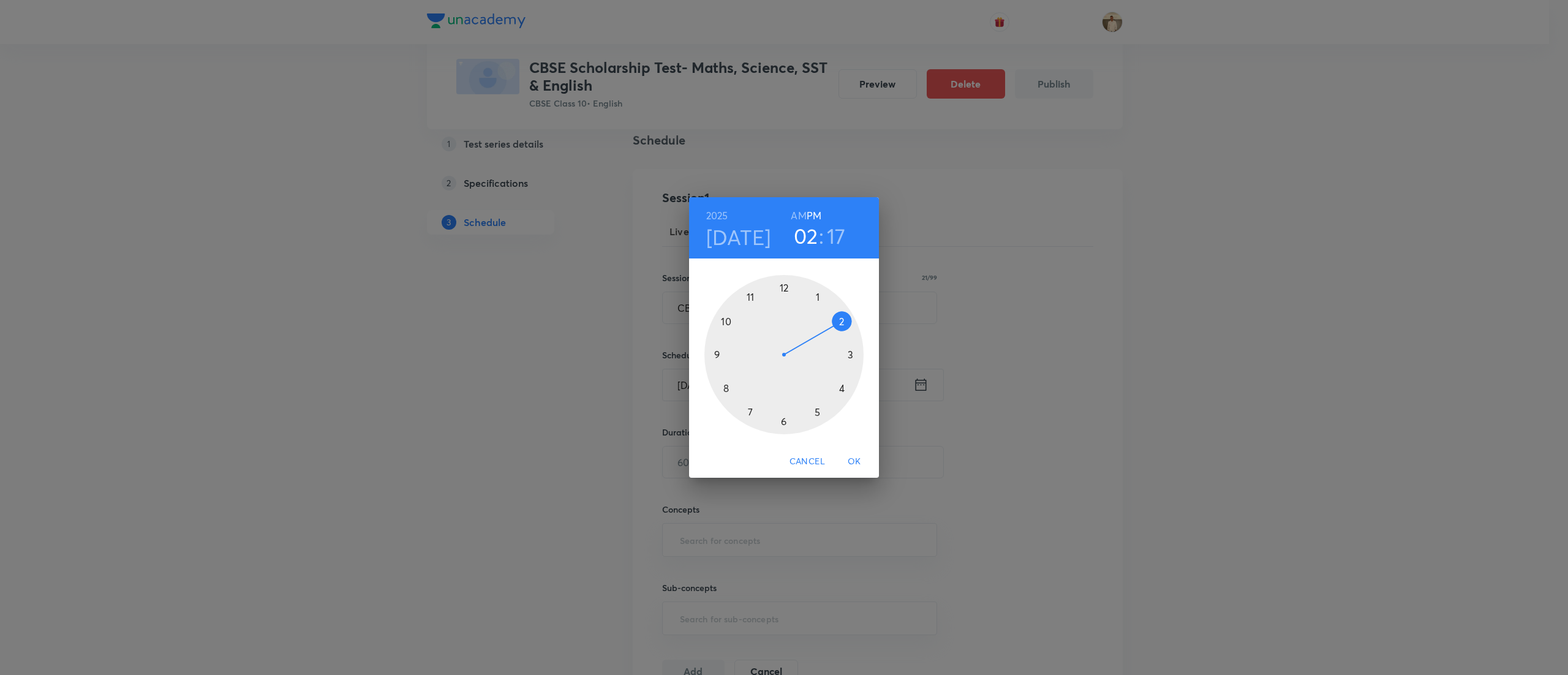
click at [816, 410] on div at bounding box center [784, 355] width 159 height 159
click at [785, 289] on div at bounding box center [784, 355] width 159 height 159
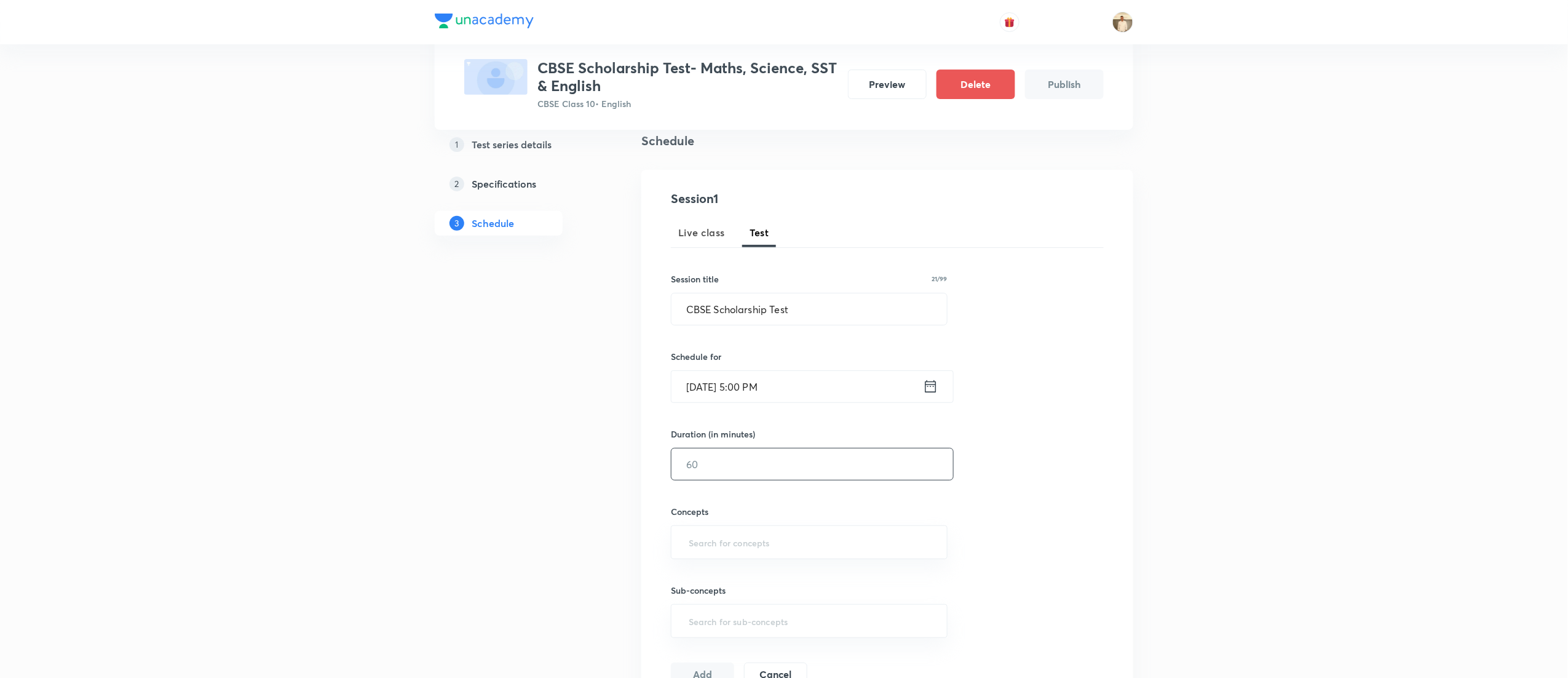
click at [740, 463] on input "text" at bounding box center [812, 463] width 282 height 31
click at [762, 556] on div "​" at bounding box center [810, 542] width 277 height 34
type input "90"
type input "a"
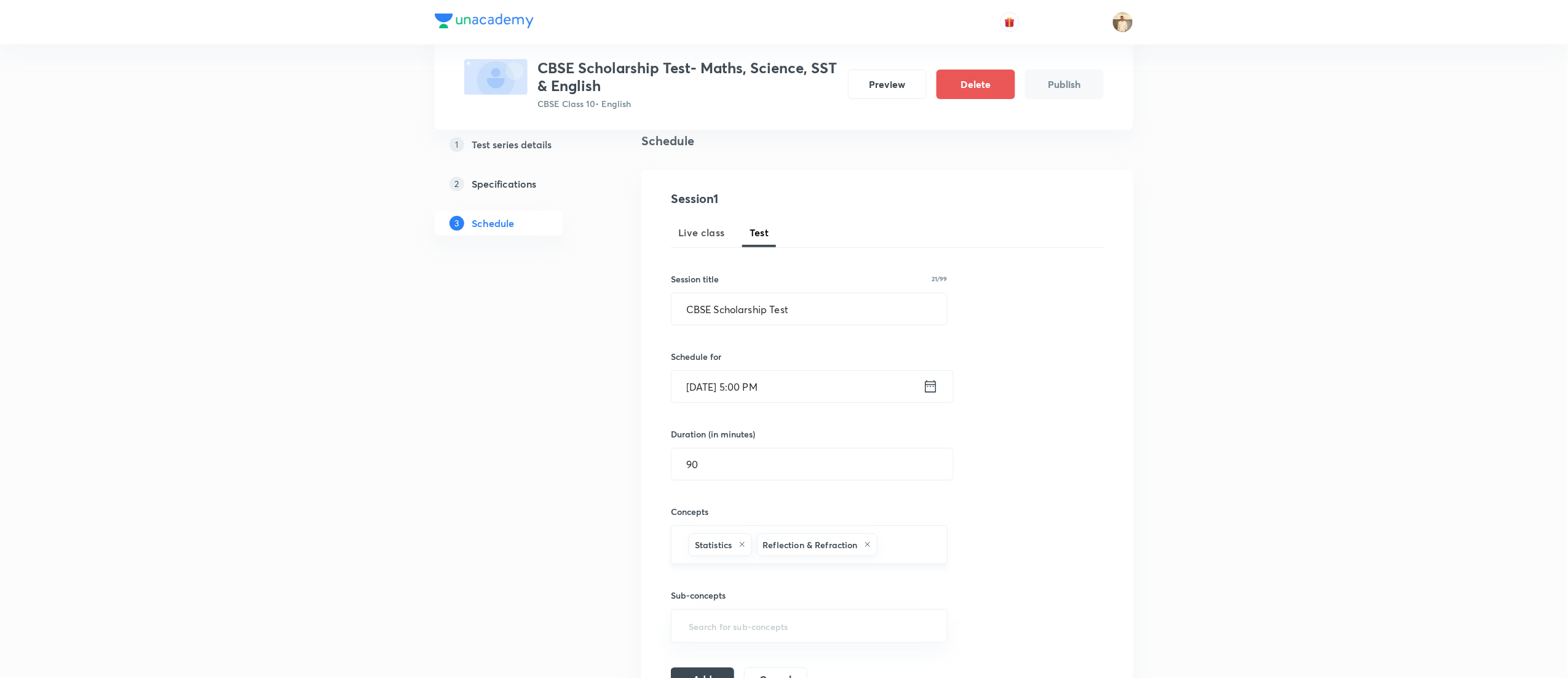
type input "a"
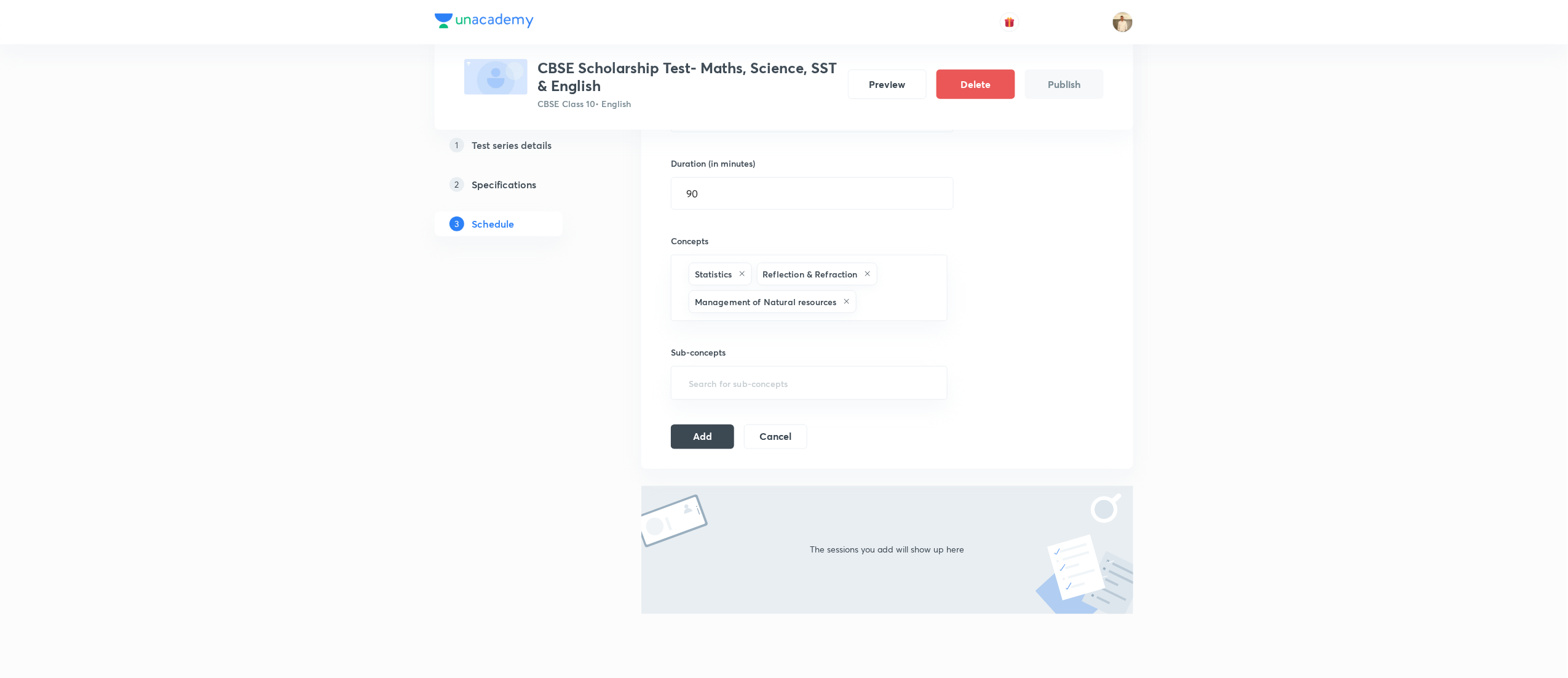
scroll to position [363, 0]
click at [706, 433] on button "Add" at bounding box center [702, 435] width 63 height 25
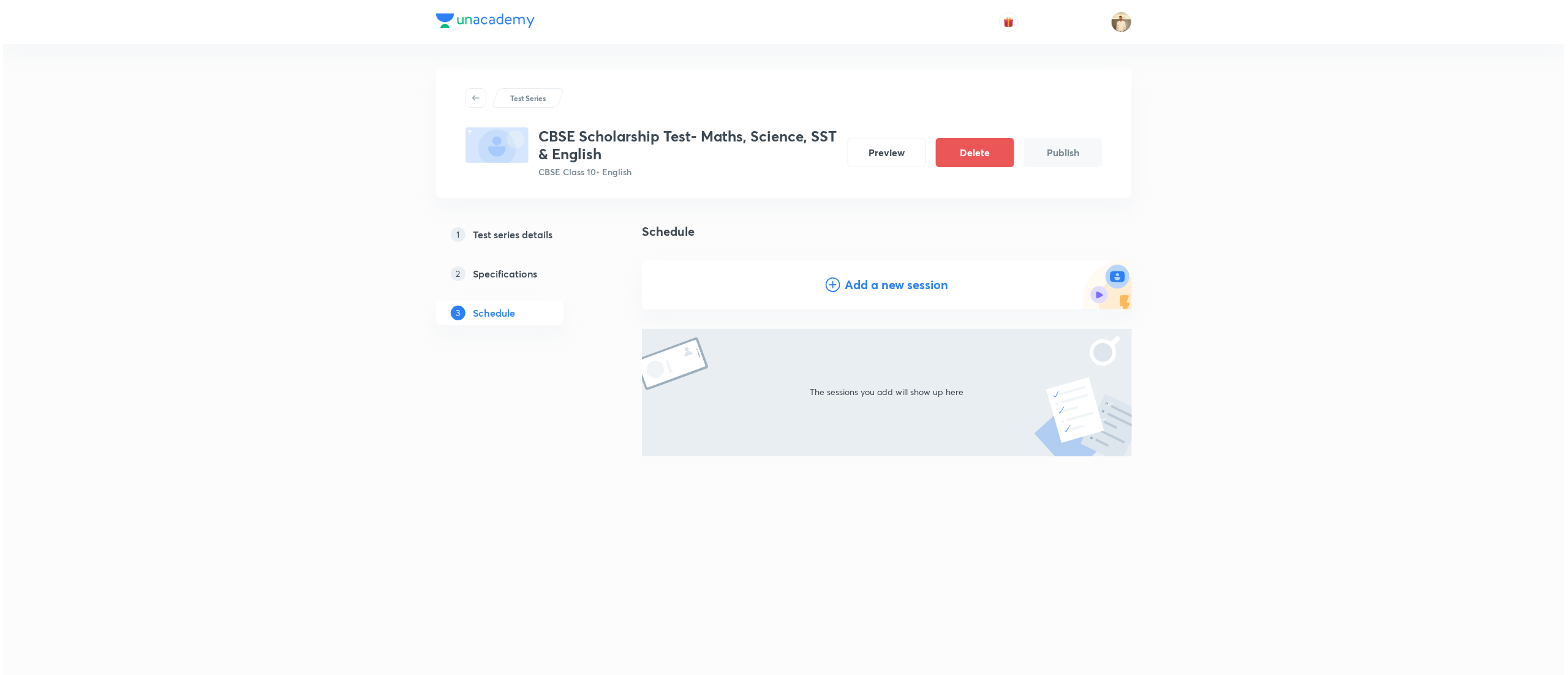
scroll to position [0, 0]
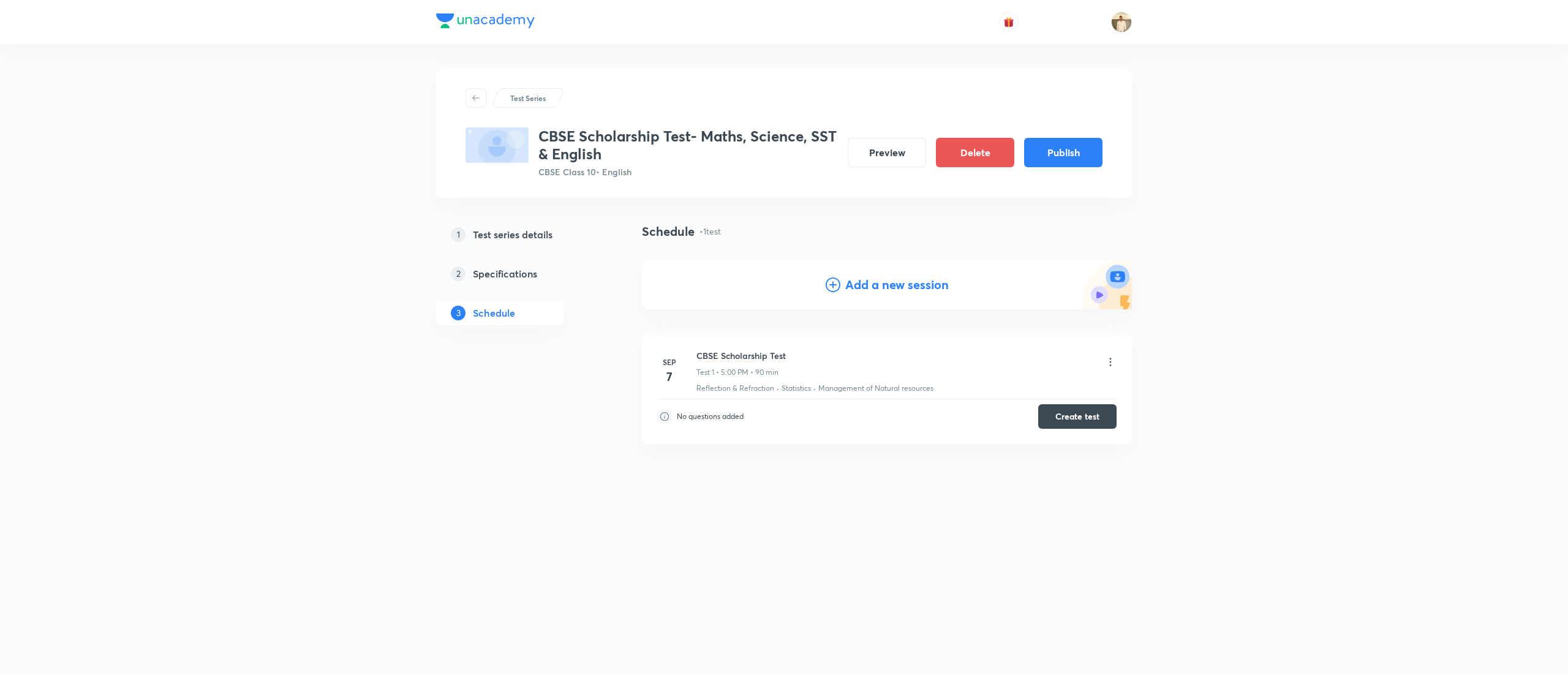
click at [1222, 374] on div "Test Series CBSE Scholarship Test- Maths, Science, SST & English CBSE Class 10 …" at bounding box center [784, 337] width 1568 height 675
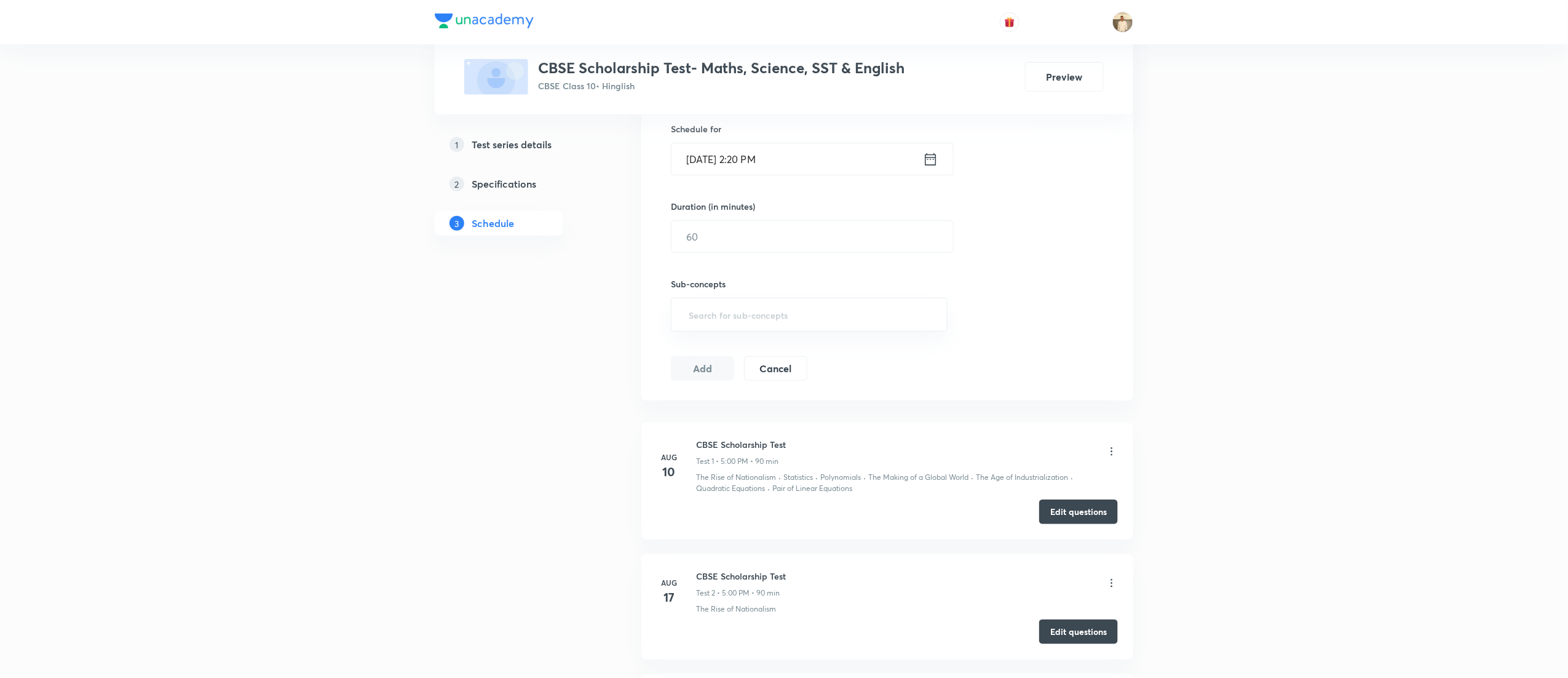
scroll to position [262, 0]
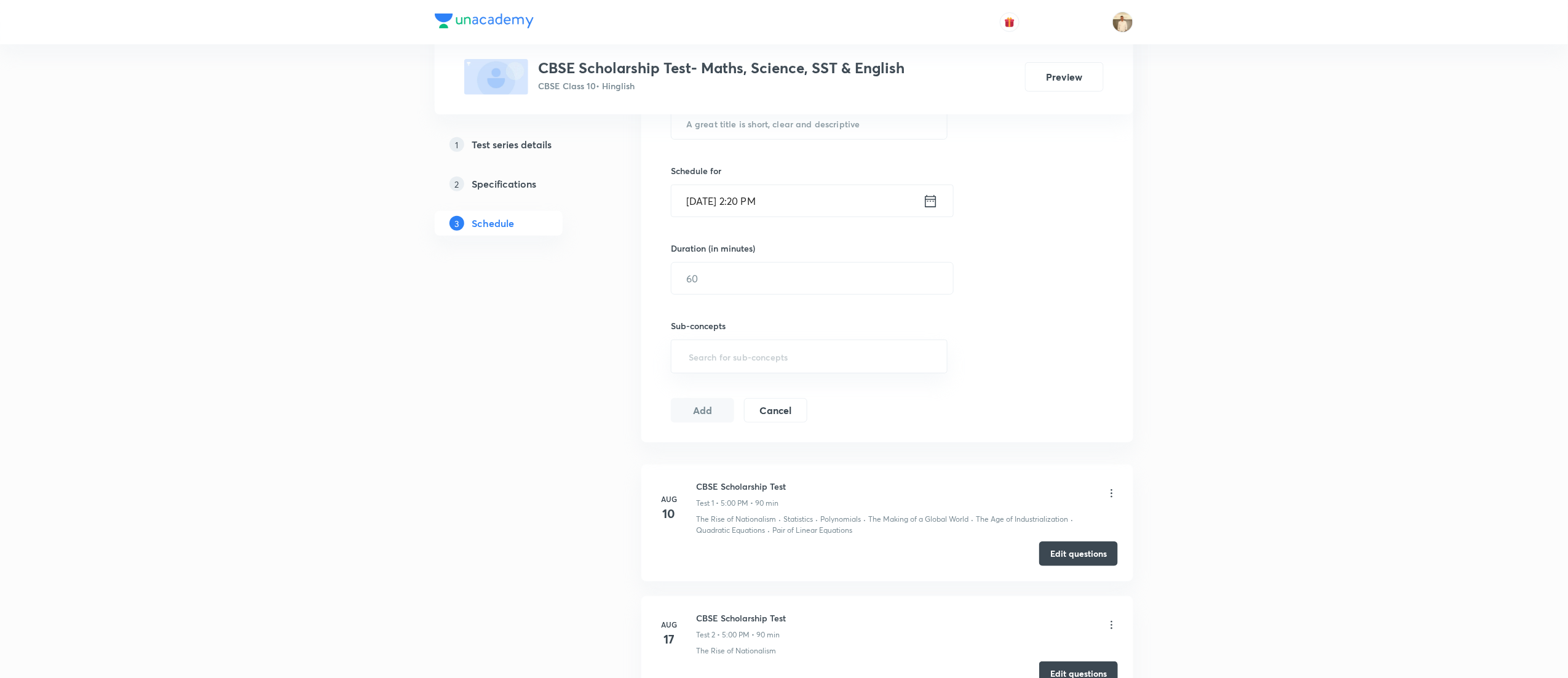
click at [736, 483] on h6 "CBSE Scholarship Test" at bounding box center [741, 487] width 90 height 13
copy h6 "CBSE Scholarship Test"
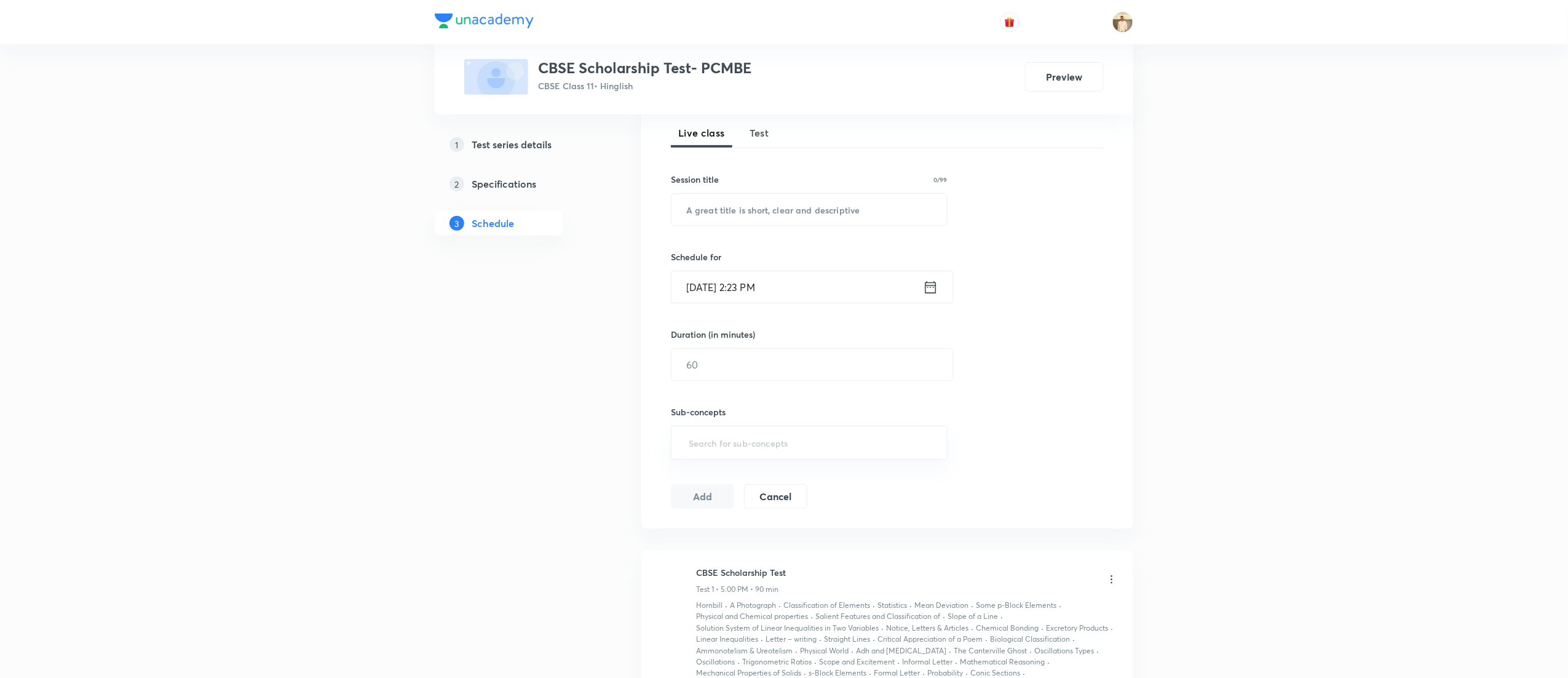
scroll to position [85, 0]
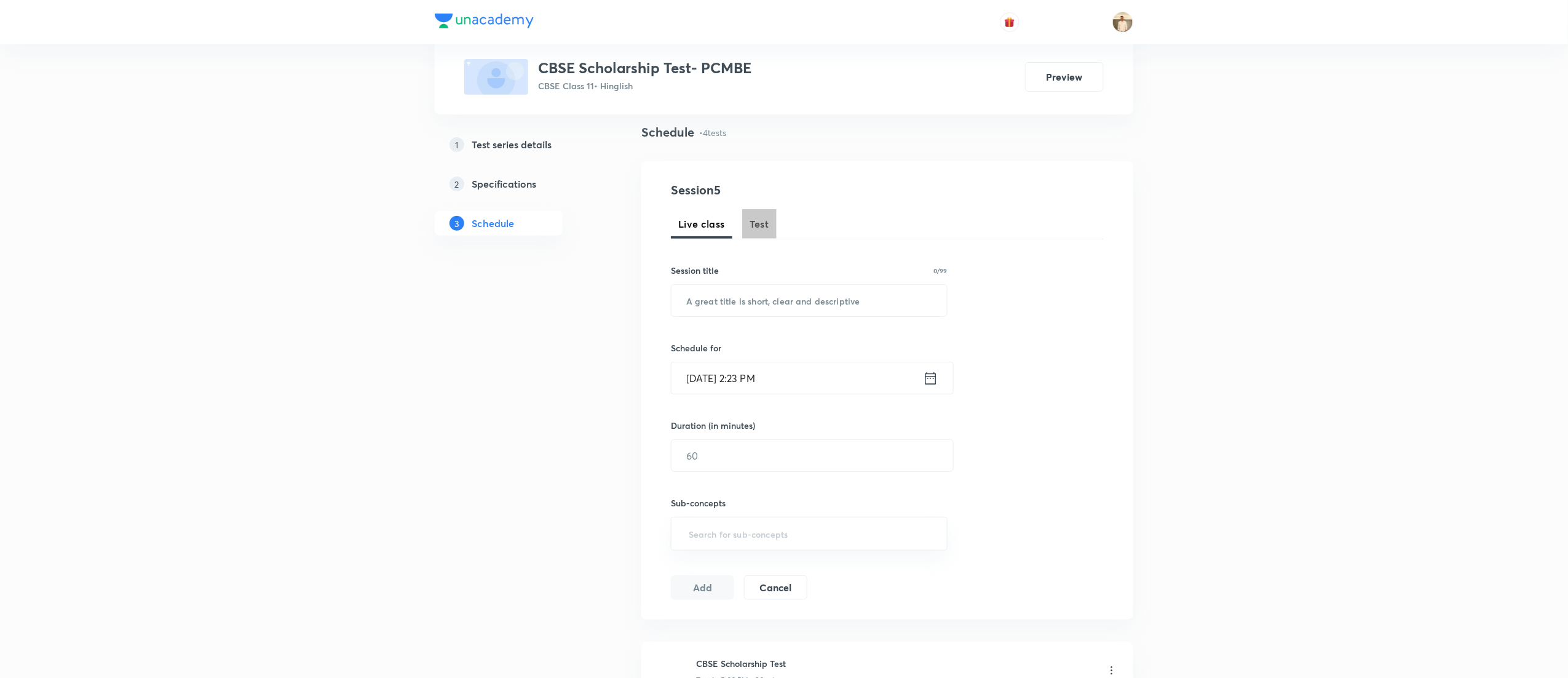
click at [760, 231] on button "Test" at bounding box center [759, 223] width 34 height 30
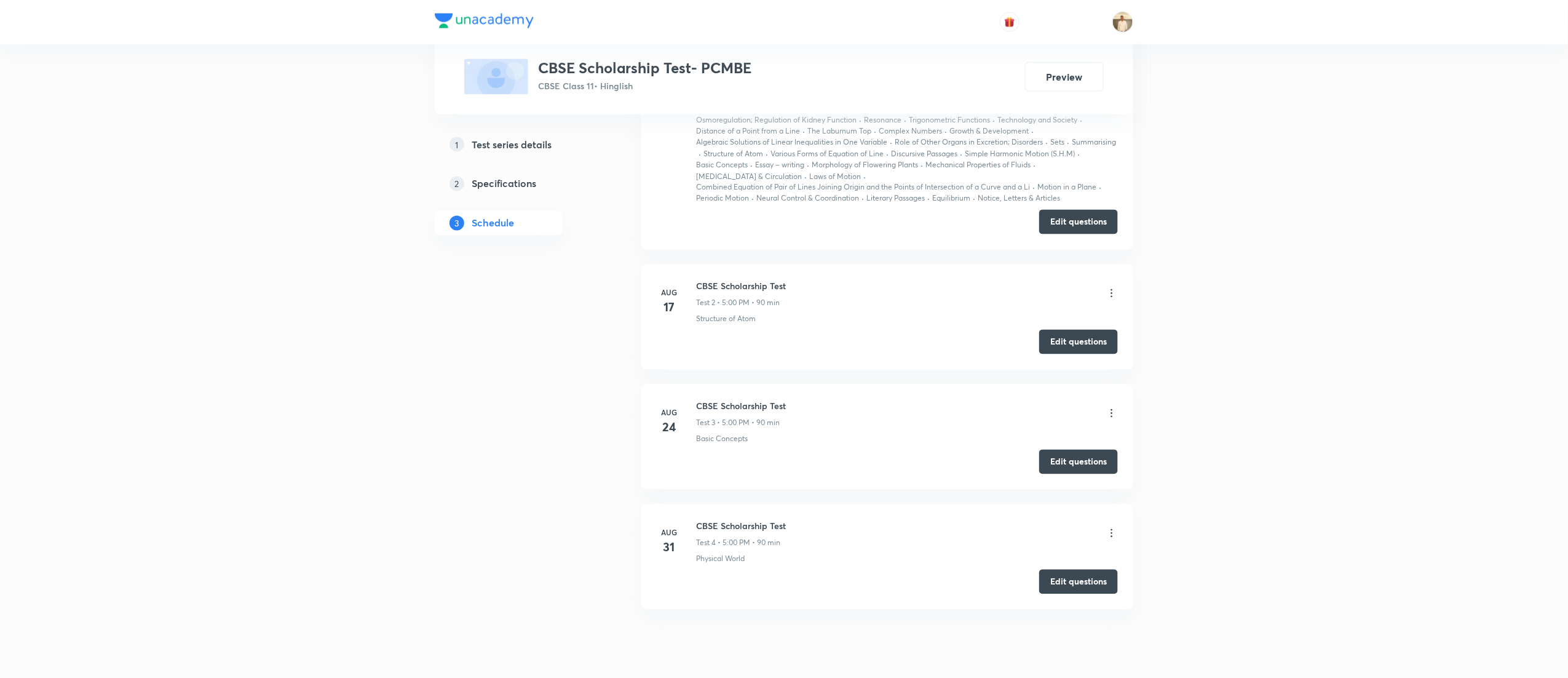
scroll to position [1040, 0]
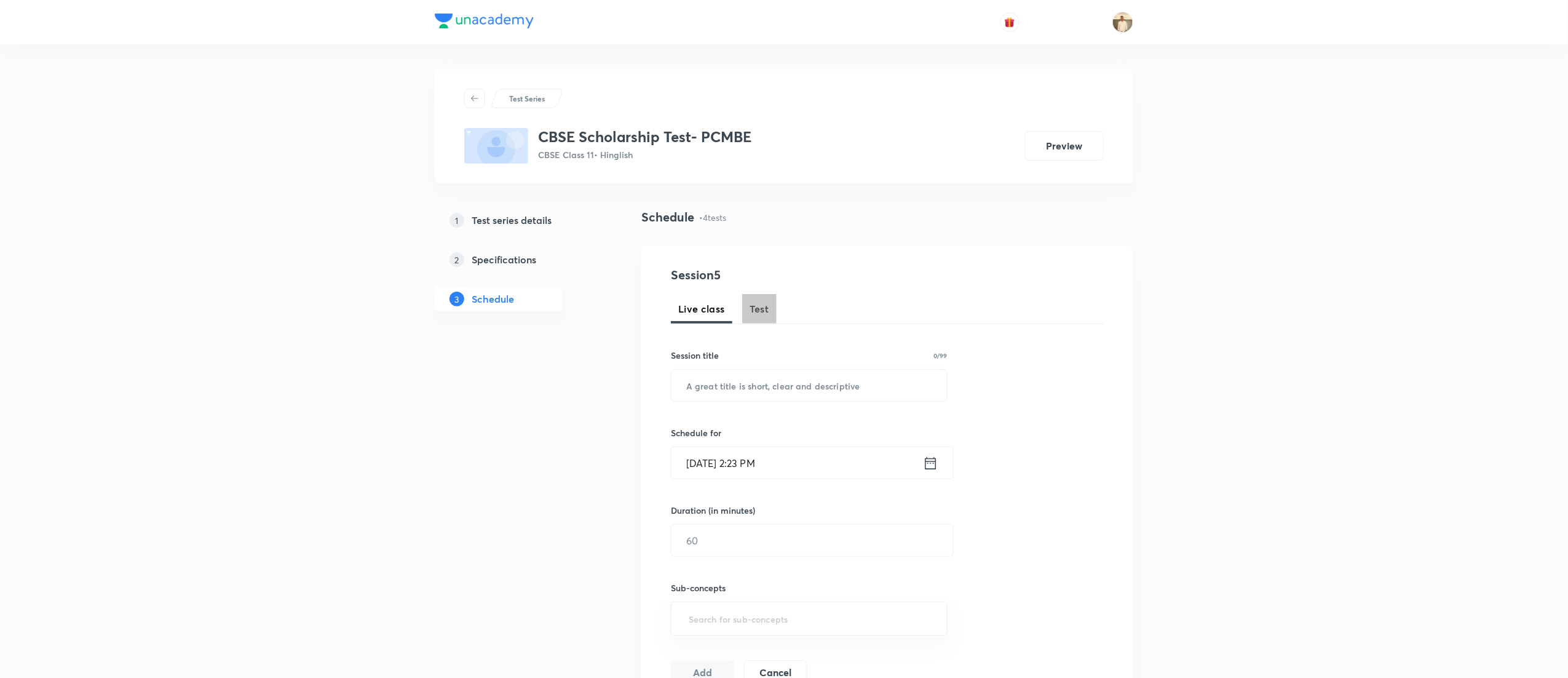
click at [754, 304] on span "Test" at bounding box center [759, 309] width 20 height 14
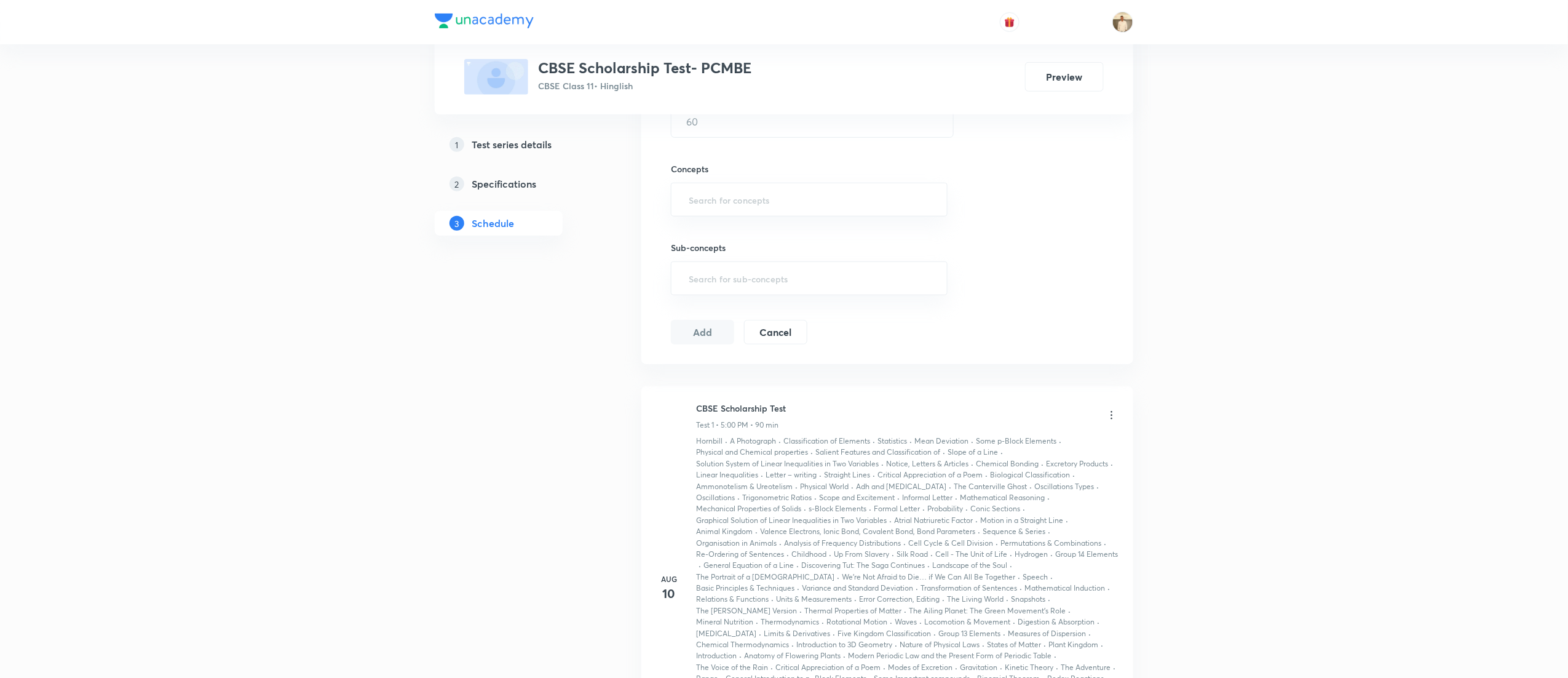
scroll to position [417, 0]
click at [742, 406] on h6 "CBSE Scholarship Test" at bounding box center [741, 410] width 90 height 13
copy h6 "CBSE Scholarship Test"
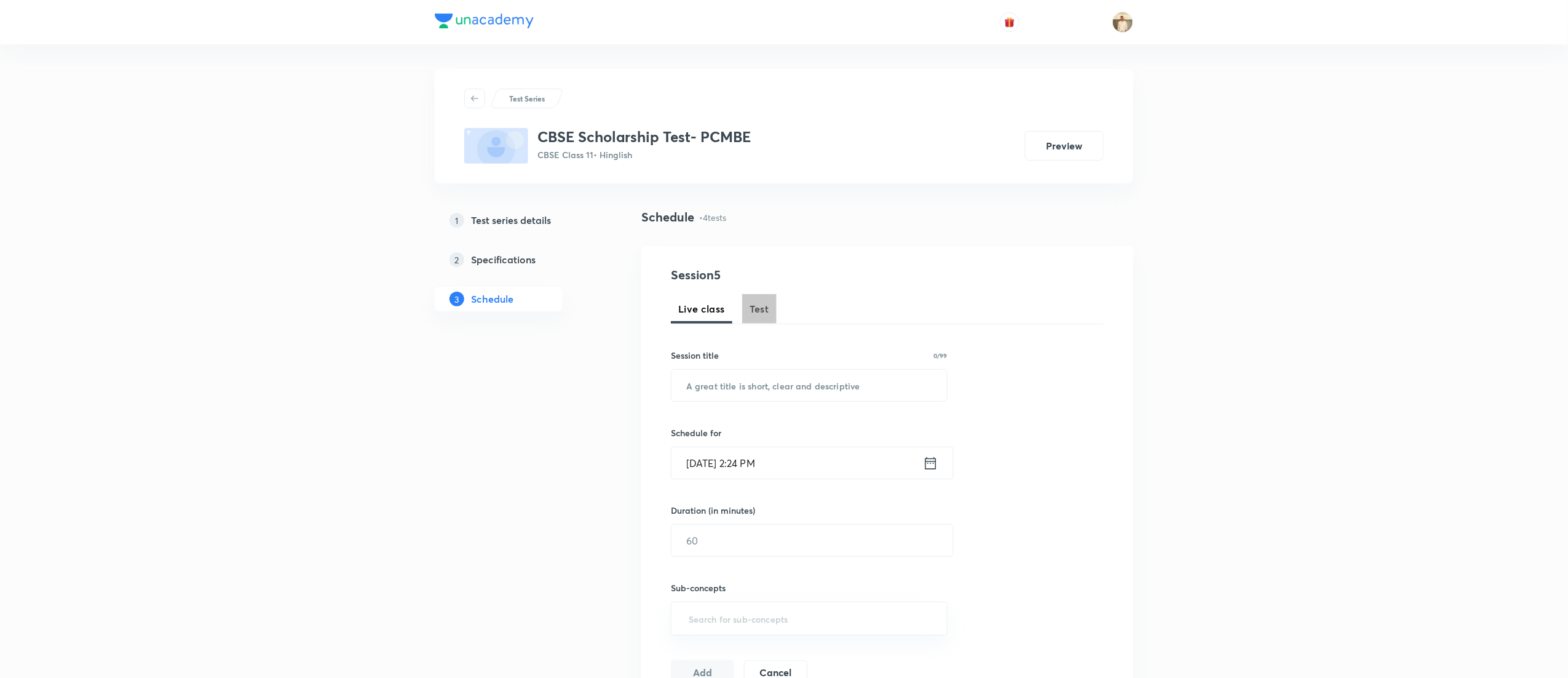
click at [749, 319] on button "Test" at bounding box center [759, 308] width 34 height 30
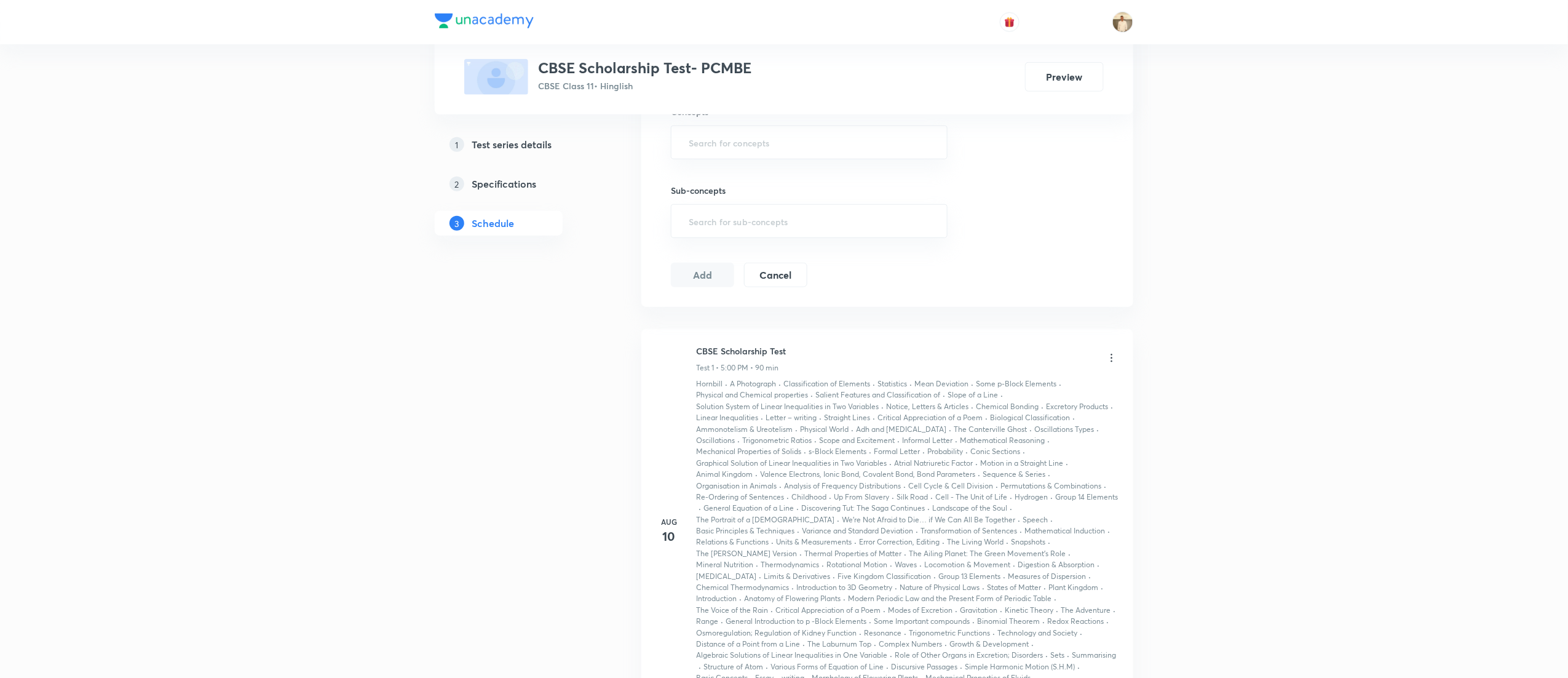
scroll to position [477, 0]
click at [497, 150] on h5 "Test series details" at bounding box center [512, 144] width 80 height 14
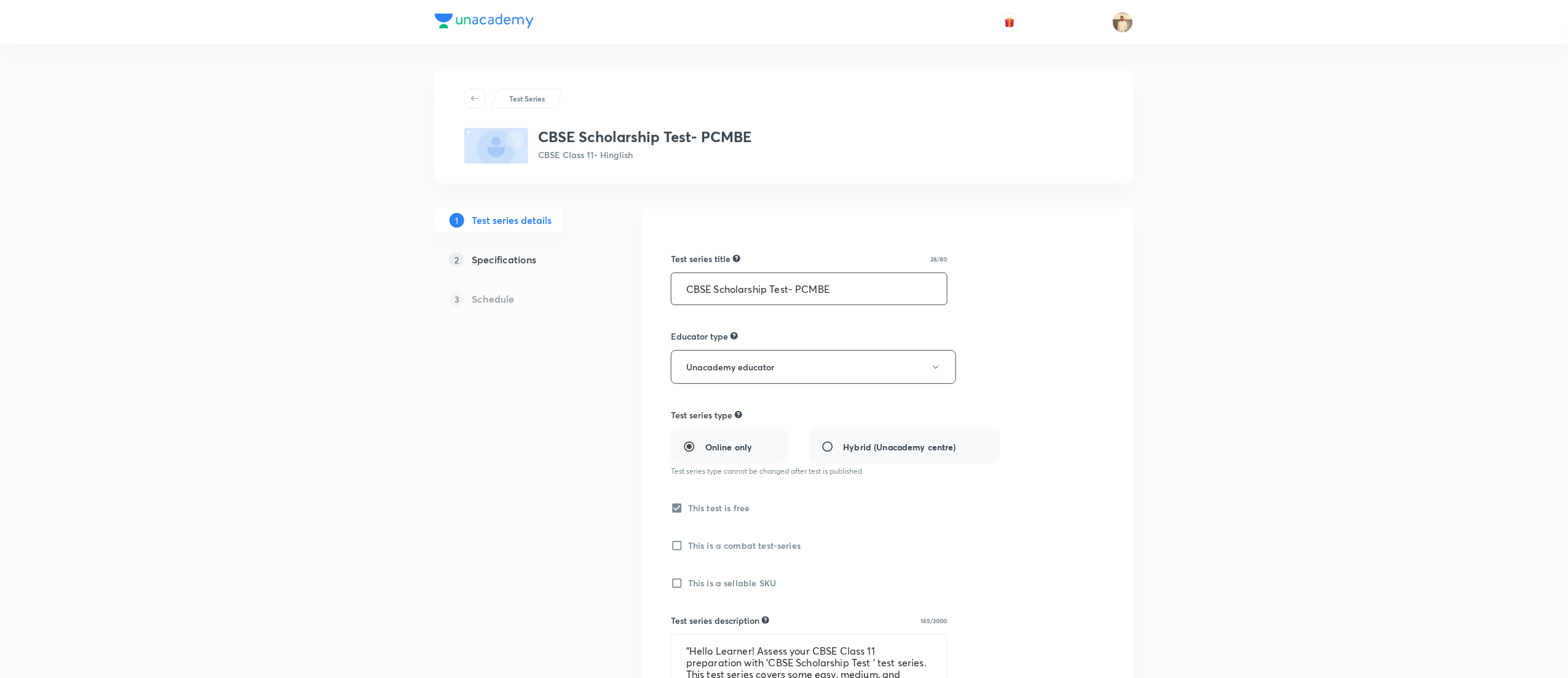
click at [860, 275] on input "CBSE Scholarship Test- PCMBE" at bounding box center [809, 288] width 275 height 31
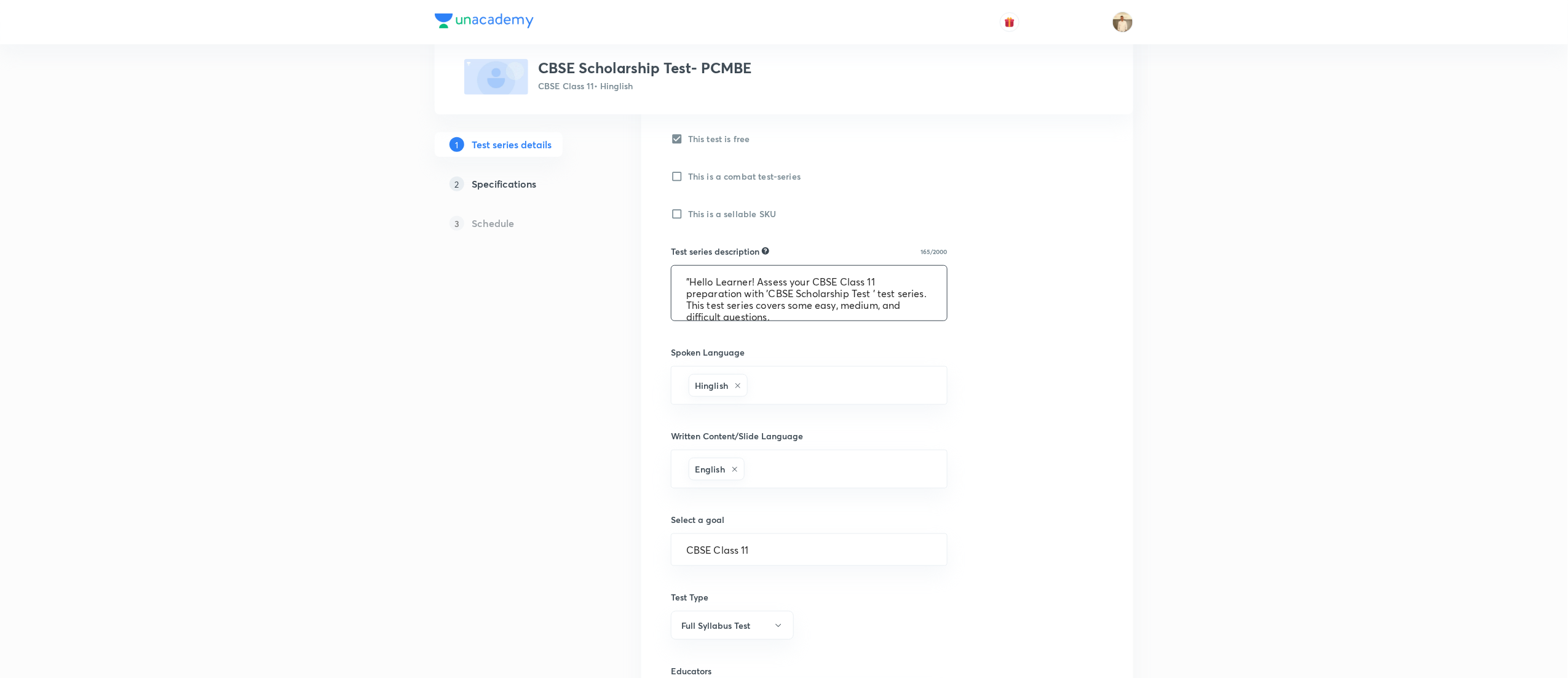
click at [746, 273] on textarea ""Hello Learner! Assess your CBSE Class 11 preparation with 'CBSE Scholarship Te…" at bounding box center [809, 293] width 275 height 54
click at [746, 273] on textarea ""Hello Learner! Assess your CBSE Class 11 preparation with 'CBSE Scholarship Te…" at bounding box center [809, 293] width 275 height 54
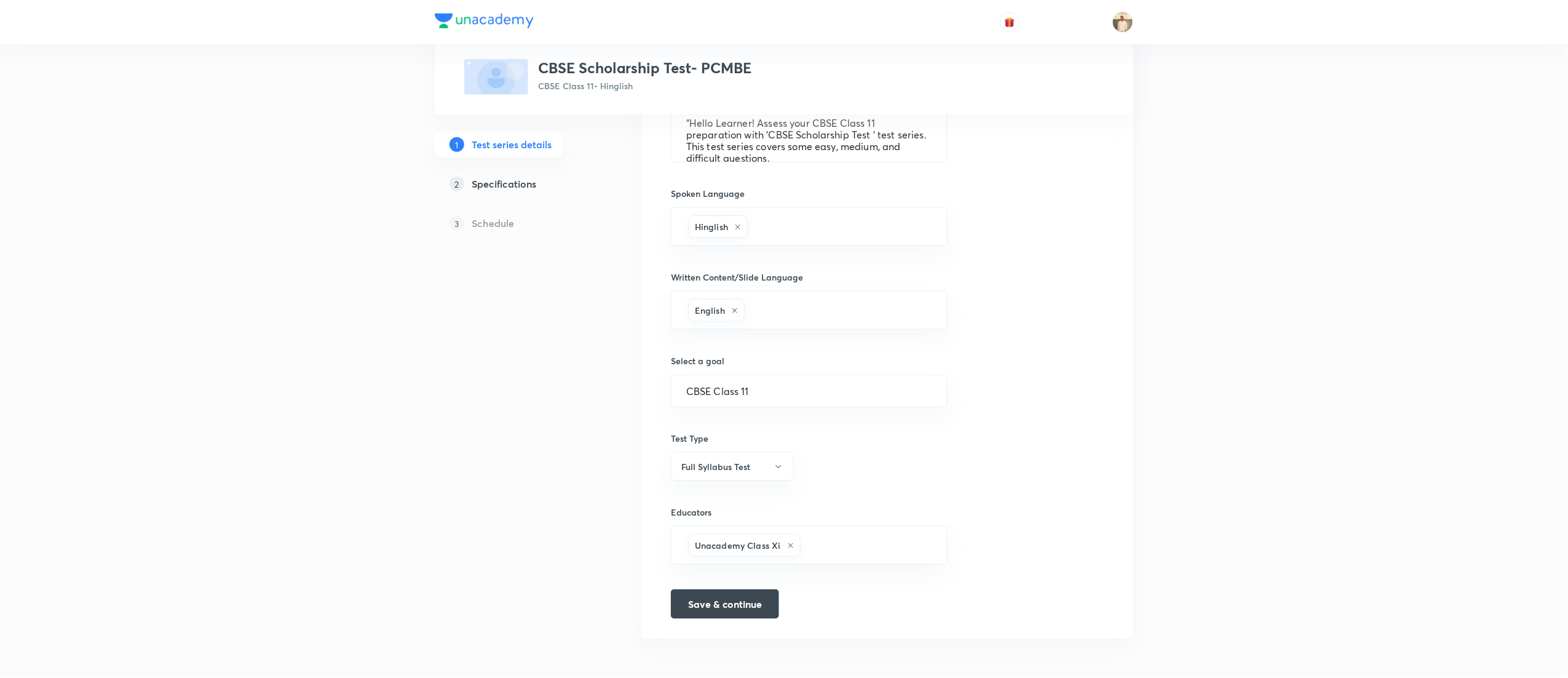
click at [502, 182] on h5 "Specifications" at bounding box center [504, 184] width 65 height 14
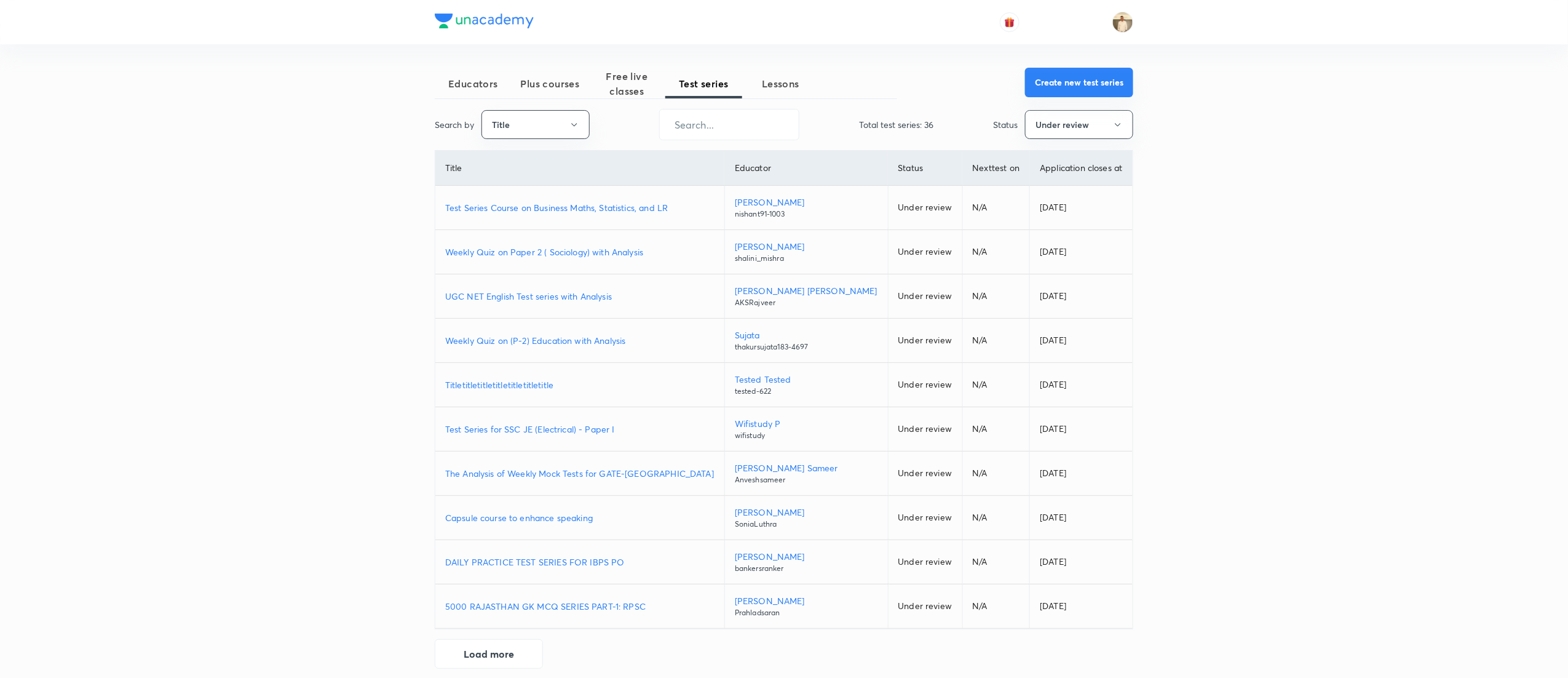
click at [1086, 74] on button "Create new test series" at bounding box center [1078, 82] width 108 height 30
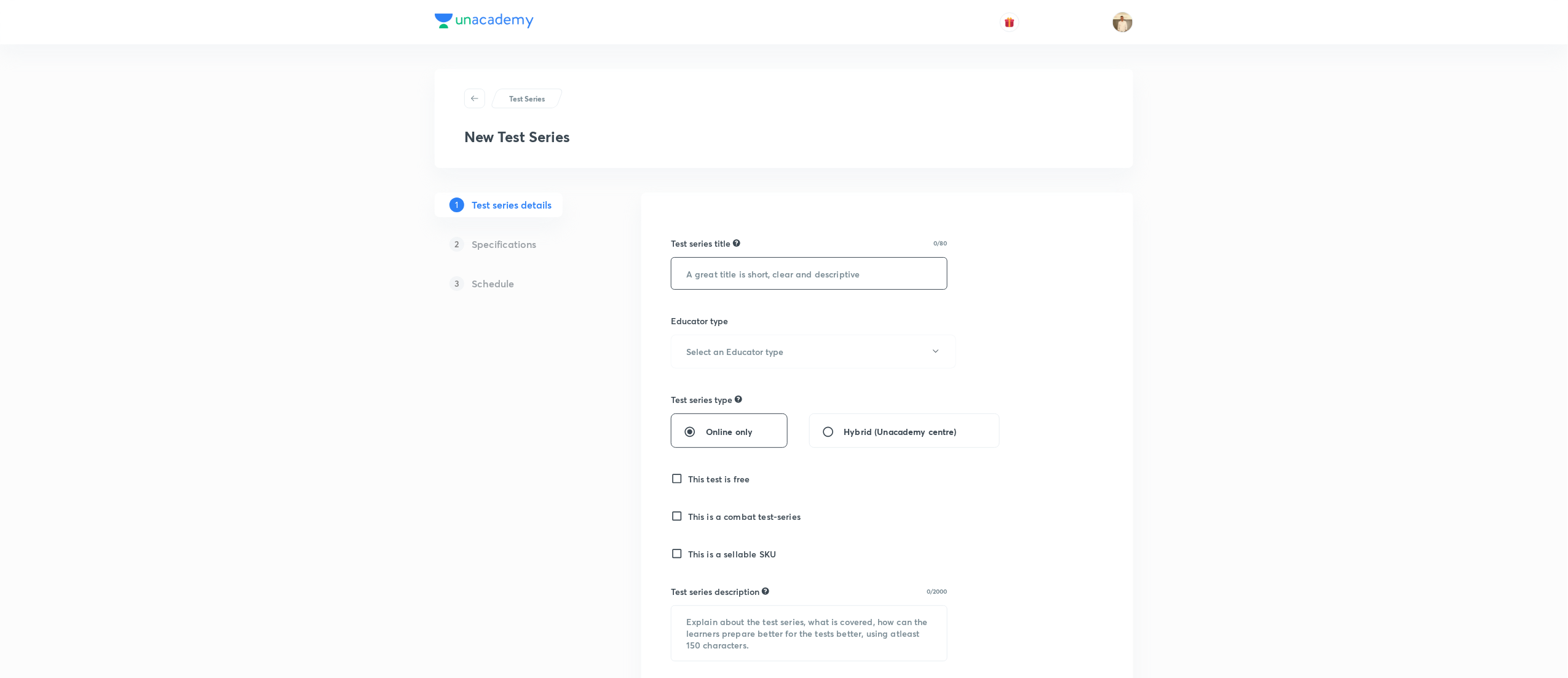
click at [849, 280] on input "text" at bounding box center [809, 273] width 275 height 31
paste input "CBSE Scholarship Test- PCMBE"
type input "CBSE Scholarship Test- PCMBE"
click at [812, 355] on button "Select an Educator type" at bounding box center [814, 351] width 286 height 34
click at [758, 389] on span "Unacademy educator" at bounding box center [807, 392] width 270 height 13
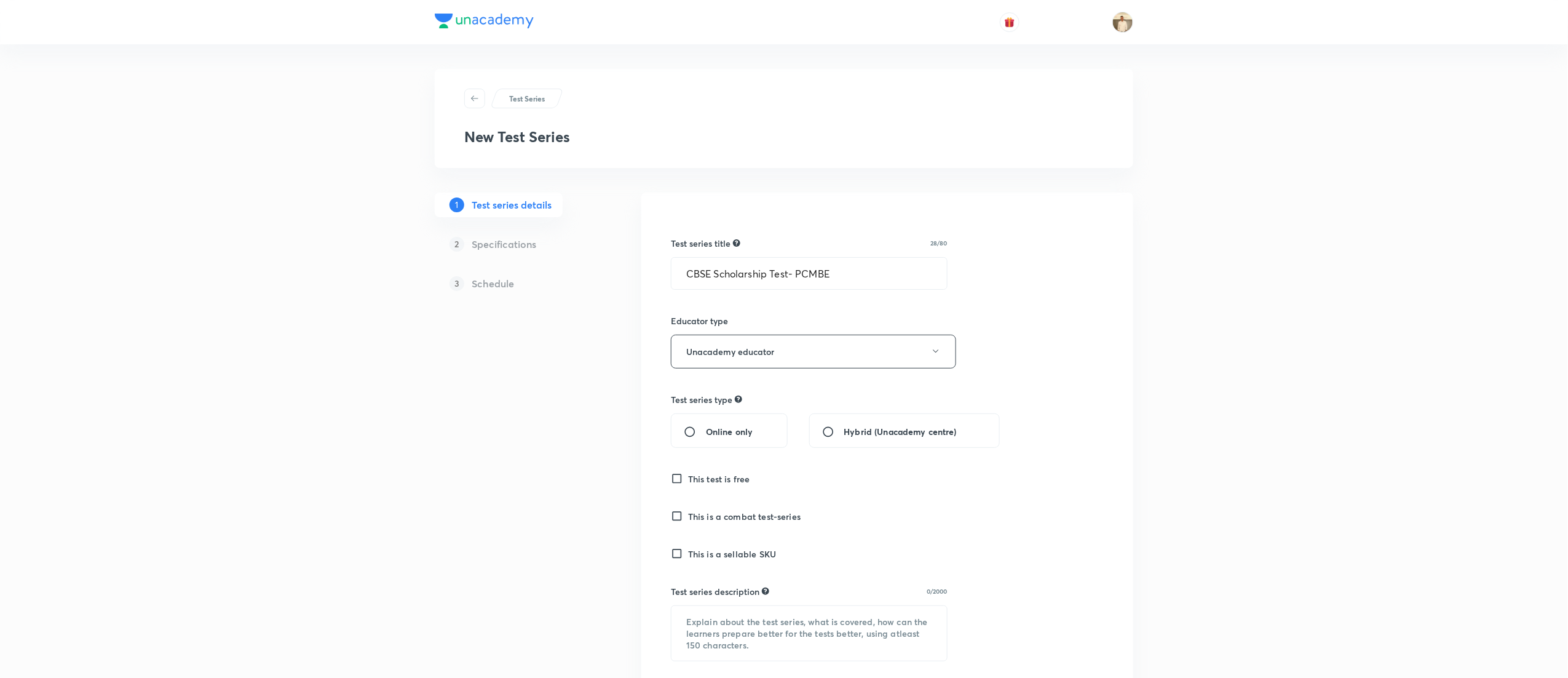
click at [701, 419] on div "Online only" at bounding box center [730, 431] width 117 height 34
click at [692, 433] on input "Online only" at bounding box center [695, 431] width 22 height 12
radio input "true"
click at [703, 475] on h6 "This test is free" at bounding box center [719, 479] width 62 height 13
click at [688, 475] on input "This test is free" at bounding box center [680, 478] width 18 height 12
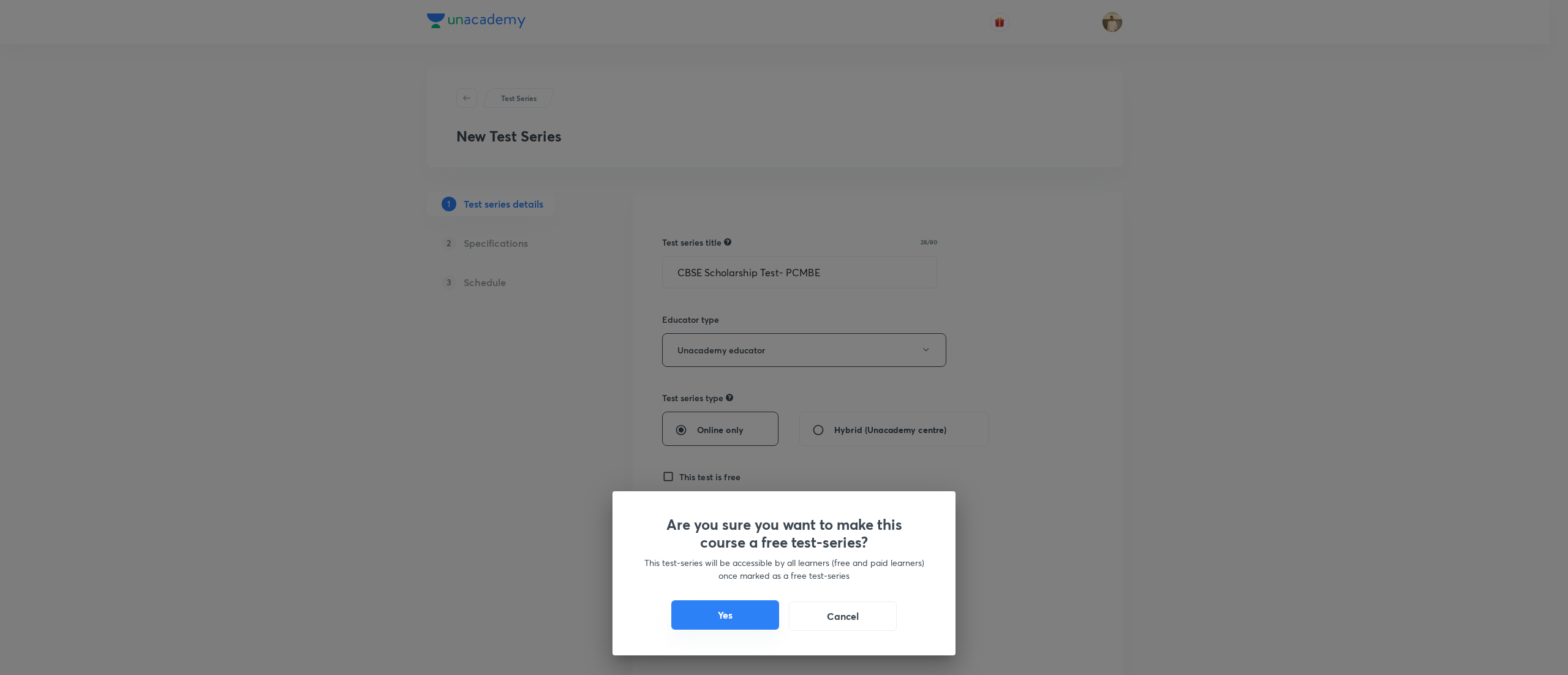
click at [709, 613] on button "Yes" at bounding box center [724, 614] width 108 height 29
checkbox input "true"
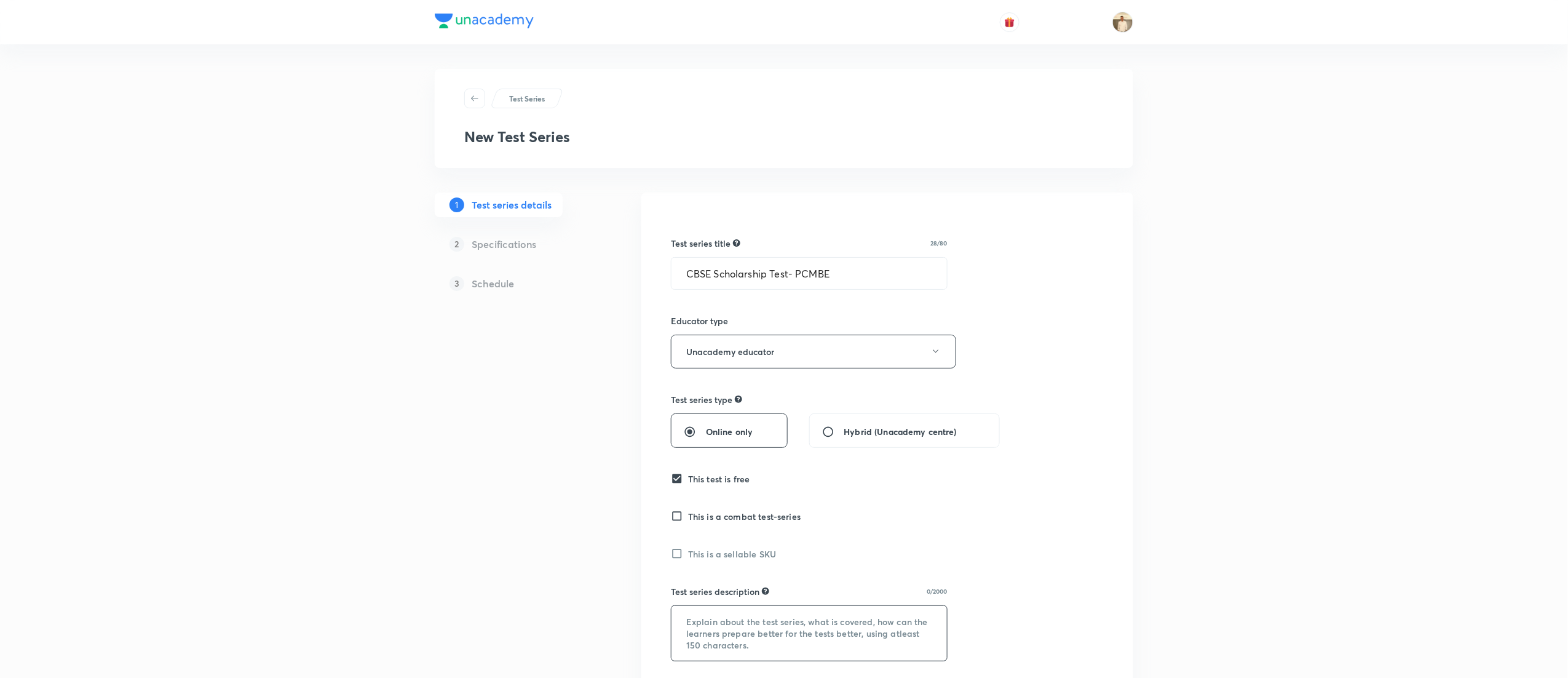
click at [788, 636] on textarea at bounding box center [809, 633] width 275 height 54
paste textarea ""Hello Learner! Assess your CBSE Class 11 preparation with 'CBSE Scholarship Te…"
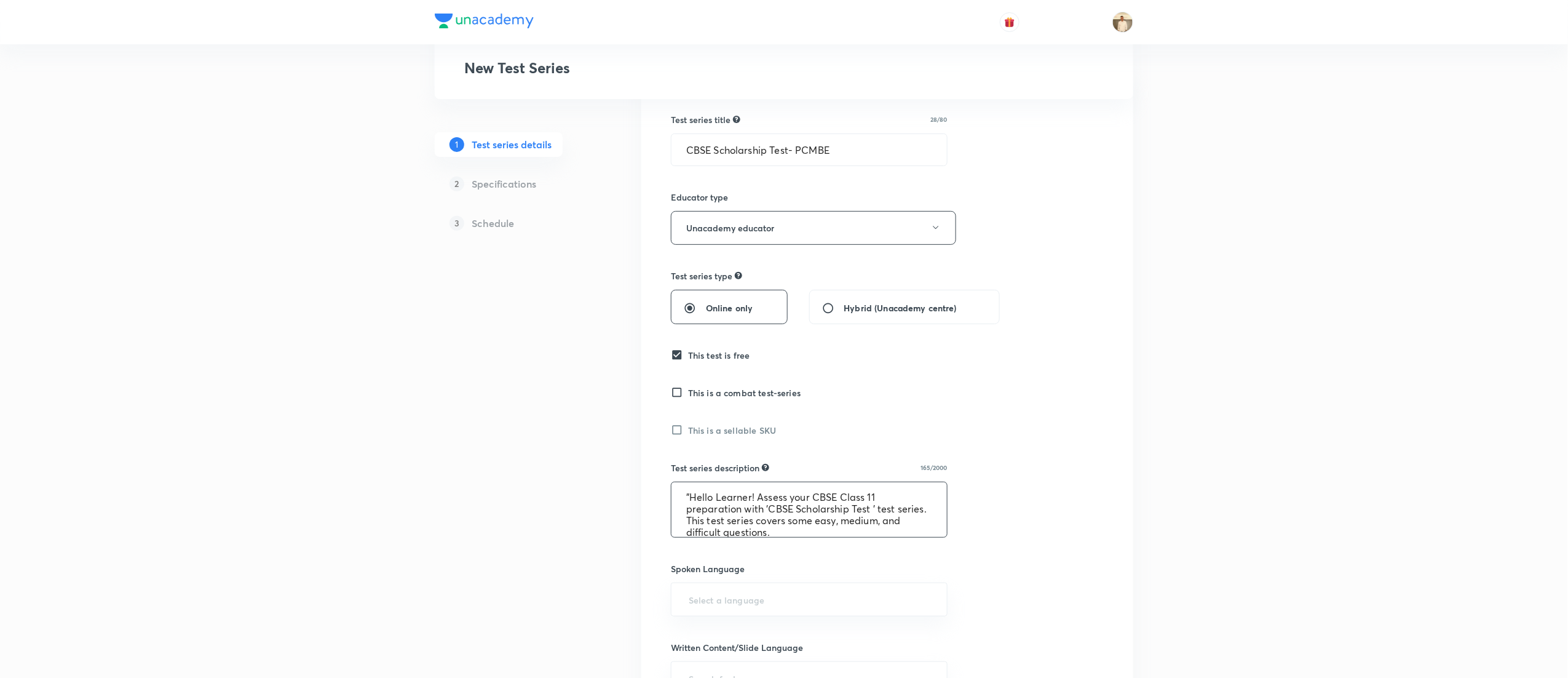
scroll to position [246, 0]
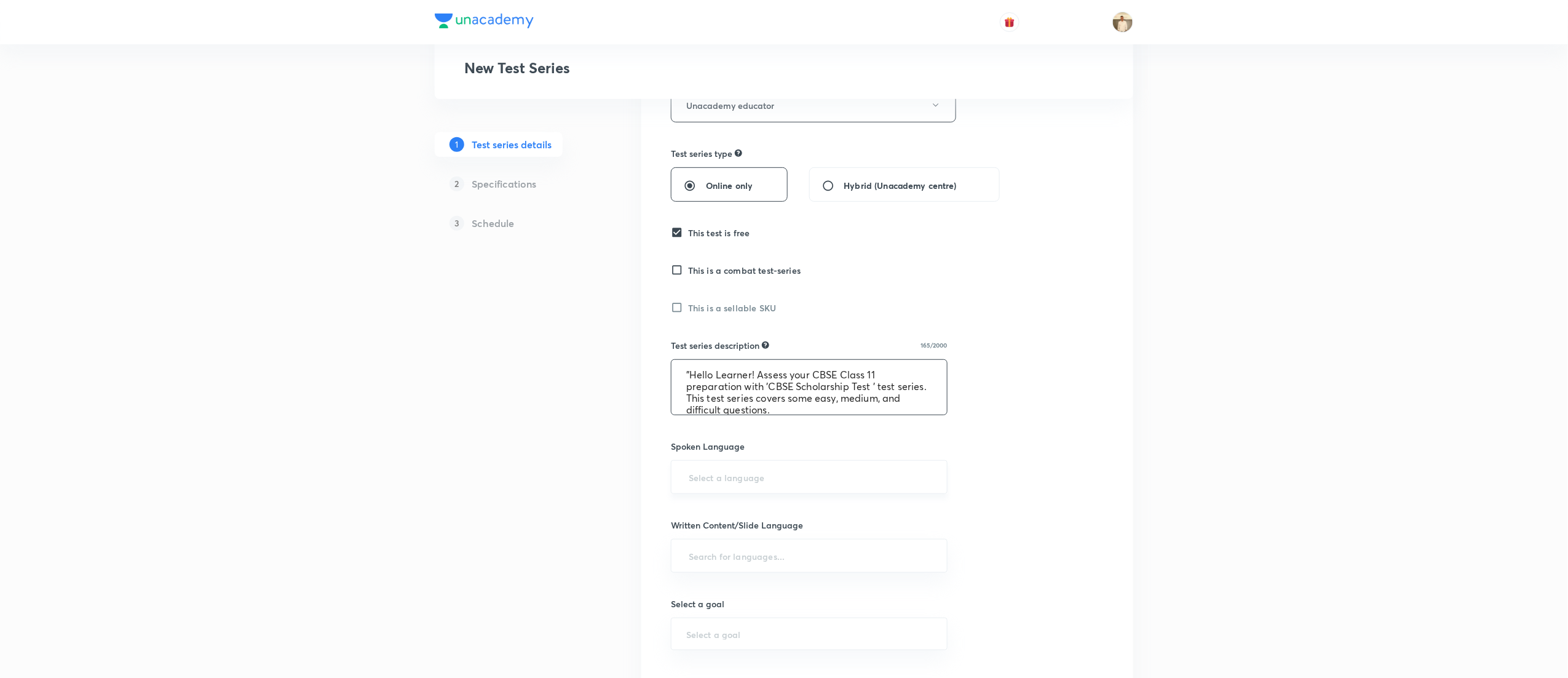
type textarea ""Hello Learner! Assess your CBSE Class 11 preparation with 'CBSE Scholarship Te…"
click at [756, 483] on input "text" at bounding box center [809, 477] width 246 height 22
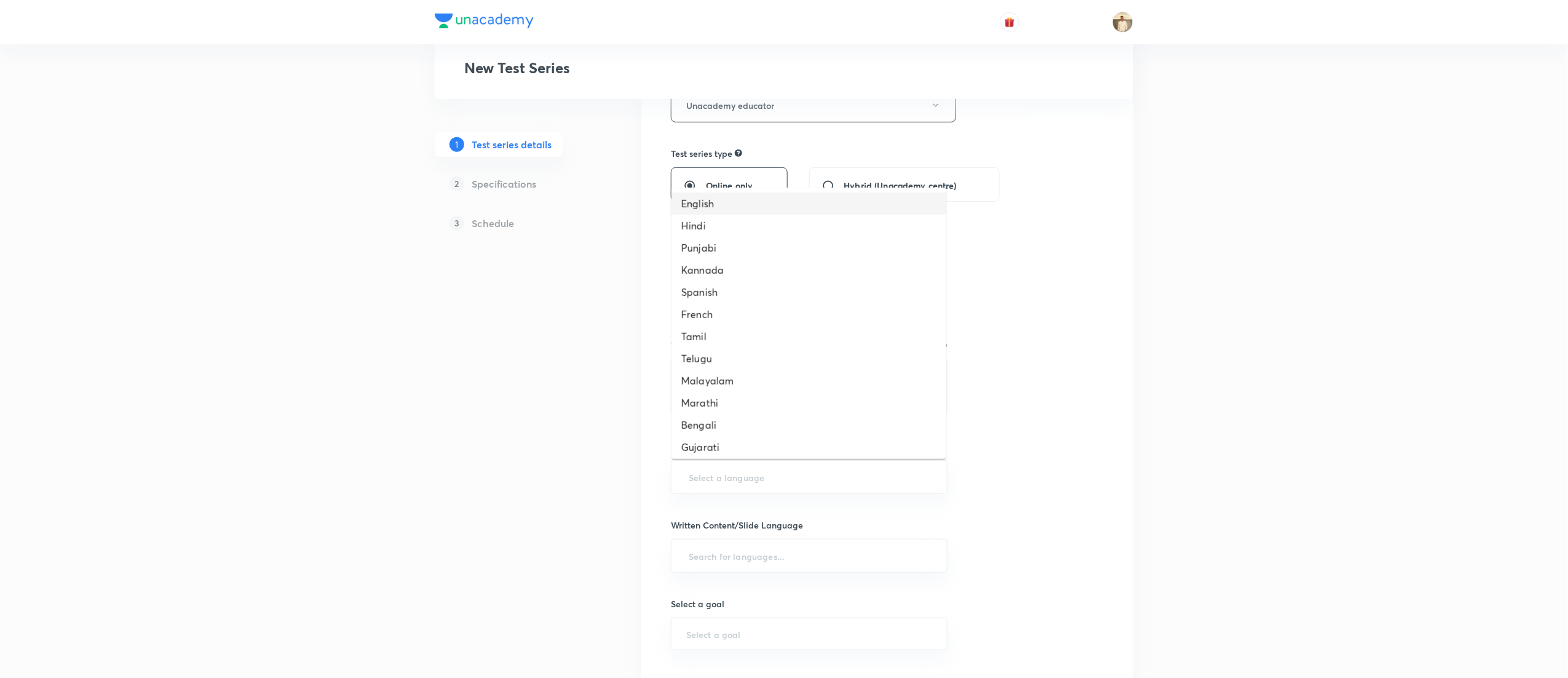
click at [734, 204] on li "English" at bounding box center [809, 204] width 275 height 22
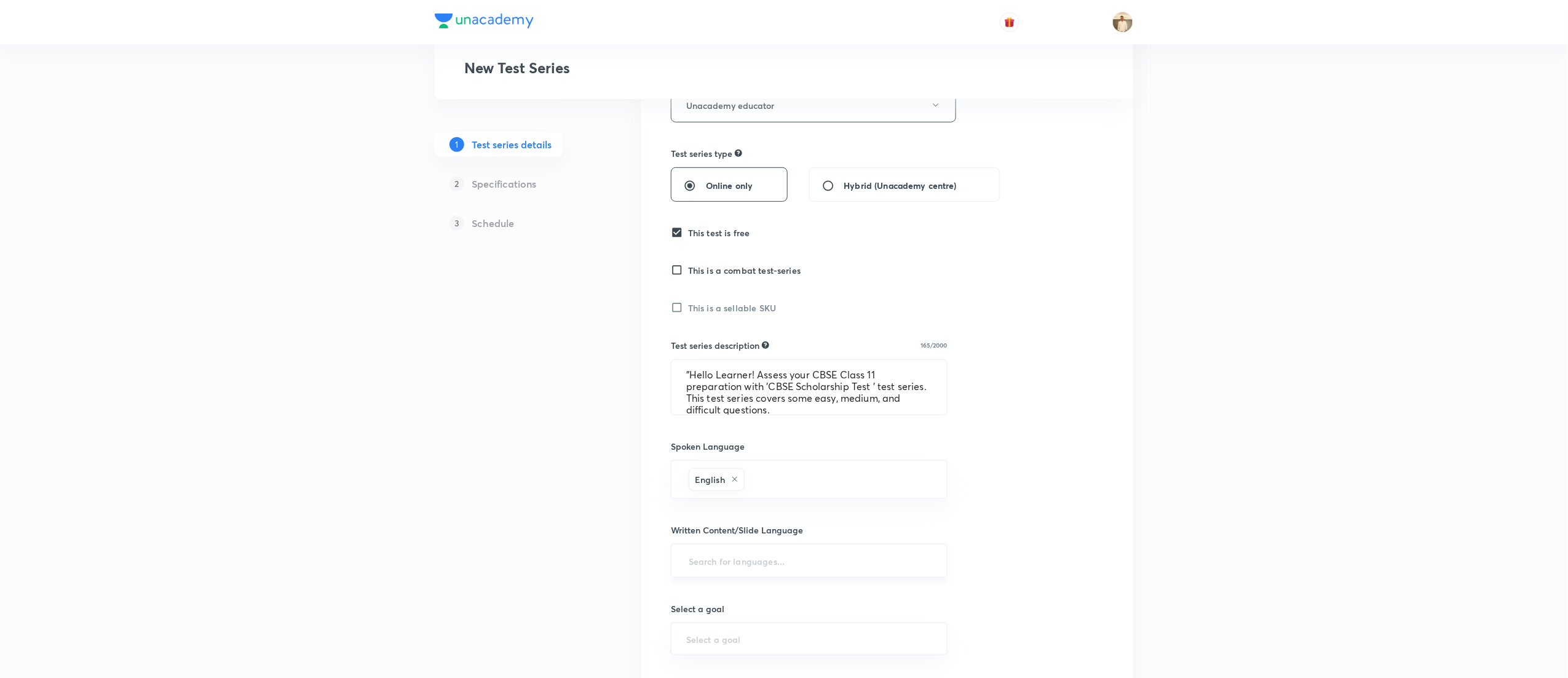
click at [782, 572] on input "text" at bounding box center [809, 560] width 246 height 22
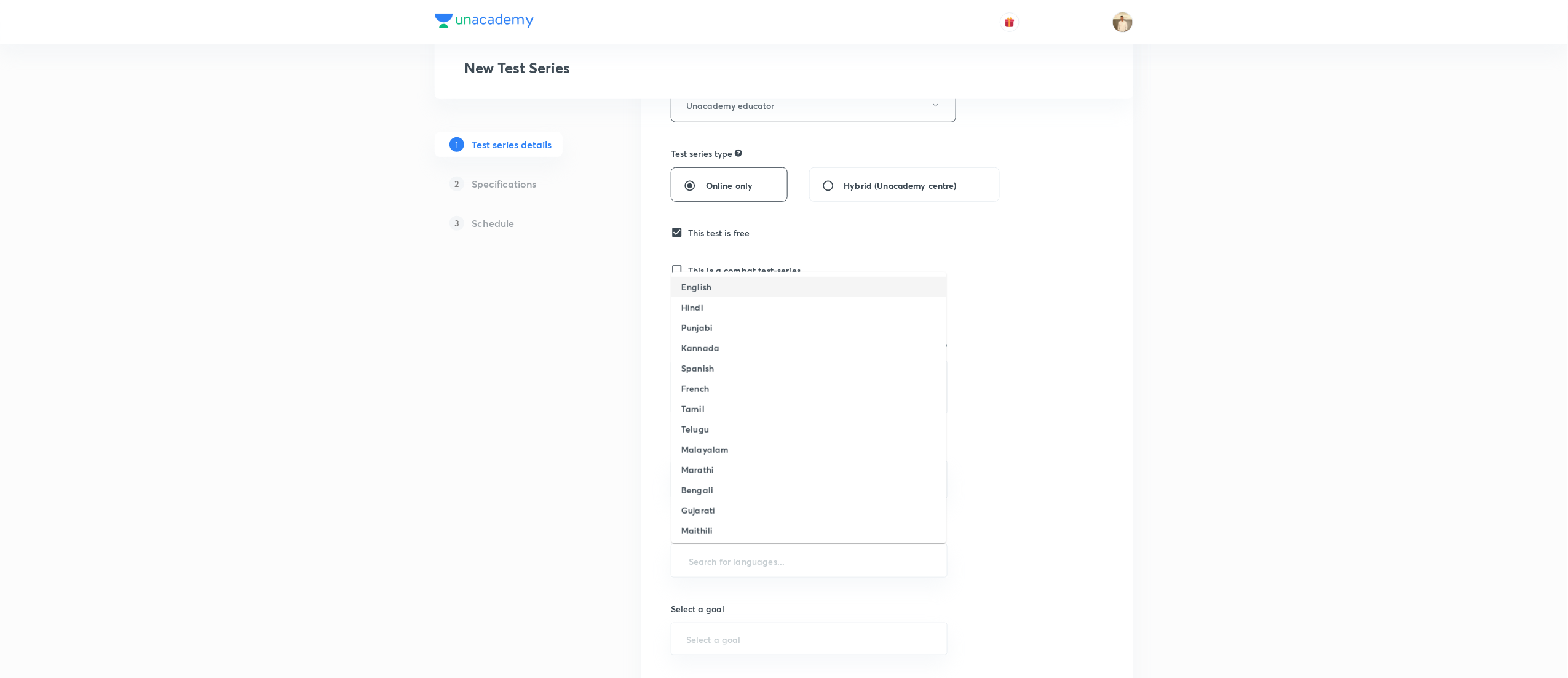
click at [689, 287] on h6 "English" at bounding box center [697, 287] width 30 height 13
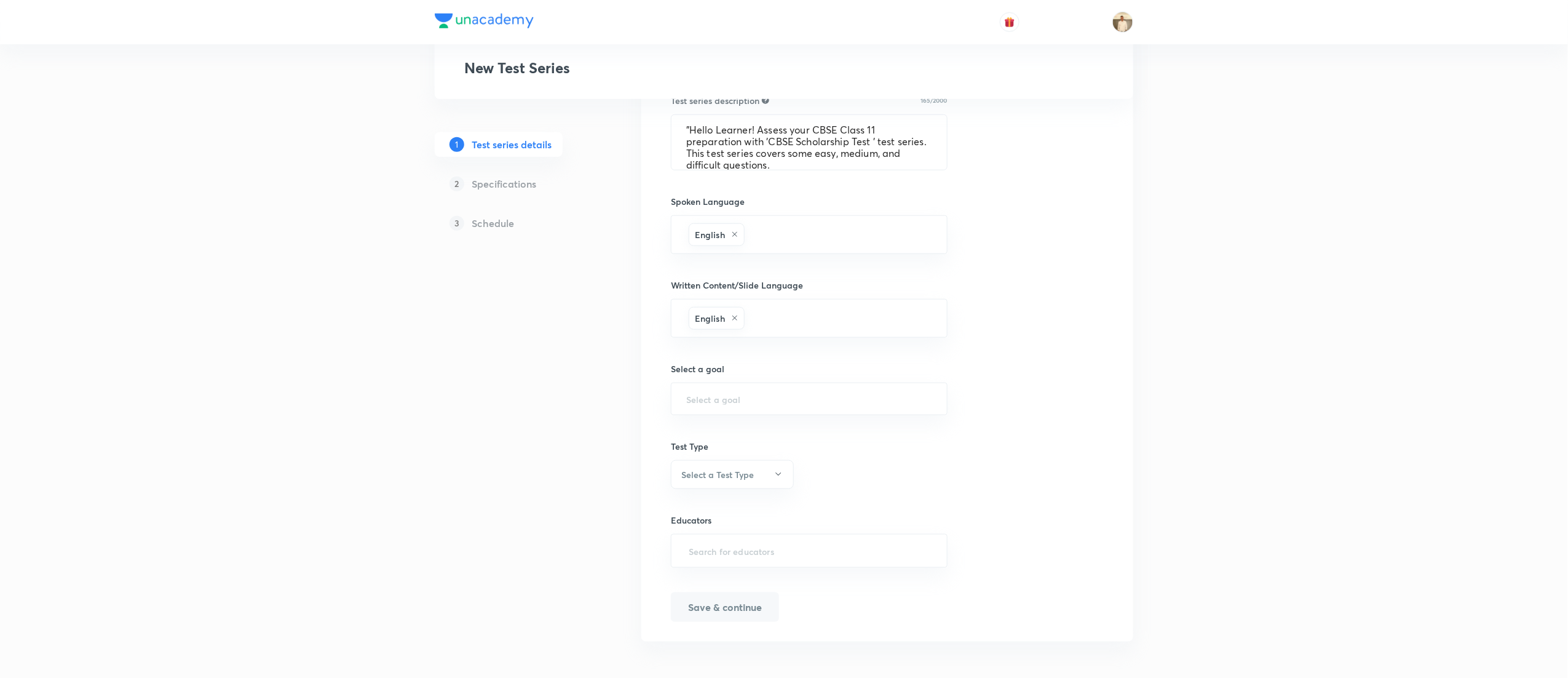
scroll to position [492, 0]
click at [738, 392] on div "​" at bounding box center [810, 398] width 277 height 33
type input "cbse"
click at [805, 474] on div "Test Type Select a Test Type" at bounding box center [810, 463] width 277 height 49
click at [797, 393] on div "​" at bounding box center [810, 398] width 277 height 33
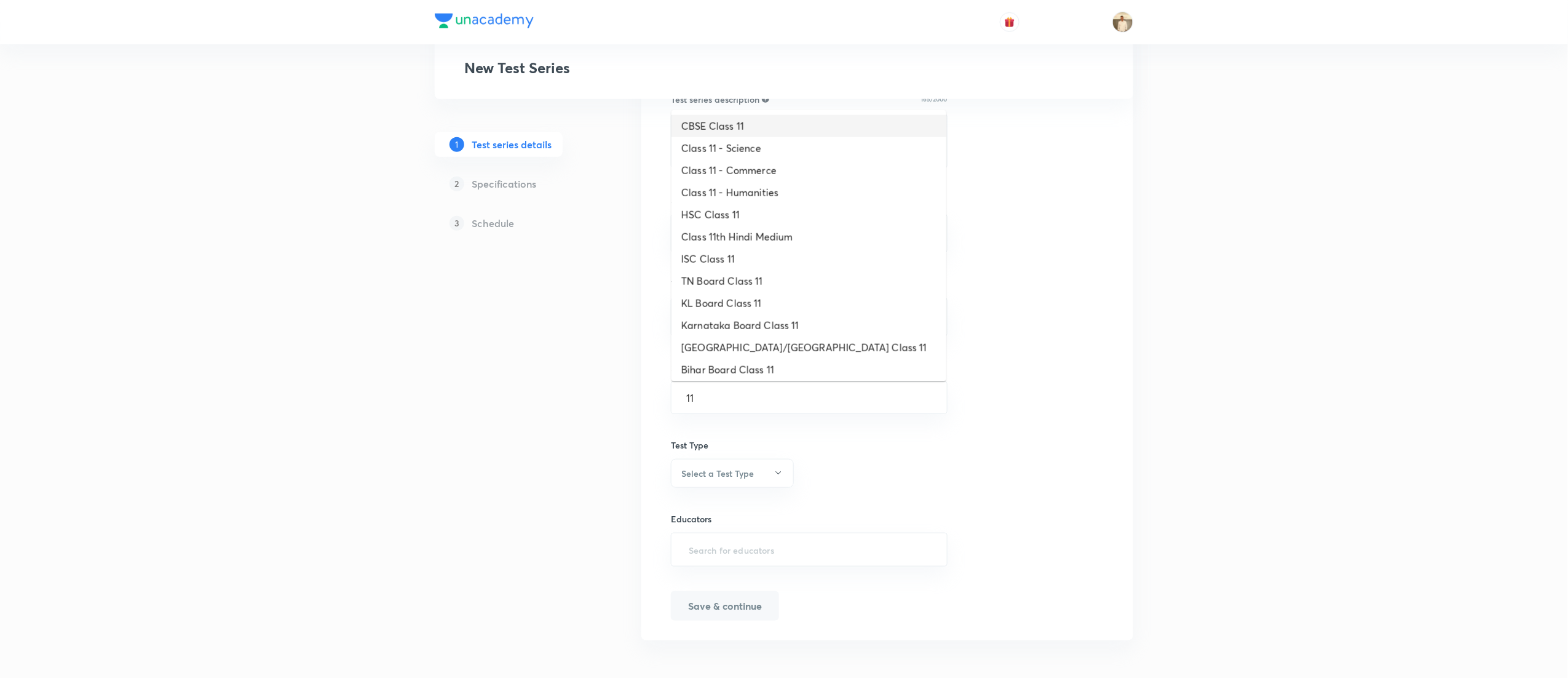
click at [770, 130] on li "CBSE Class 11" at bounding box center [809, 126] width 275 height 22
type input "CBSE Class 11"
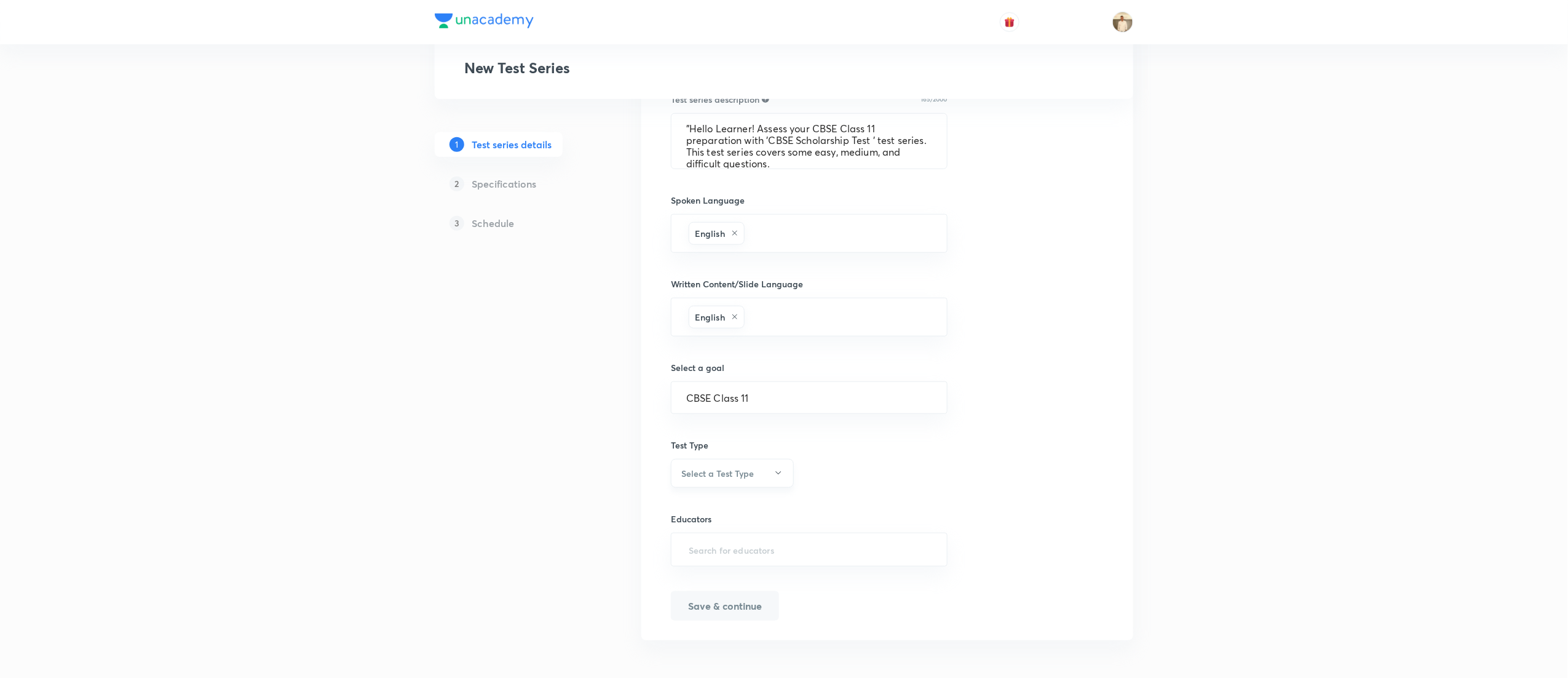
click at [761, 477] on button "Select a Test Type" at bounding box center [733, 473] width 123 height 29
click at [710, 513] on span "Full Syllabus Test" at bounding box center [726, 515] width 107 height 13
click at [778, 553] on input "text" at bounding box center [809, 550] width 246 height 22
type input "Unacademy class Xi"
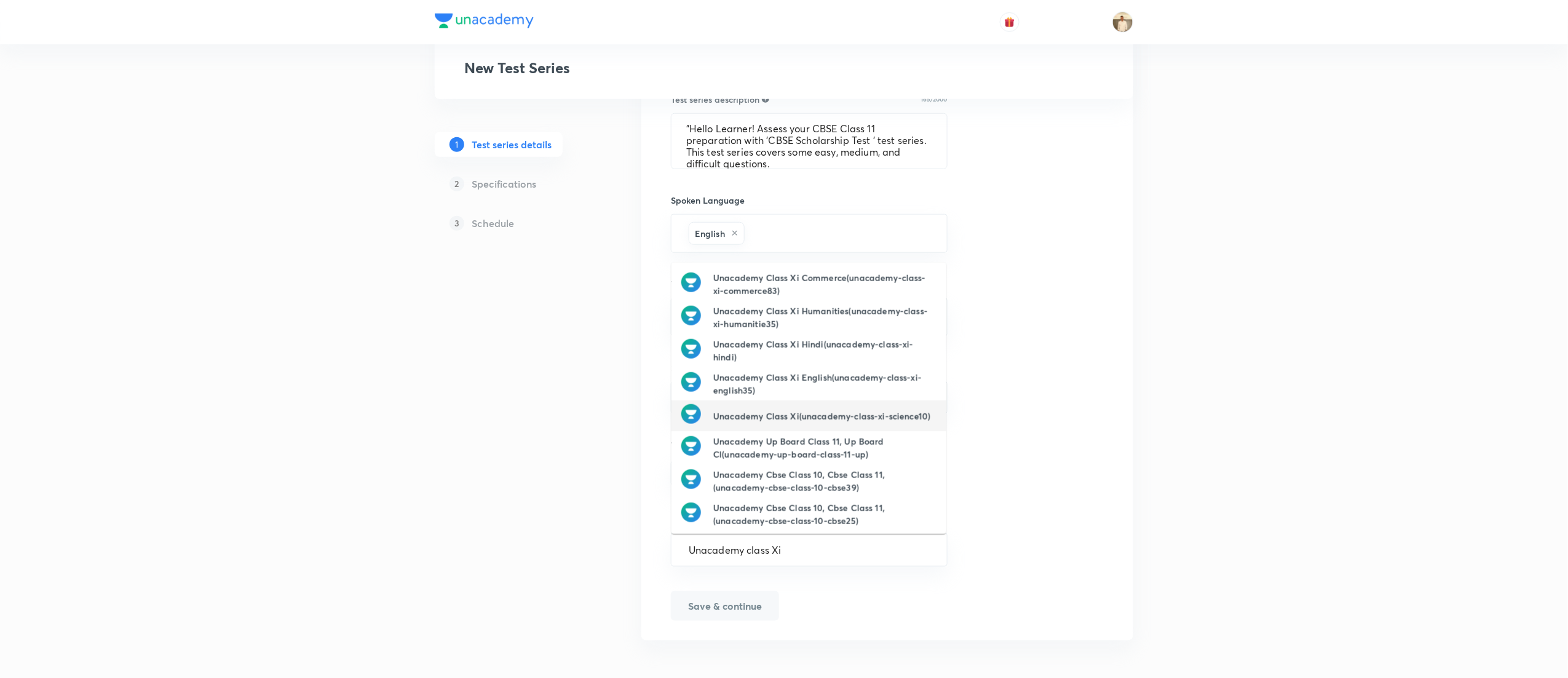
click at [808, 413] on h6 "Unacademy Class Xi(unacademy-class-xi-science10)" at bounding box center [822, 416] width 217 height 13
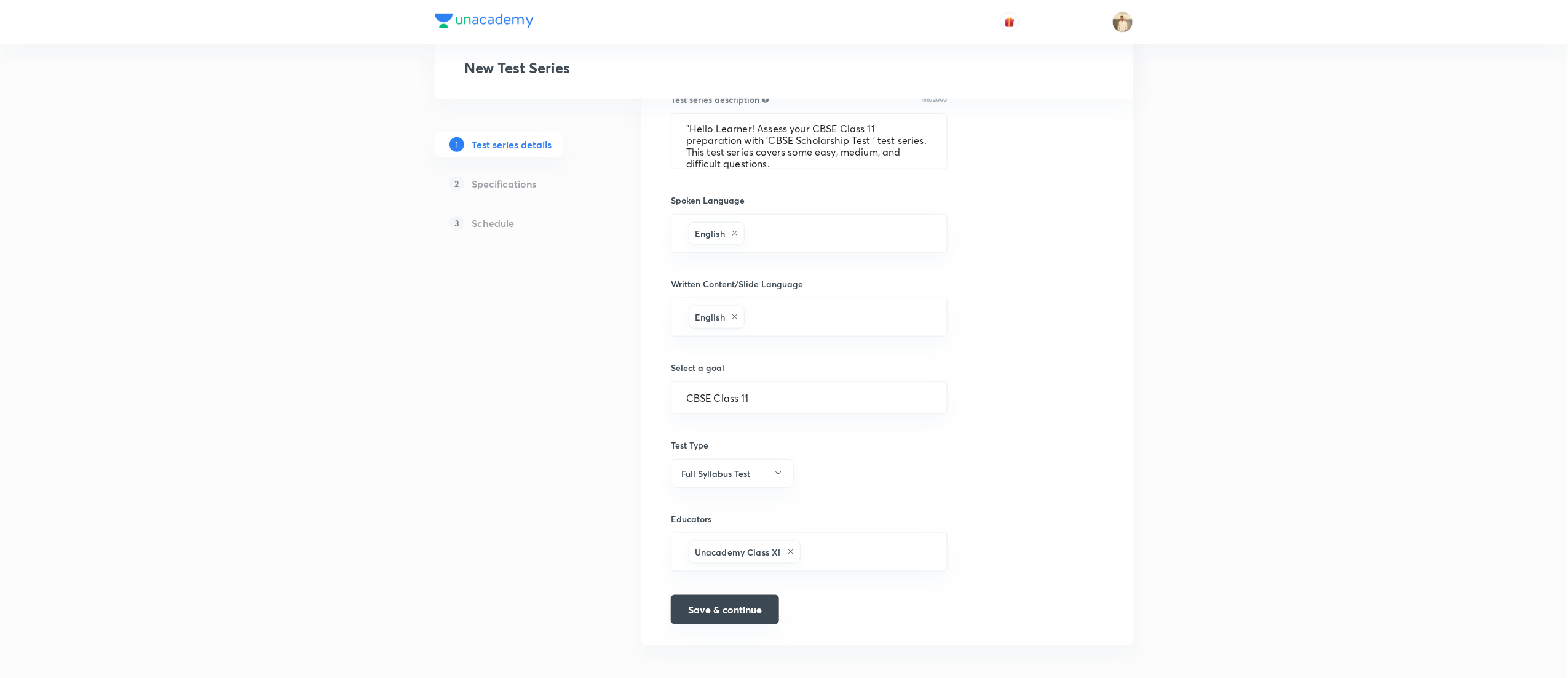
click at [736, 610] on button "Save & continue" at bounding box center [725, 609] width 108 height 30
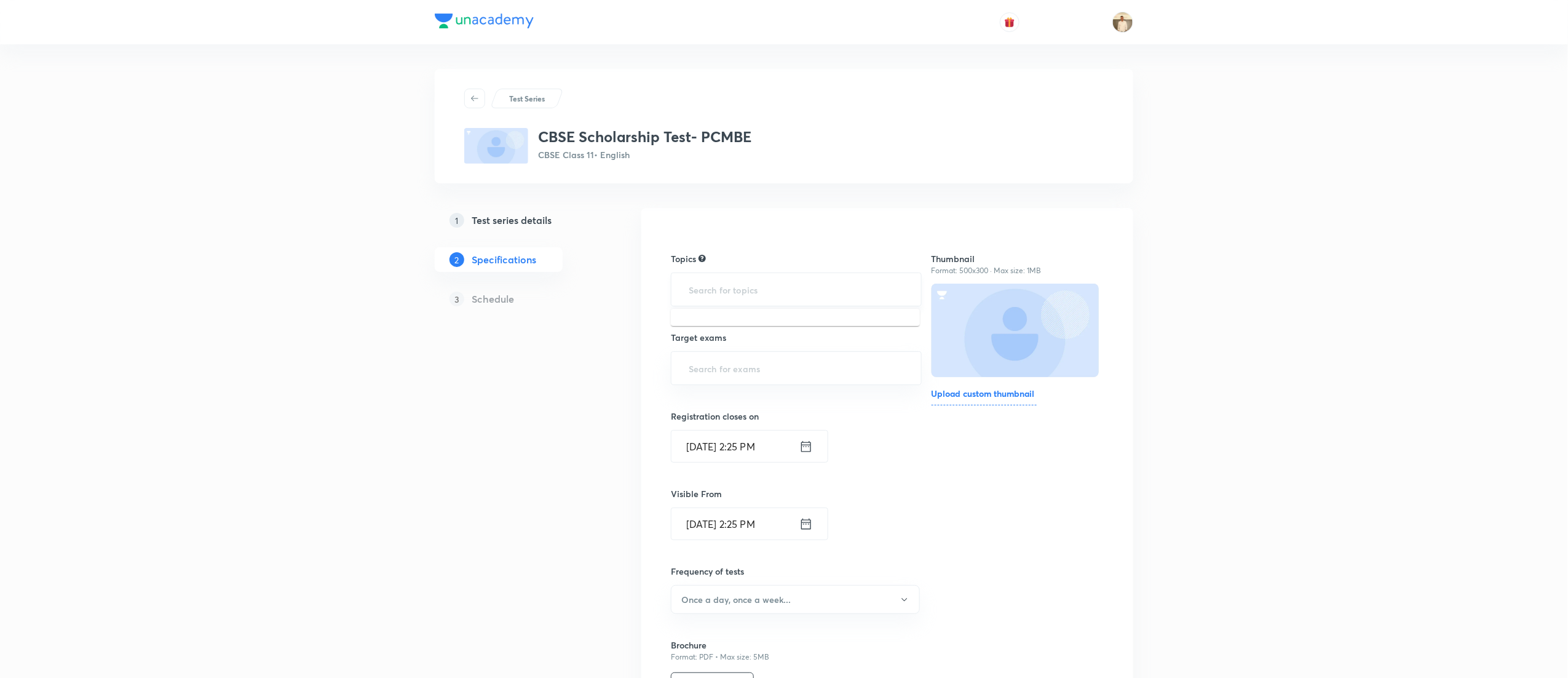
click at [766, 292] on input "text" at bounding box center [796, 289] width 220 height 22
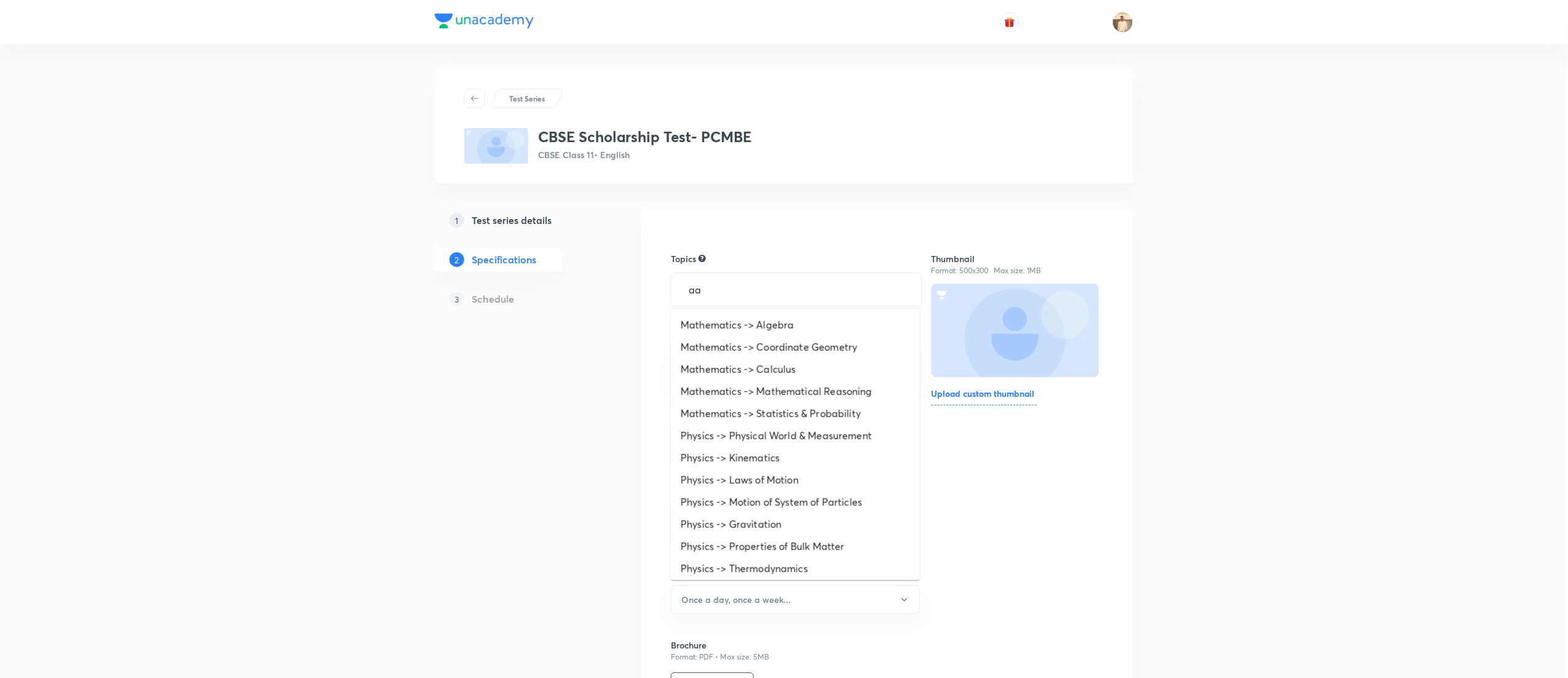
type input "a"
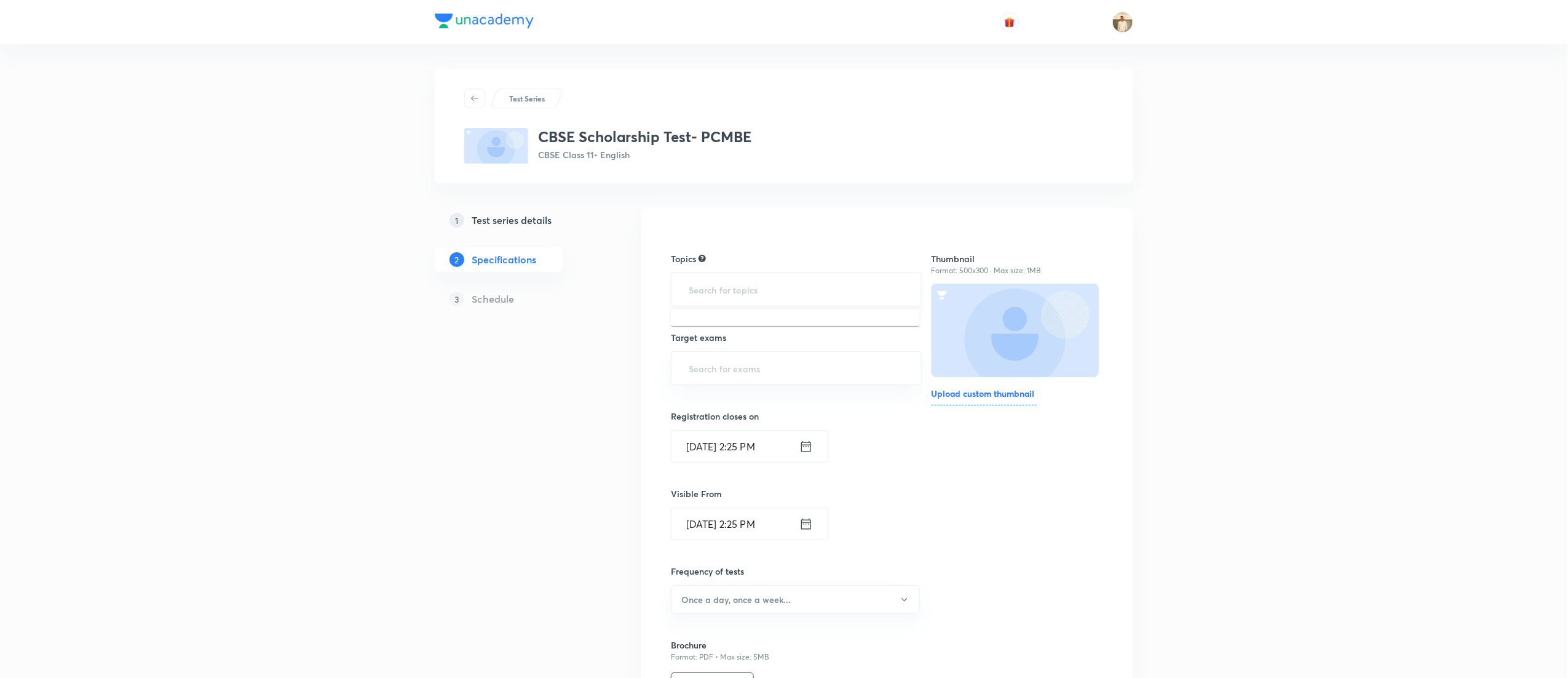
type input "a"
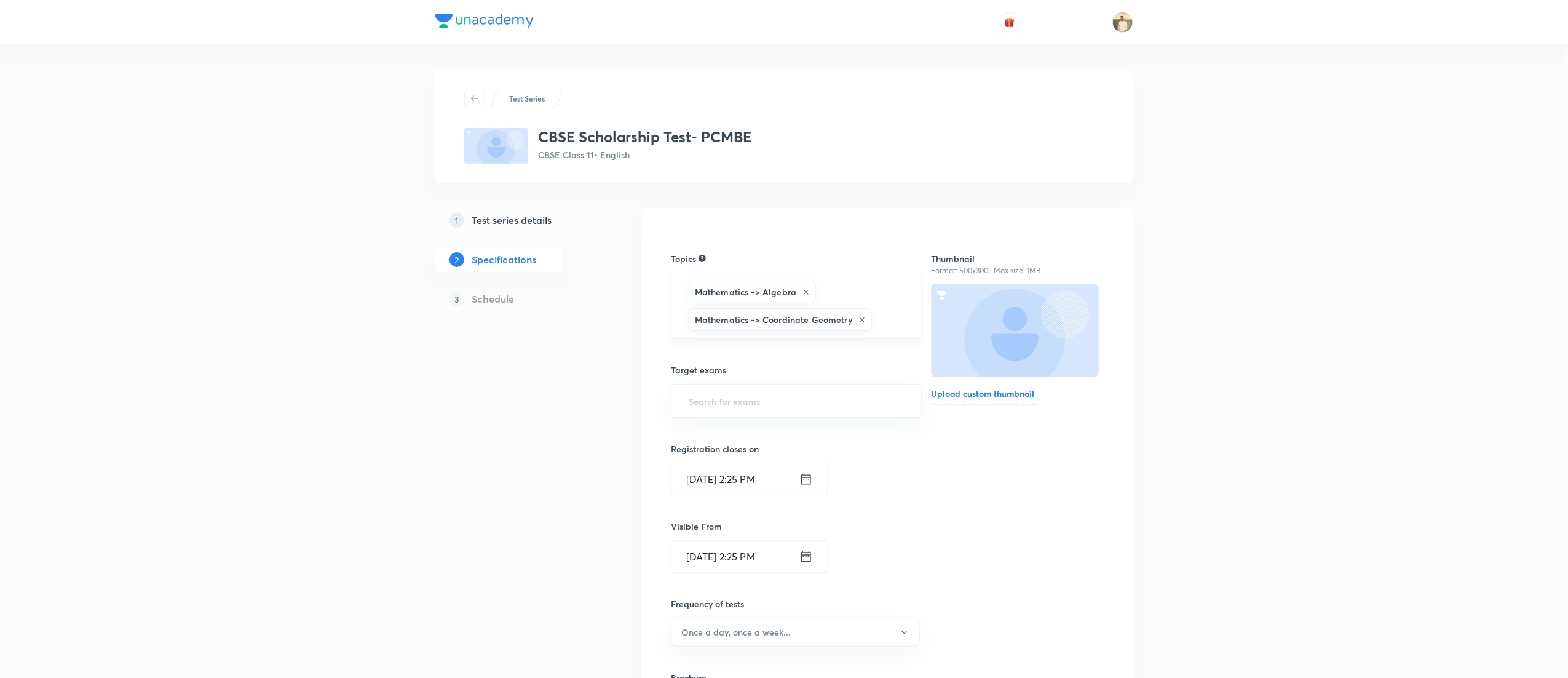
type input "a"
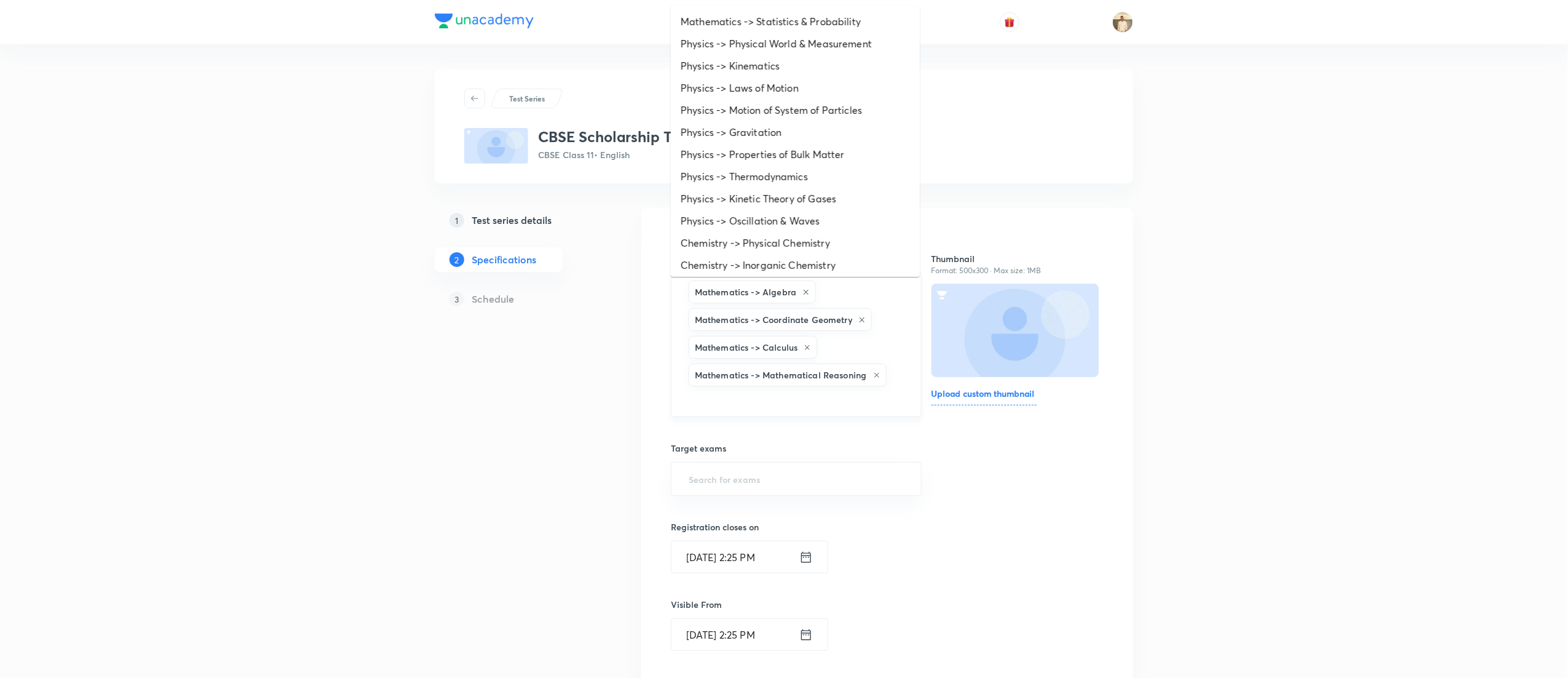
type input "a"
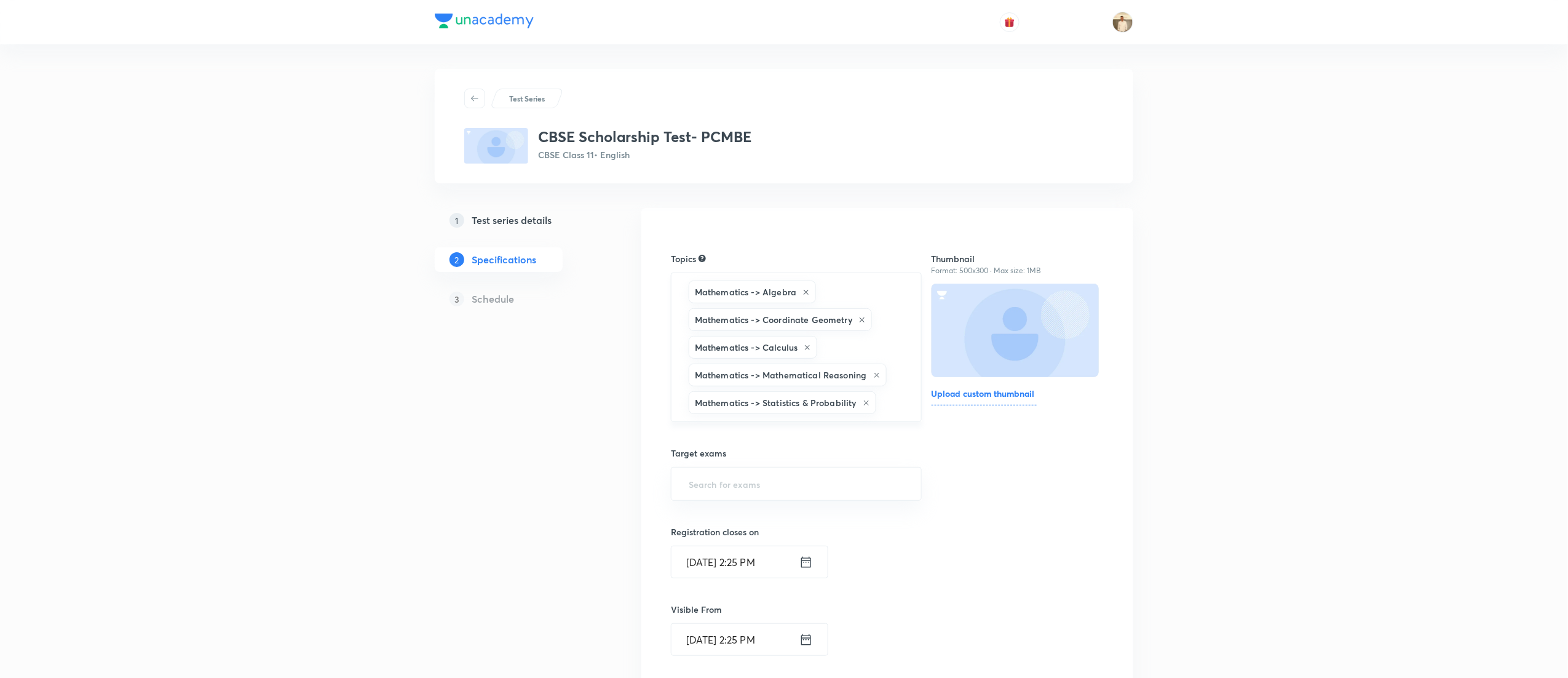
type input "a"
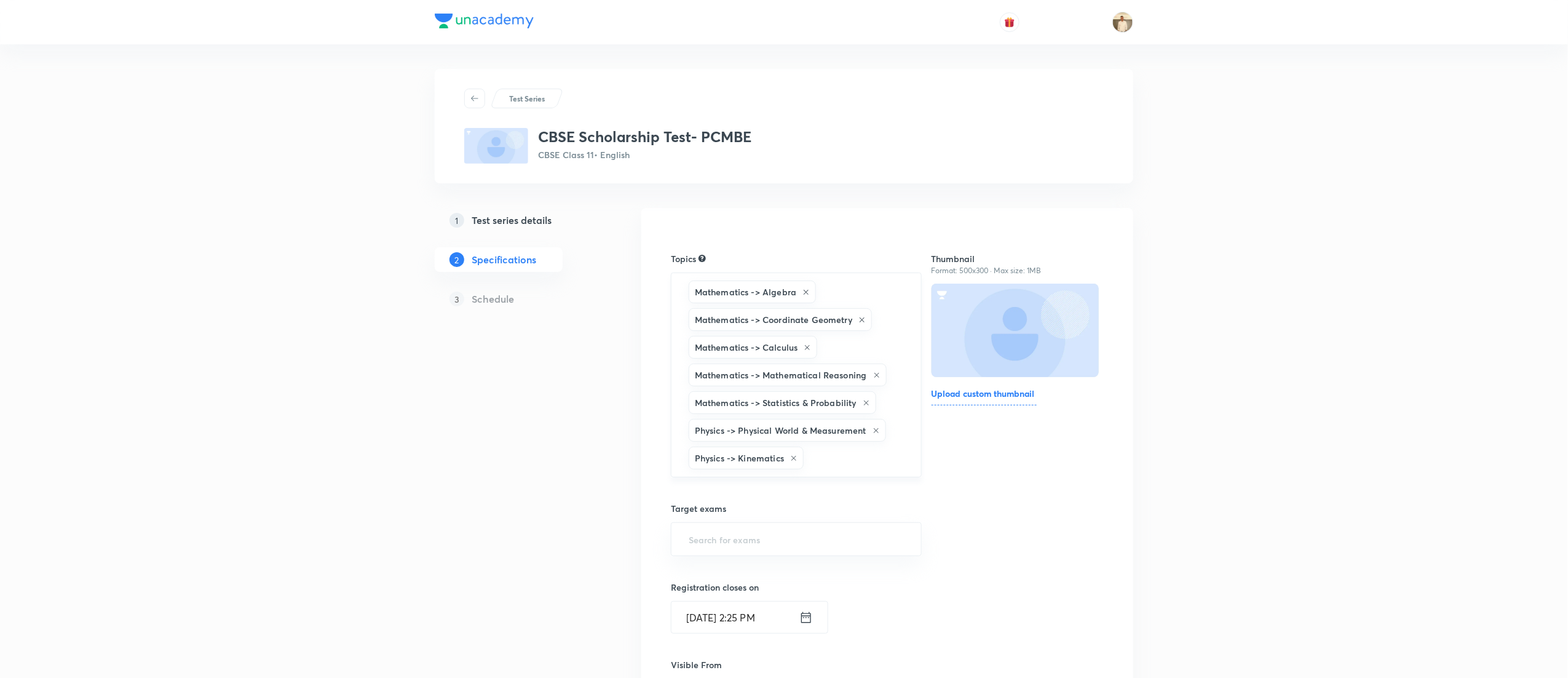
type input "a"
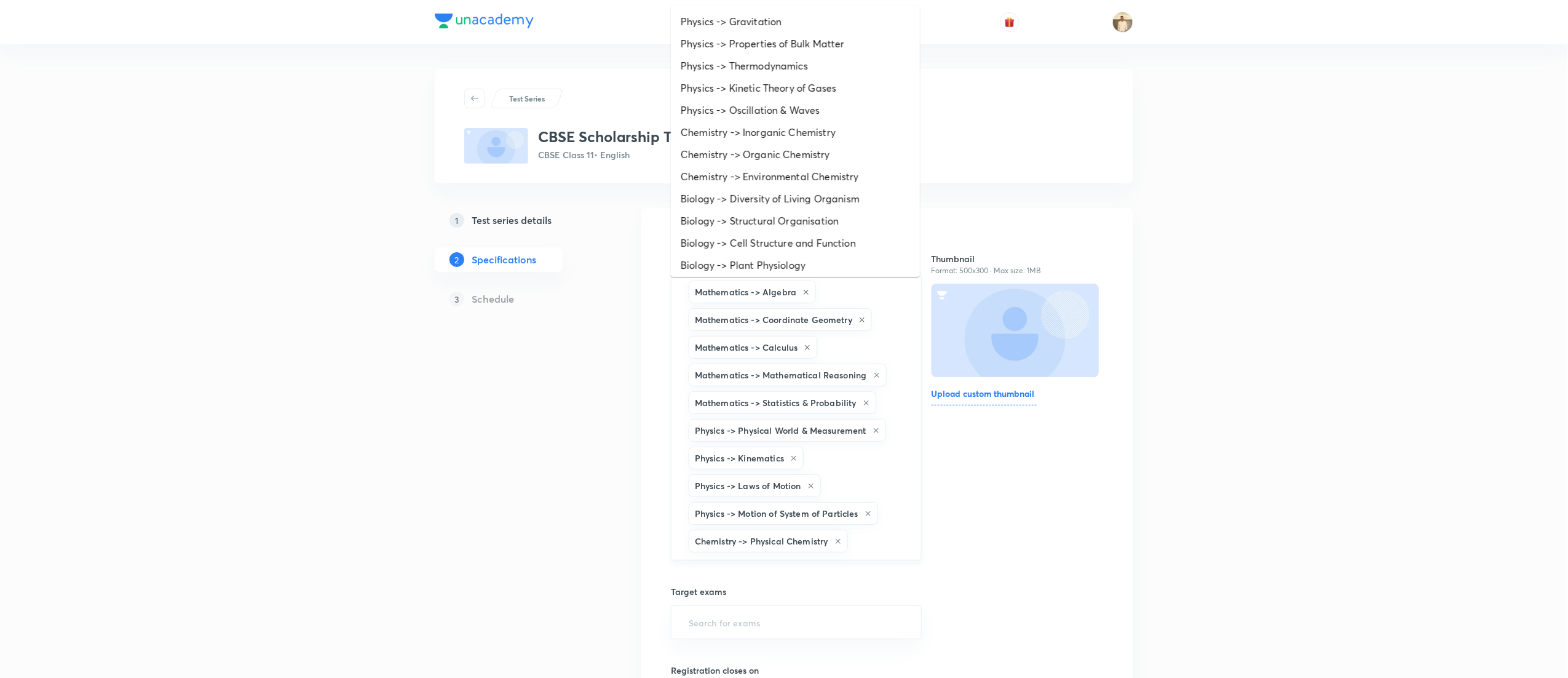
type input "a"
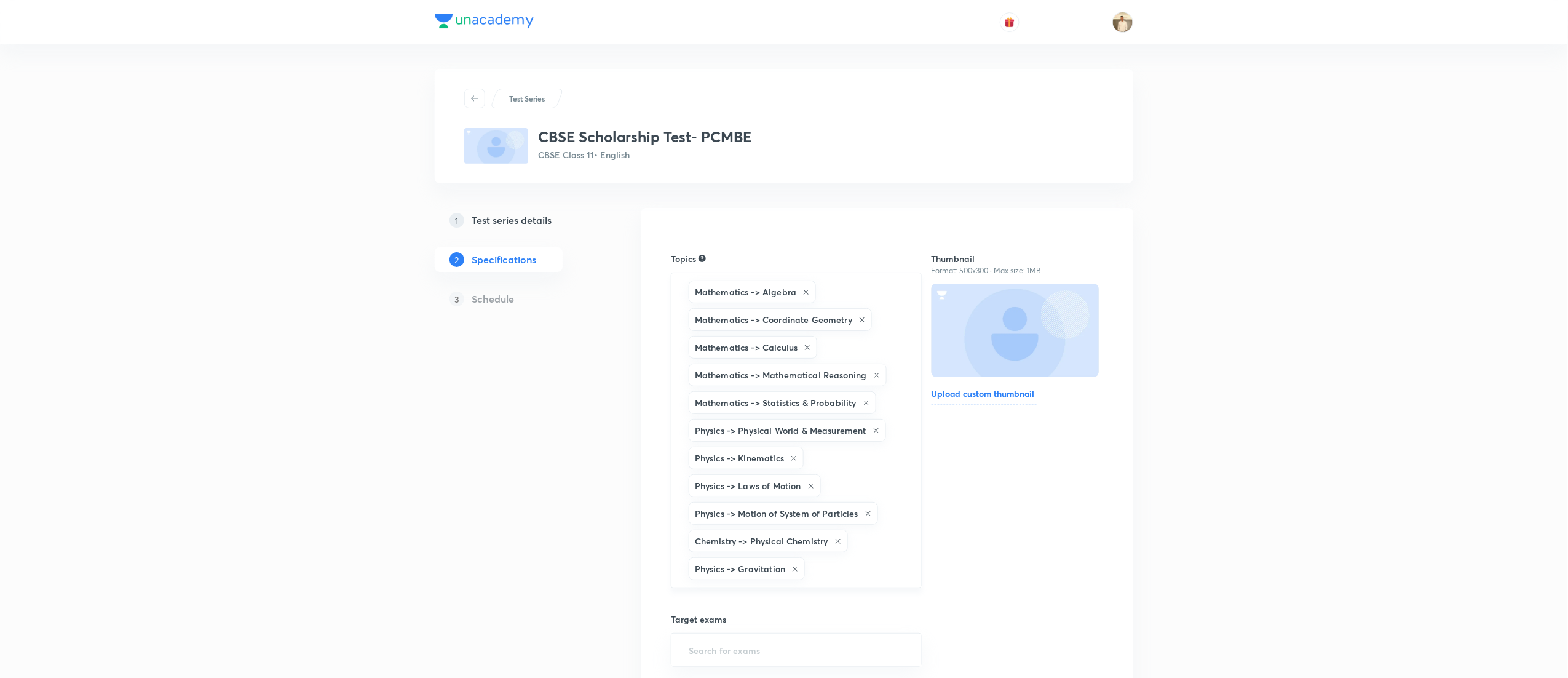
type input "a"
click at [1386, 295] on div "Test Series CBSE Scholarship Test- PCMBE CBSE Class 11 • English 1 Test series …" at bounding box center [784, 624] width 1568 height 1248
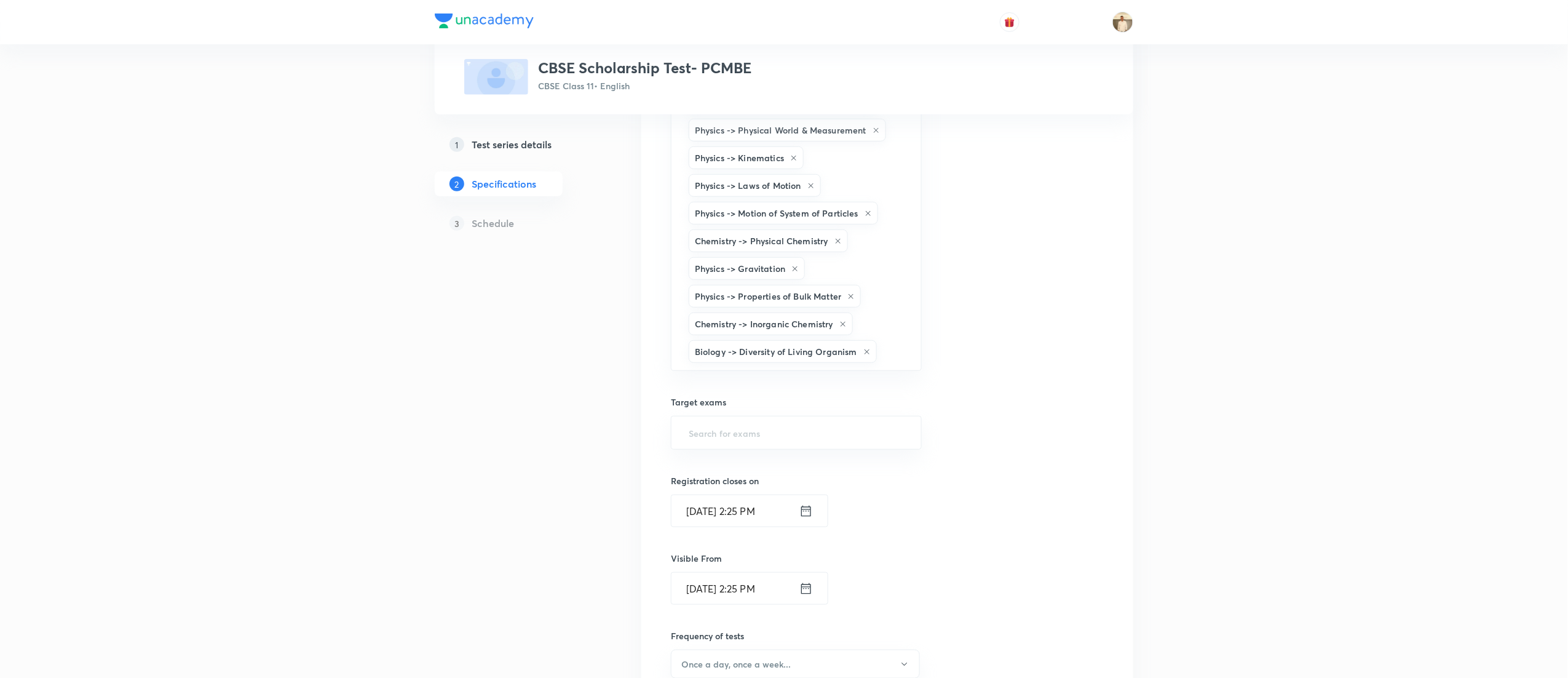
scroll to position [312, 0]
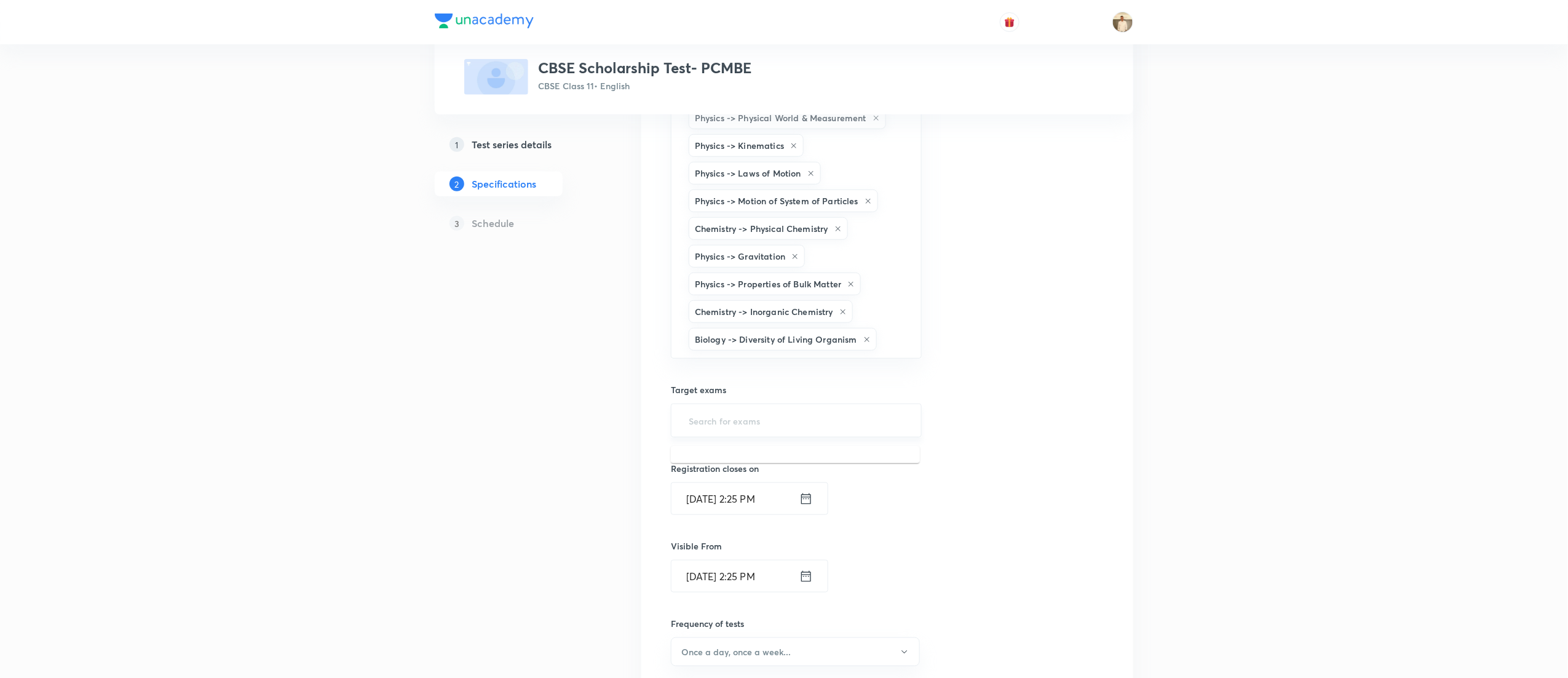
type input "a"
click at [786, 419] on input "a" at bounding box center [796, 420] width 220 height 22
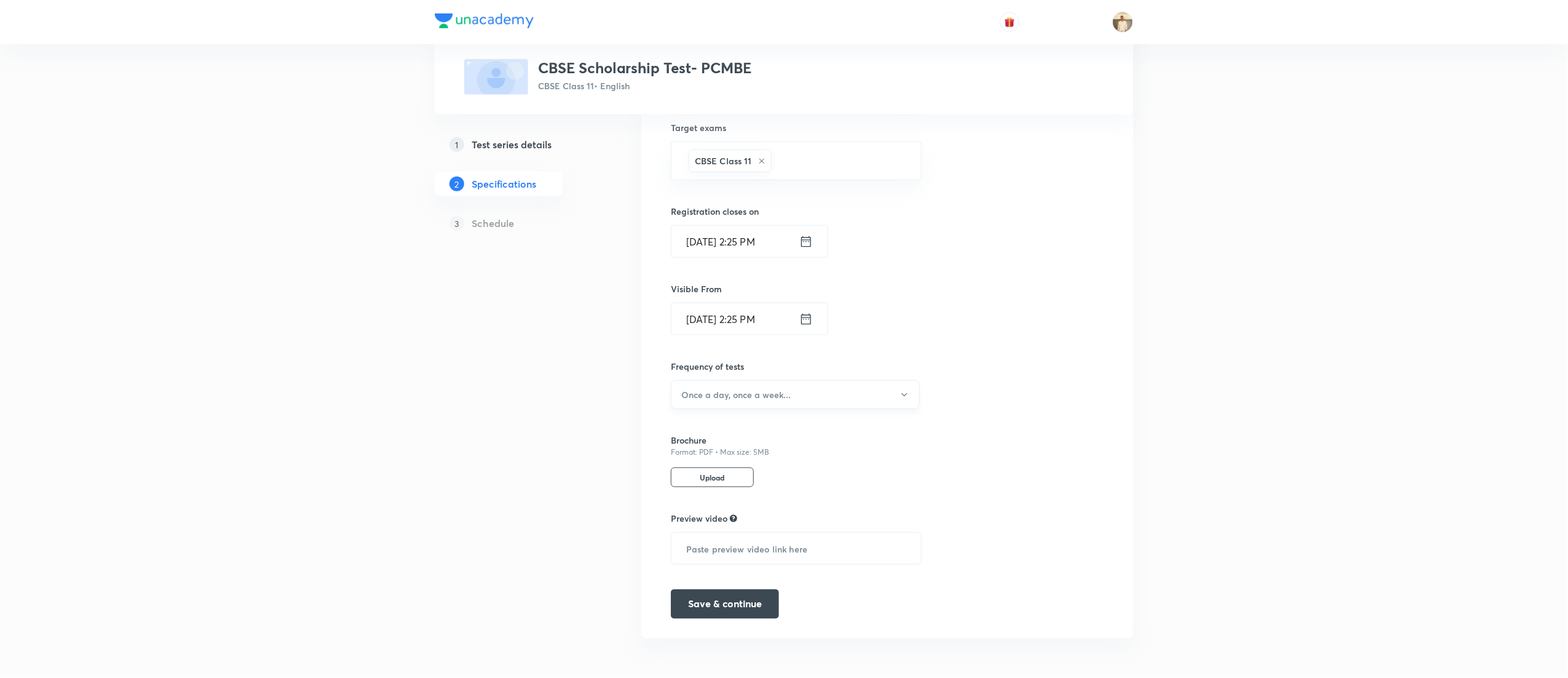
click at [802, 387] on button "Once a day, once a week..." at bounding box center [795, 395] width 249 height 29
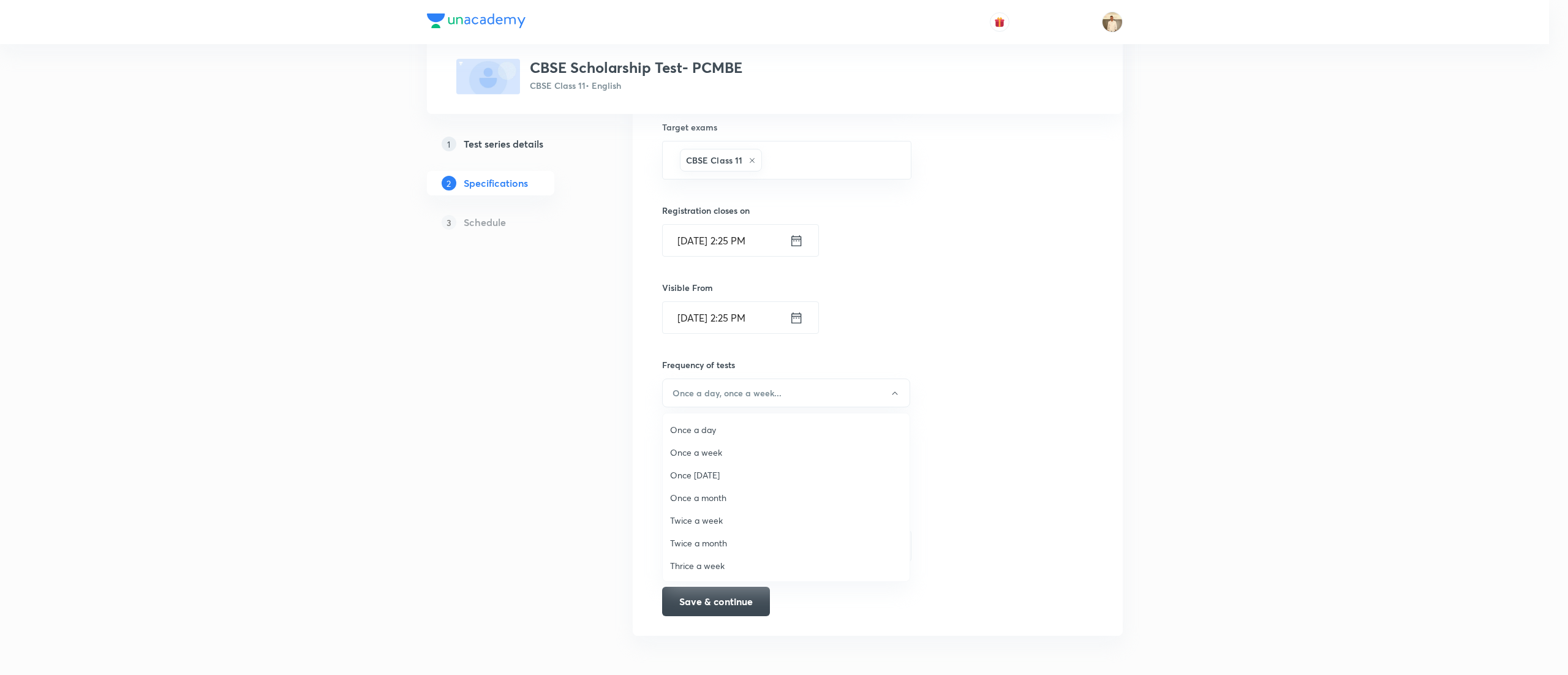
click at [727, 447] on span "Once a week" at bounding box center [786, 453] width 232 height 13
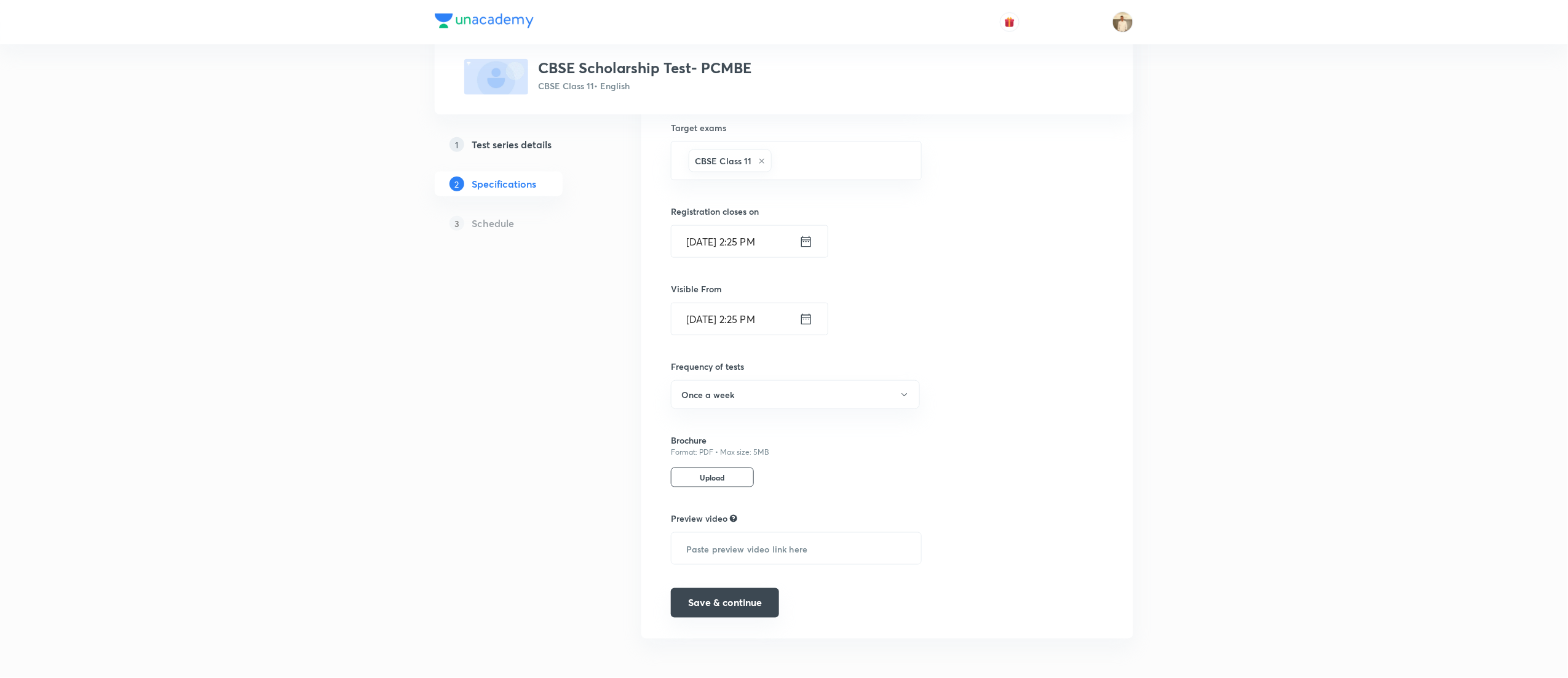
click at [756, 605] on button "Save & continue" at bounding box center [725, 603] width 108 height 30
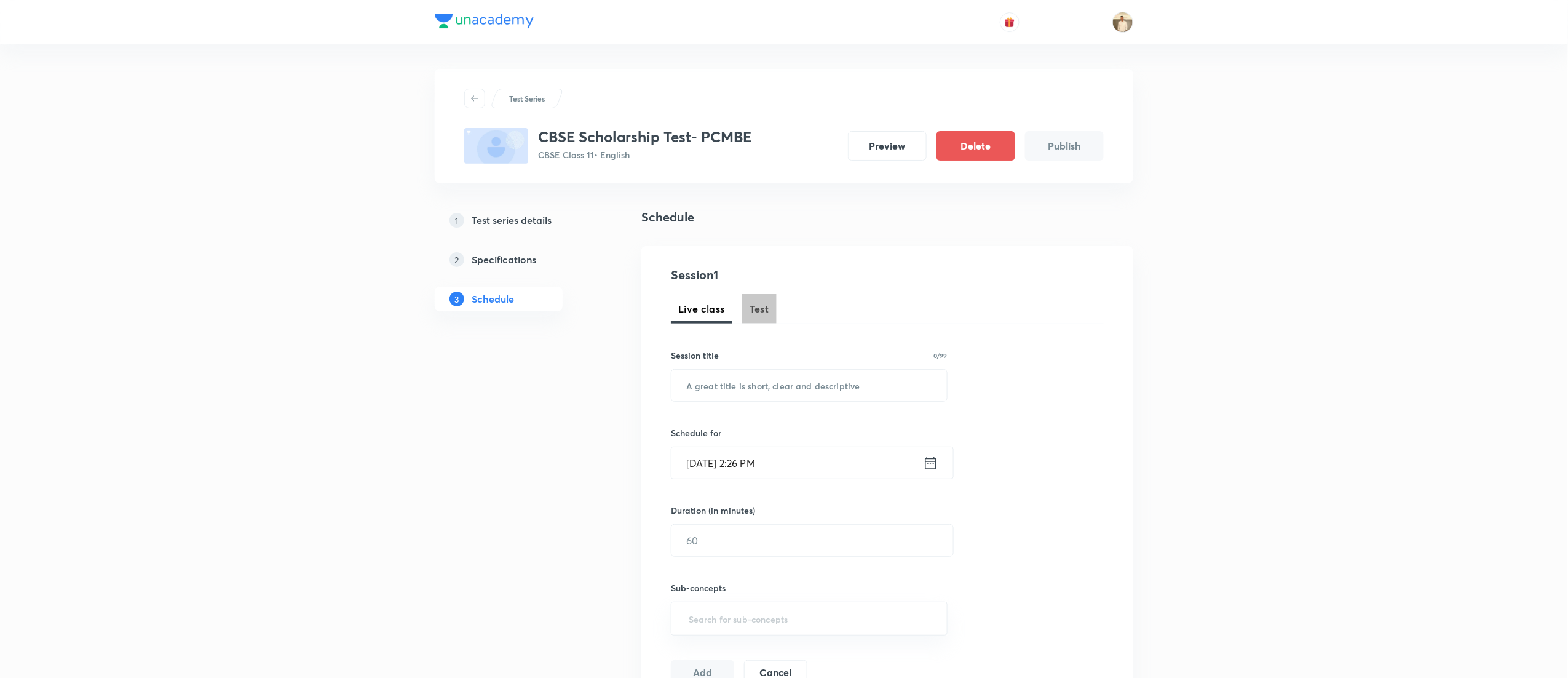
click at [756, 304] on span "Test" at bounding box center [759, 309] width 20 height 14
type input "a"
click at [911, 387] on input "a" at bounding box center [809, 385] width 275 height 31
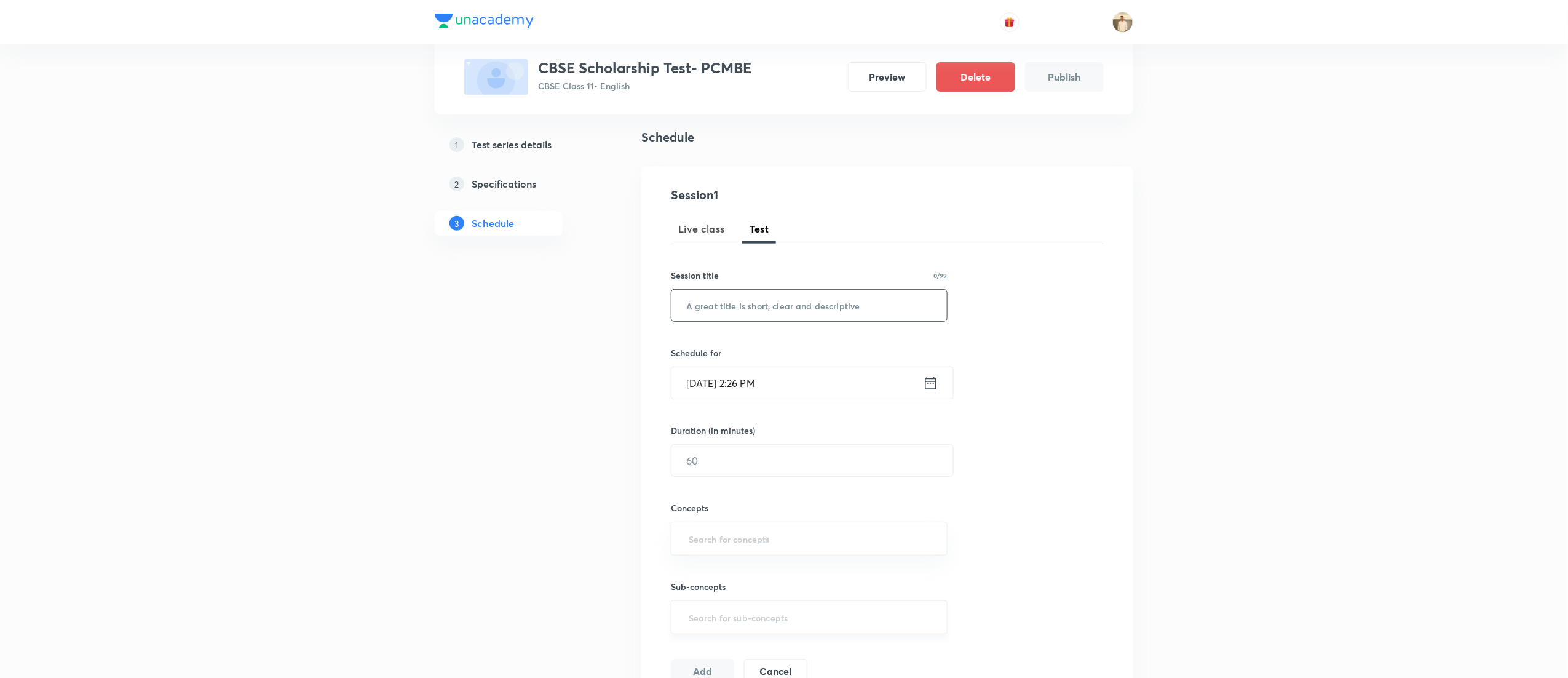
scroll to position [77, 0]
click at [766, 307] on input "text" at bounding box center [809, 308] width 275 height 31
paste input "CBSE Scholarship Test"
type input "CBSE Scholarship Test"
click at [692, 390] on input "[DATE] 2:26 PM" at bounding box center [797, 386] width 251 height 31
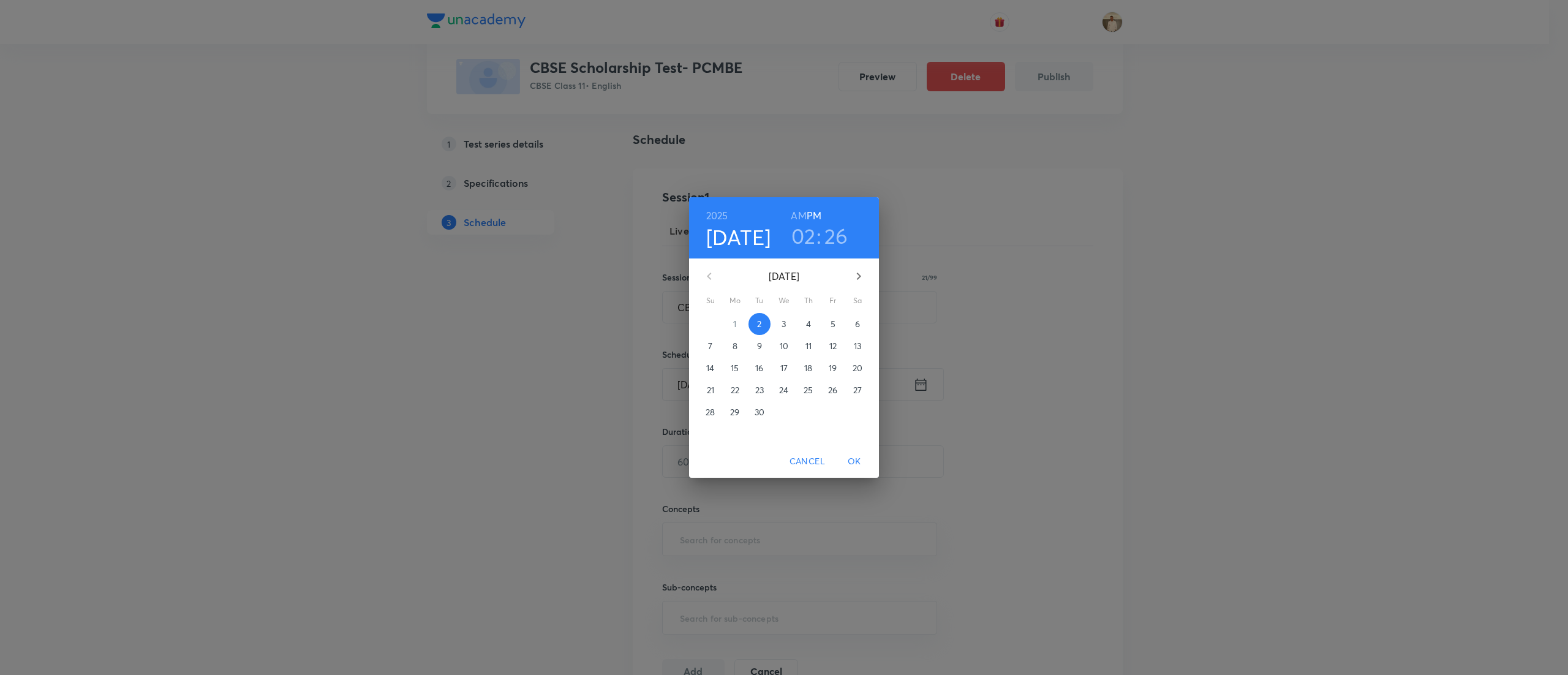
click at [709, 342] on p "7" at bounding box center [710, 346] width 4 height 12
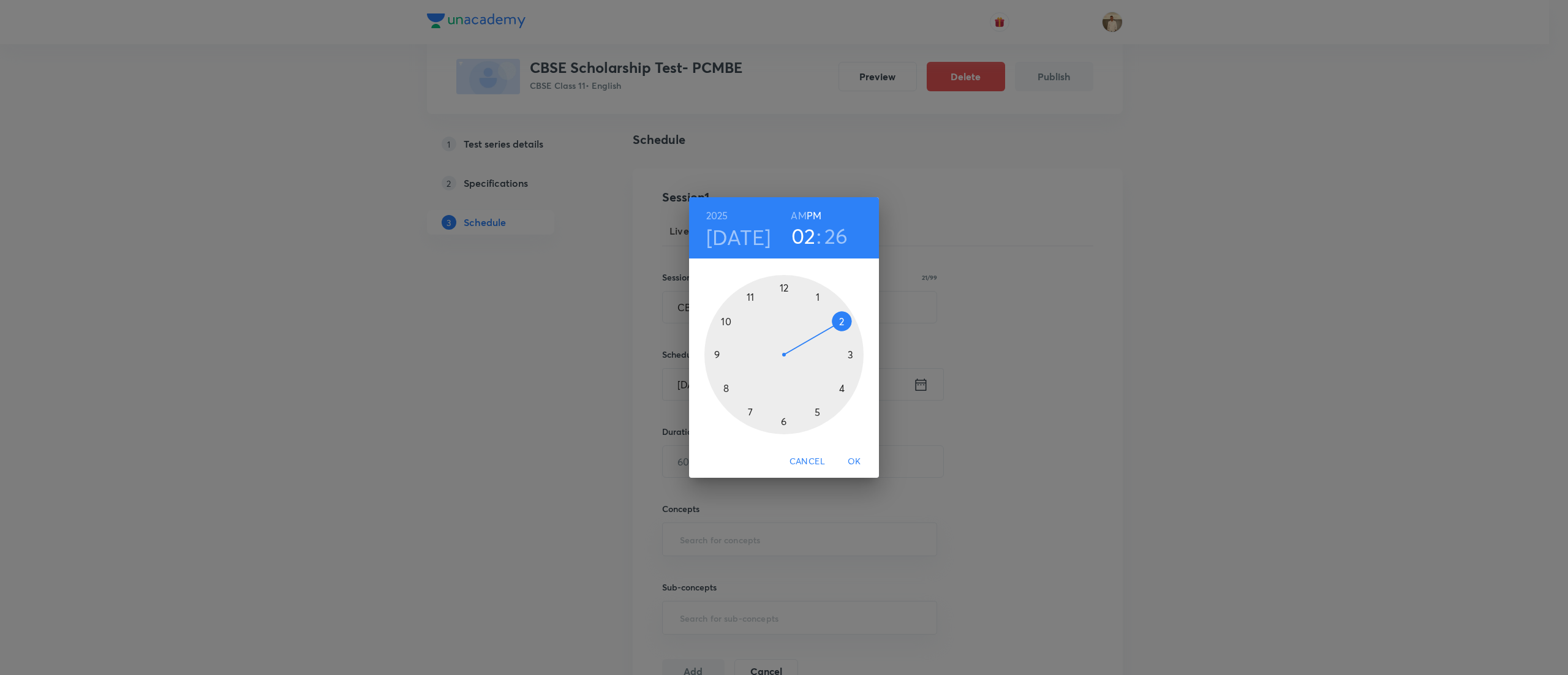
click at [817, 411] on div at bounding box center [784, 355] width 159 height 159
click at [784, 291] on div at bounding box center [784, 355] width 159 height 159
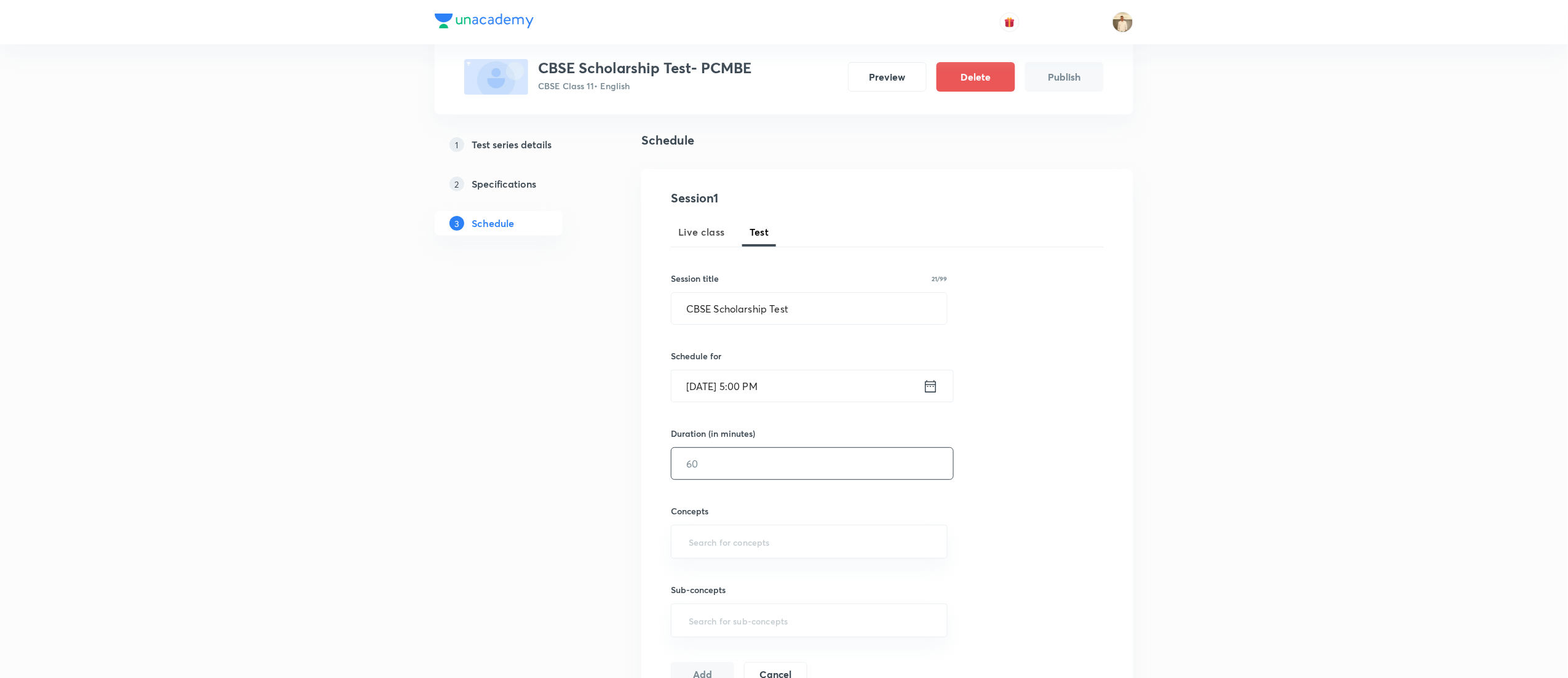
click at [726, 459] on input "text" at bounding box center [812, 463] width 282 height 31
type input "90"
click at [729, 541] on input "text" at bounding box center [809, 542] width 246 height 22
type input "a"
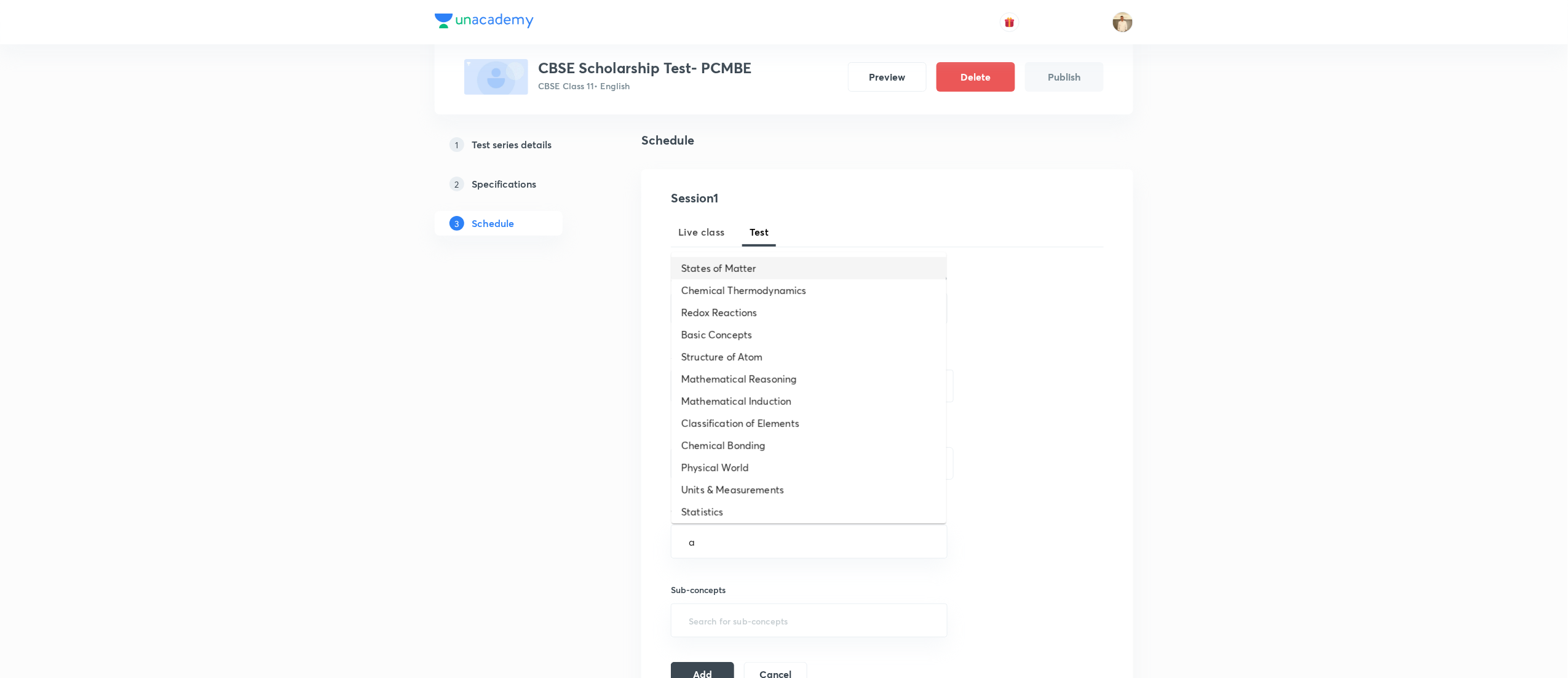
click at [807, 262] on li "States of Matter" at bounding box center [809, 268] width 275 height 22
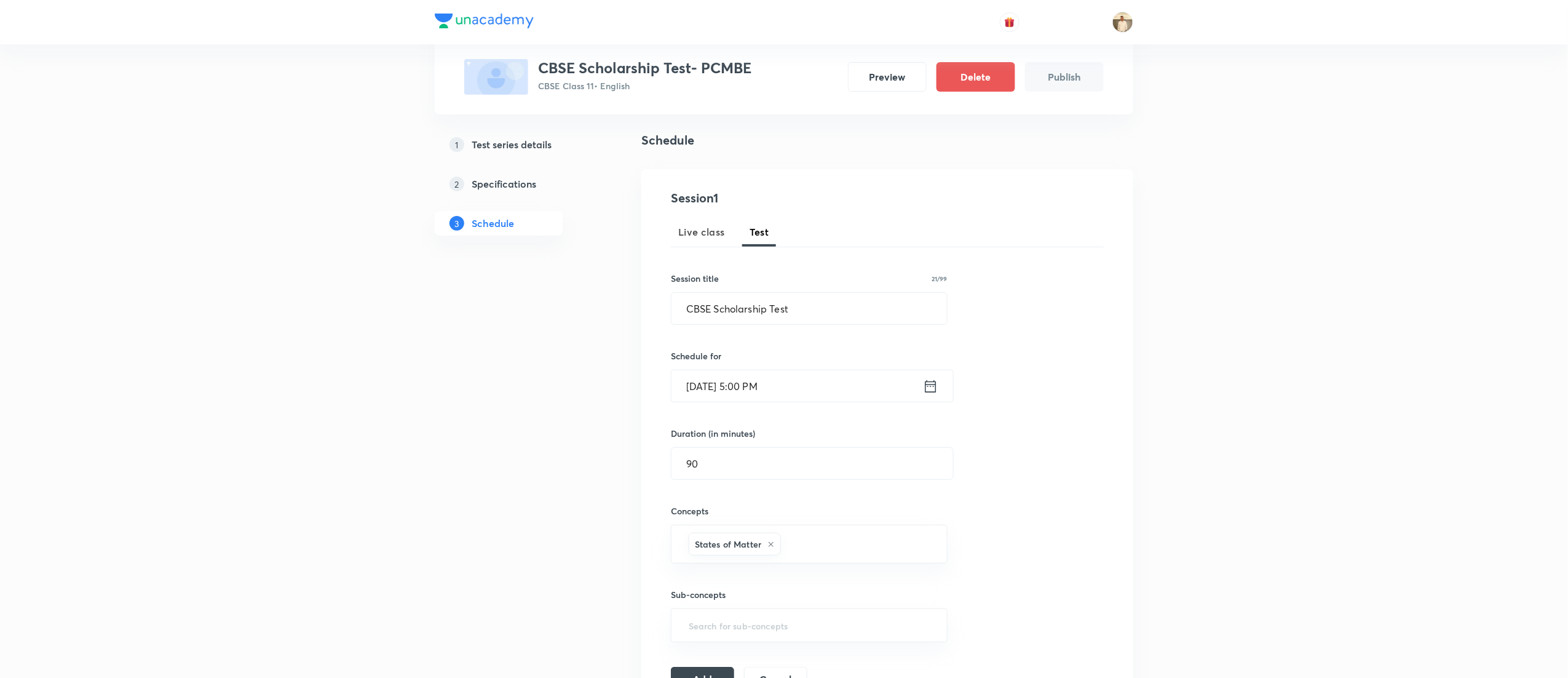
type input "a"
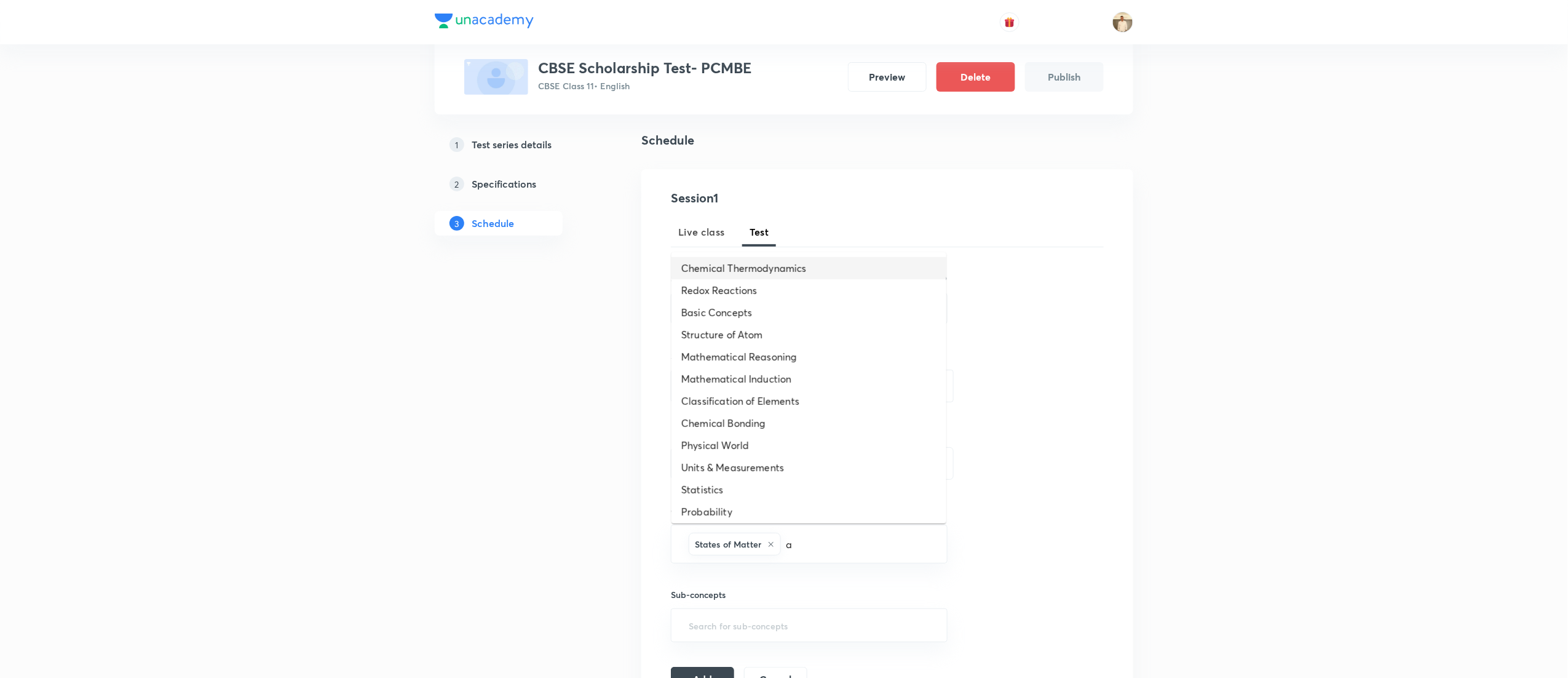
click at [794, 278] on li "Chemical Thermodynamics" at bounding box center [809, 268] width 275 height 22
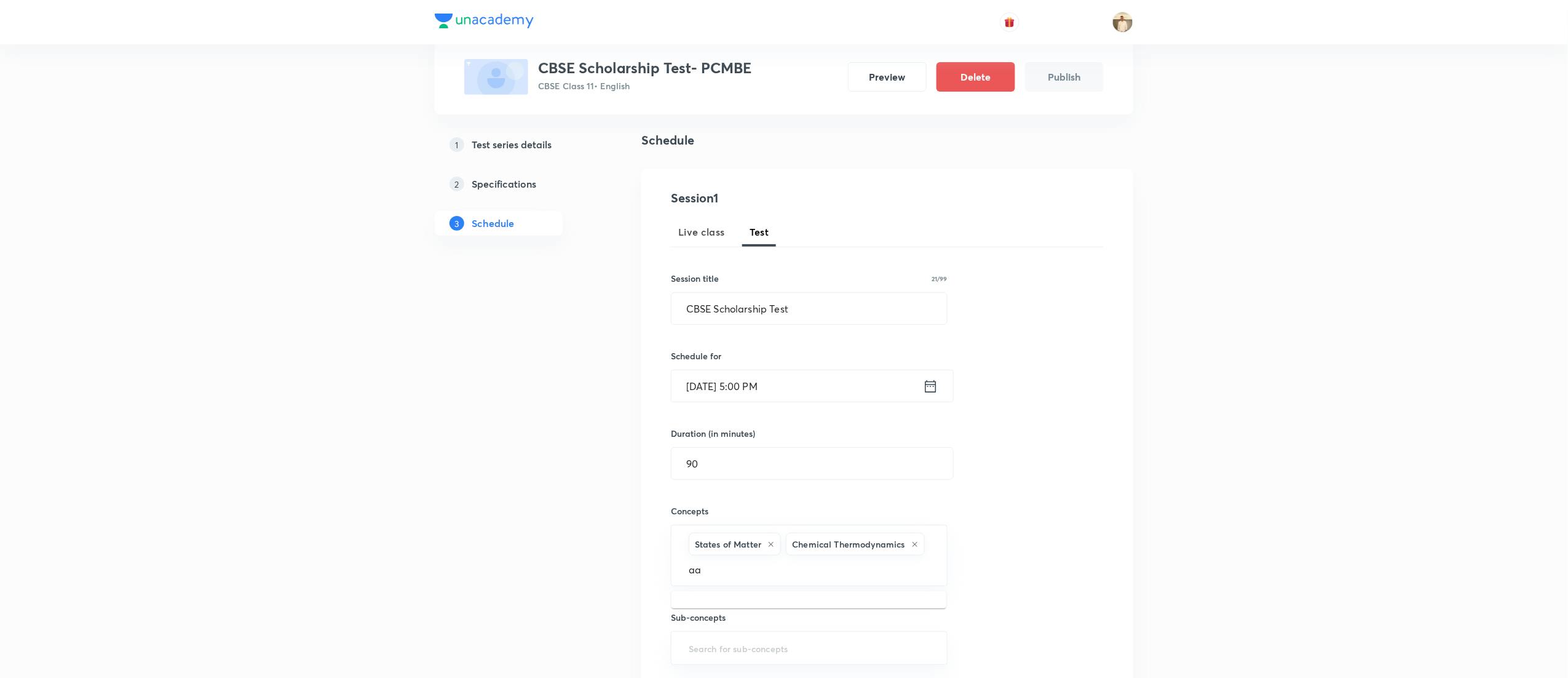
type input "a"
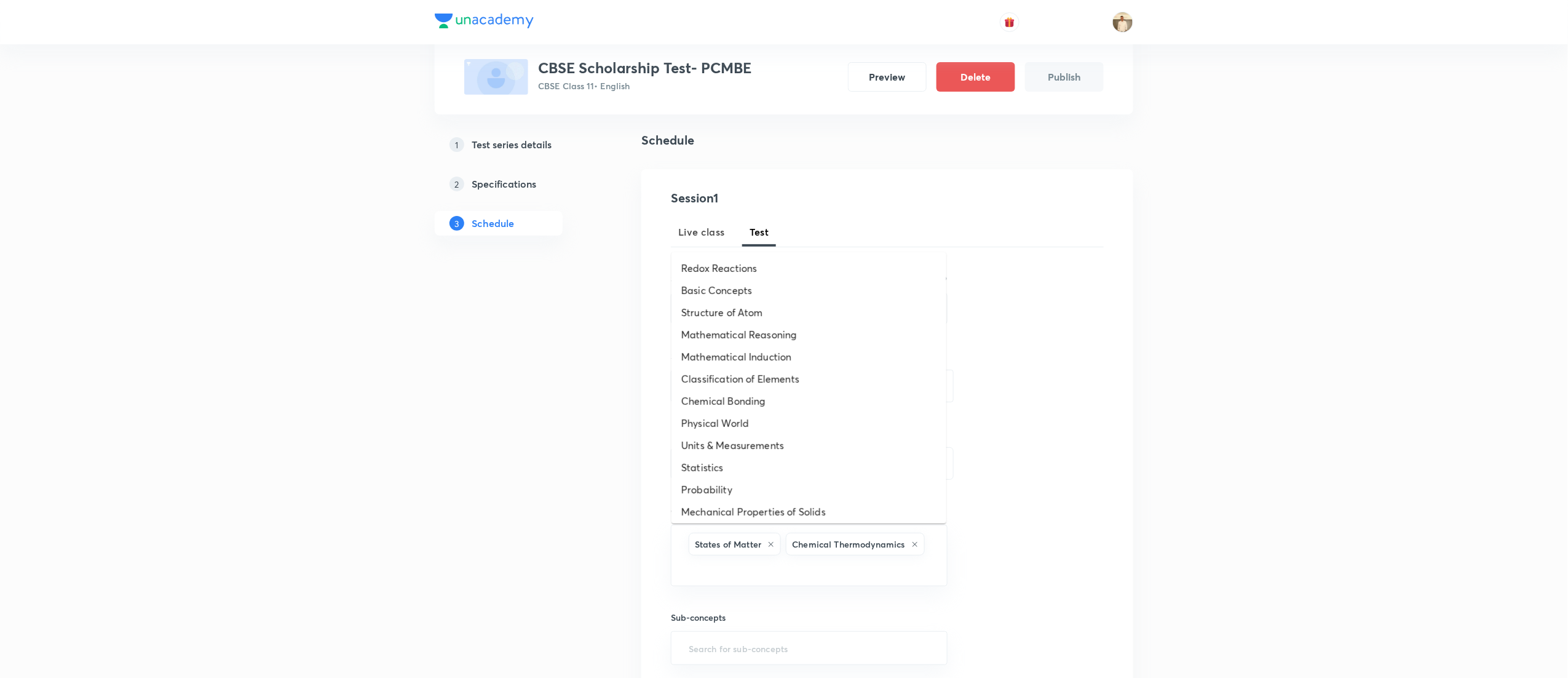
type input "a"
click at [768, 310] on li "Structure of Atom" at bounding box center [809, 313] width 275 height 22
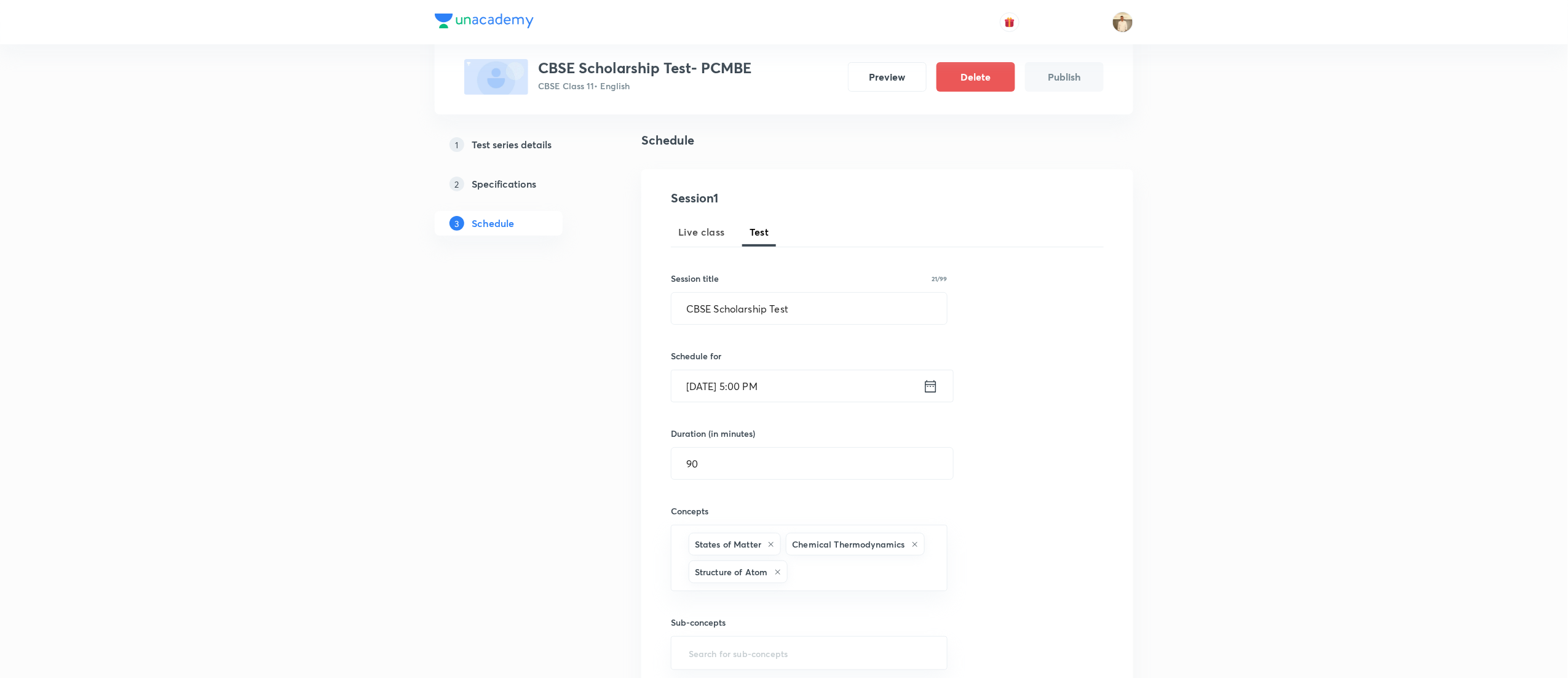
scroll to position [387, 0]
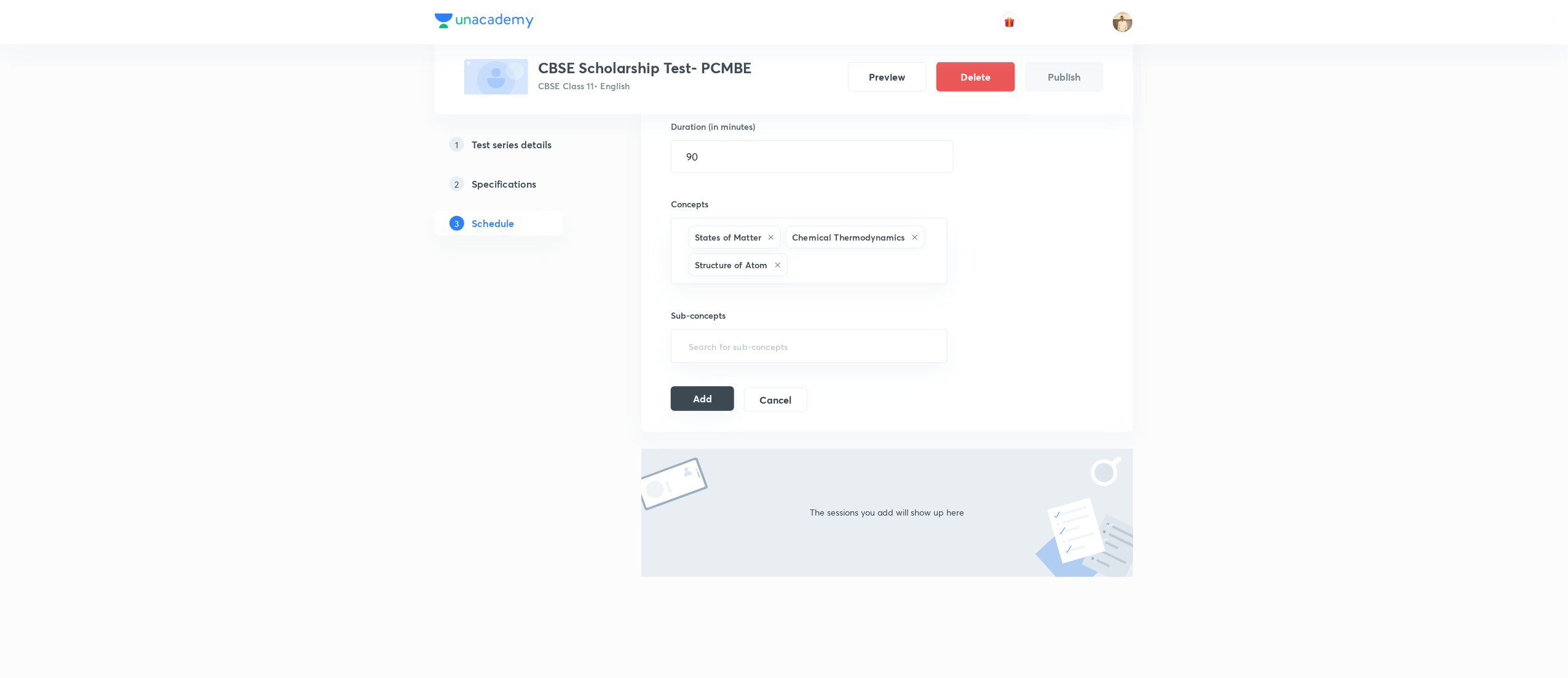
click at [710, 390] on button "Add" at bounding box center [702, 399] width 63 height 25
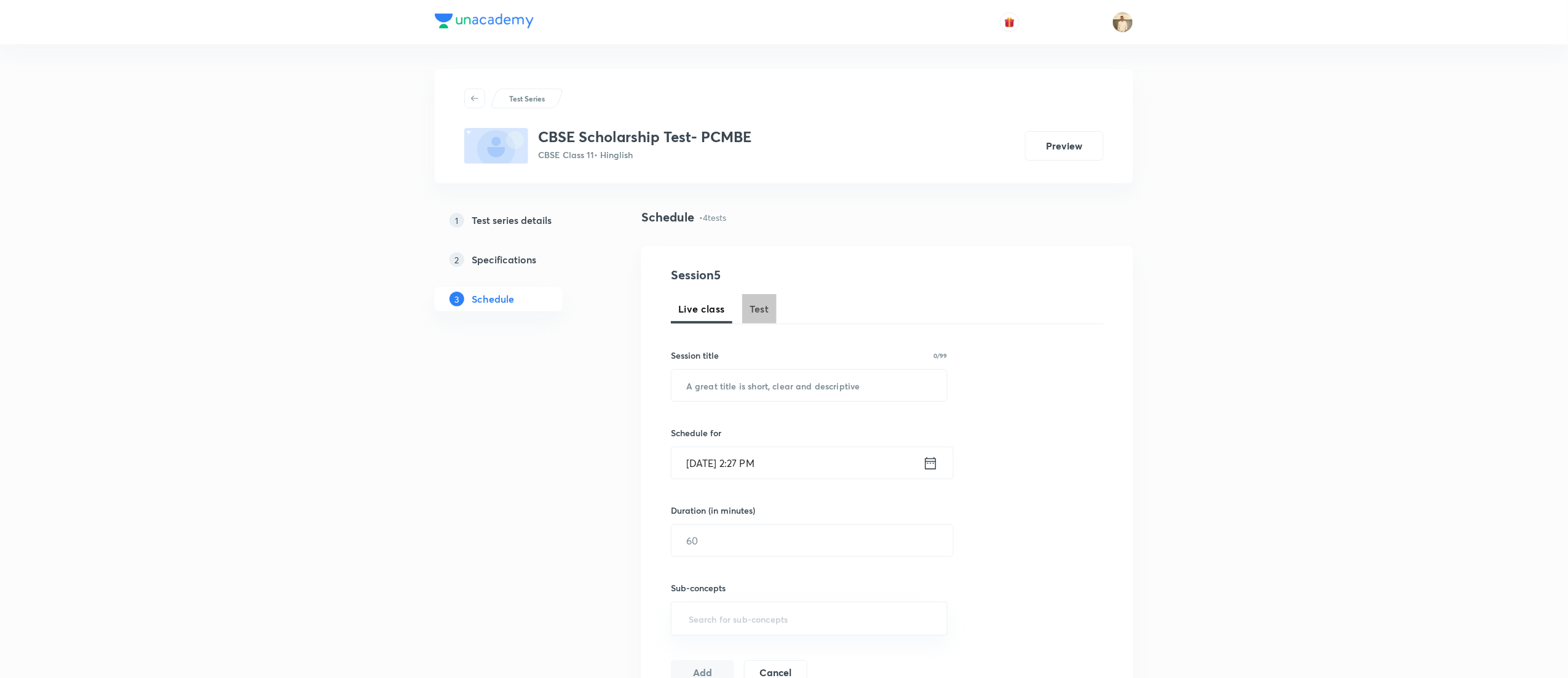
click at [751, 312] on span "Test" at bounding box center [759, 309] width 20 height 14
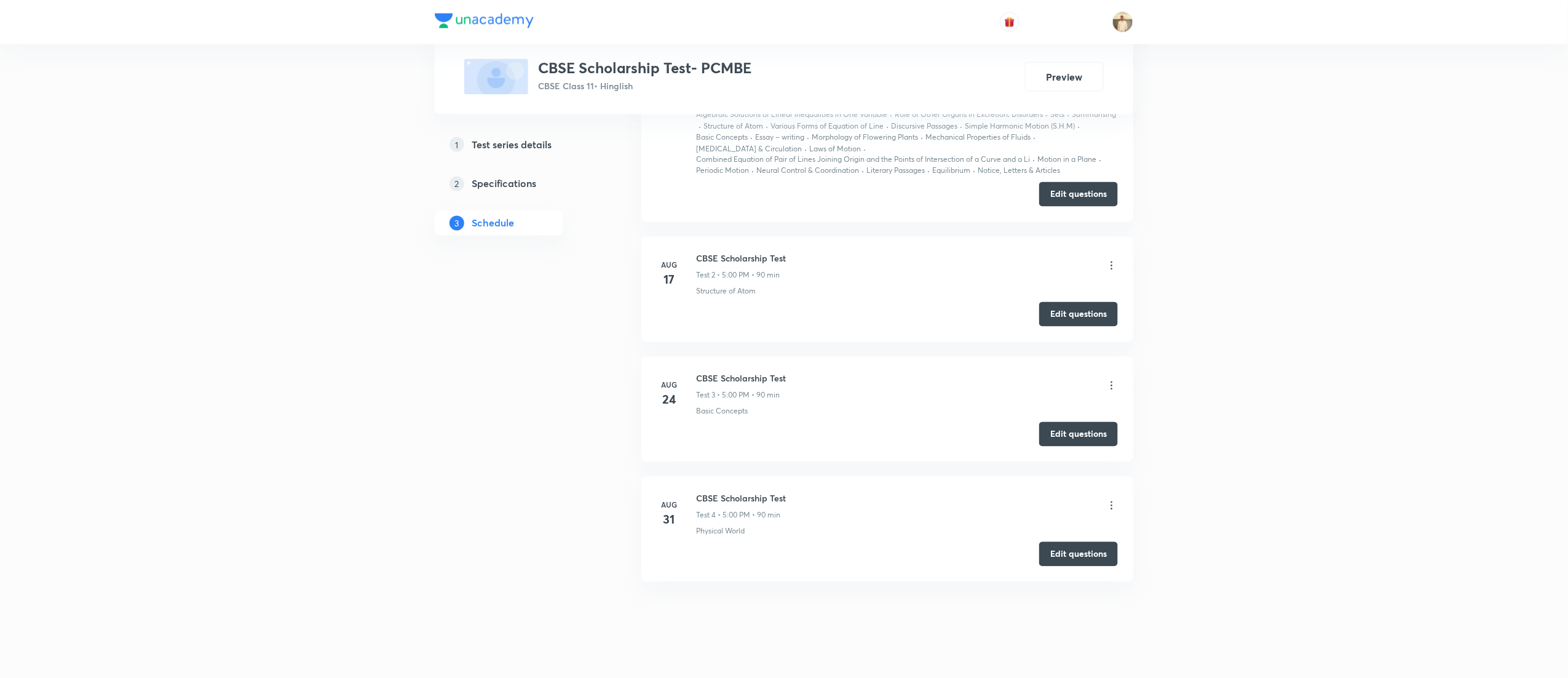
scroll to position [1040, 0]
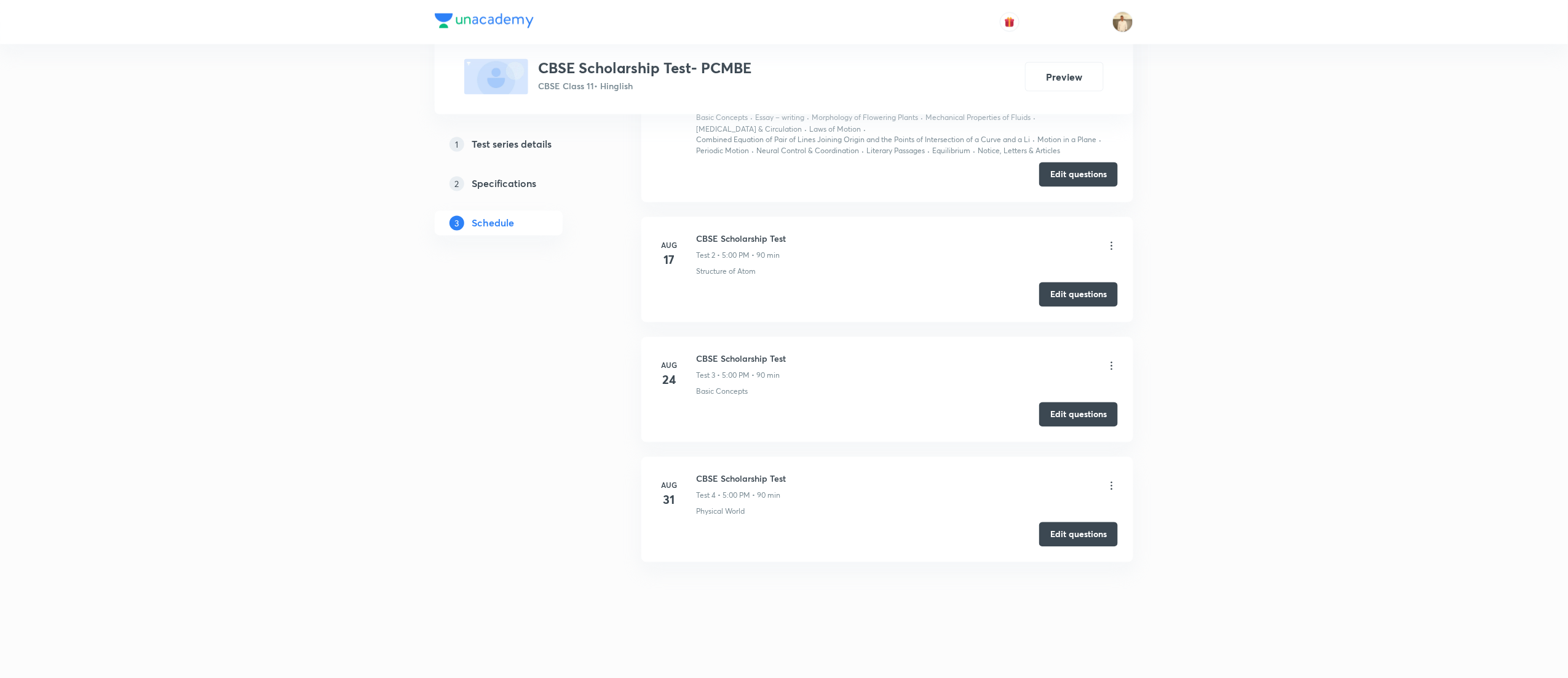
click at [730, 234] on h6 "CBSE Scholarship Test" at bounding box center [741, 239] width 90 height 13
copy h6 "CBSE Scholarship Test"
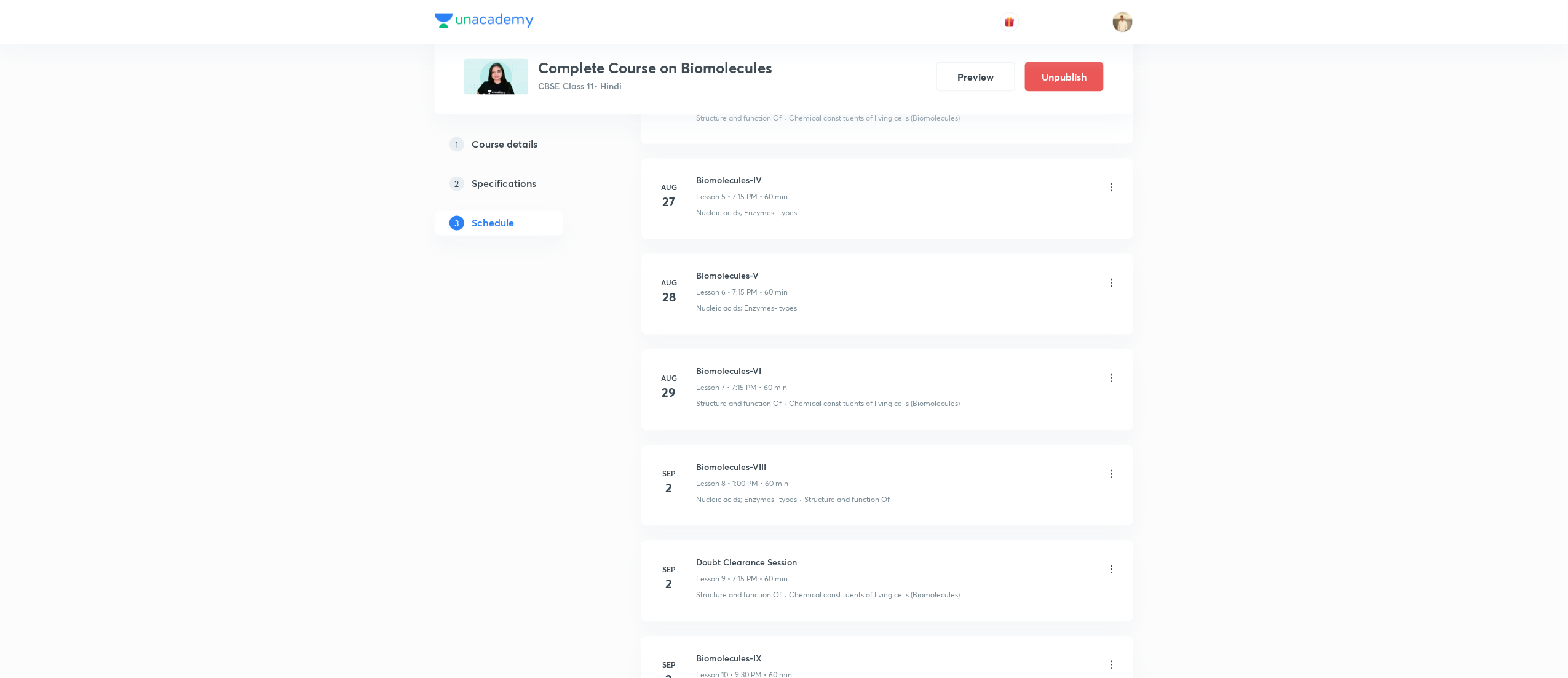
scroll to position [1304, 0]
